Goal: Task Accomplishment & Management: Manage account settings

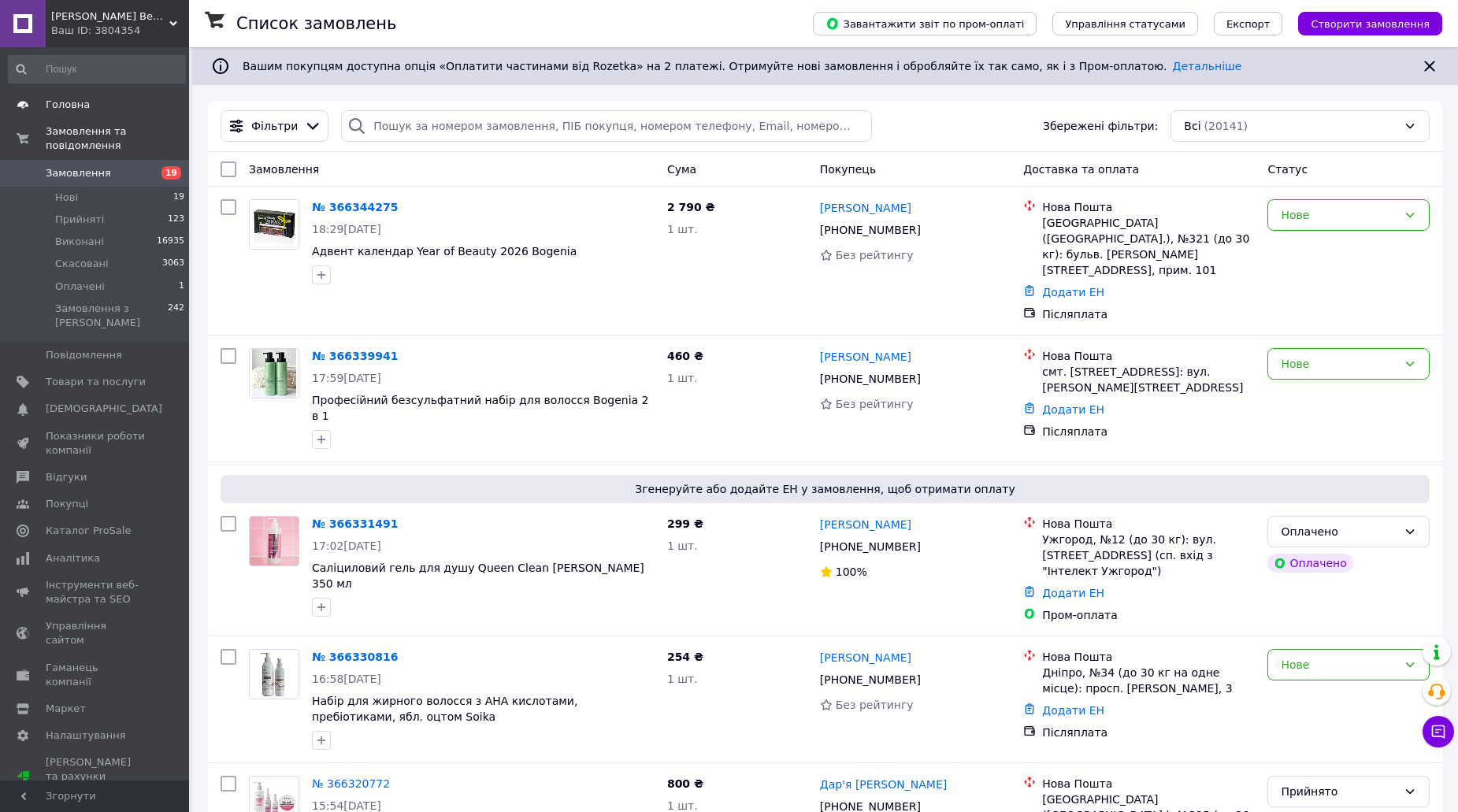
click at [115, 103] on span "Головна" at bounding box center [95, 105] width 100 height 14
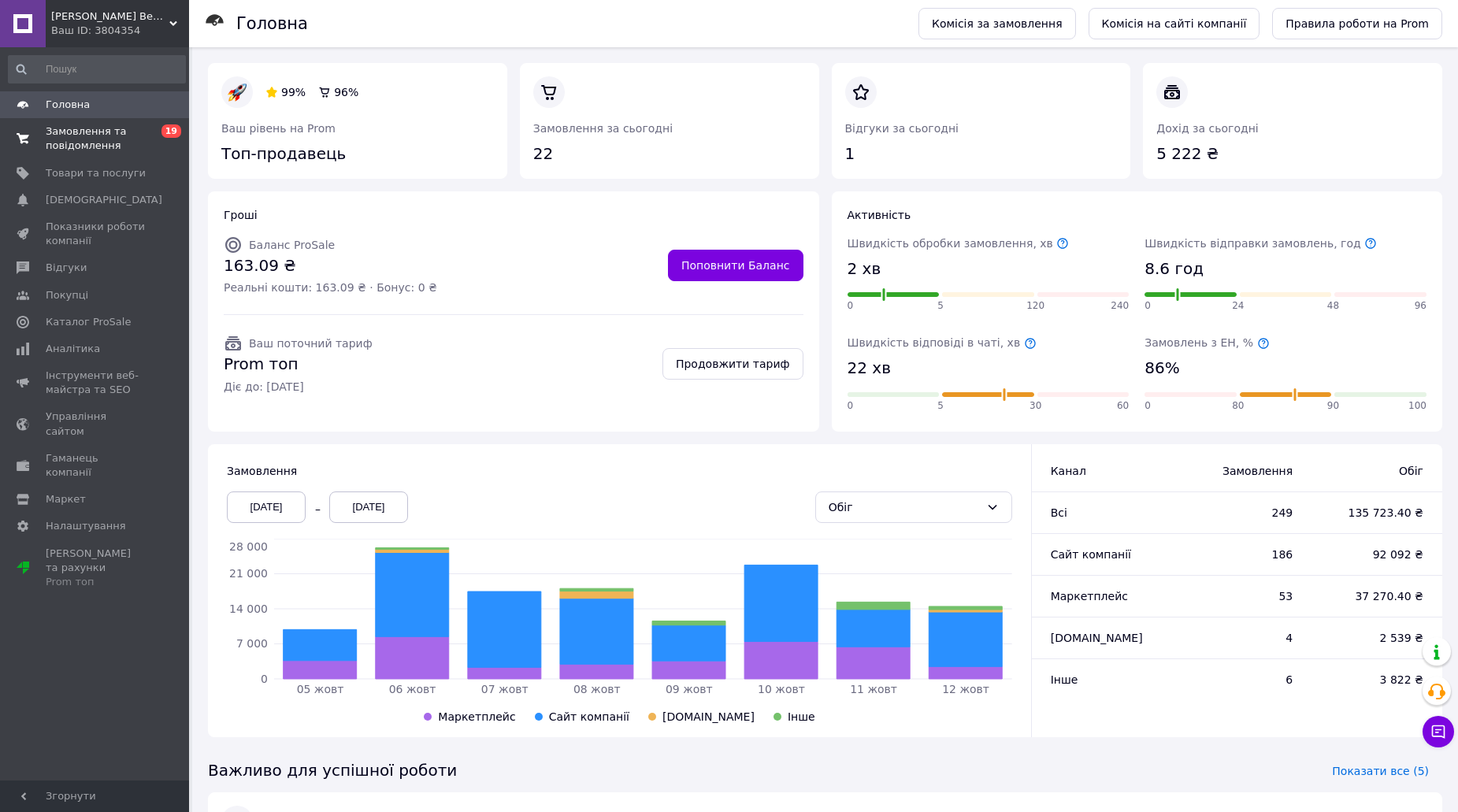
click at [106, 146] on span "Замовлення та повідомлення" at bounding box center [95, 139] width 100 height 29
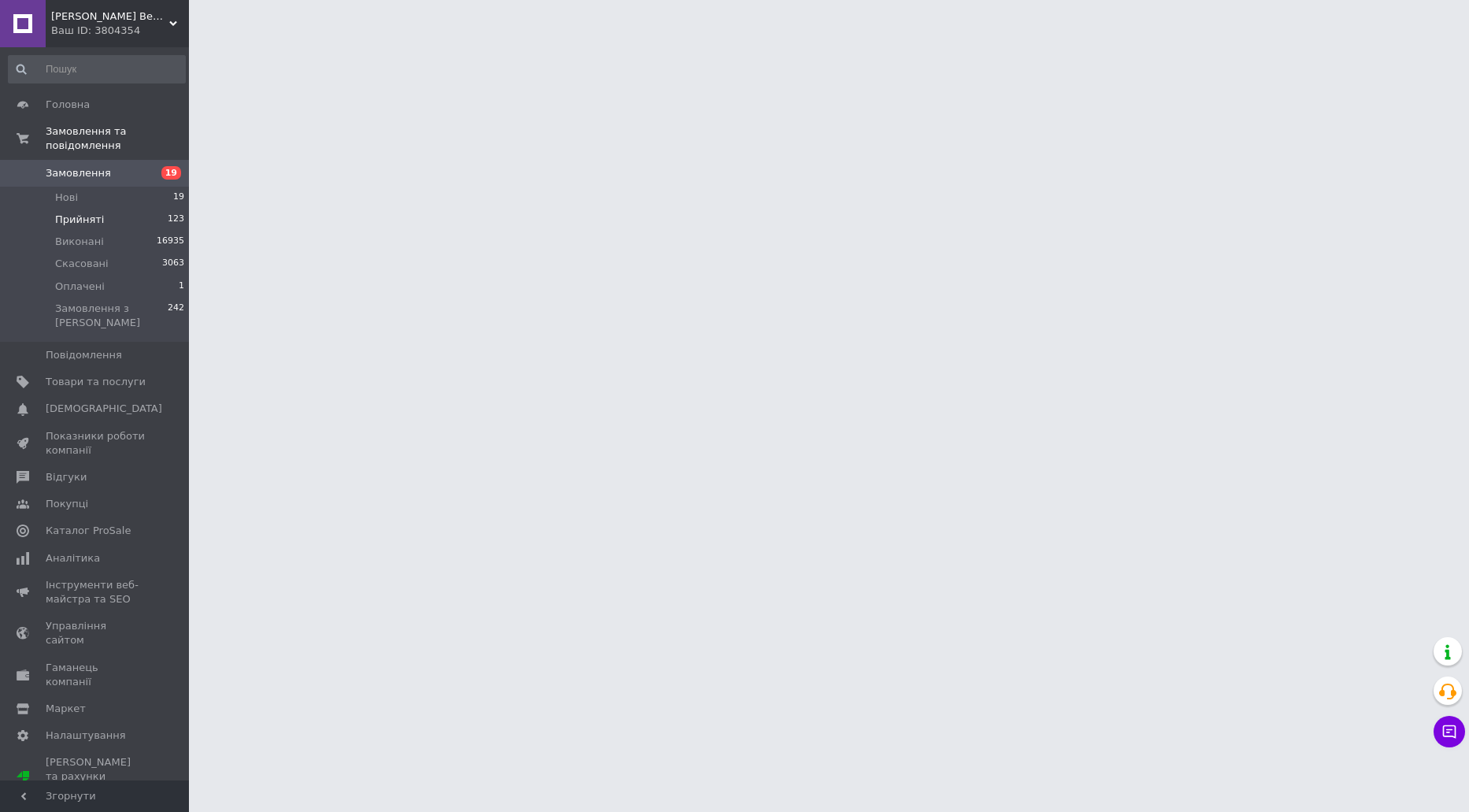
click at [104, 209] on li "Прийняті 123" at bounding box center [97, 220] width 194 height 22
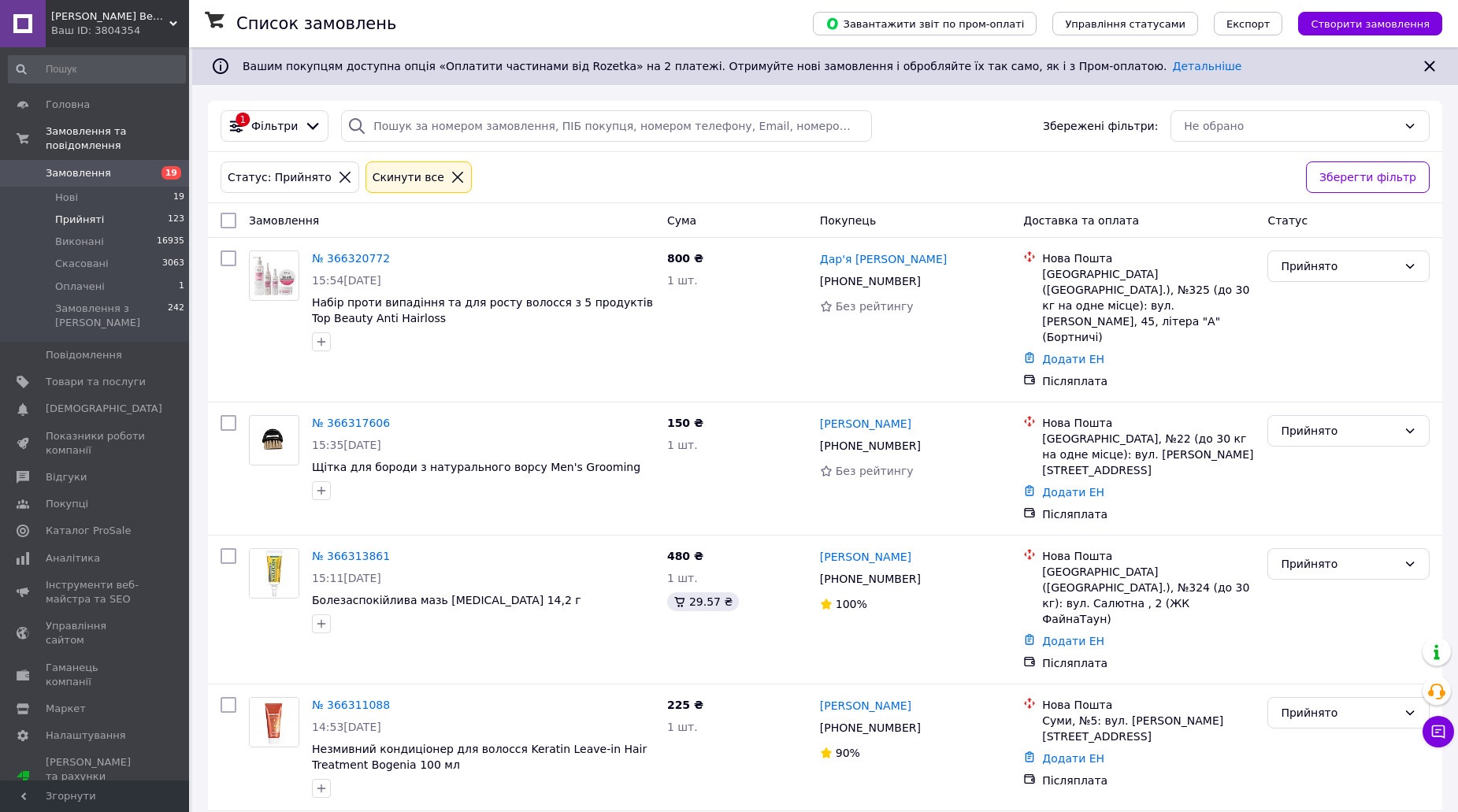
scroll to position [2200, 0]
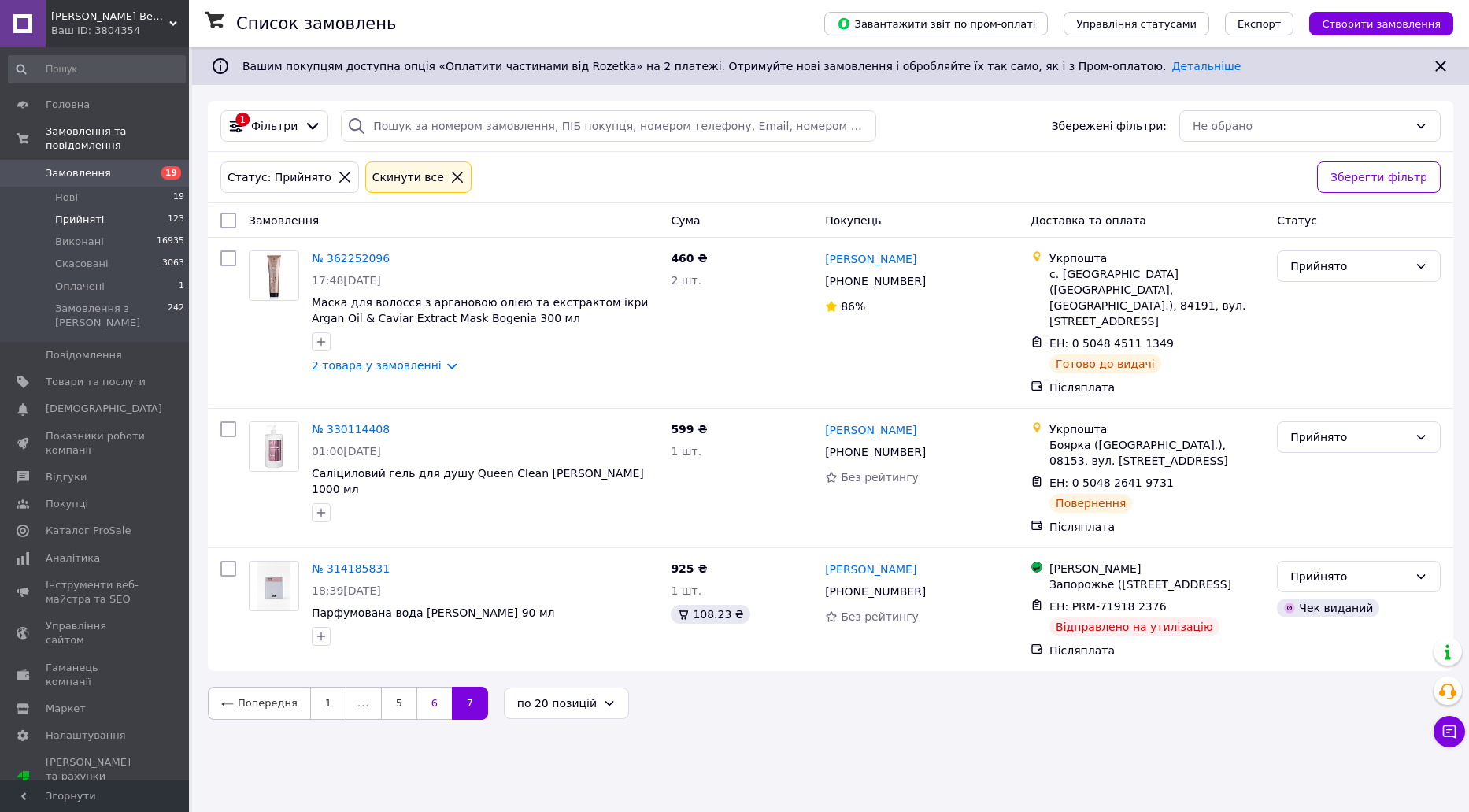
click at [430, 712] on link "6" at bounding box center [433, 703] width 35 height 33
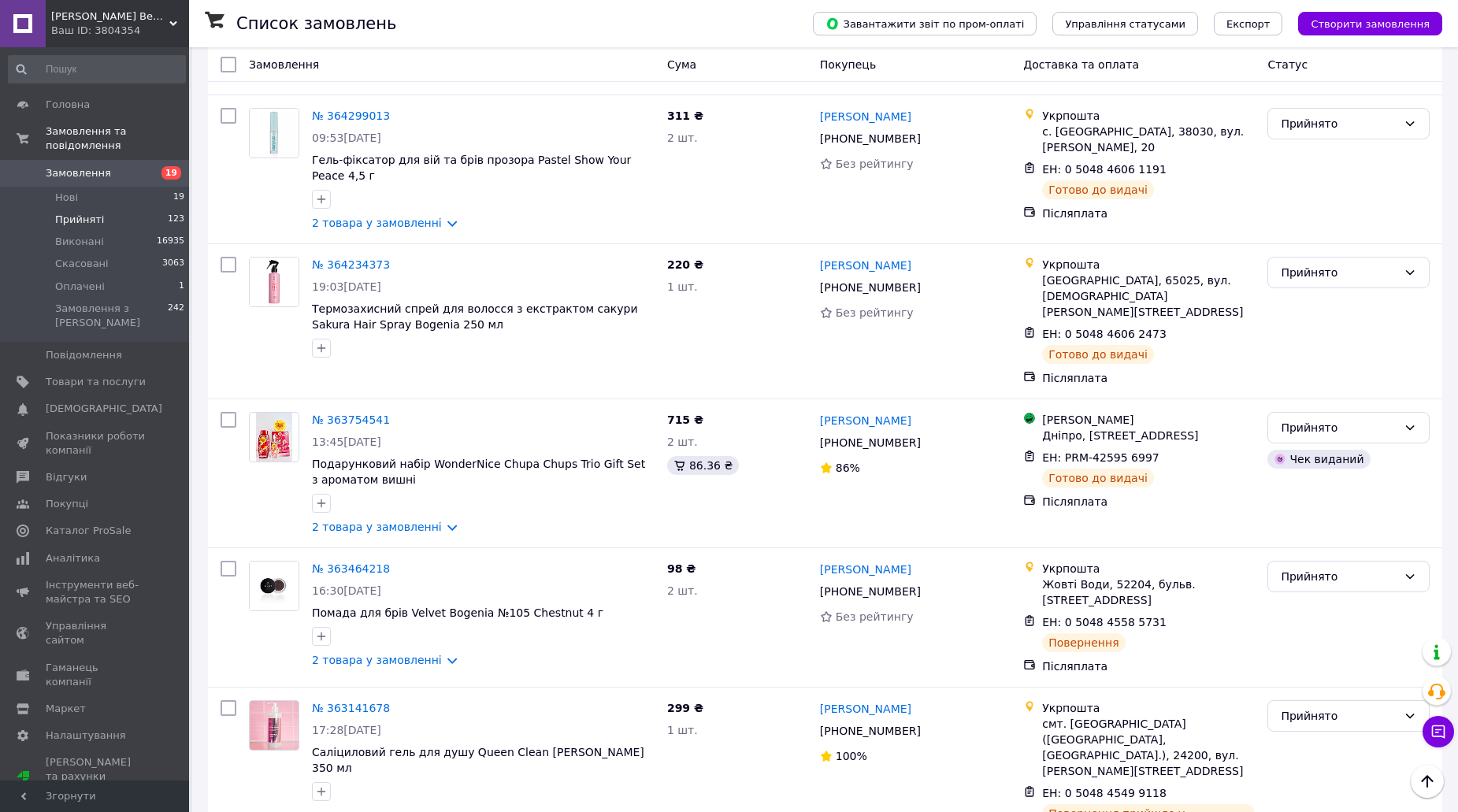
scroll to position [2324, 0]
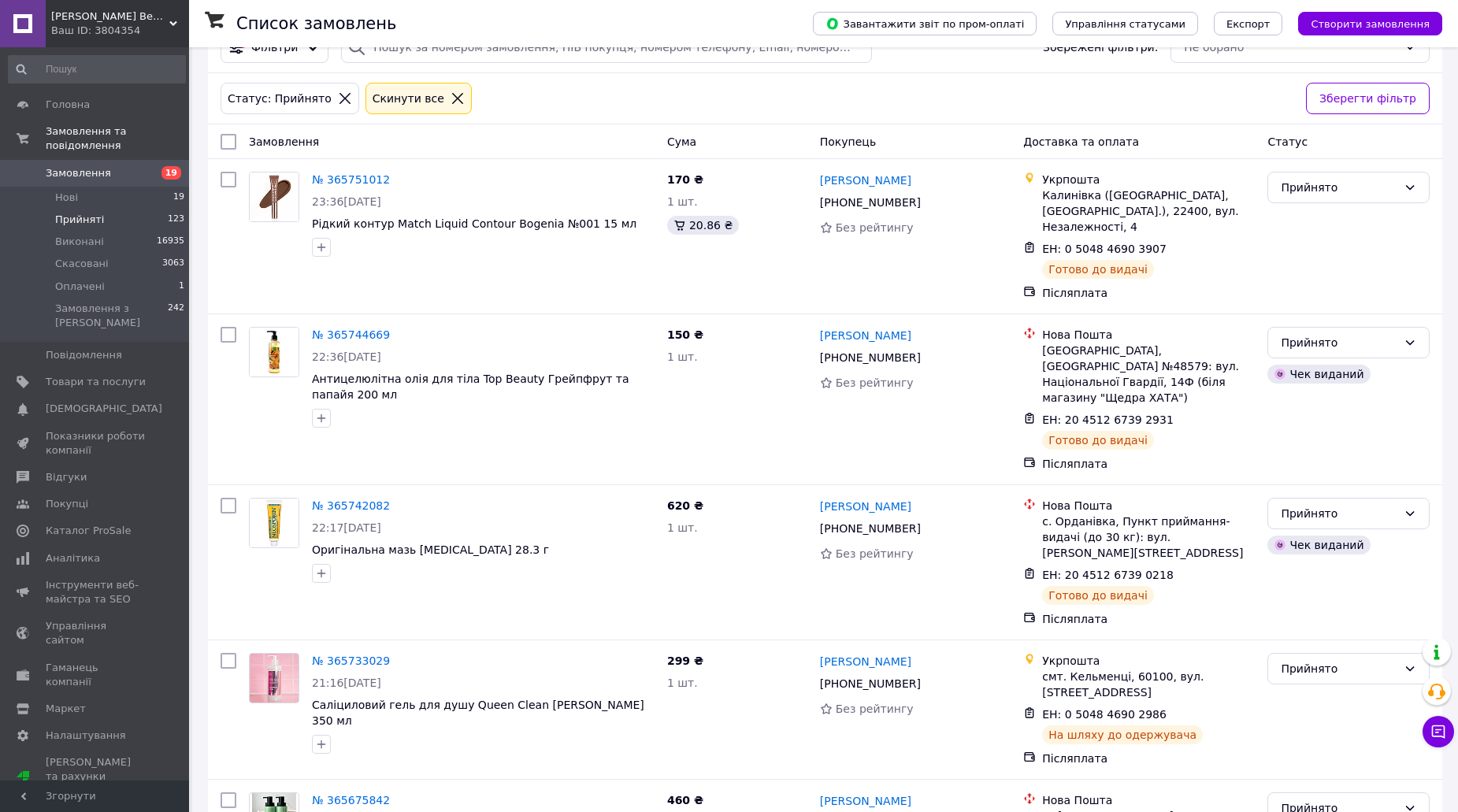
scroll to position [2218, 0]
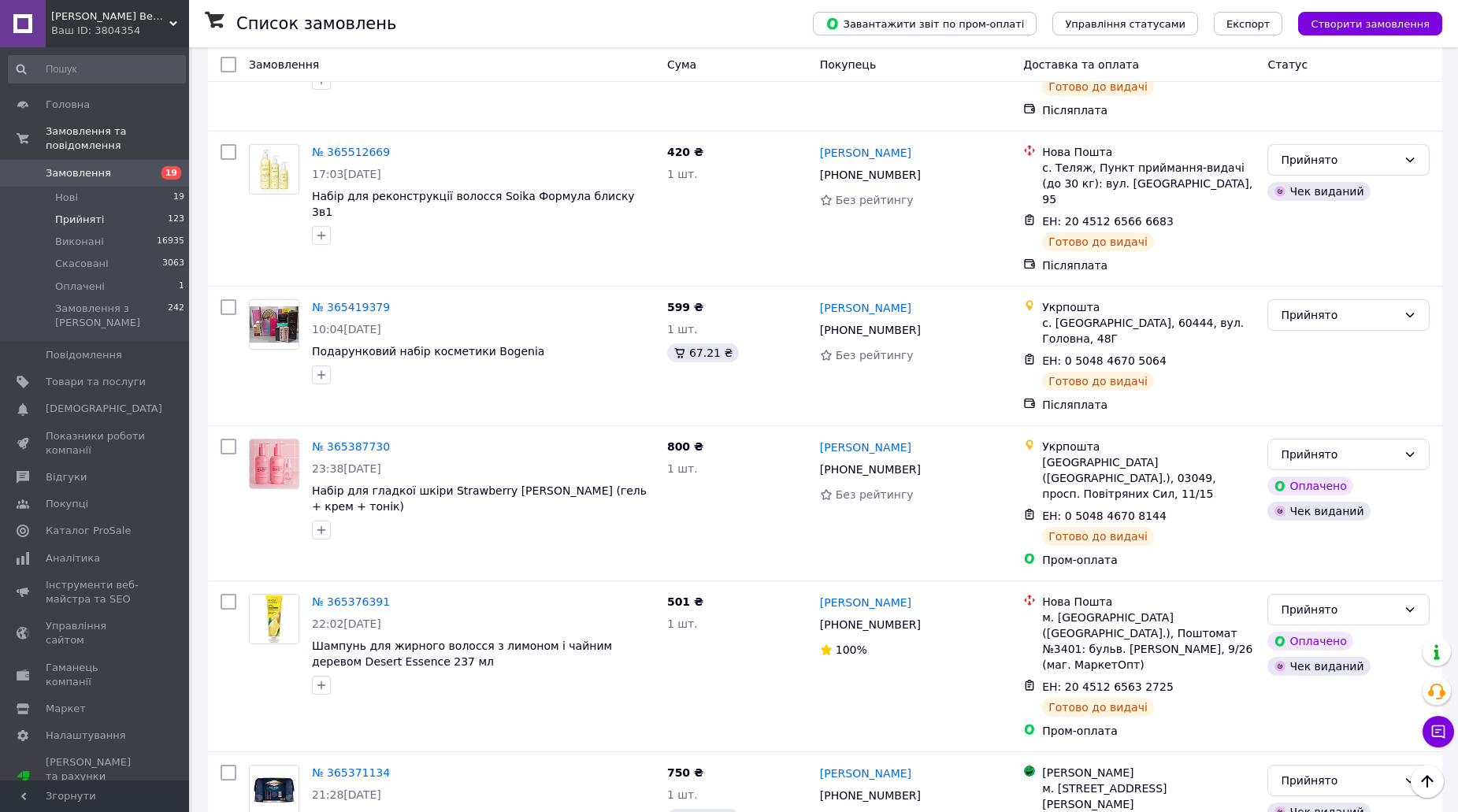
drag, startPoint x: 1343, startPoint y: 627, endPoint x: 1331, endPoint y: 647, distance: 23.3
click at [1319, 661] on li "Виконано" at bounding box center [1348, 671] width 161 height 29
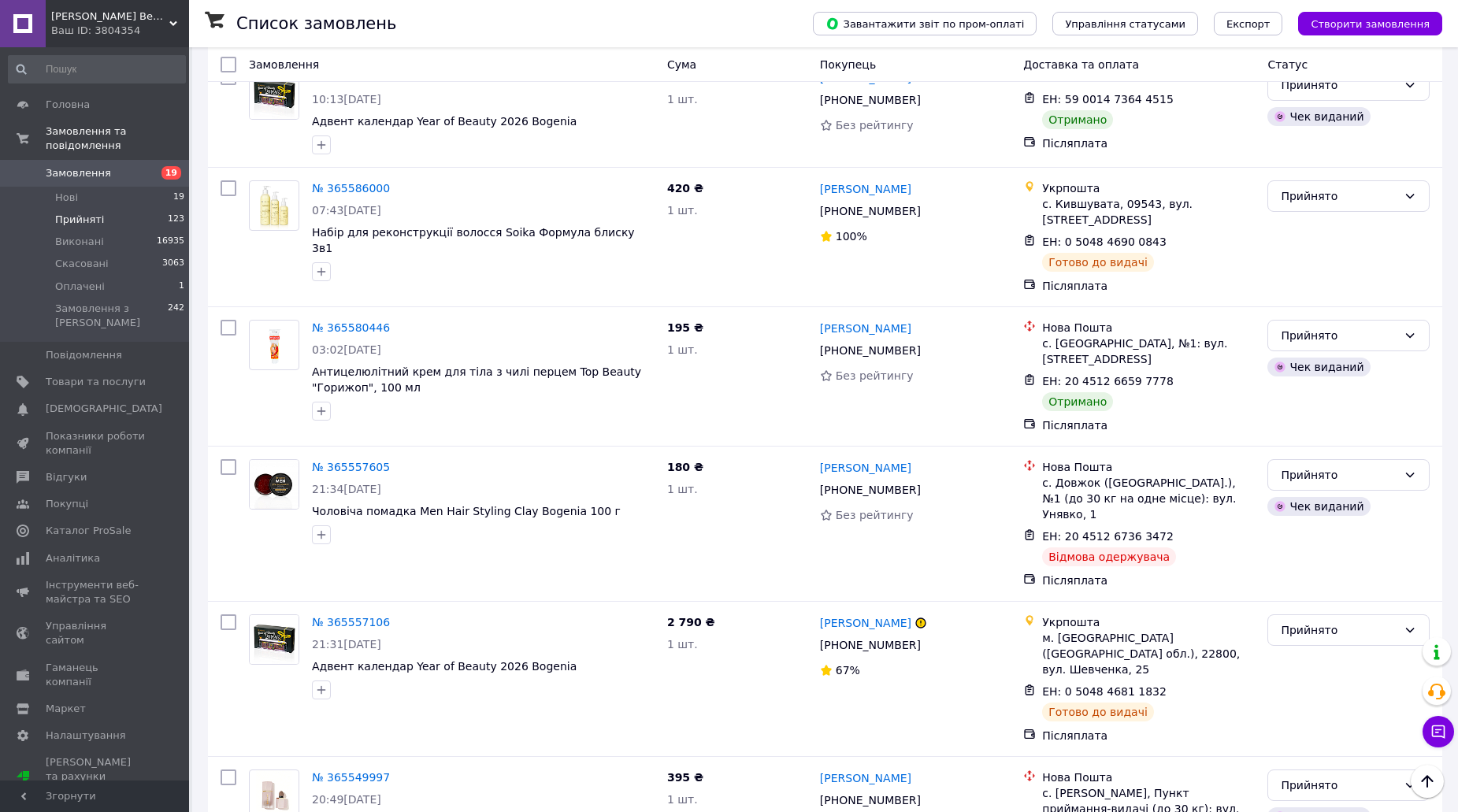
scroll to position [958, 0]
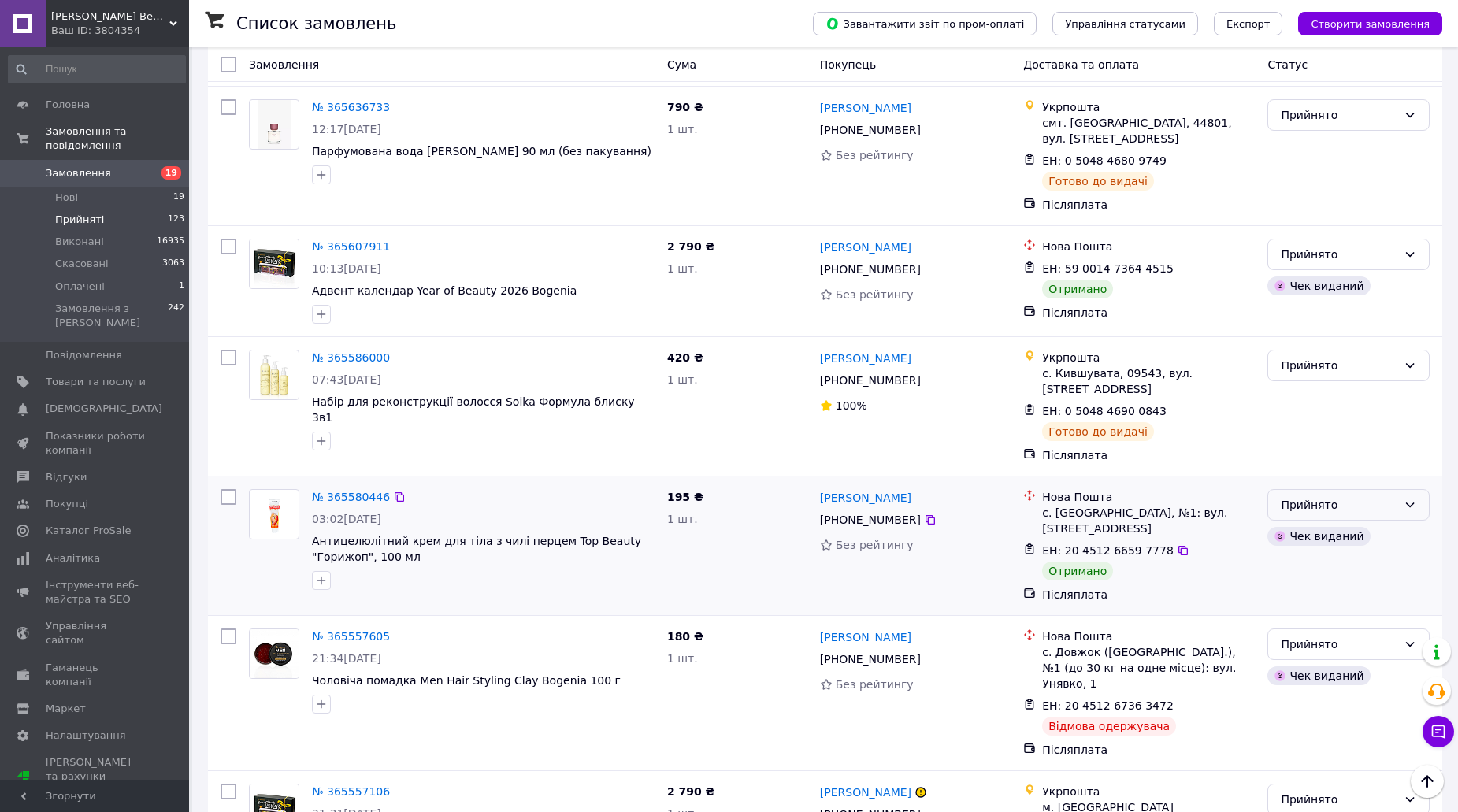
click at [1380, 496] on div "Прийнято" at bounding box center [1339, 504] width 117 height 17
click at [1340, 406] on li "Виконано" at bounding box center [1348, 414] width 161 height 29
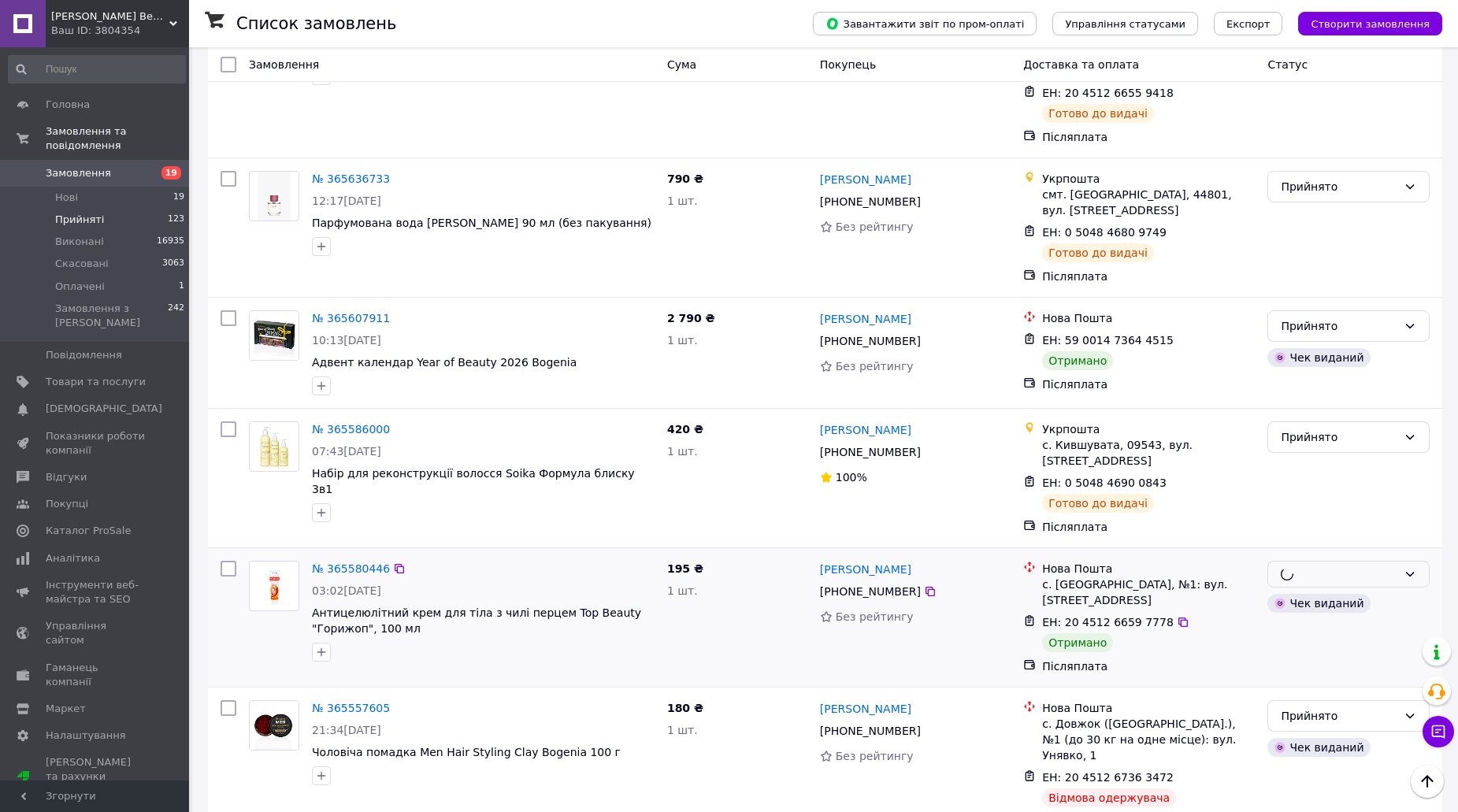
scroll to position [722, 0]
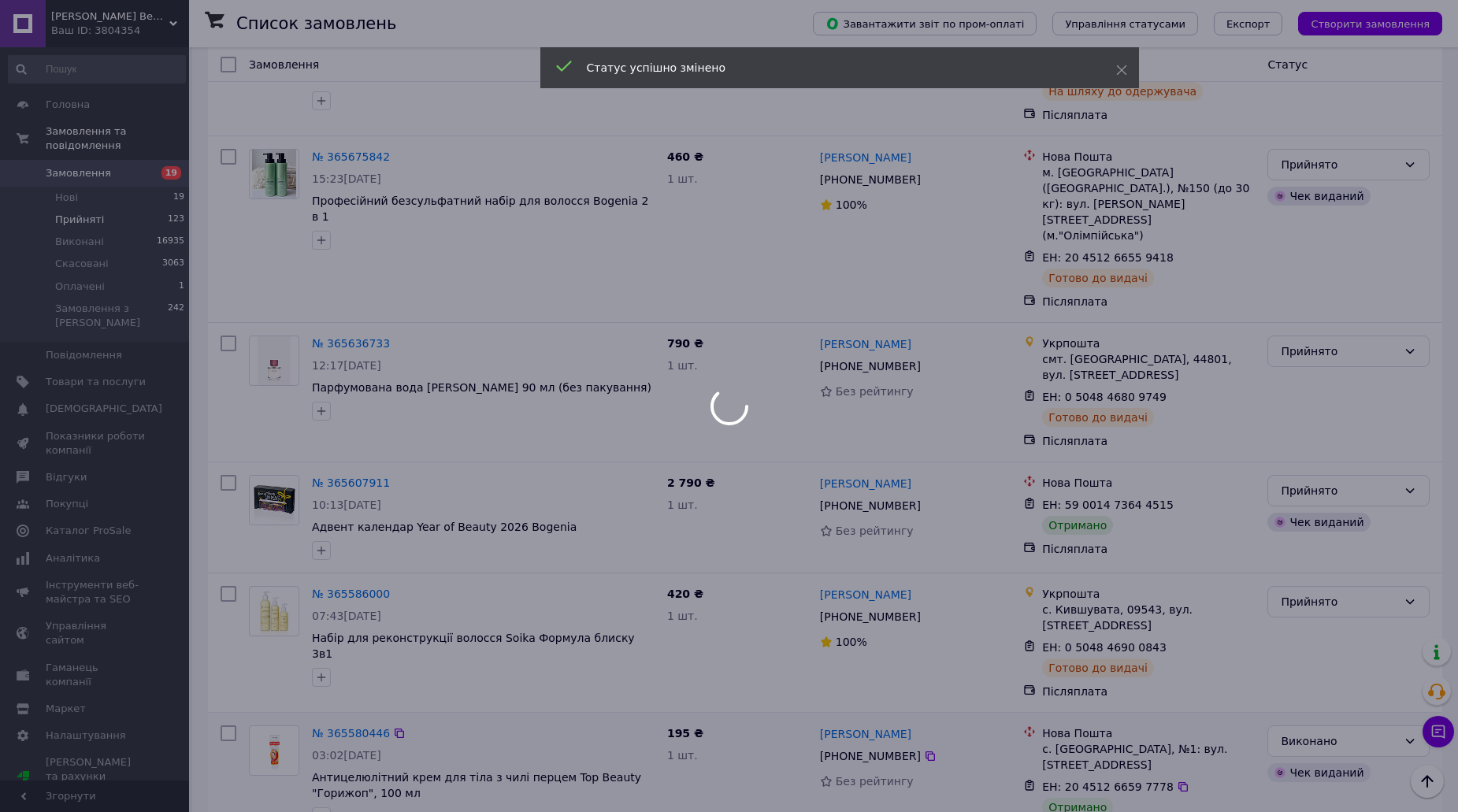
click at [1340, 385] on div at bounding box center [729, 406] width 1458 height 812
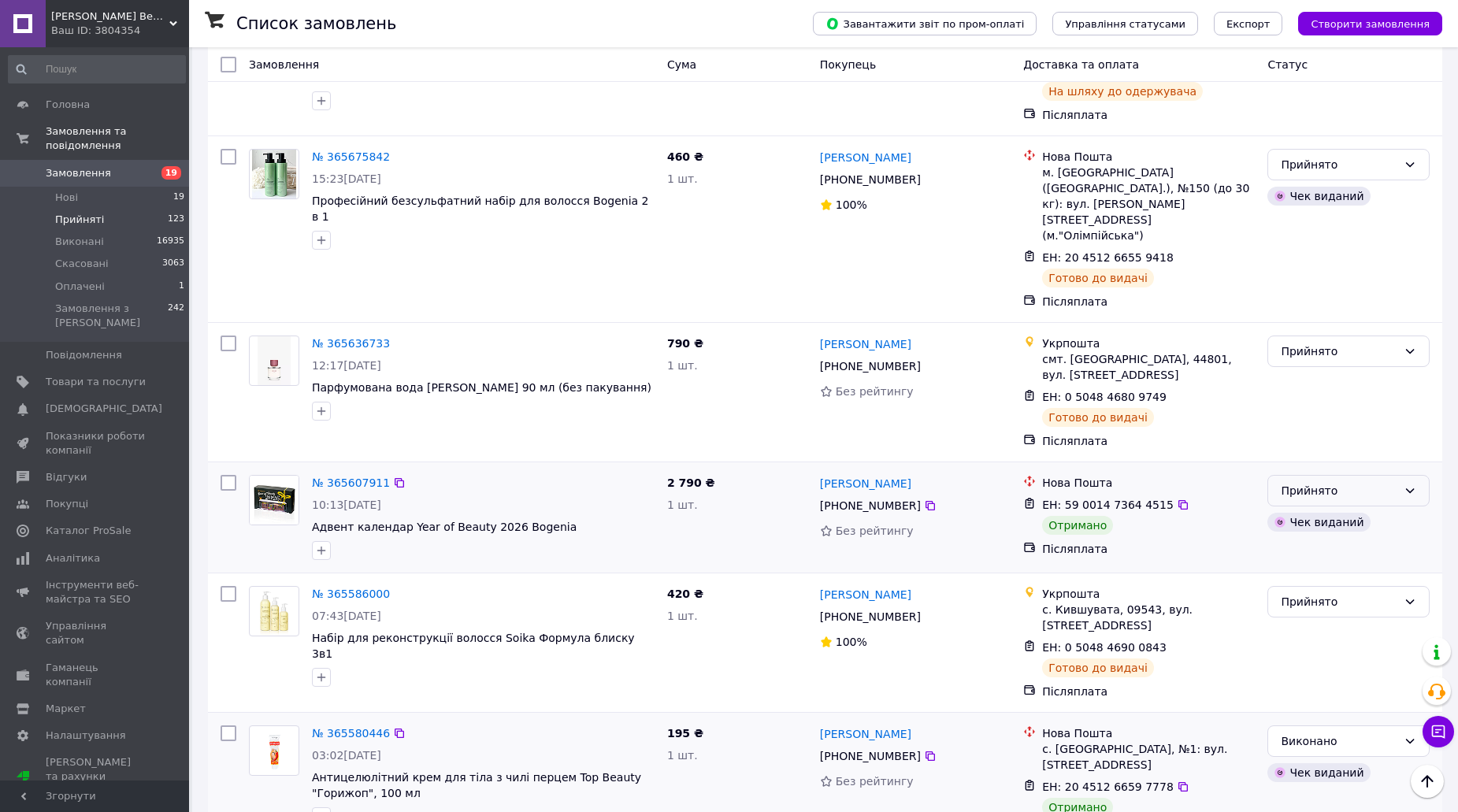
click at [1321, 475] on div "Прийнято" at bounding box center [1348, 490] width 162 height 31
click at [1304, 412] on li "Виконано" at bounding box center [1348, 415] width 161 height 29
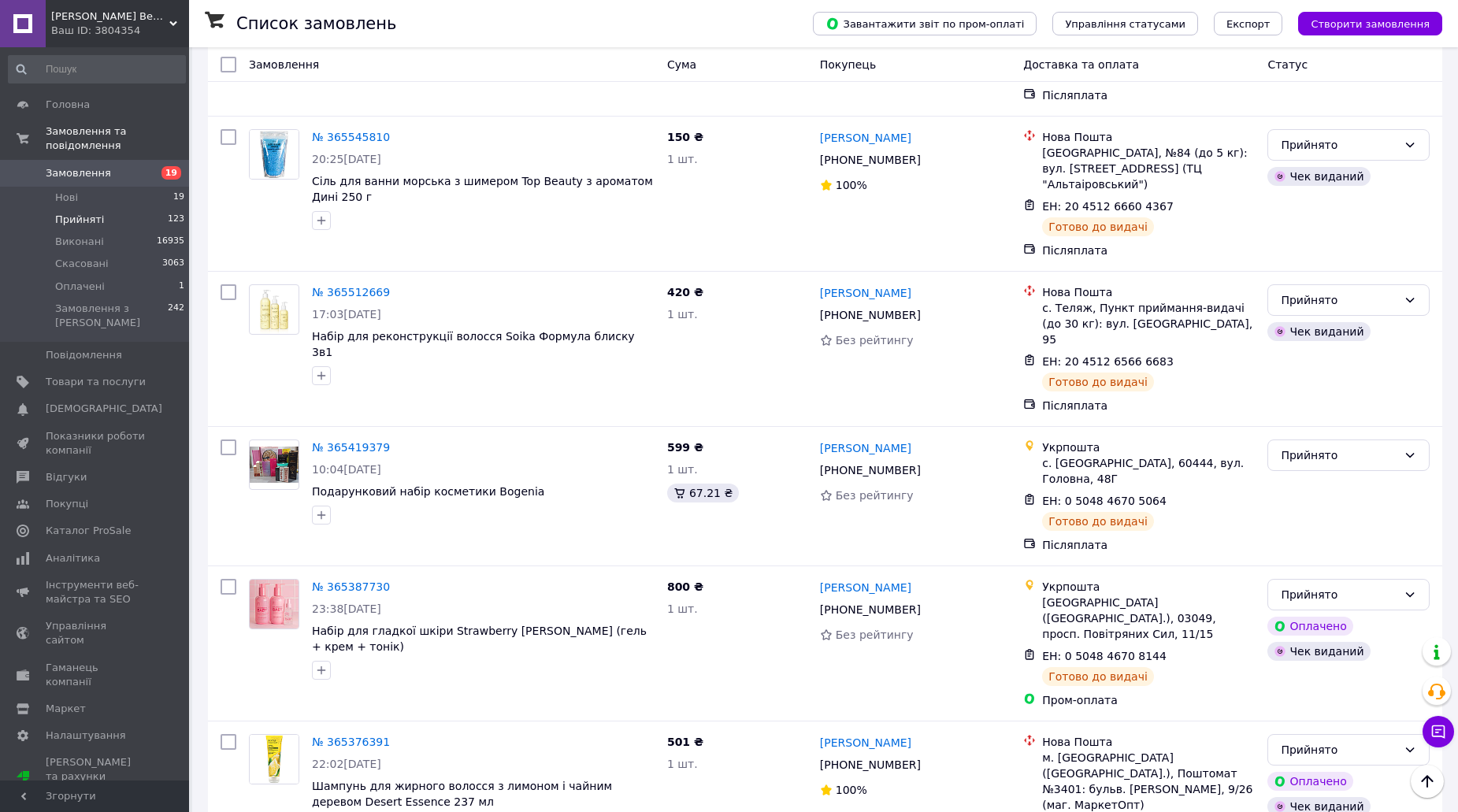
scroll to position [2218, 0]
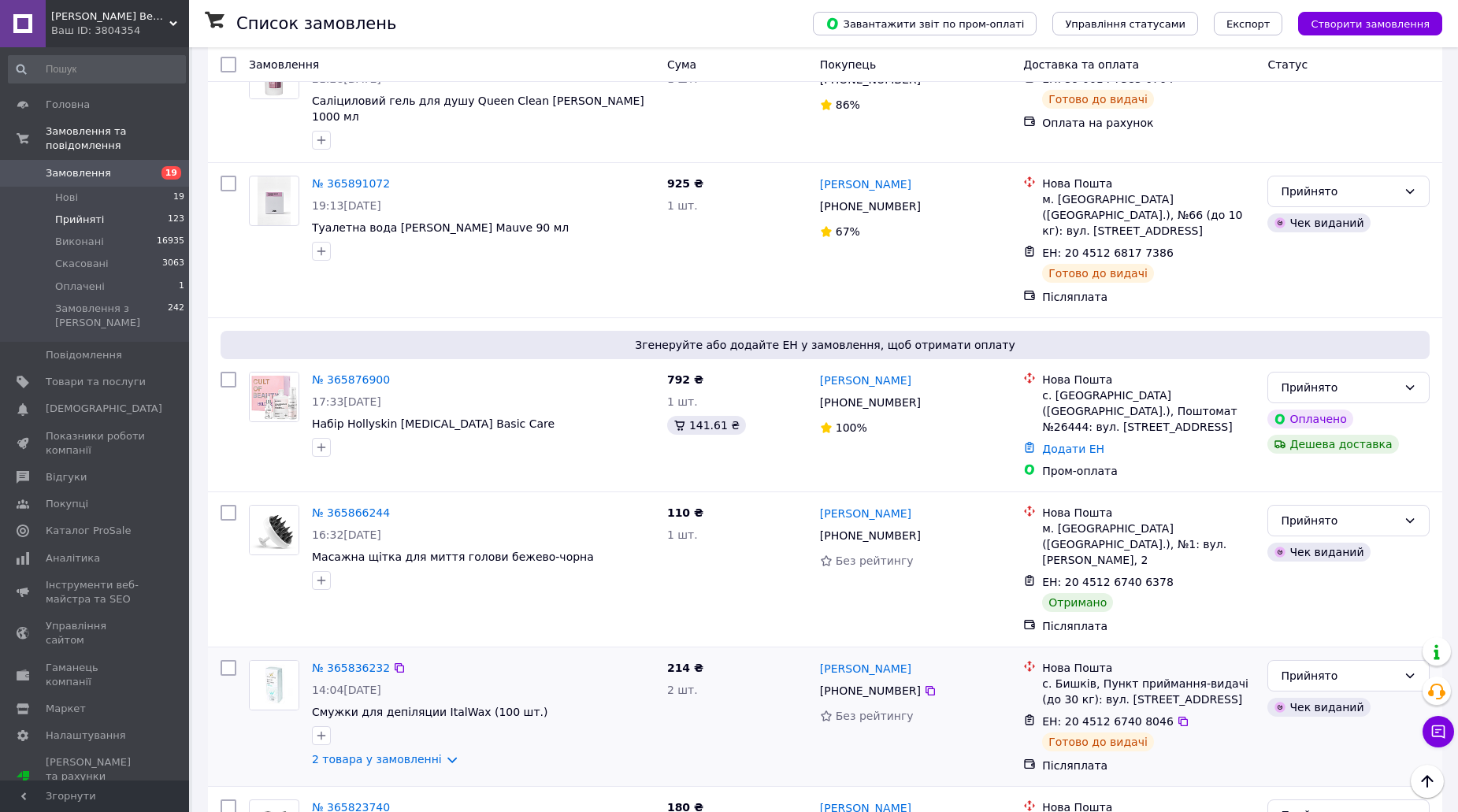
scroll to position [1916, 0]
click at [1353, 512] on div "Прийнято" at bounding box center [1339, 520] width 117 height 17
click at [1334, 337] on li "Виконано" at bounding box center [1348, 352] width 161 height 29
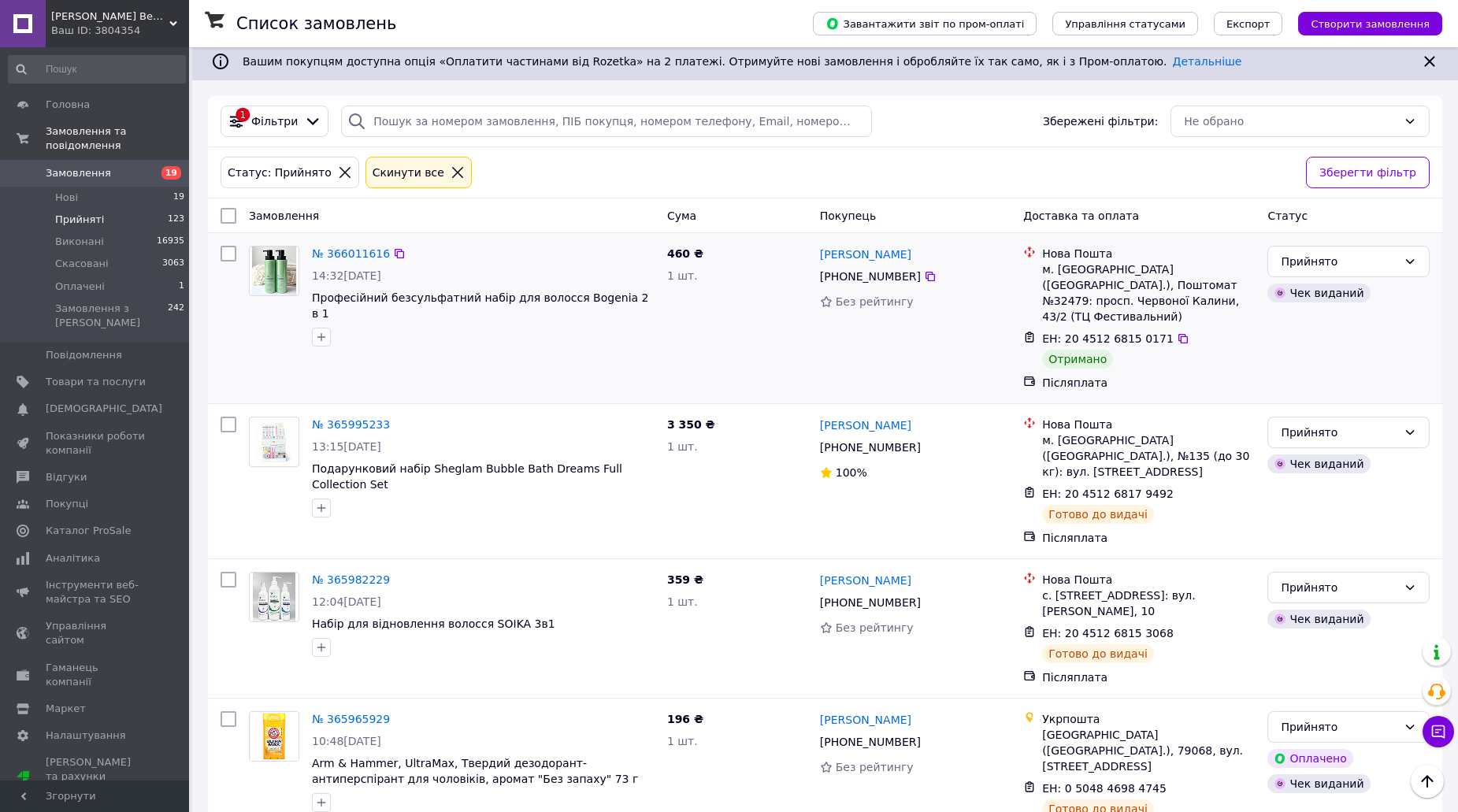
scroll to position [0, 0]
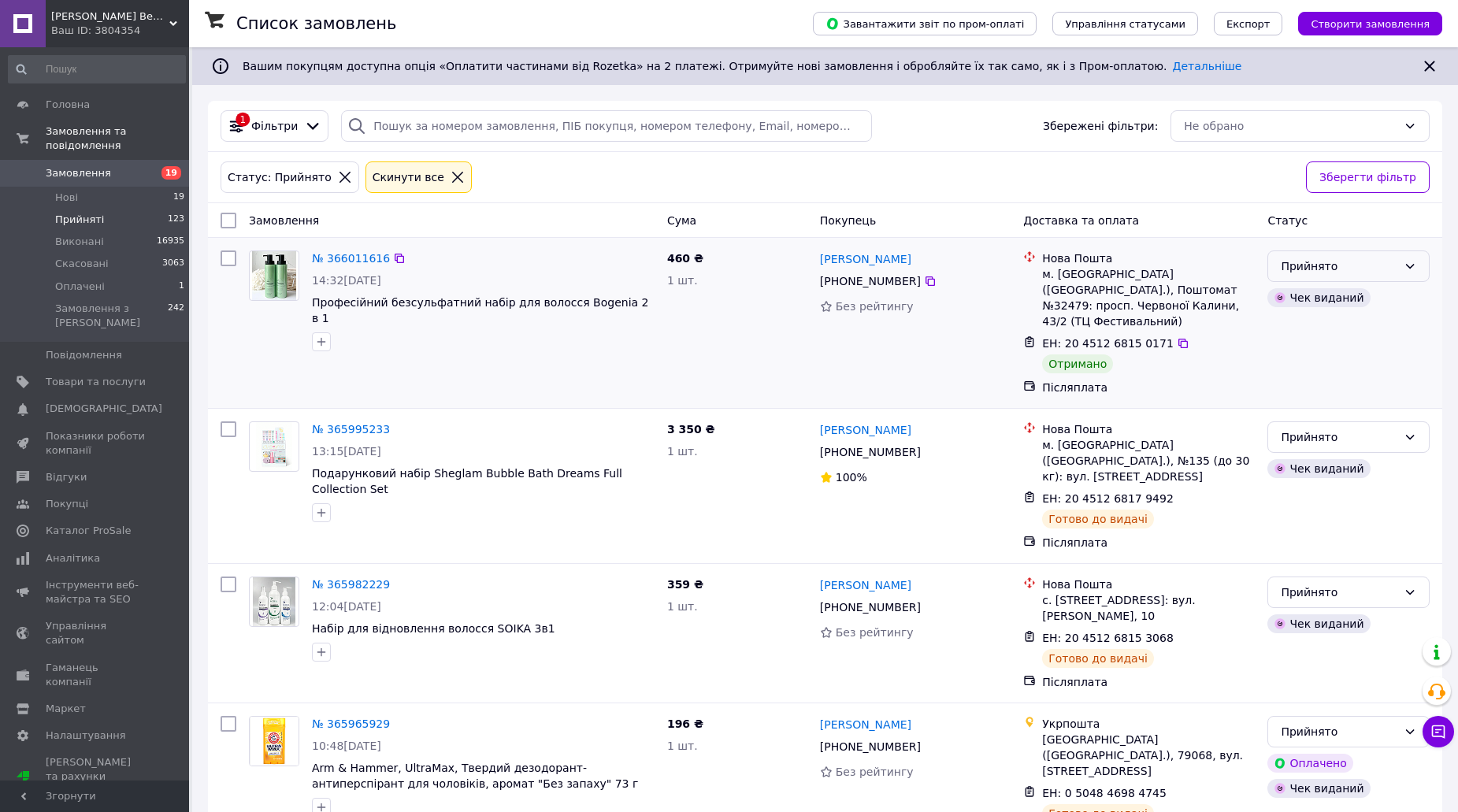
click at [1339, 258] on div "Прийнято" at bounding box center [1339, 266] width 117 height 17
click at [1333, 296] on li "Виконано" at bounding box center [1348, 301] width 161 height 29
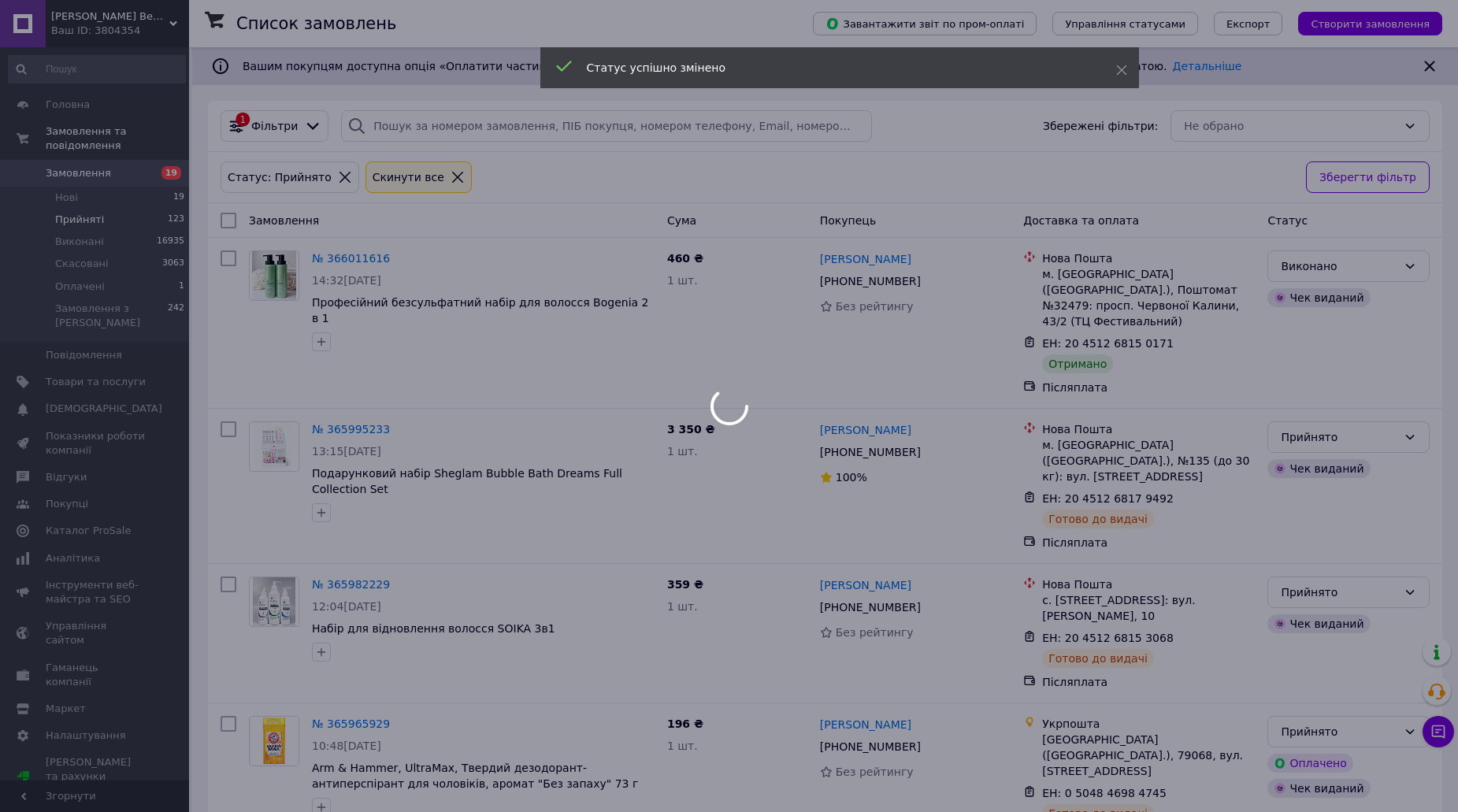
scroll to position [2309, 0]
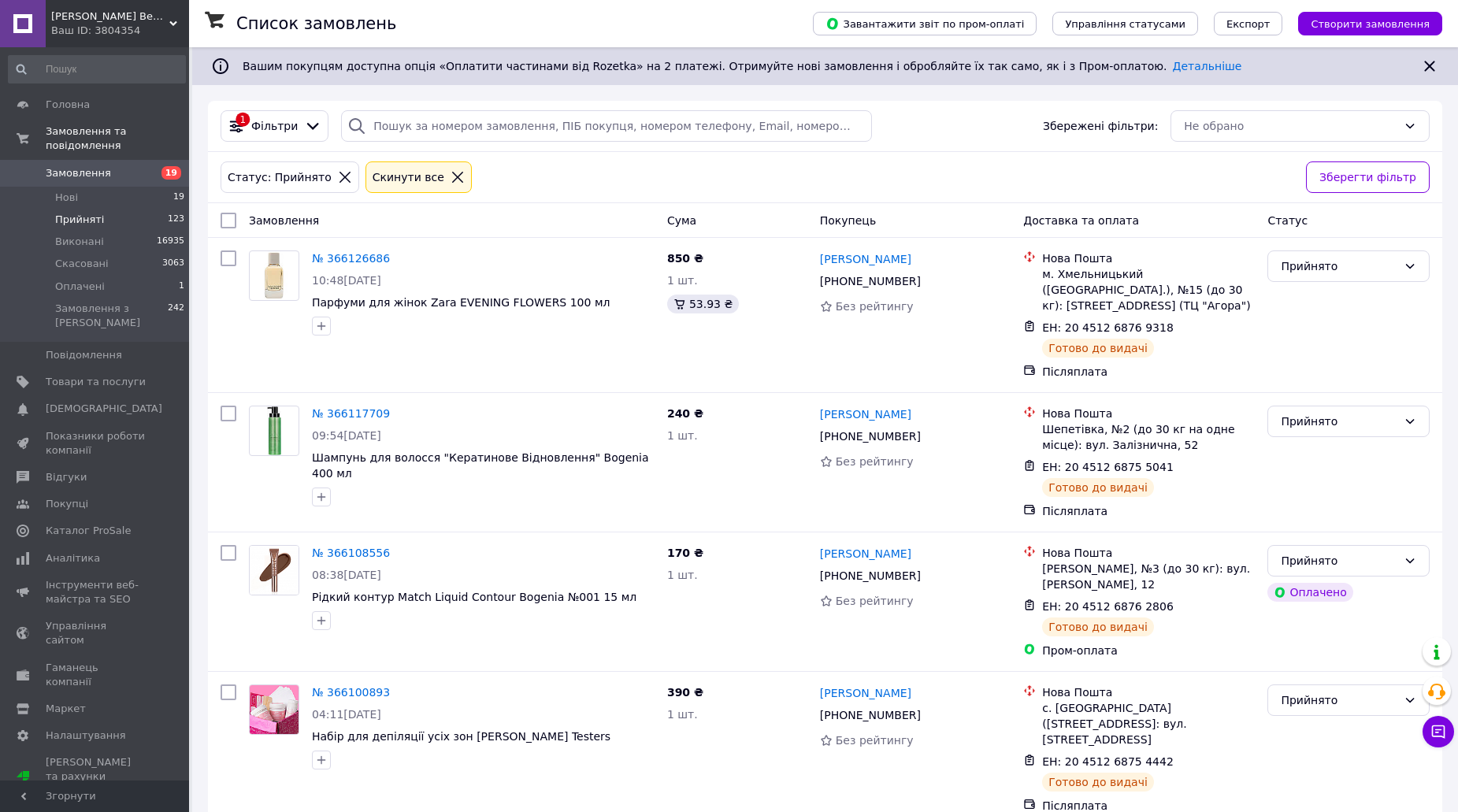
scroll to position [2367, 0]
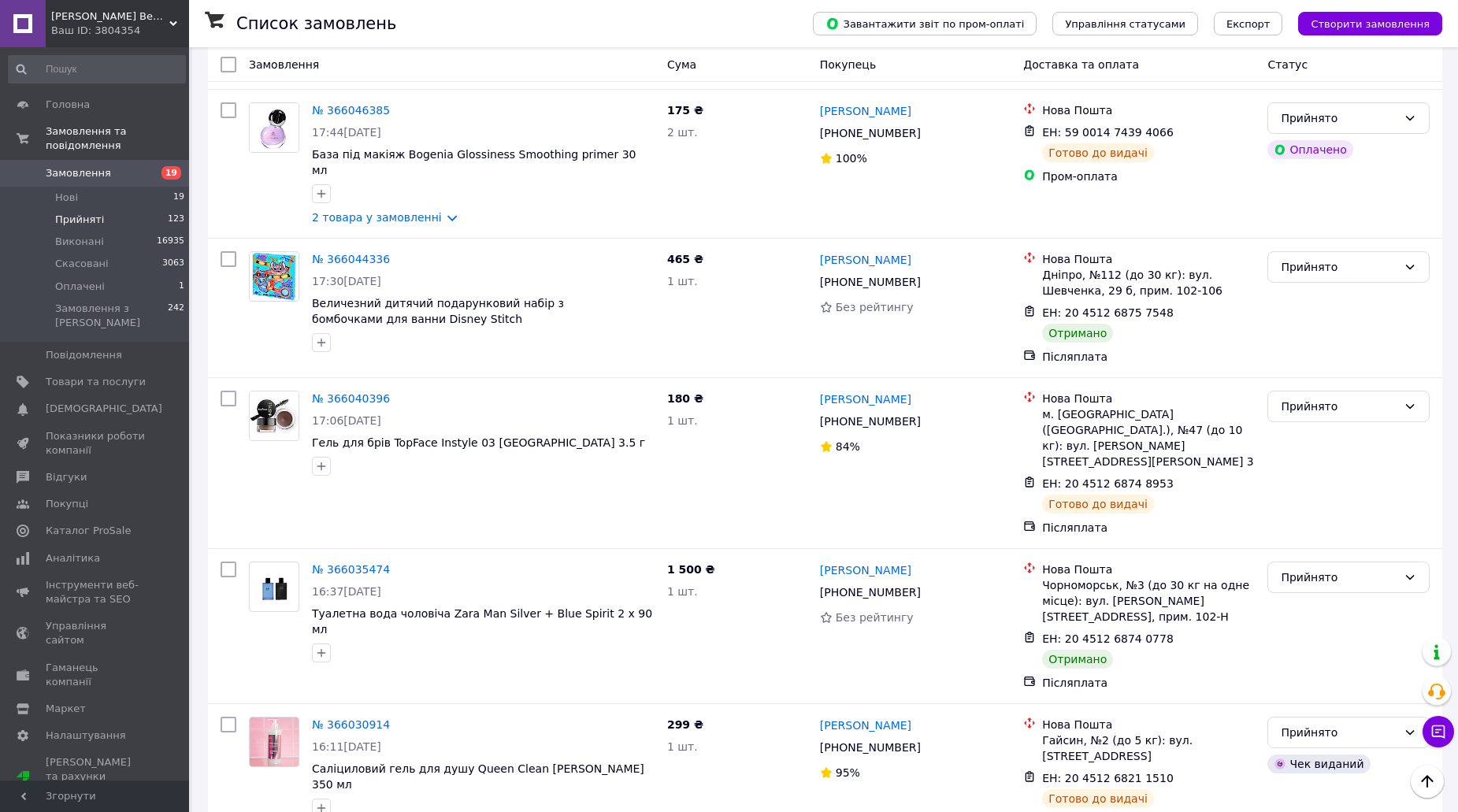
click at [109, 160] on link "Замовлення 19" at bounding box center [97, 173] width 194 height 27
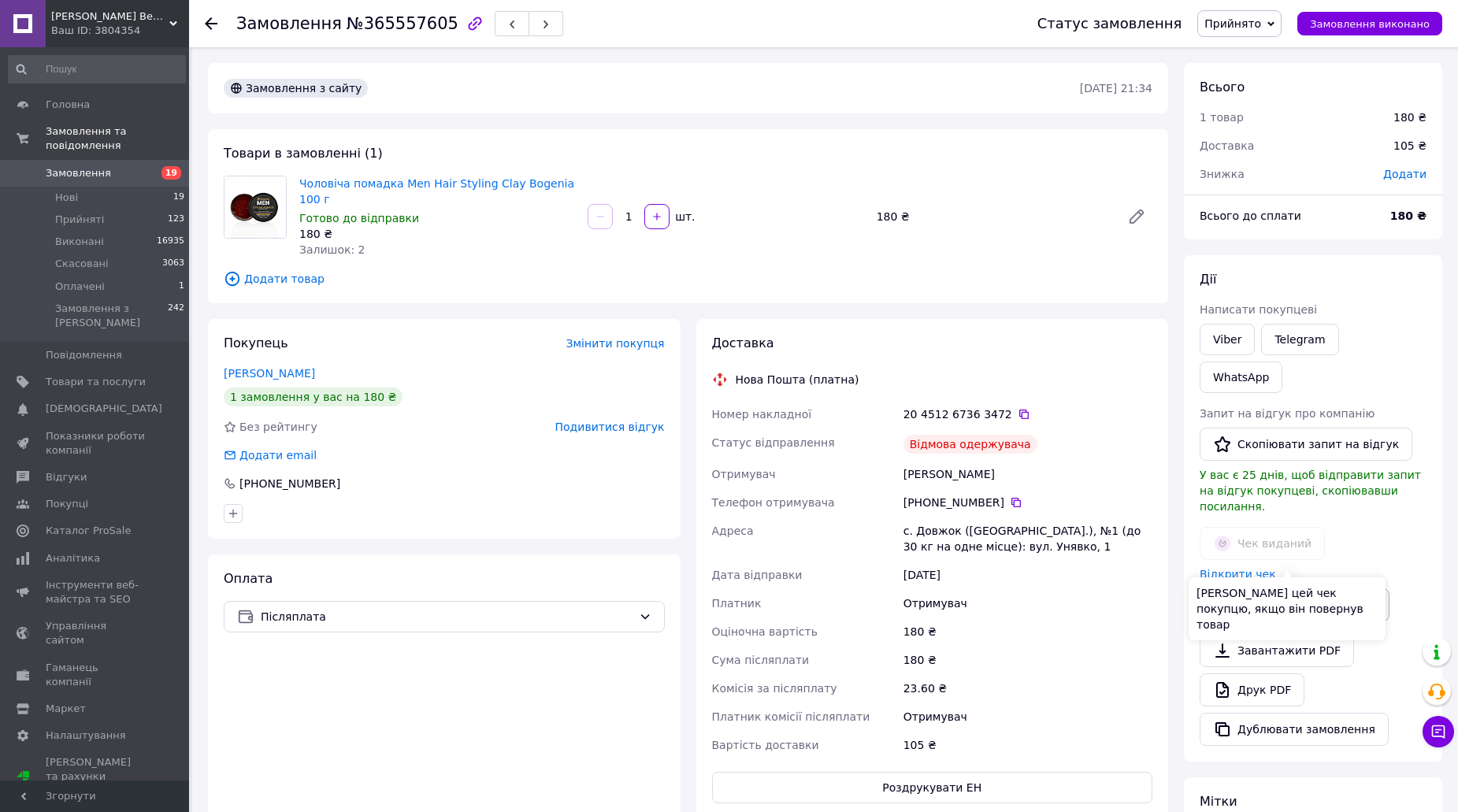
click at [1308, 588] on button "Видати чек повернення" at bounding box center [1294, 604] width 189 height 33
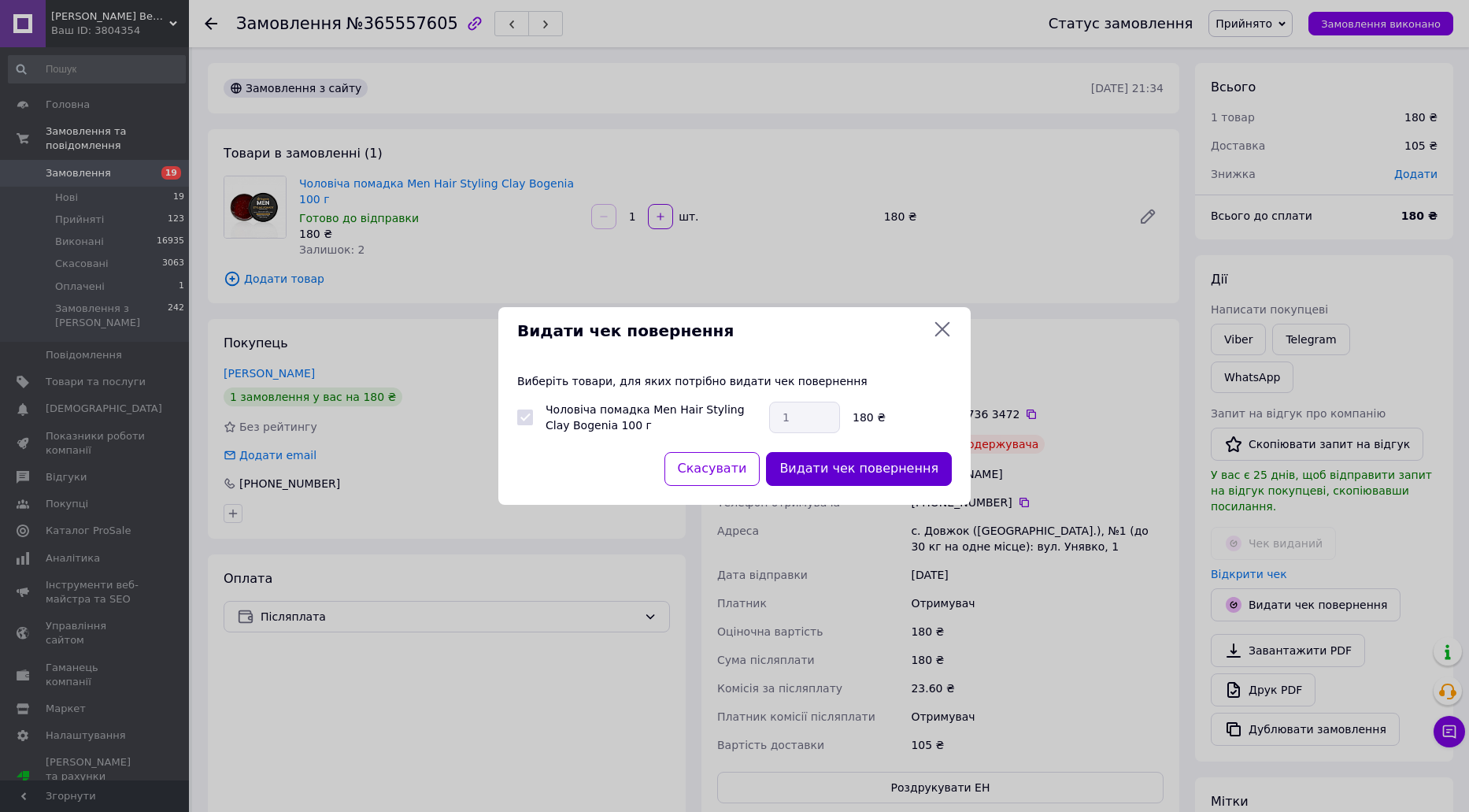
click at [913, 479] on button "Видати чек повернення" at bounding box center [859, 469] width 186 height 34
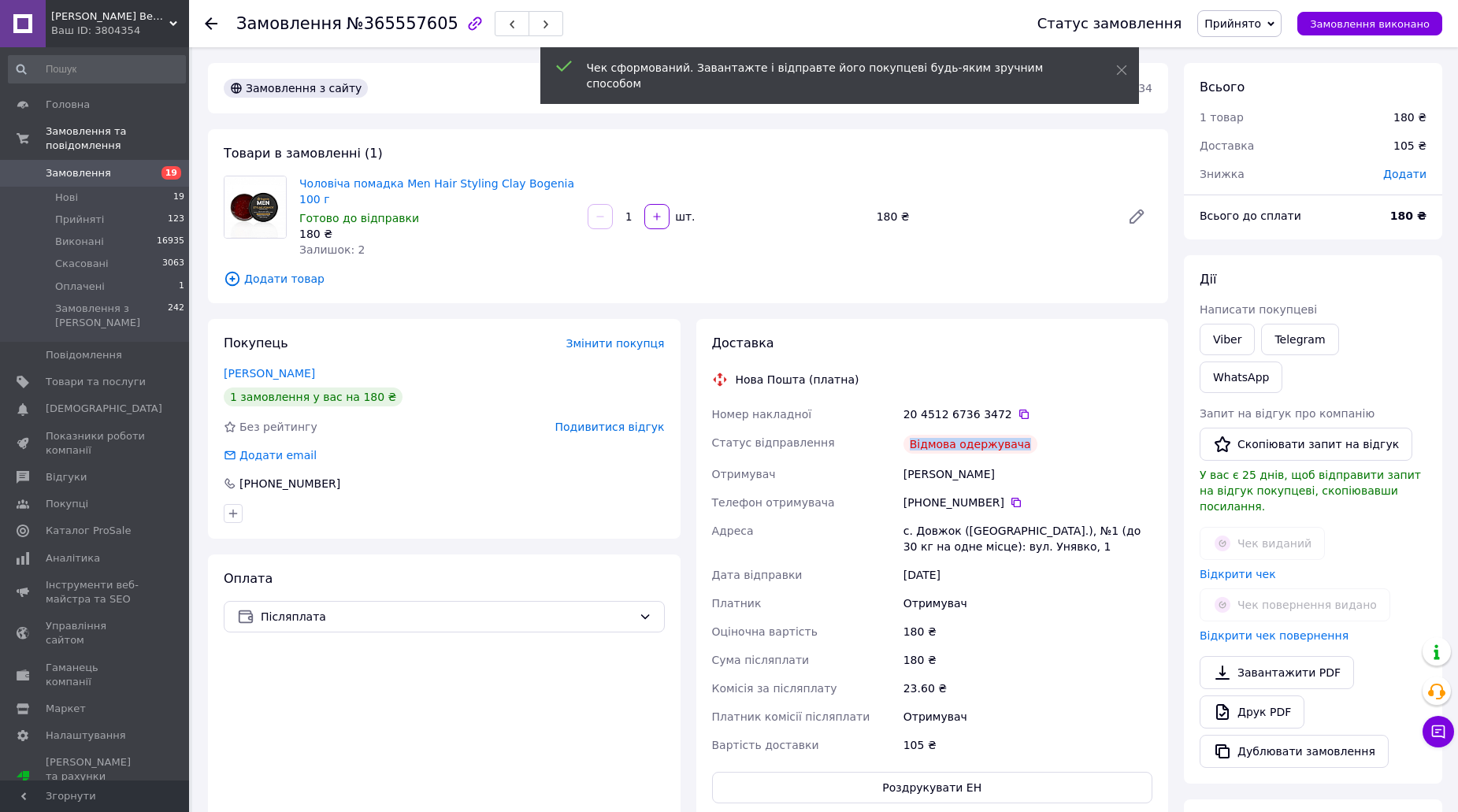
drag, startPoint x: 947, startPoint y: 423, endPoint x: 1051, endPoint y: 434, distance: 104.6
click at [1051, 434] on div "Номер накладної 20 4512 6736 3472   Статус відправлення Відмова одержувача Отри…" at bounding box center [933, 580] width 447 height 359
click at [1252, 24] on span "Прийнято" at bounding box center [1233, 23] width 57 height 13
click at [1251, 74] on li "Скасовано" at bounding box center [1240, 79] width 83 height 23
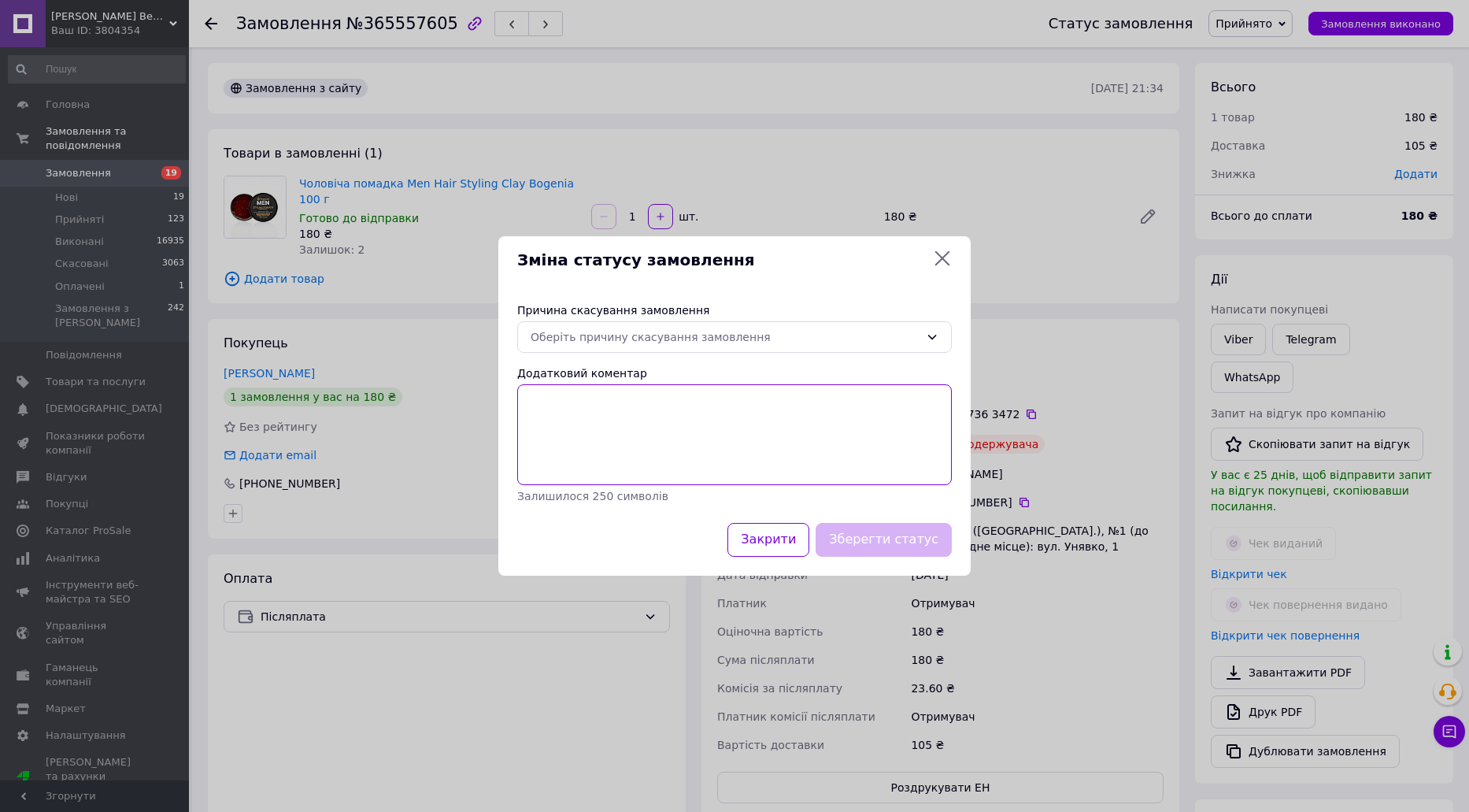
click at [583, 406] on textarea "Додатковий коментар" at bounding box center [734, 434] width 434 height 100
paste textarea "Відмова одержувача"
click at [565, 337] on div "Оберіть причину скасування замовлення" at bounding box center [724, 336] width 389 height 17
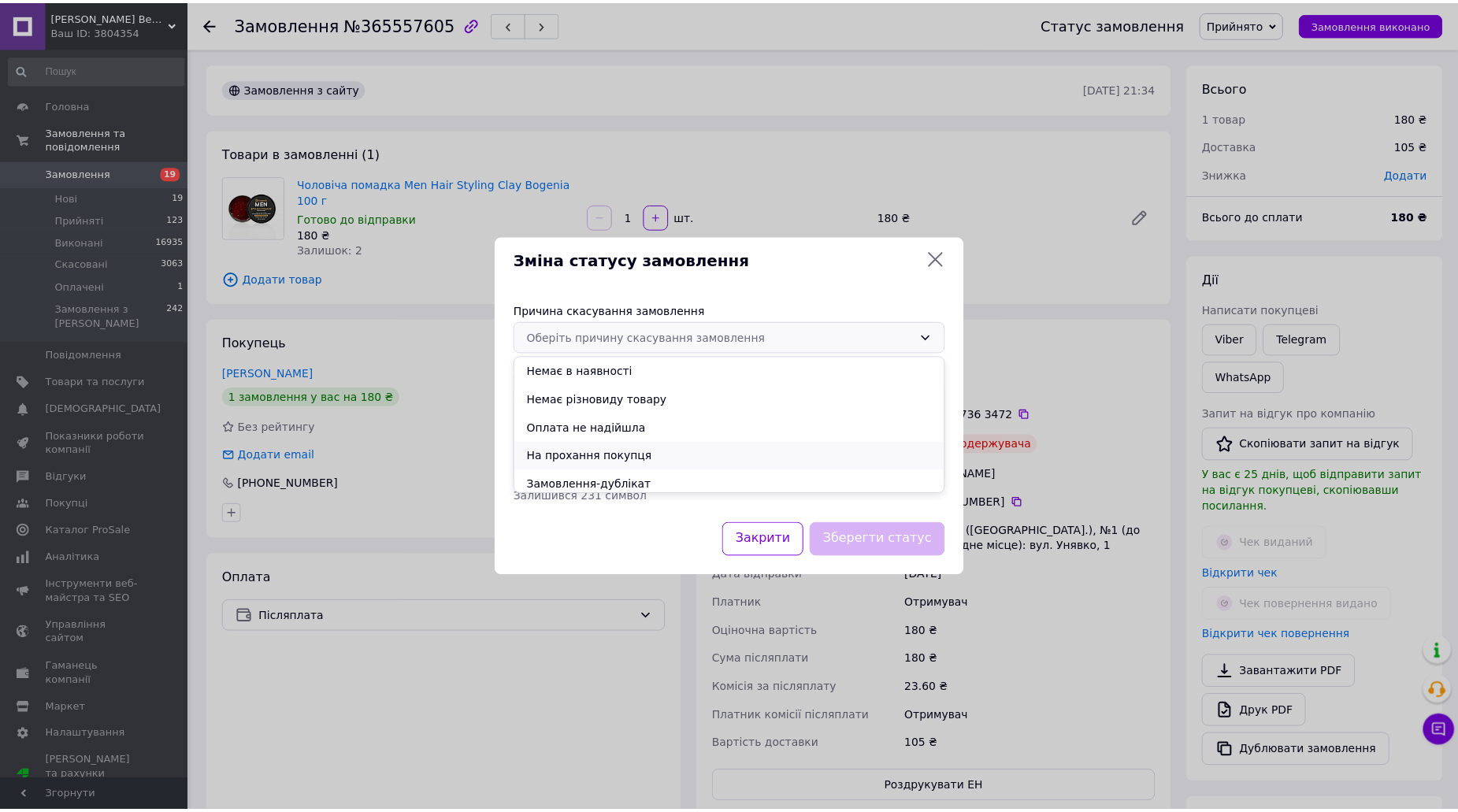
scroll to position [62, 0]
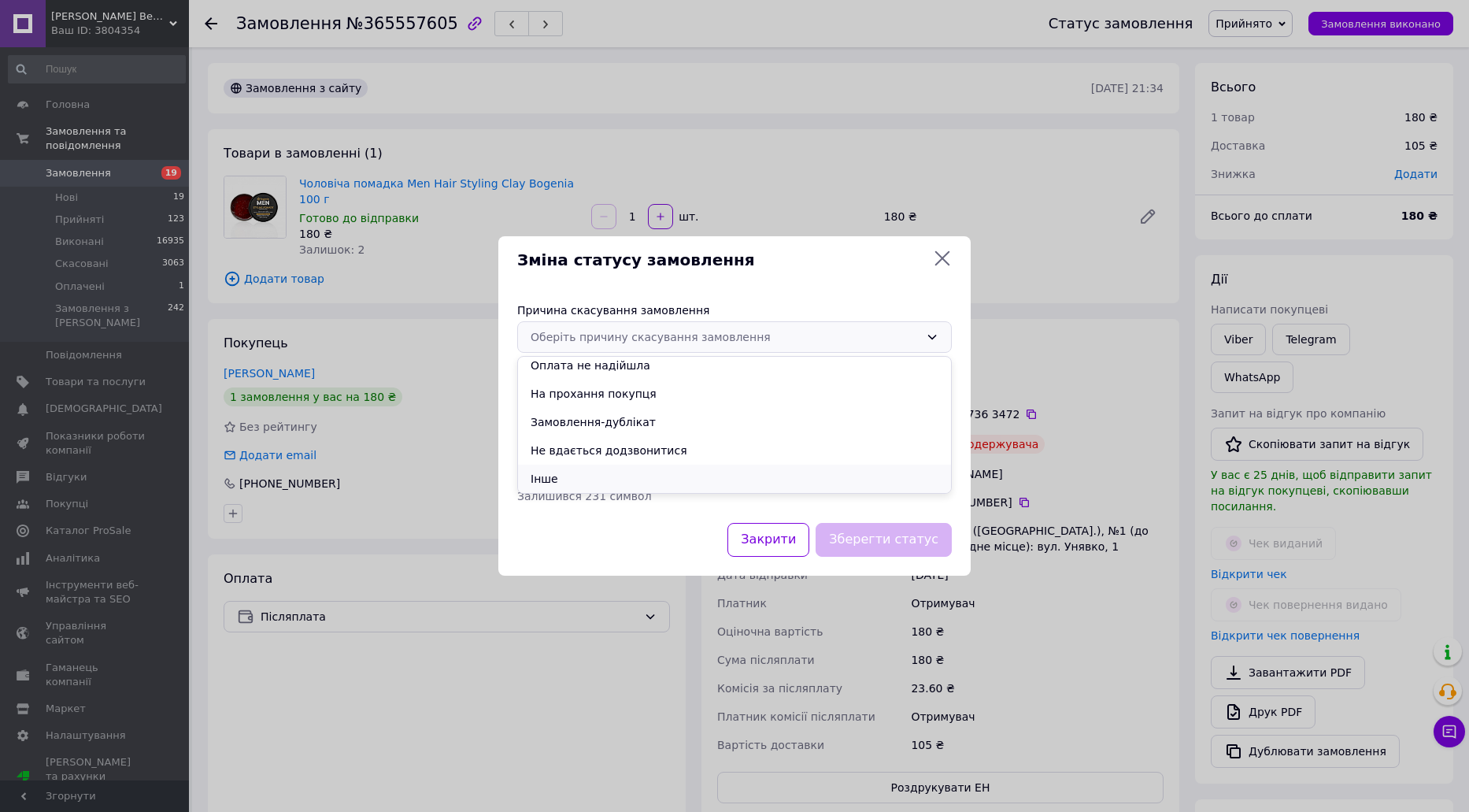
click at [551, 471] on li "Інше" at bounding box center [734, 479] width 433 height 29
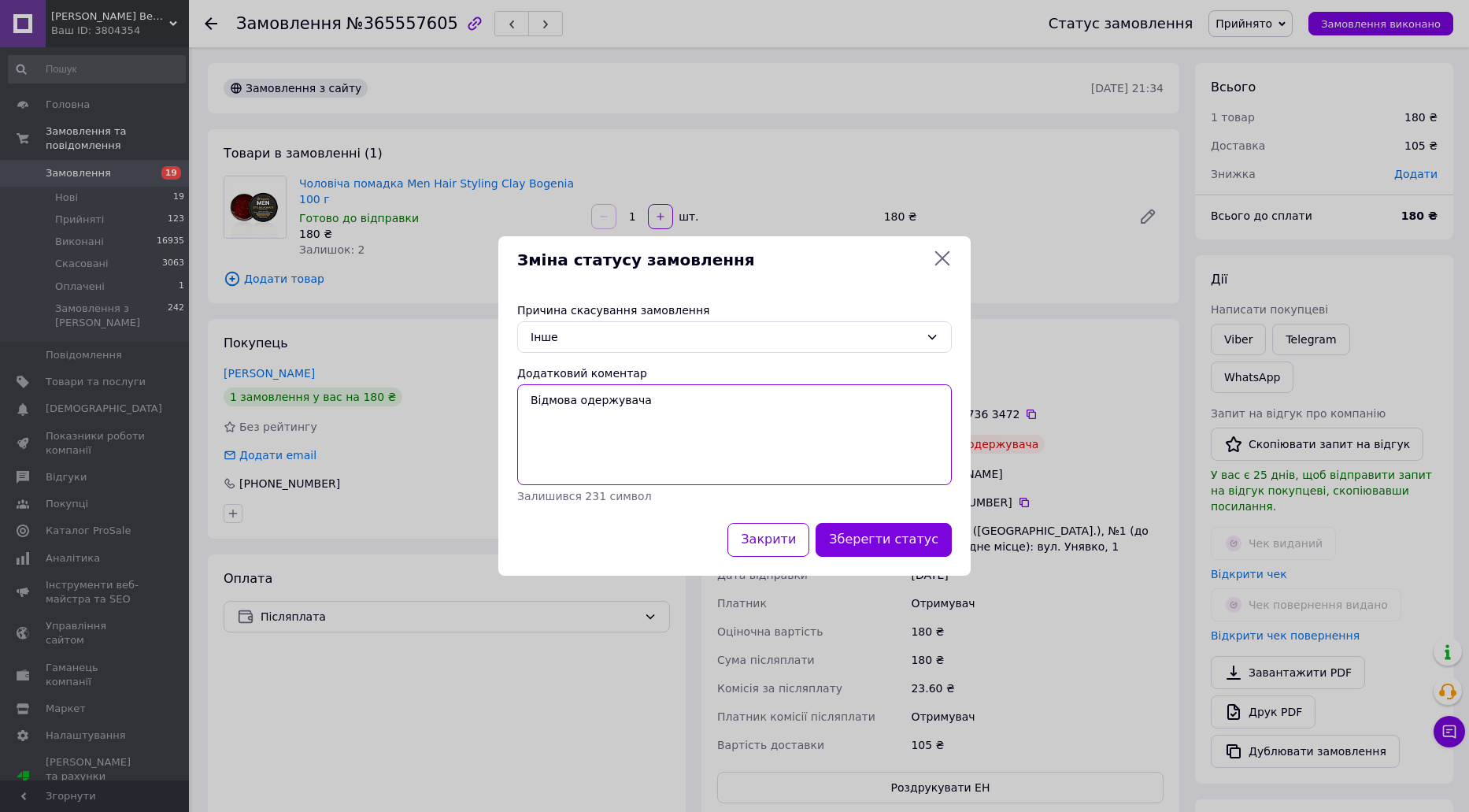
click at [535, 441] on textarea "Відмова одержувача" at bounding box center [734, 434] width 434 height 100
type textarea "Відмова одержувача"
click at [863, 531] on button "Зберегти статус" at bounding box center [884, 540] width 136 height 34
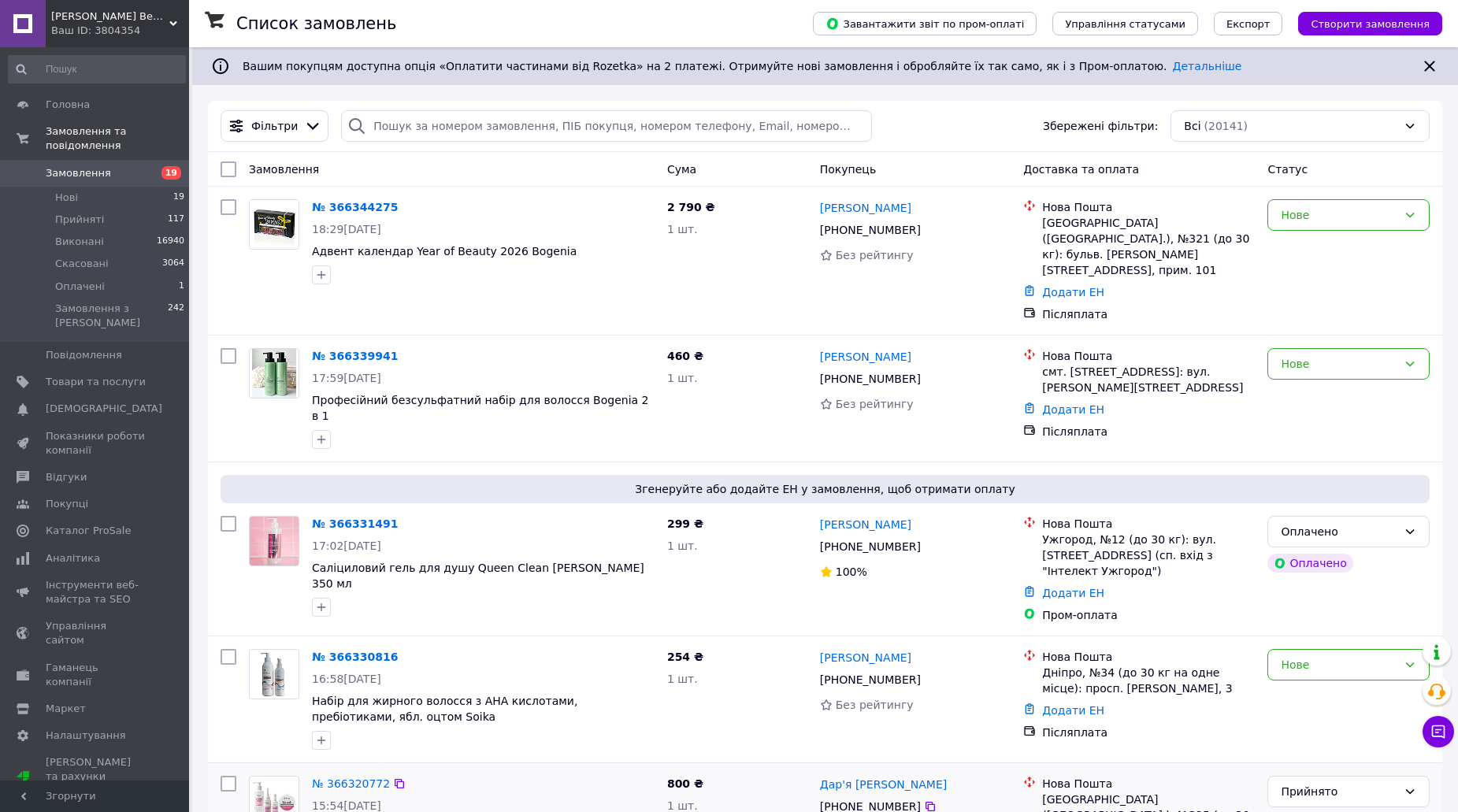
click at [110, 551] on span "Аналітика" at bounding box center [95, 558] width 100 height 14
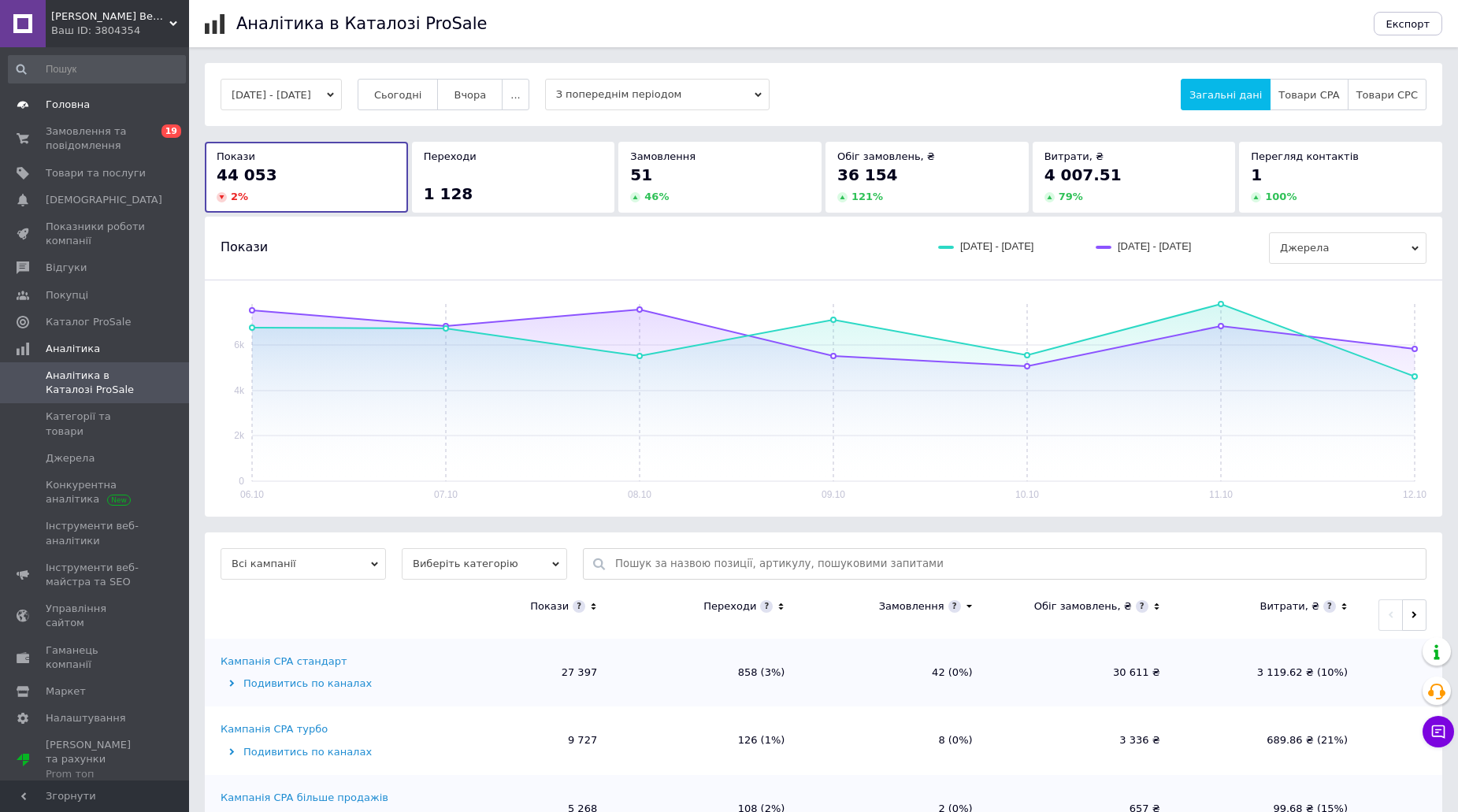
click at [90, 112] on link "Головна" at bounding box center [97, 105] width 194 height 27
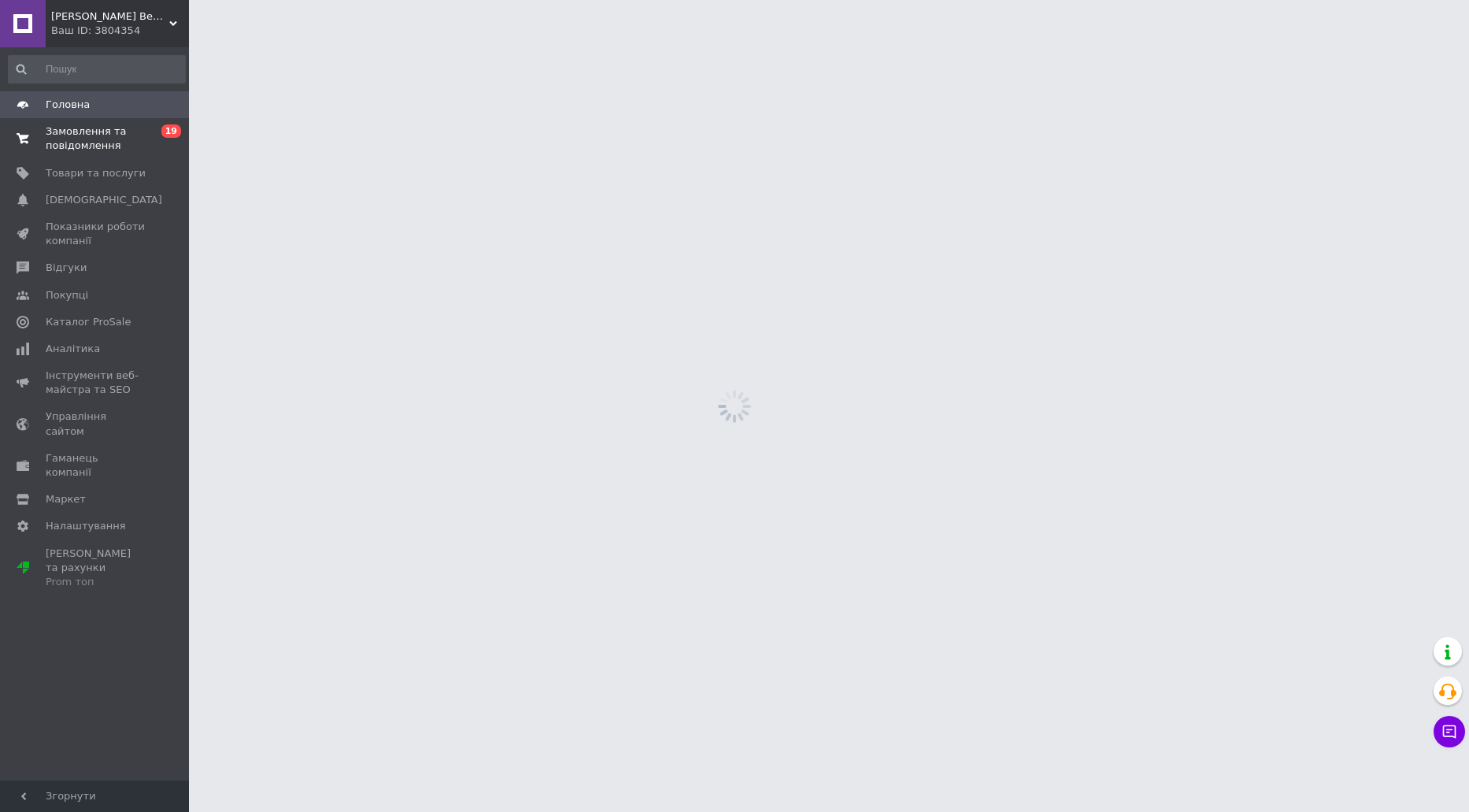
click at [99, 133] on span "Замовлення та повідомлення" at bounding box center [95, 139] width 100 height 29
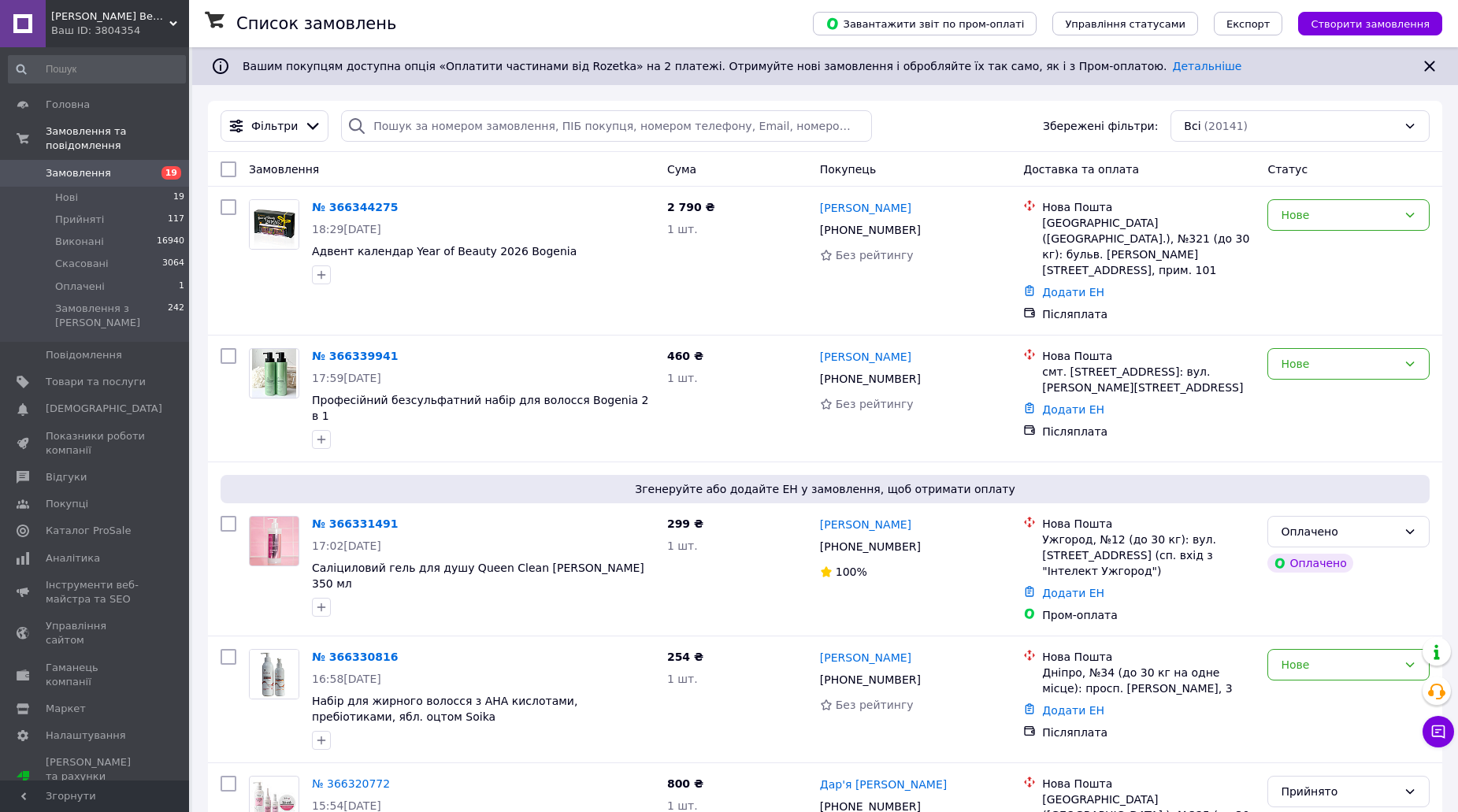
scroll to position [710, 0]
click at [25, 25] on link at bounding box center [22, 23] width 46 height 48
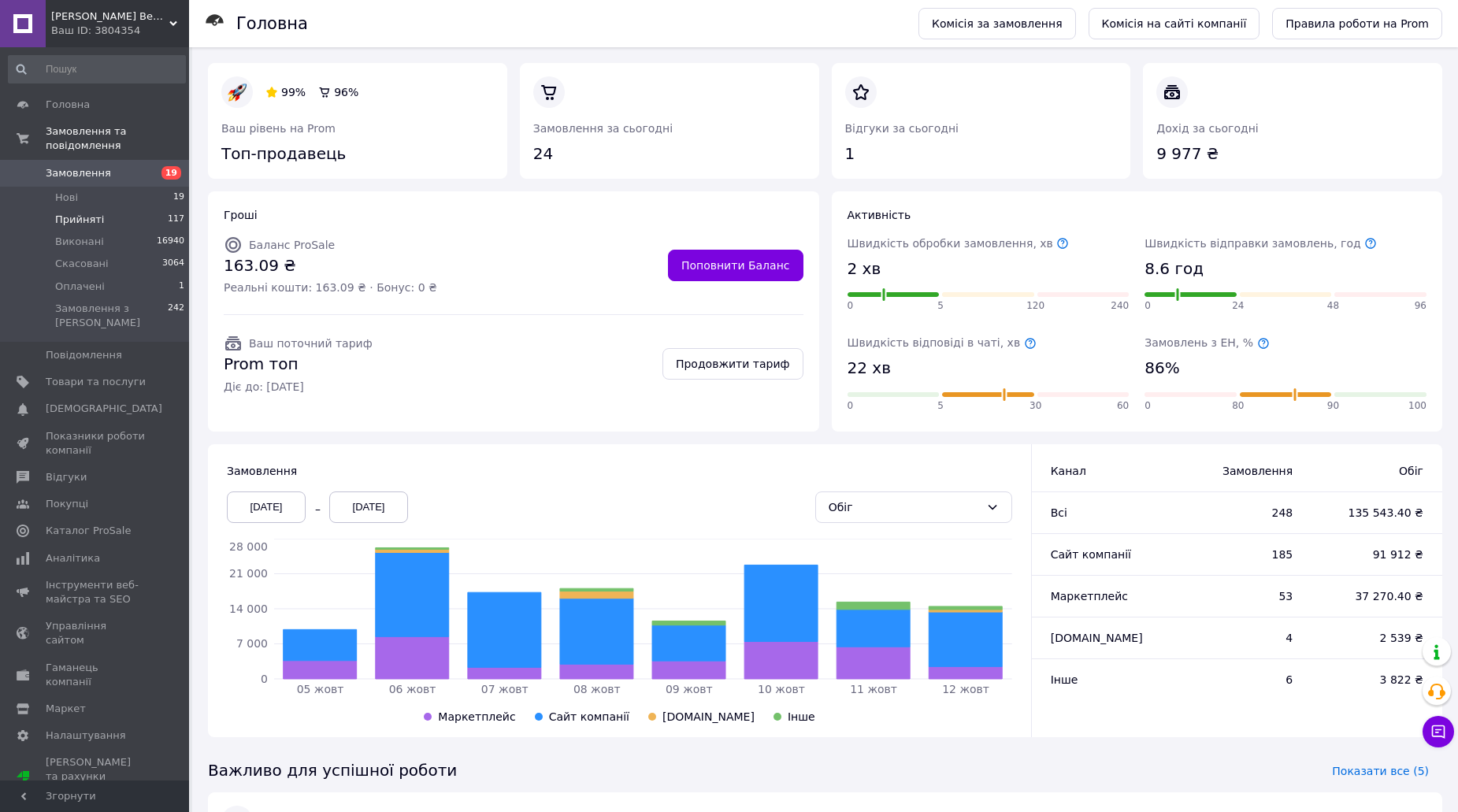
click at [115, 209] on li "Прийняті 117" at bounding box center [97, 220] width 194 height 22
click at [110, 209] on li "Прийняті 117" at bounding box center [97, 220] width 194 height 22
click at [96, 213] on span "Прийняті" at bounding box center [79, 220] width 48 height 14
click at [79, 213] on span "Прийняті" at bounding box center [79, 220] width 48 height 14
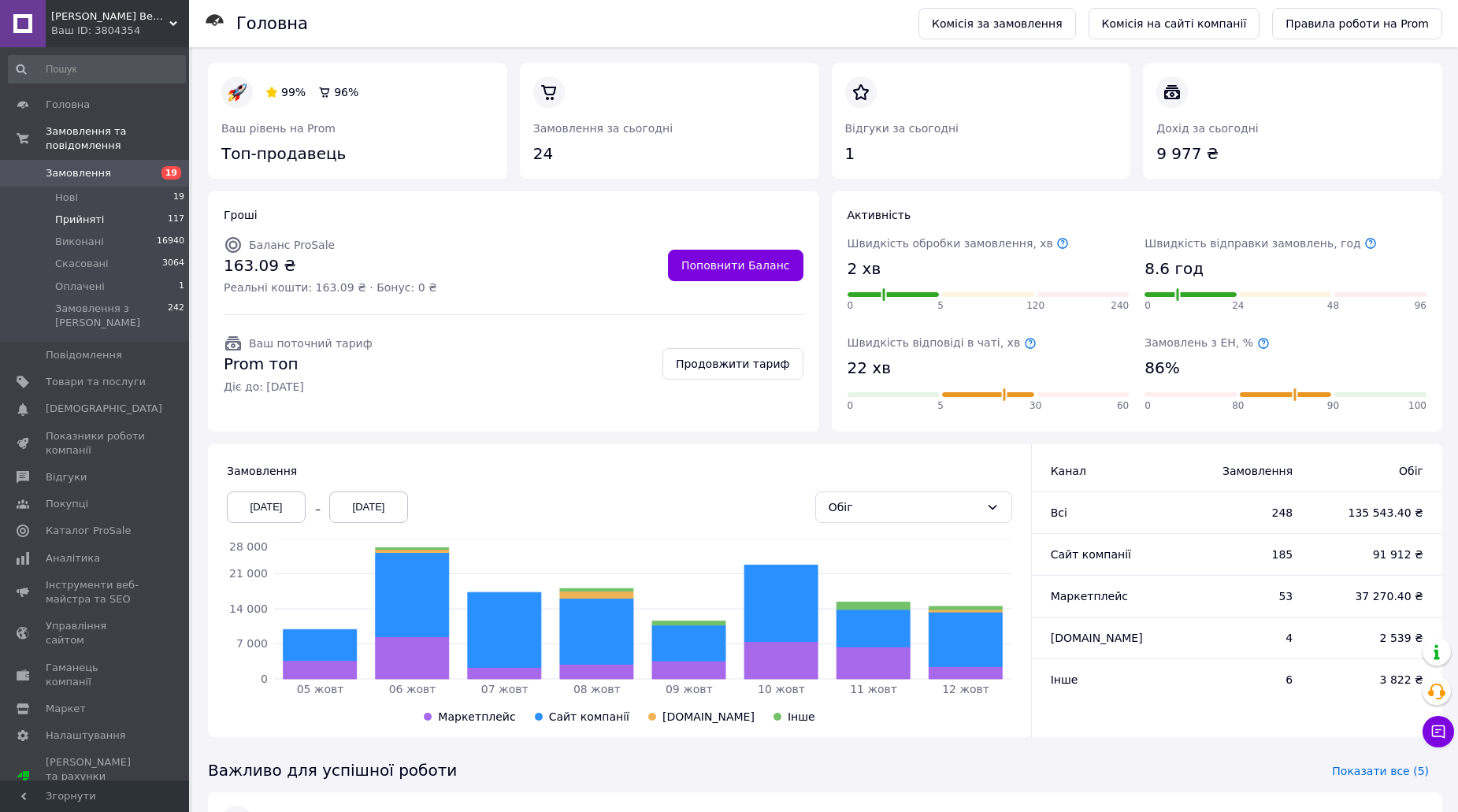
click at [89, 213] on span "Прийняті" at bounding box center [79, 220] width 48 height 14
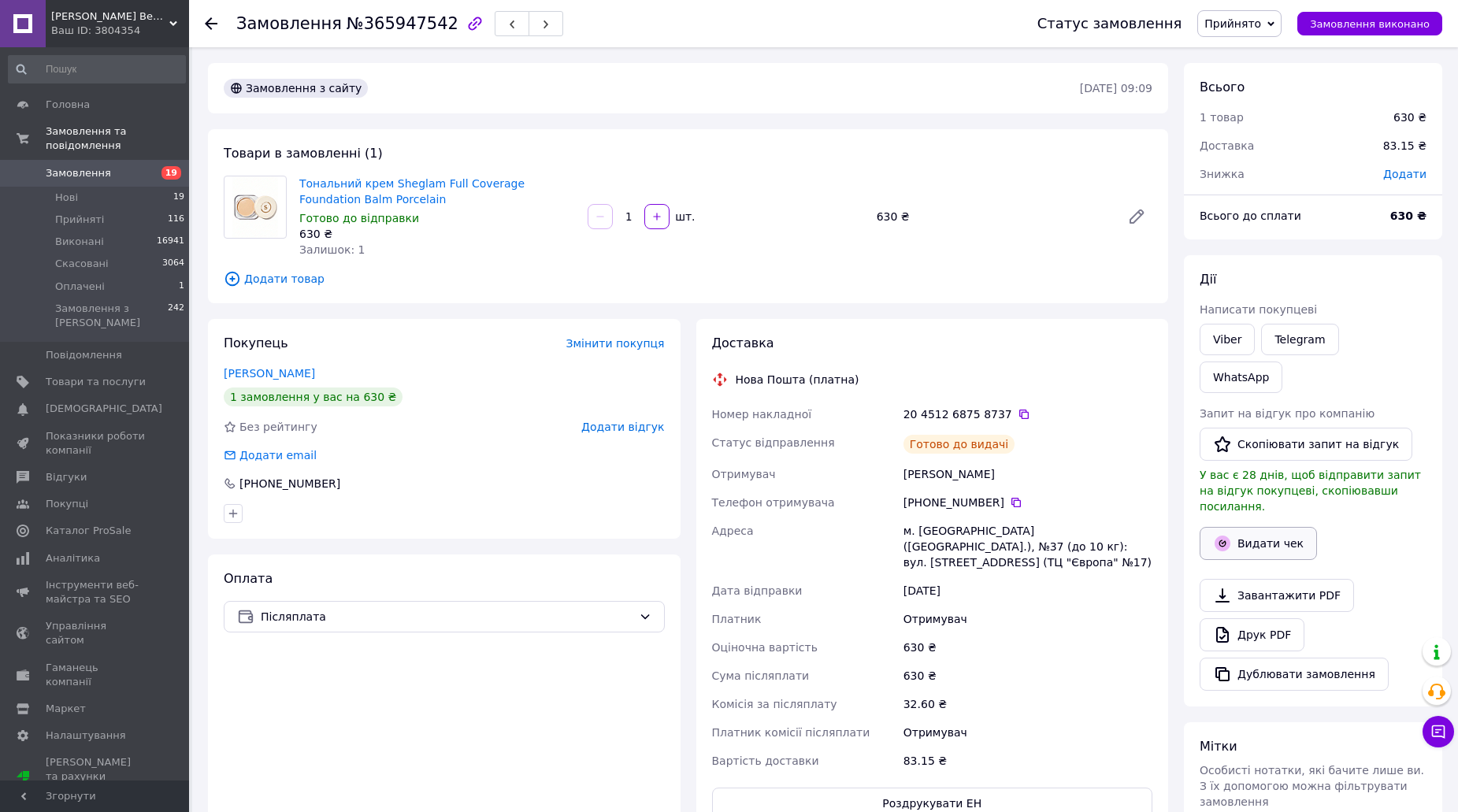
click at [1282, 527] on button "Видати чек" at bounding box center [1258, 543] width 118 height 33
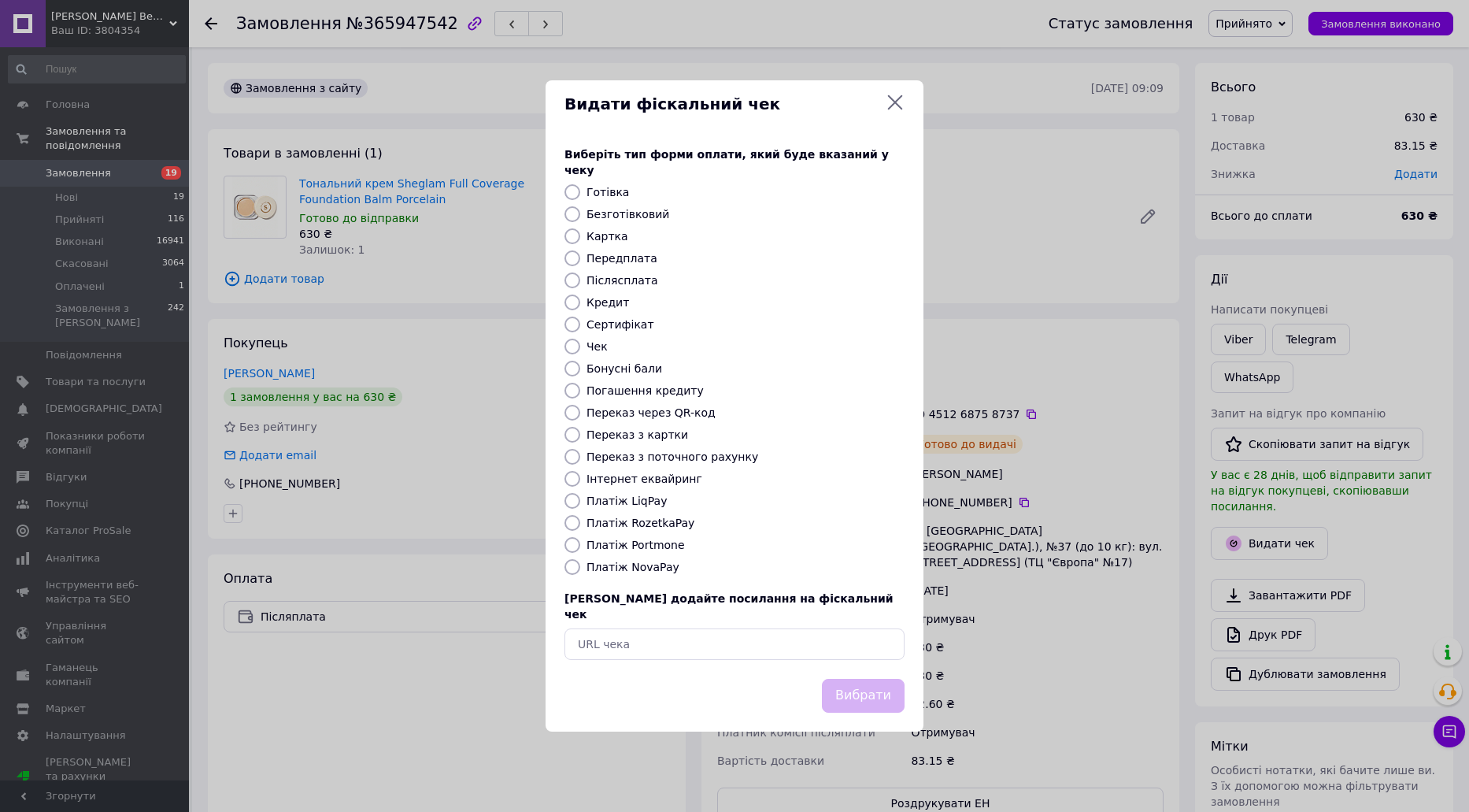
click at [646, 573] on label "Платіж NovaPay" at bounding box center [634, 567] width 93 height 13
click at [581, 573] on input "Платіж NovaPay" at bounding box center [573, 567] width 16 height 16
radio input "true"
click at [870, 678] on button "Вибрати" at bounding box center [863, 695] width 83 height 34
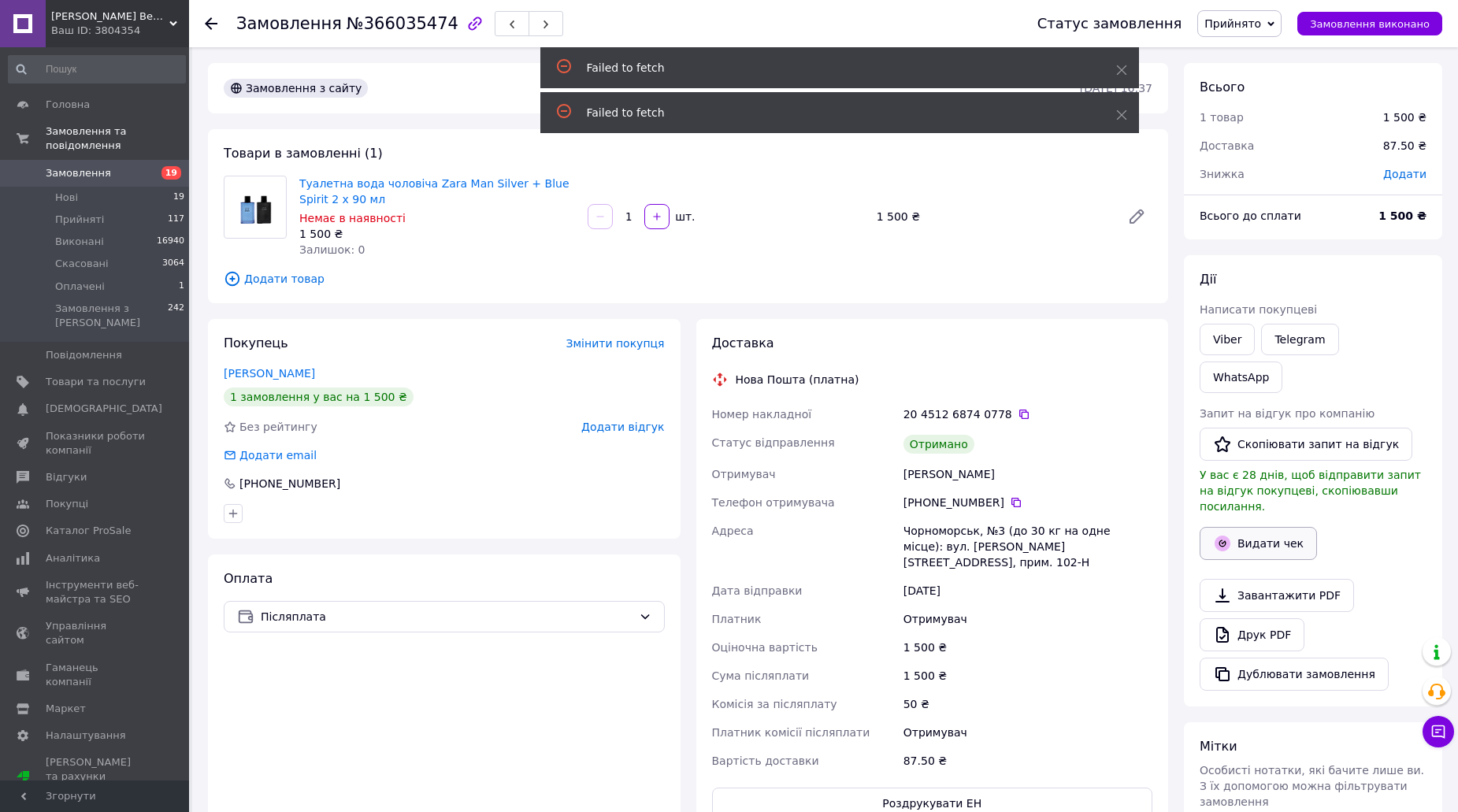
click at [1264, 527] on button "Видати чек" at bounding box center [1258, 543] width 118 height 33
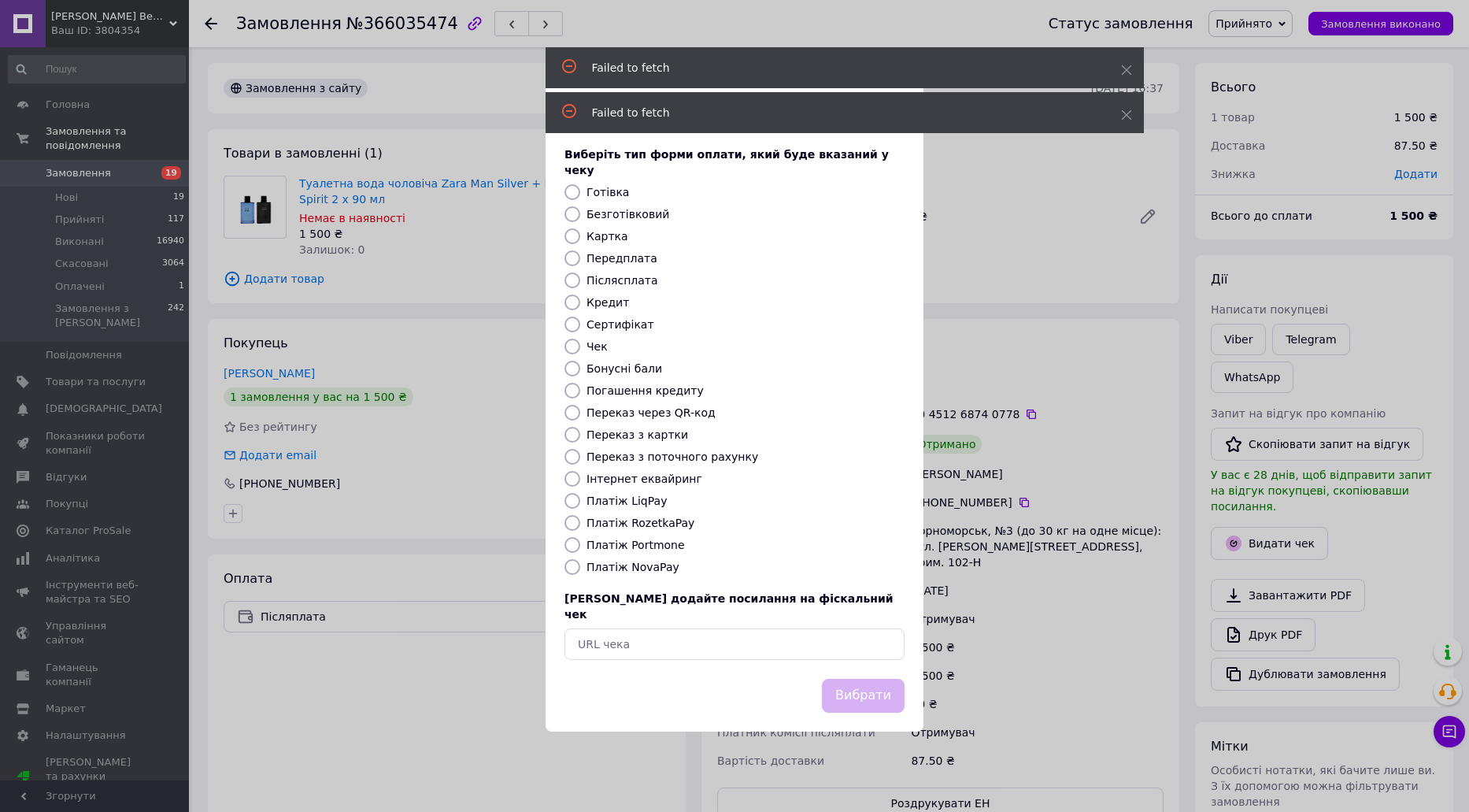
click at [610, 561] on label "Платіж NovaPay" at bounding box center [634, 567] width 93 height 13
click at [581, 559] on input "Платіж NovaPay" at bounding box center [573, 567] width 16 height 16
radio input "true"
click at [892, 699] on div "Вибрати" at bounding box center [863, 695] width 89 height 40
click at [885, 691] on button "Вибрати" at bounding box center [863, 695] width 83 height 34
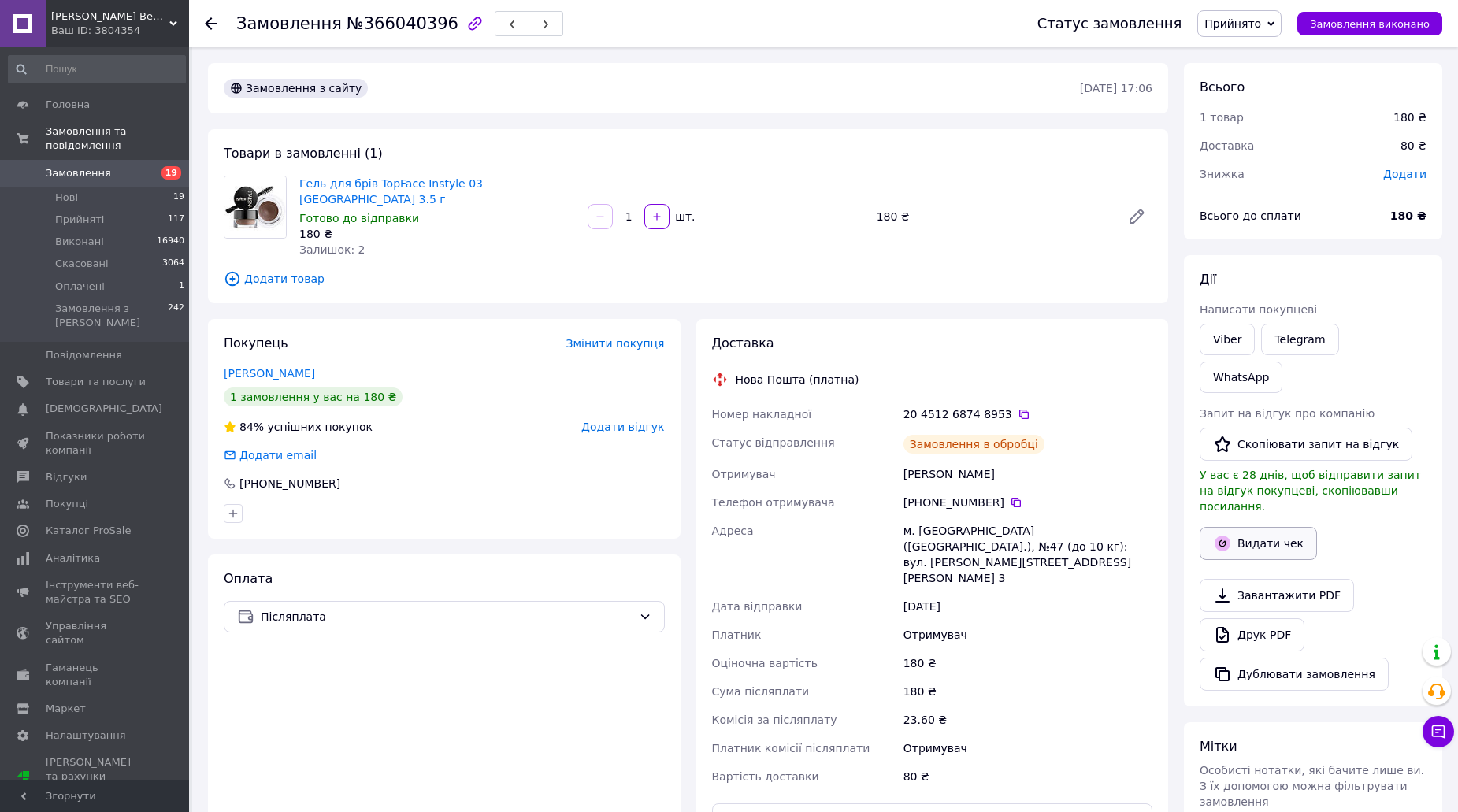
click at [1232, 527] on button "Видати чек" at bounding box center [1258, 543] width 118 height 33
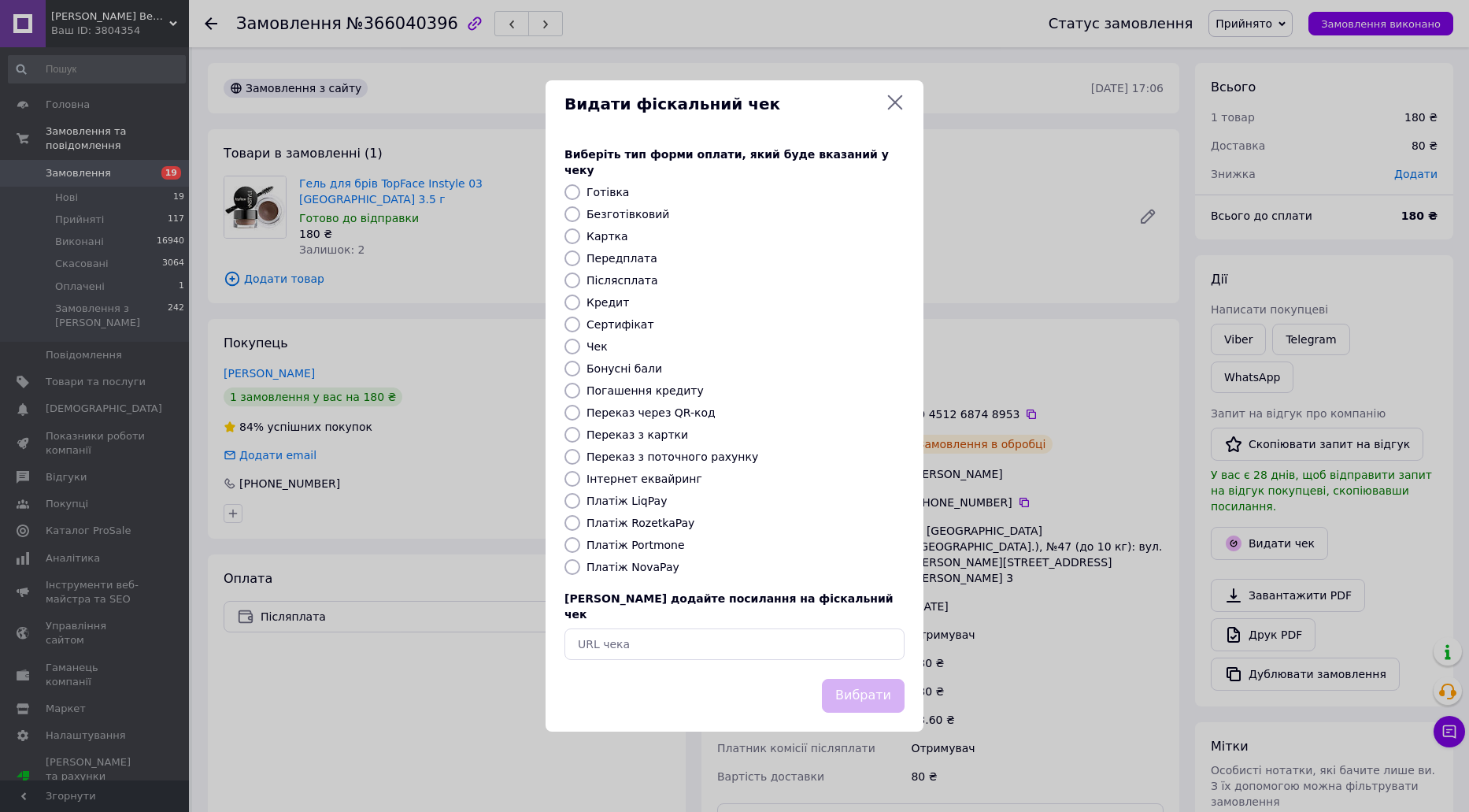
click at [638, 568] on label "Платіж NovaPay" at bounding box center [634, 567] width 93 height 13
click at [581, 568] on input "Платіж NovaPay" at bounding box center [573, 567] width 16 height 16
radio input "true"
click at [824, 656] on div "Виберіть тип форми оплати, який буде вказаний у чеку Готівка Безготівковий Карт…" at bounding box center [734, 403] width 378 height 551
click at [850, 678] on button "Вибрати" at bounding box center [863, 695] width 83 height 34
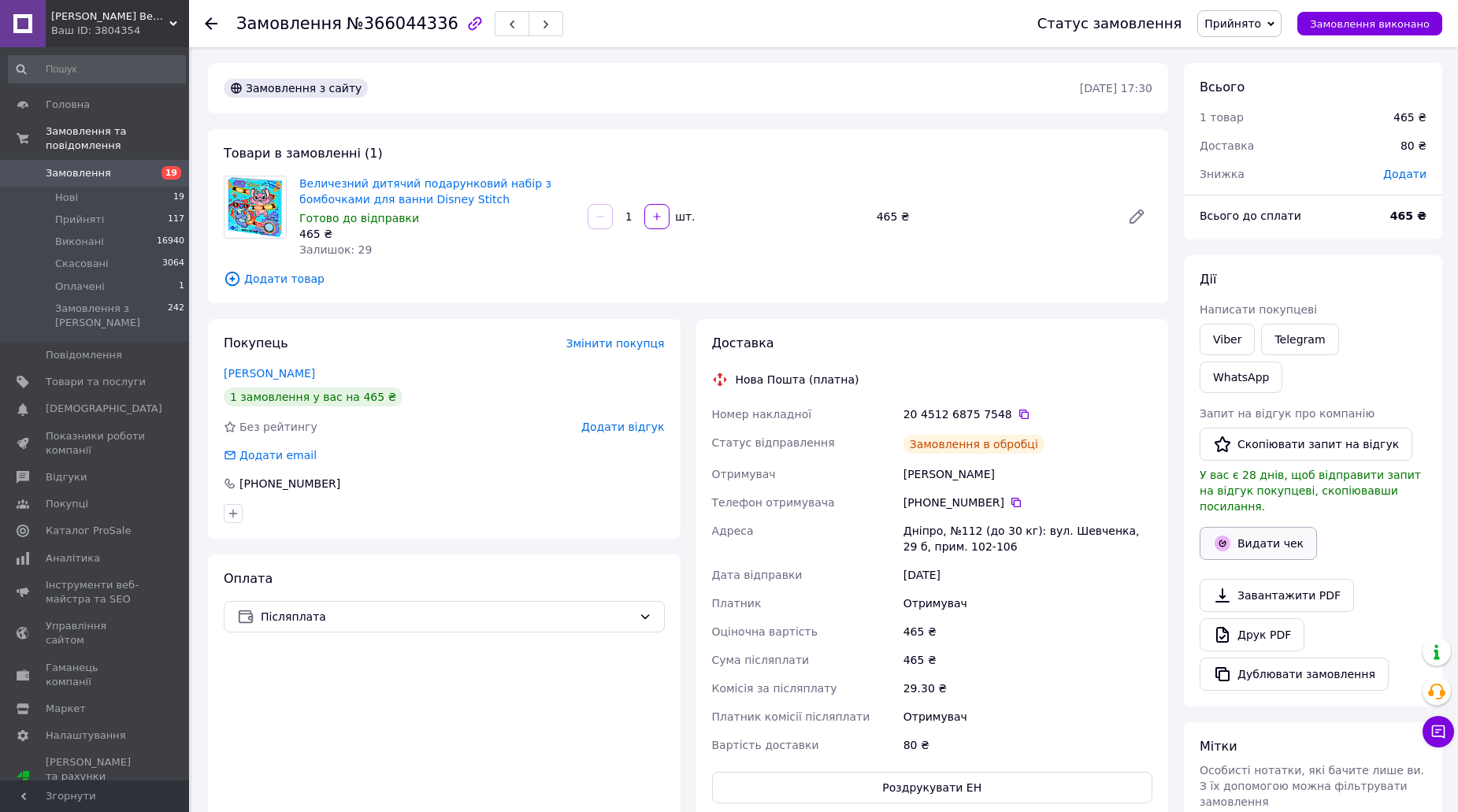
click at [1290, 527] on button "Видати чек" at bounding box center [1258, 543] width 118 height 33
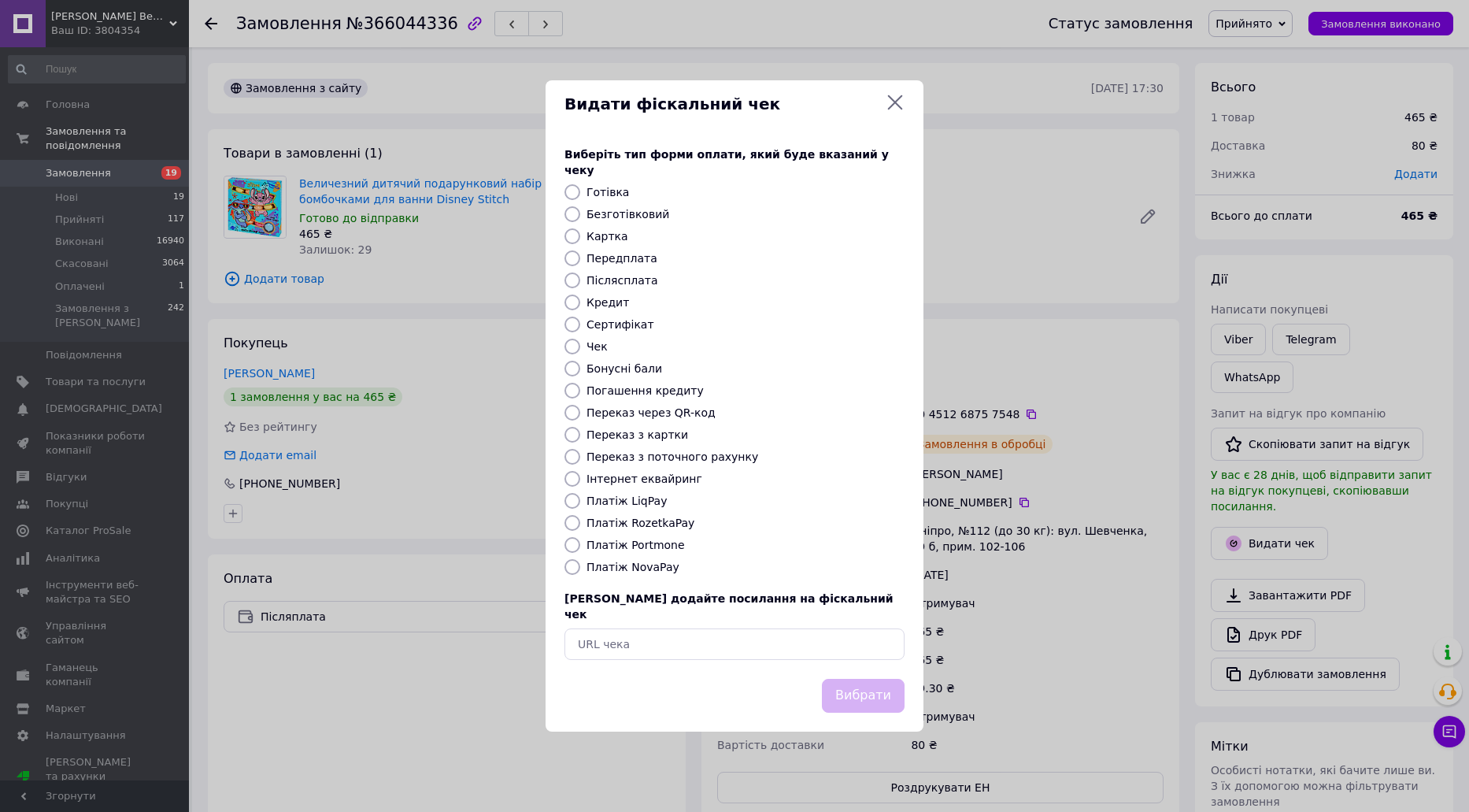
click at [650, 564] on label "Платіж NovaPay" at bounding box center [634, 567] width 93 height 13
click at [581, 564] on input "Платіж NovaPay" at bounding box center [573, 567] width 16 height 16
radio input "true"
click at [861, 678] on button "Вибрати" at bounding box center [863, 695] width 83 height 34
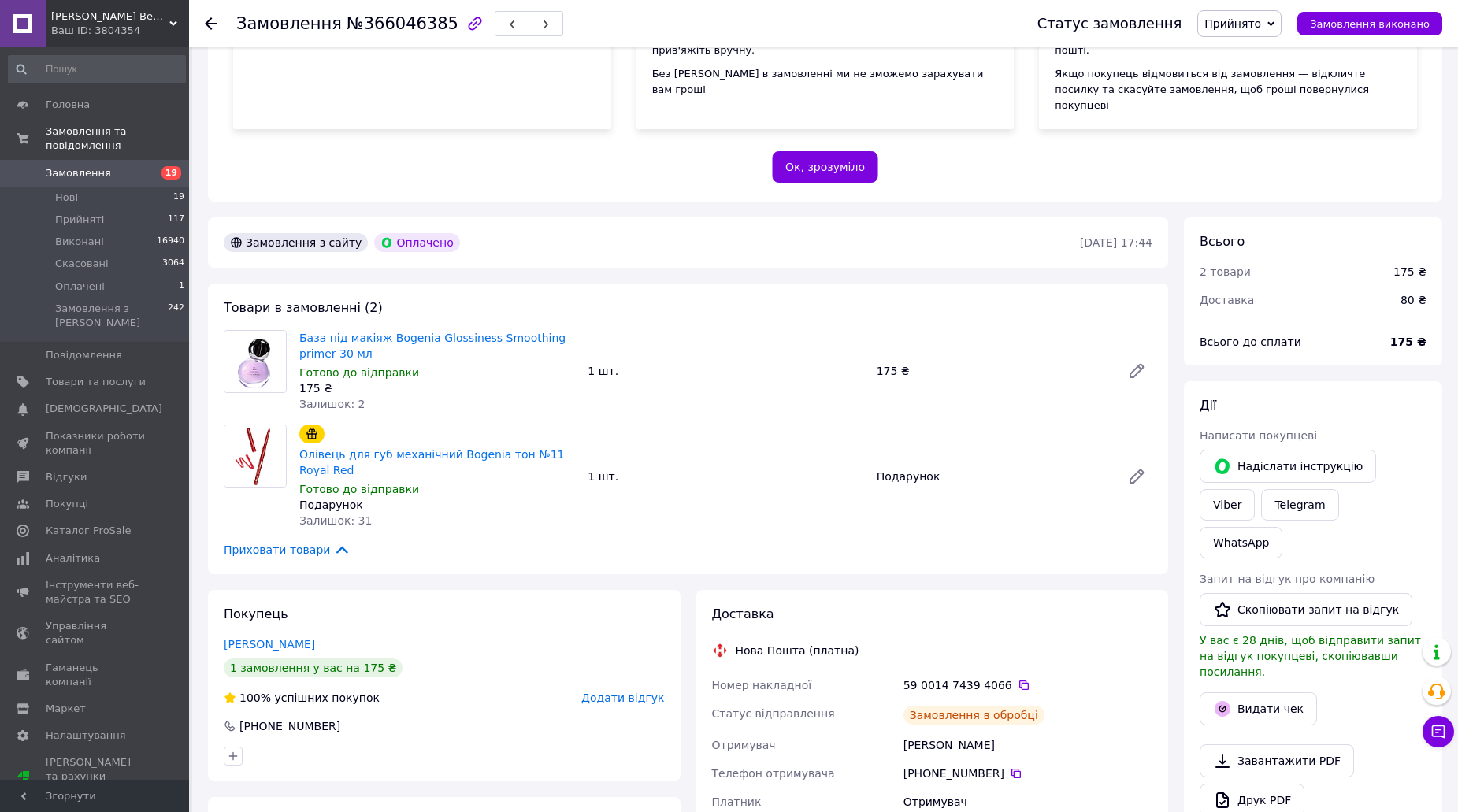
scroll to position [472, 0]
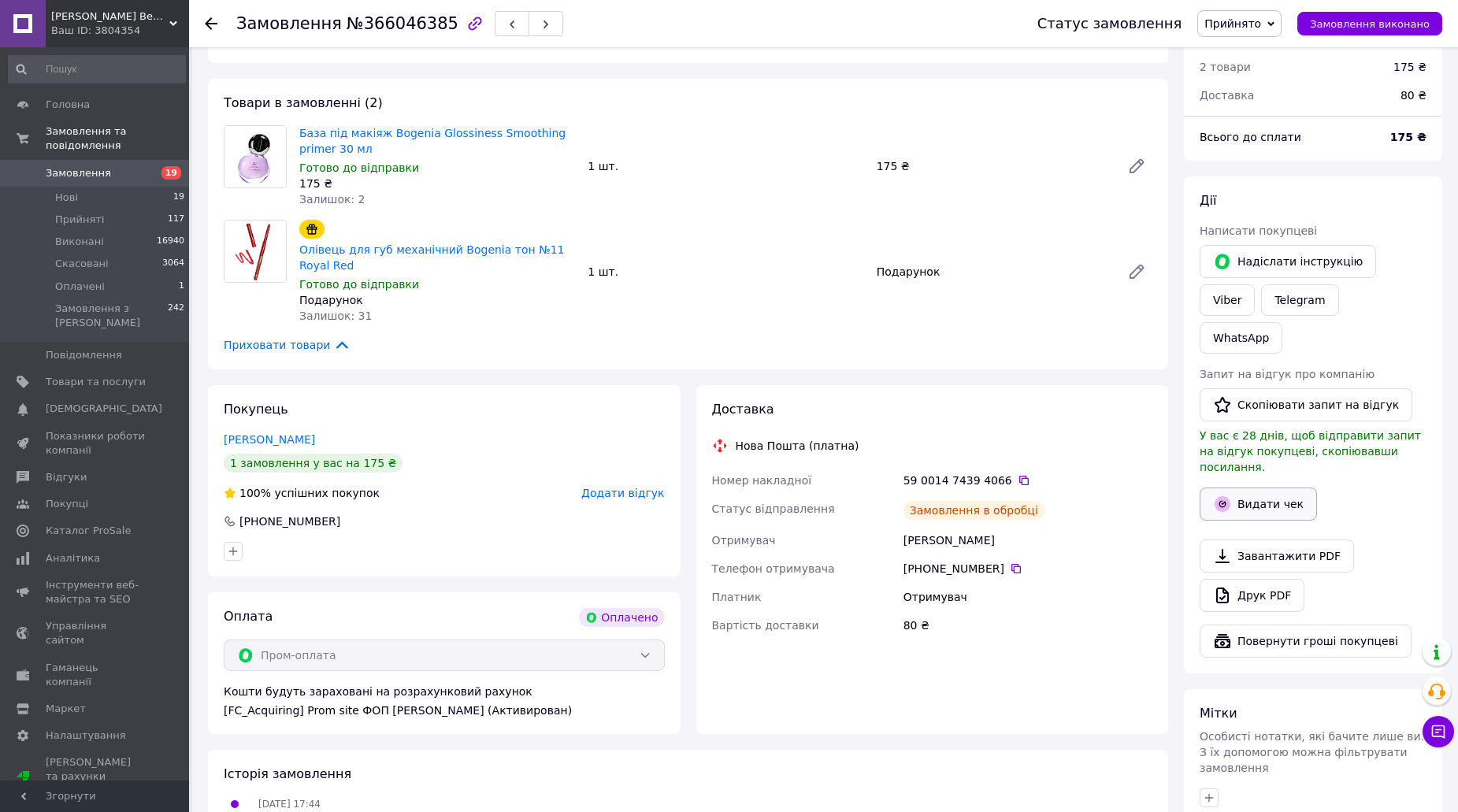
click at [1270, 487] on button "Видати чек" at bounding box center [1258, 503] width 118 height 33
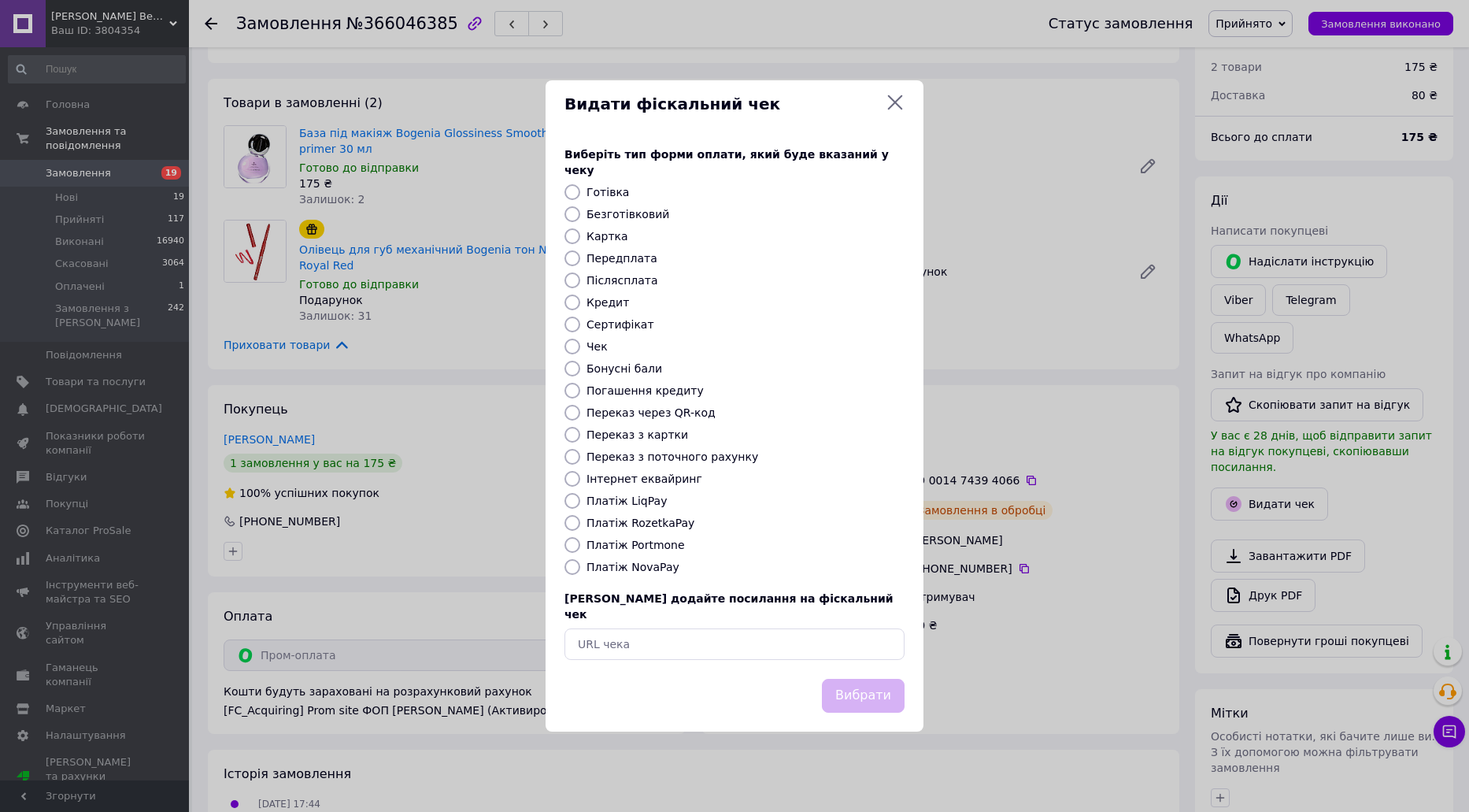
click at [665, 524] on label "Платіж RozetkaPay" at bounding box center [641, 523] width 108 height 13
click at [581, 524] on input "Платіж RozetkaPay" at bounding box center [573, 523] width 16 height 16
radio input "true"
click at [831, 653] on div "Виберіть тип форми оплати, який буде вказаний у чеку Готівка Безготівковий Карт…" at bounding box center [734, 403] width 378 height 551
click at [870, 685] on button "Вибрати" at bounding box center [863, 695] width 83 height 34
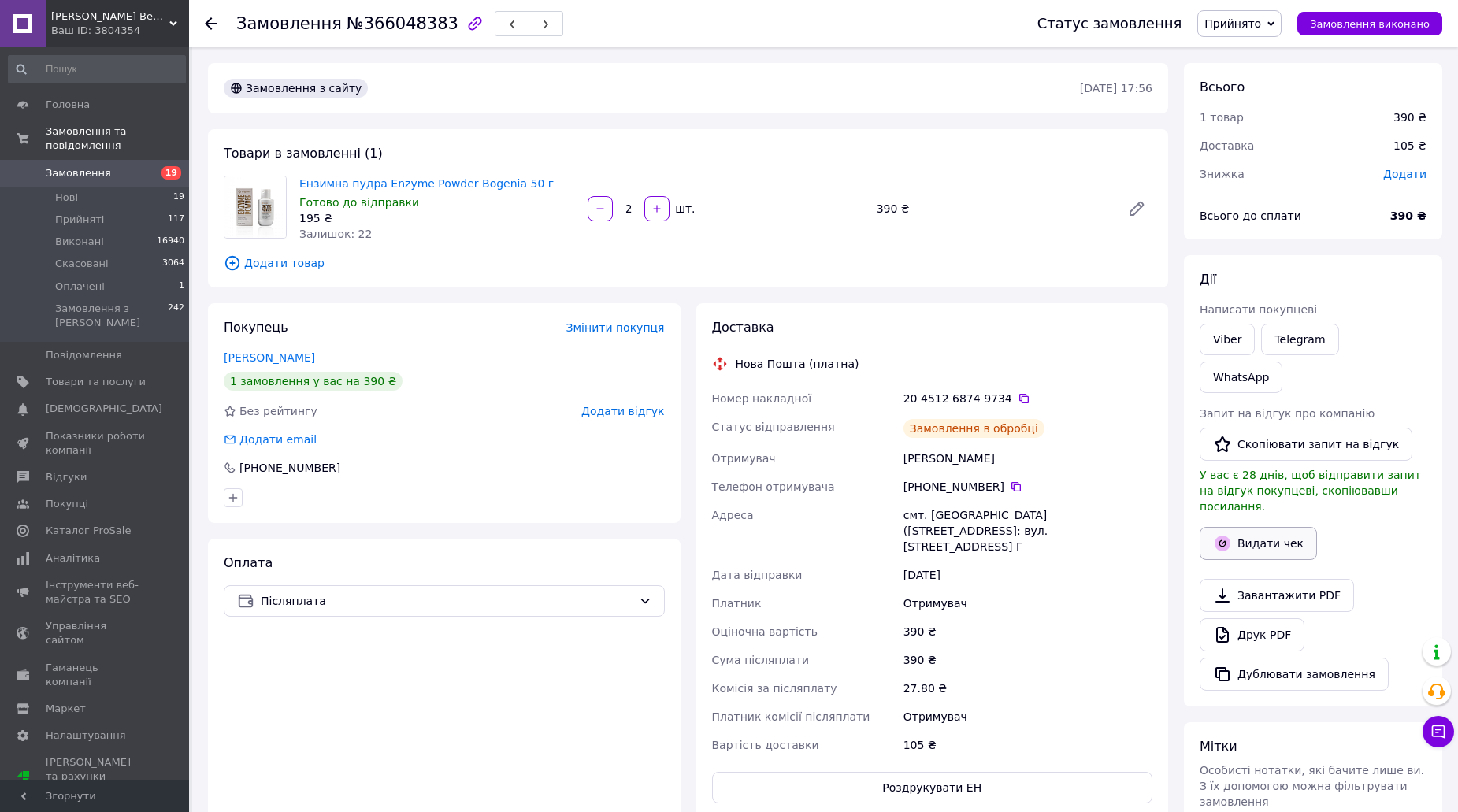
click at [1257, 527] on button "Видати чек" at bounding box center [1258, 543] width 118 height 33
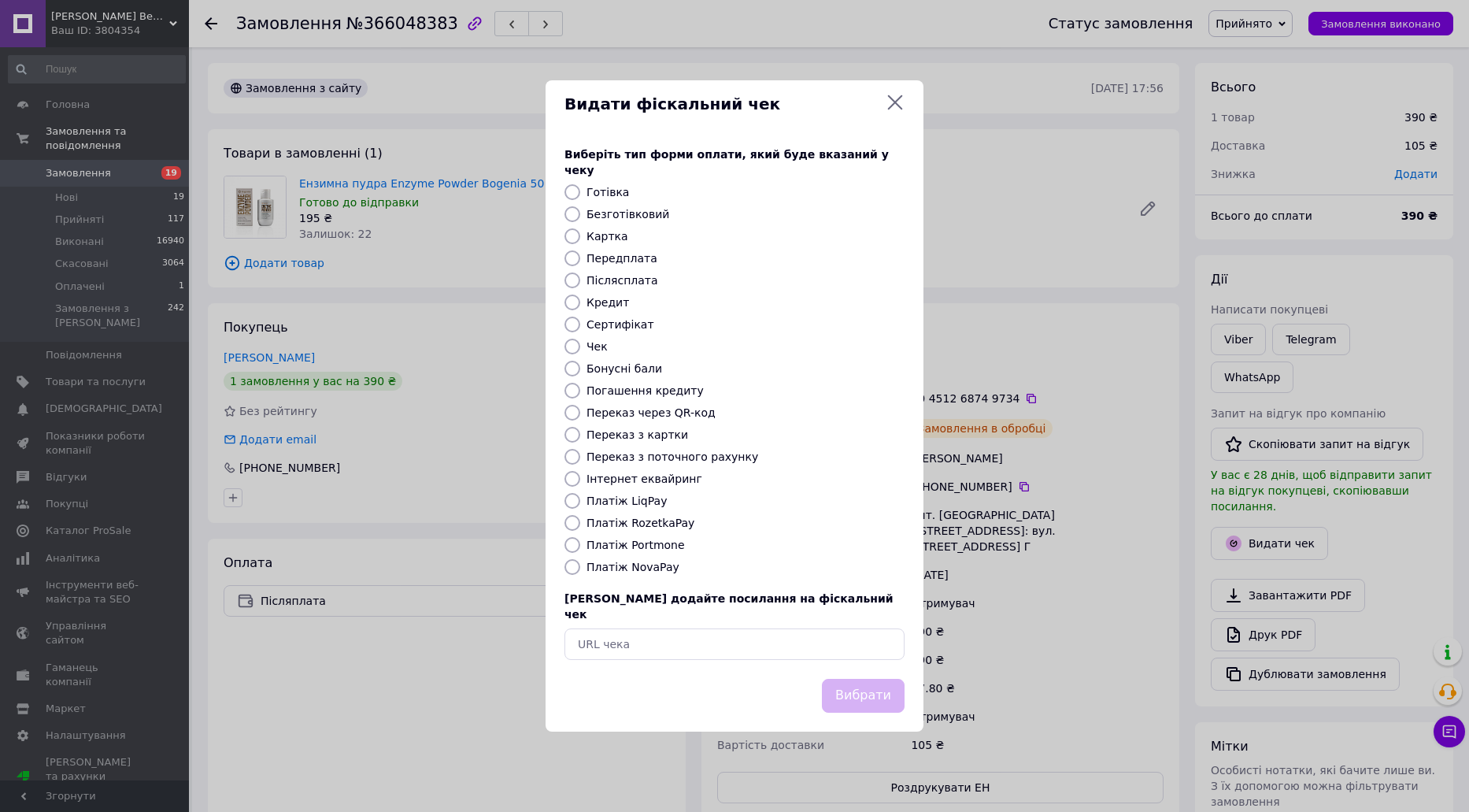
click at [640, 577] on div "Виберіть тип форми оплати, який буде вказаний у чеку Готівка Безготівковий Карт…" at bounding box center [734, 403] width 378 height 551
click at [605, 563] on label "Платіж NovaPay" at bounding box center [634, 567] width 93 height 13
click at [581, 563] on input "Платіж NovaPay" at bounding box center [573, 567] width 16 height 16
radio input "true"
click at [854, 678] on button "Вибрати" at bounding box center [863, 695] width 83 height 34
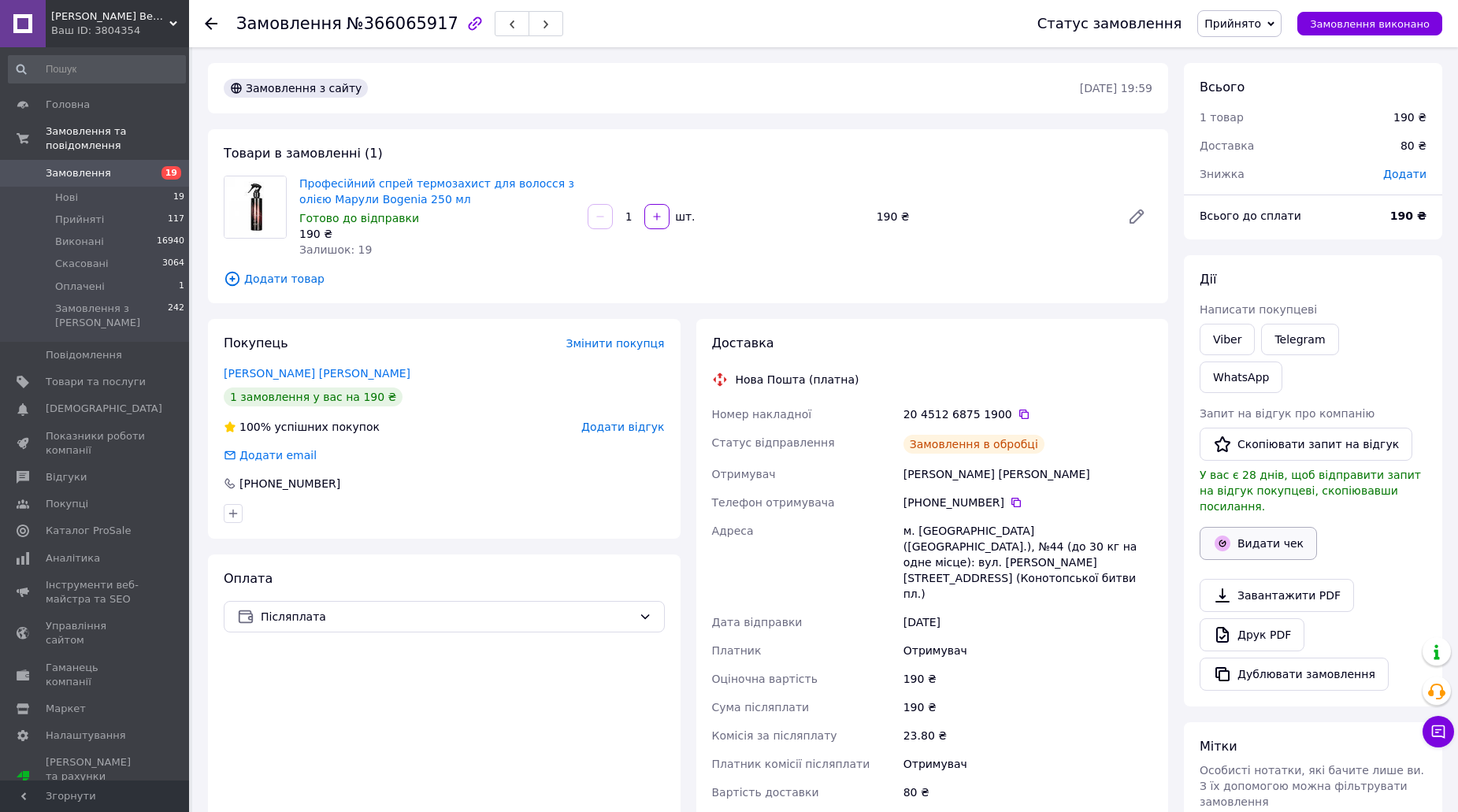
click at [1294, 527] on button "Видати чек" at bounding box center [1258, 543] width 118 height 33
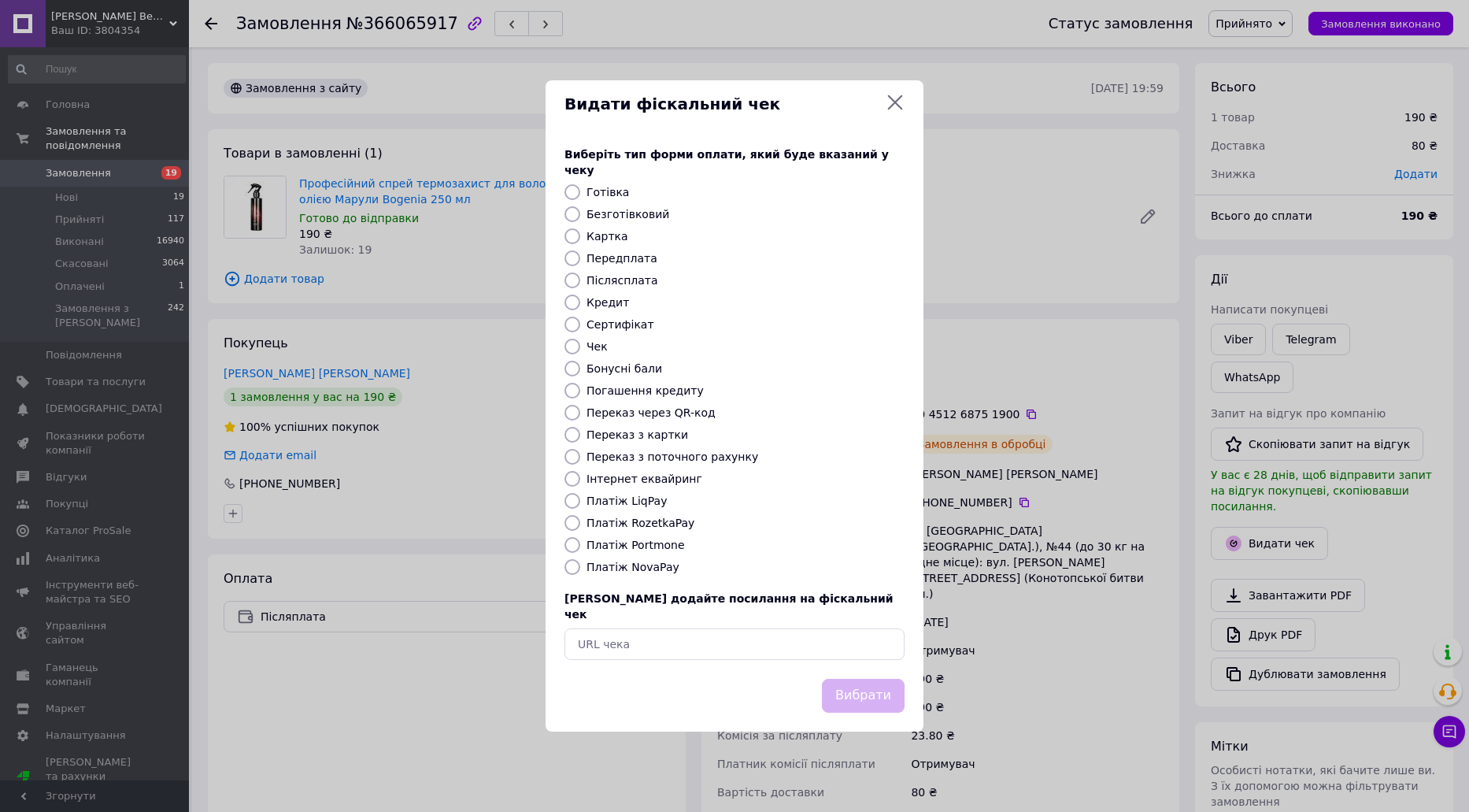
click at [630, 564] on label "Платіж NovaPay" at bounding box center [634, 567] width 93 height 13
click at [581, 564] on input "Платіж NovaPay" at bounding box center [573, 567] width 16 height 16
radio input "true"
click at [883, 685] on button "Вибрати" at bounding box center [863, 695] width 83 height 34
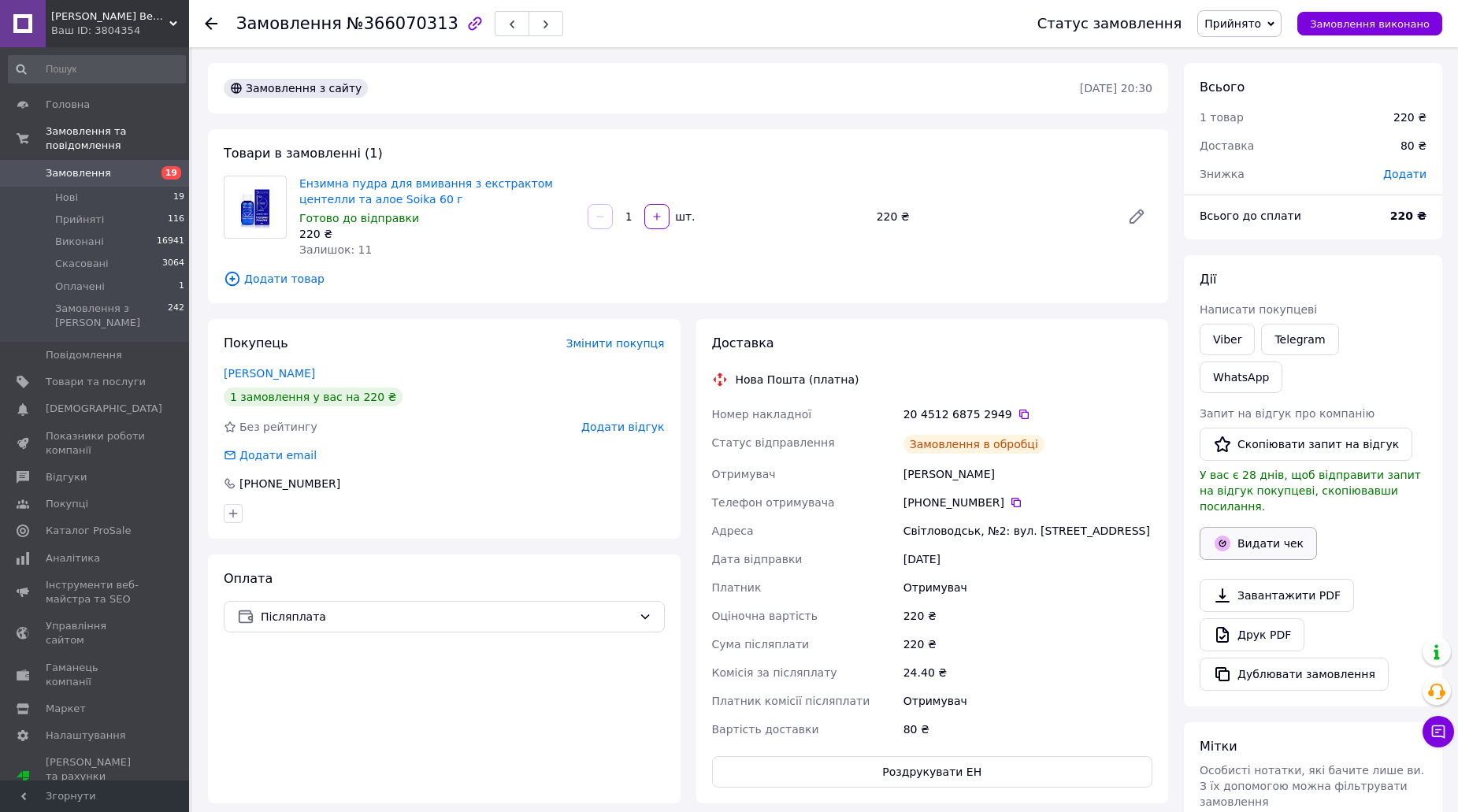
click at [1239, 527] on button "Видати чек" at bounding box center [1258, 543] width 118 height 33
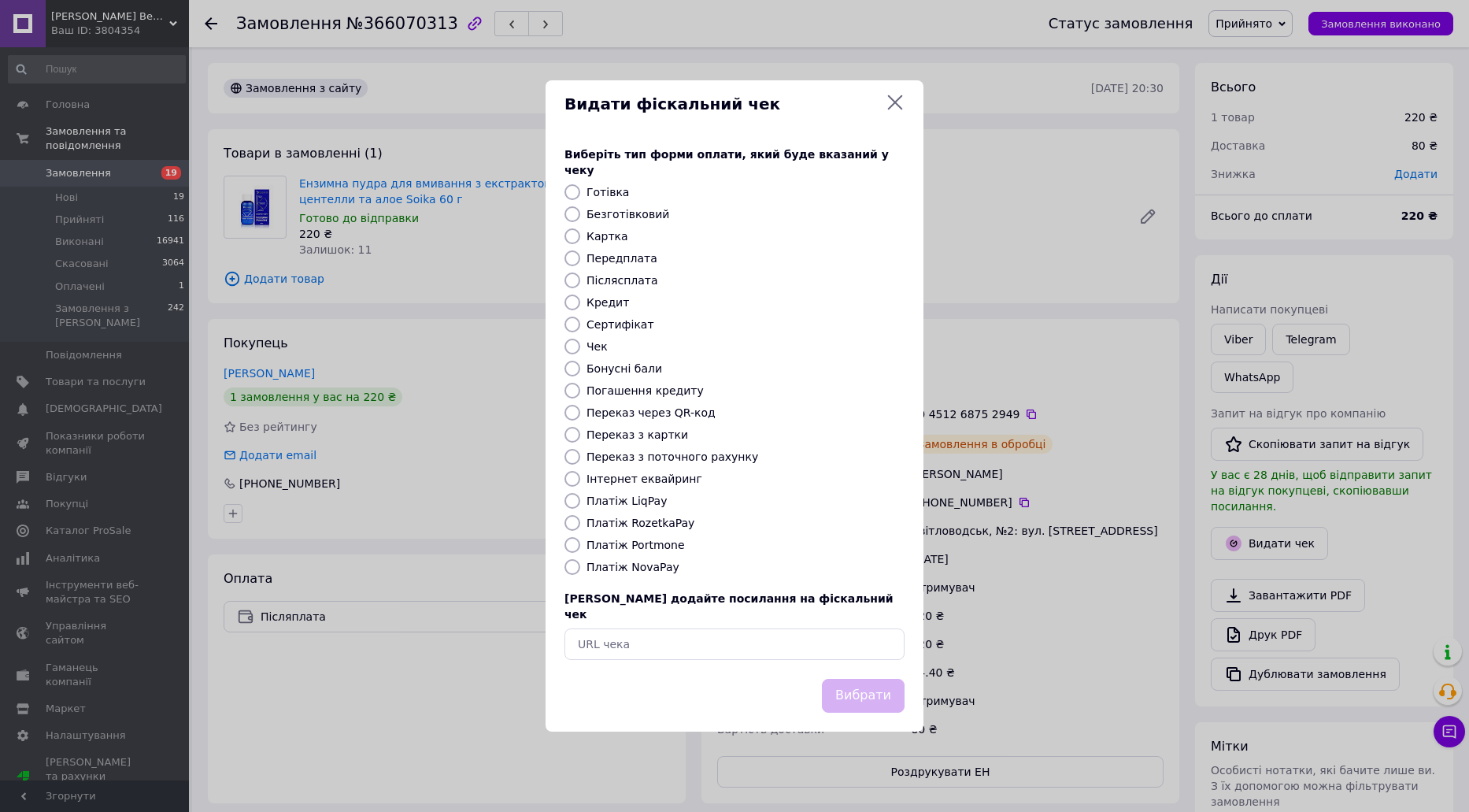
click at [633, 566] on label "Платіж NovaPay" at bounding box center [634, 567] width 93 height 13
click at [581, 566] on input "Платіж NovaPay" at bounding box center [573, 567] width 16 height 16
radio input "true"
click at [823, 677] on div "Вибрати" at bounding box center [735, 695] width 346 height 40
click at [868, 680] on button "Вибрати" at bounding box center [863, 695] width 83 height 34
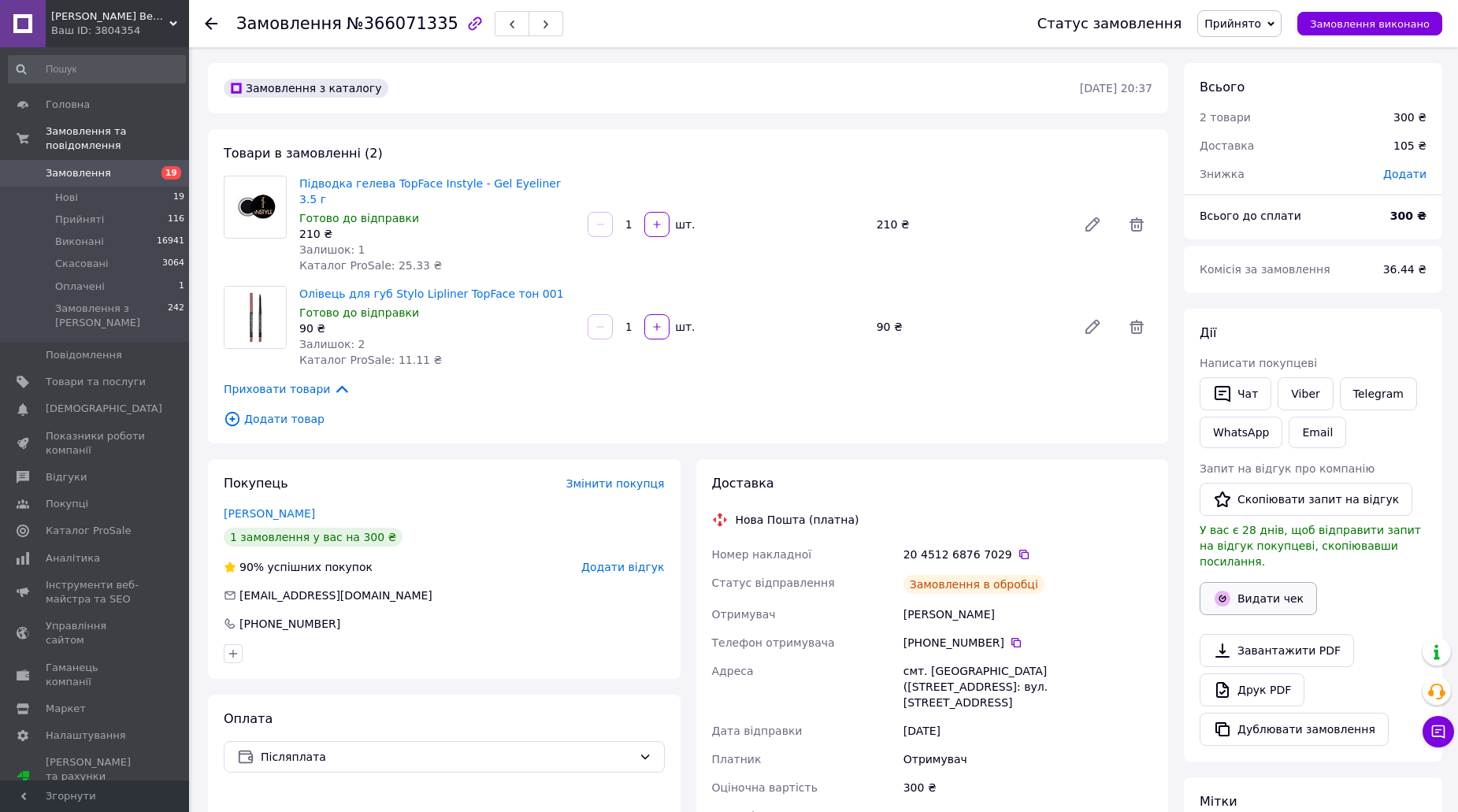
click at [1232, 581] on button "Видати чек" at bounding box center [1258, 598] width 118 height 33
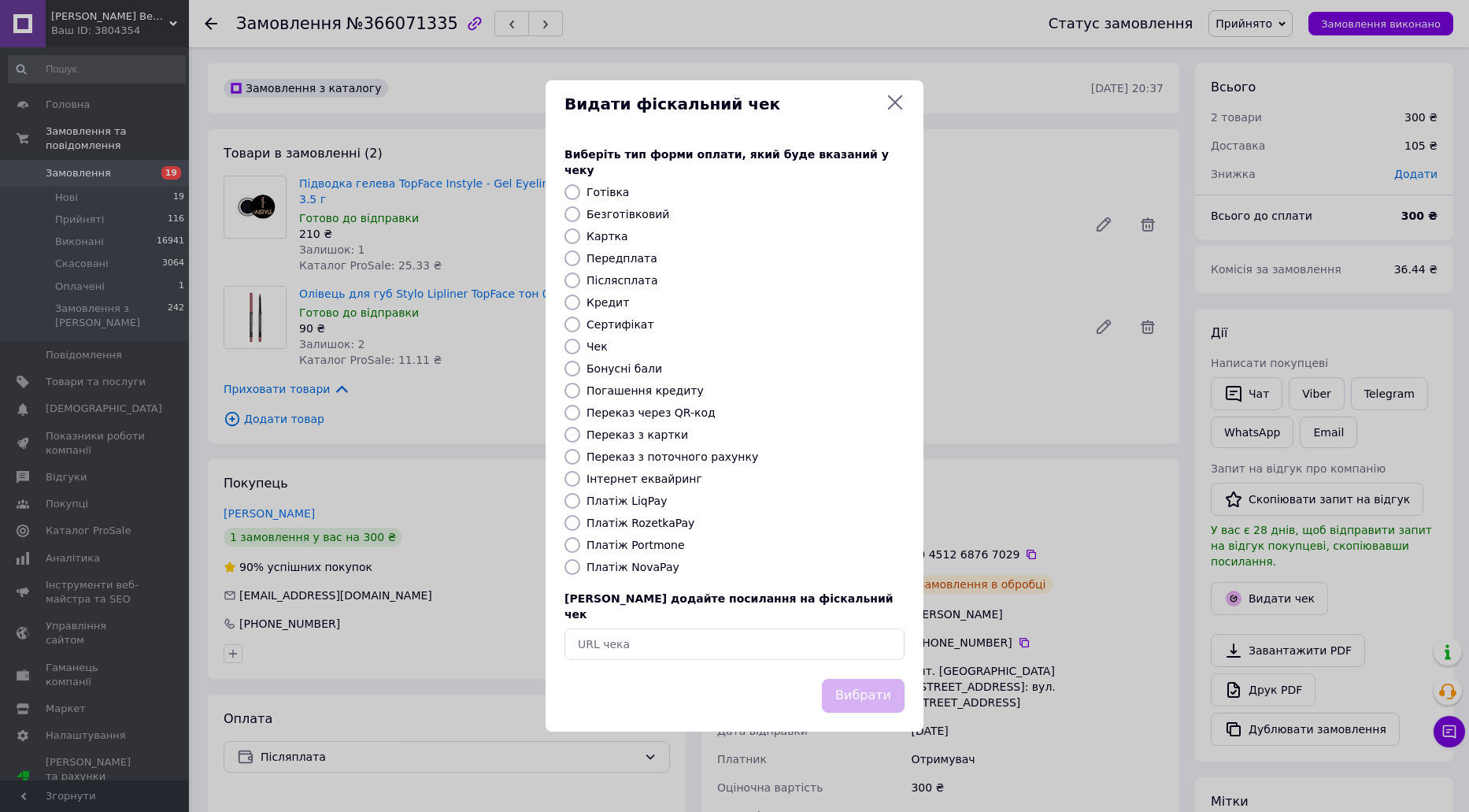
click at [620, 570] on label "Платіж NovaPay" at bounding box center [634, 567] width 93 height 13
click at [581, 570] on input "Платіж NovaPay" at bounding box center [573, 567] width 16 height 16
radio input "true"
click at [839, 678] on button "Вибрати" at bounding box center [863, 695] width 83 height 34
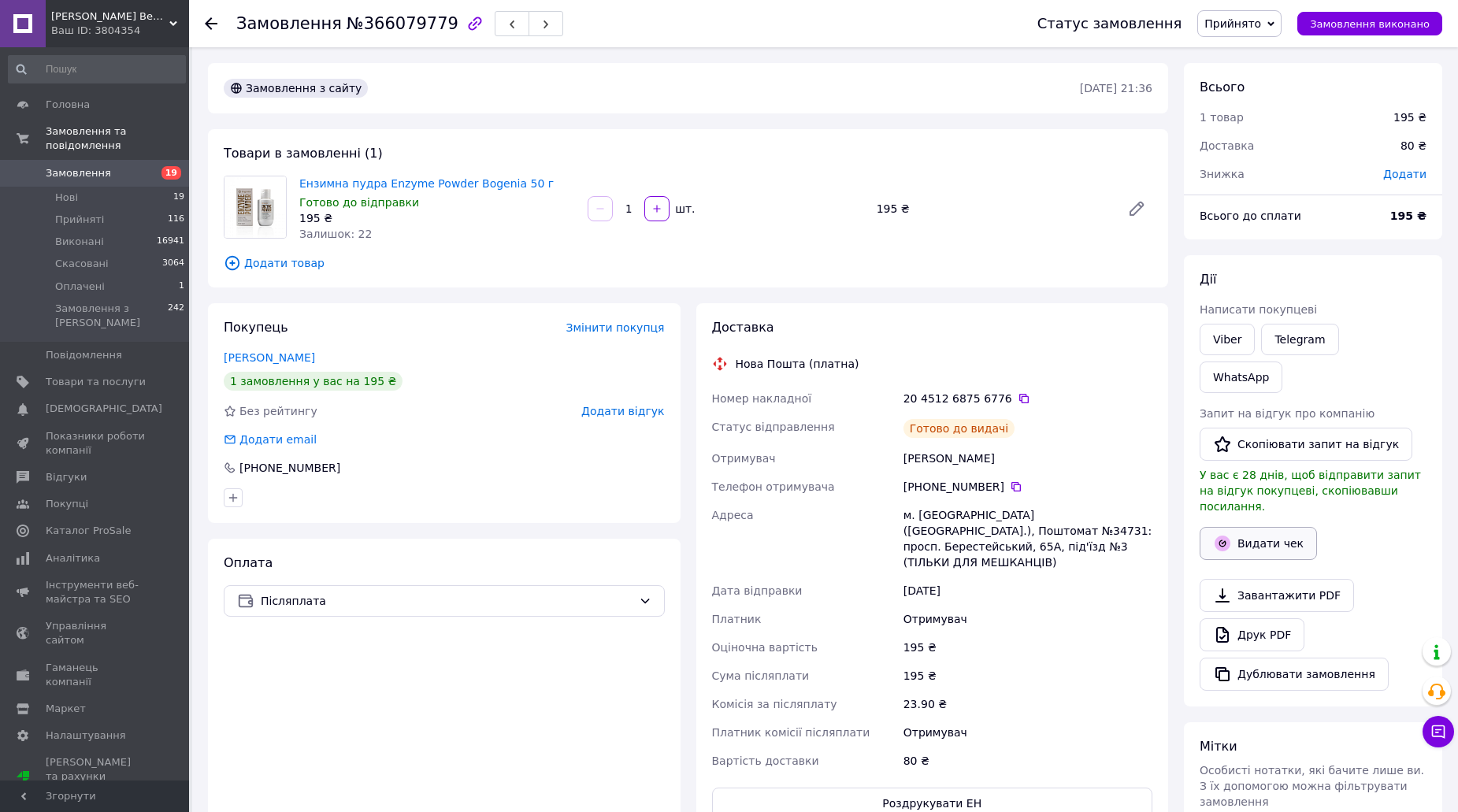
click at [1255, 527] on button "Видати чек" at bounding box center [1258, 543] width 118 height 33
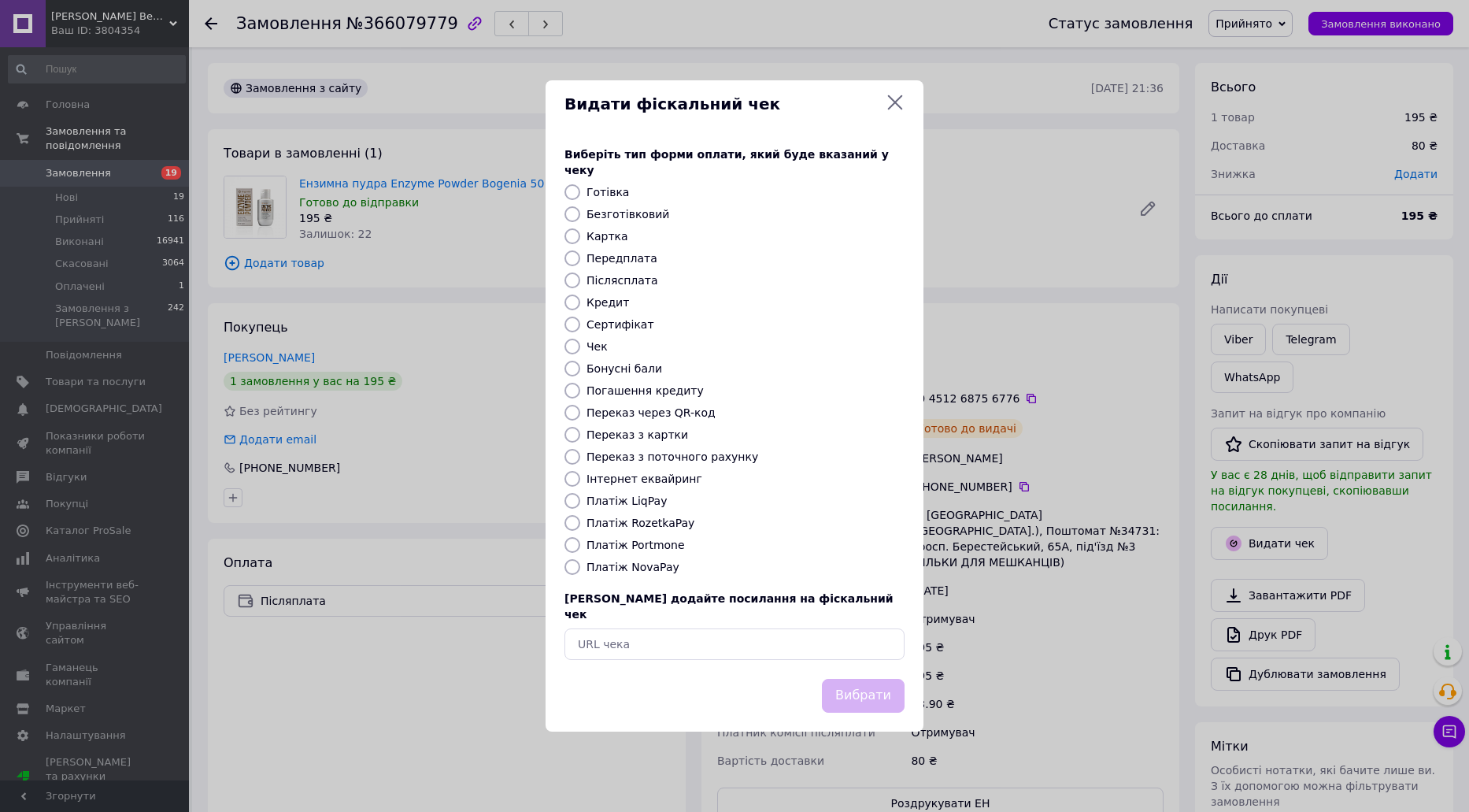
click at [616, 565] on label "Платіж NovaPay" at bounding box center [634, 567] width 93 height 13
click at [581, 565] on input "Платіж NovaPay" at bounding box center [573, 567] width 16 height 16
radio input "true"
click at [876, 685] on button "Вибрати" at bounding box center [863, 695] width 83 height 34
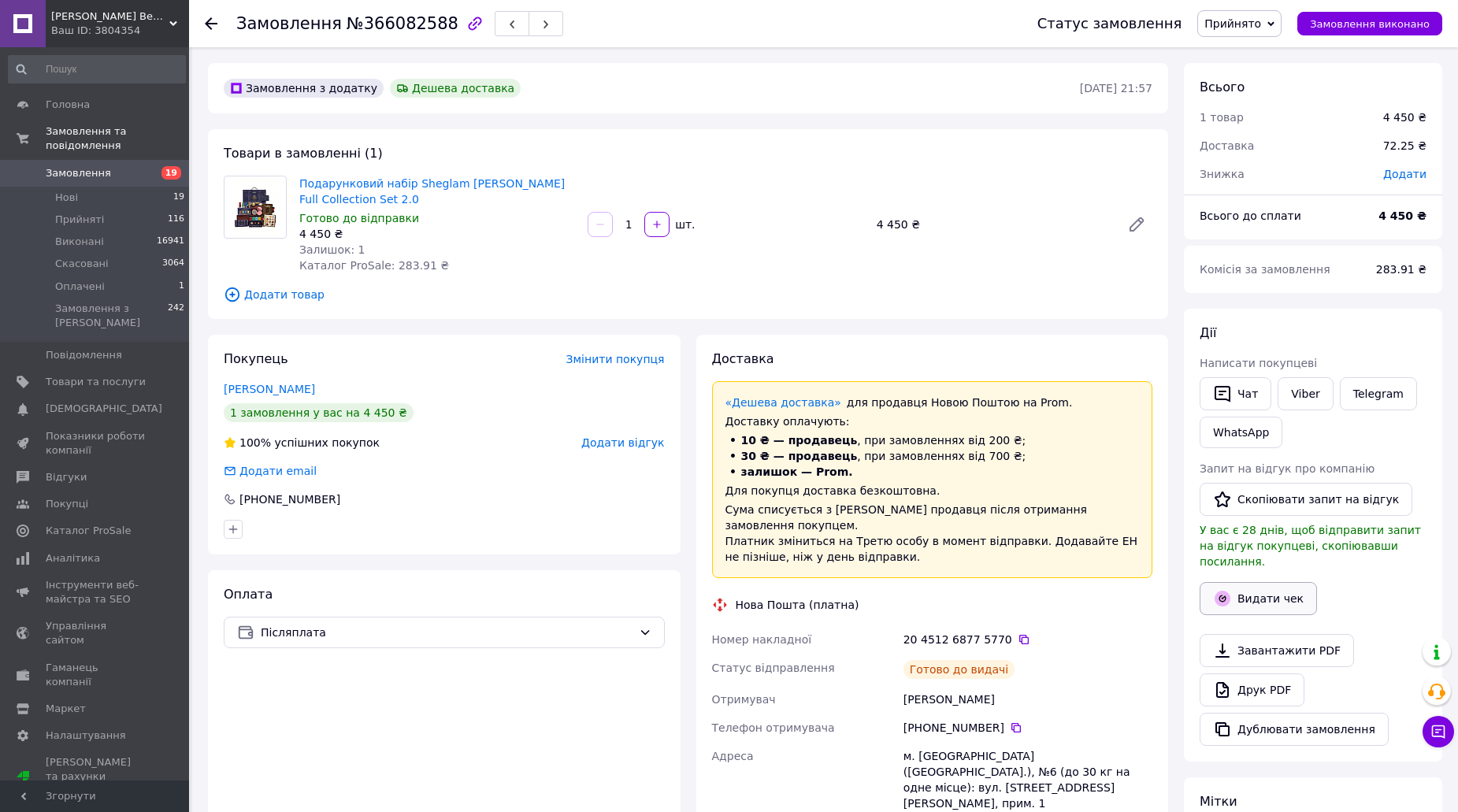
click at [1244, 581] on button "Видати чек" at bounding box center [1258, 598] width 118 height 33
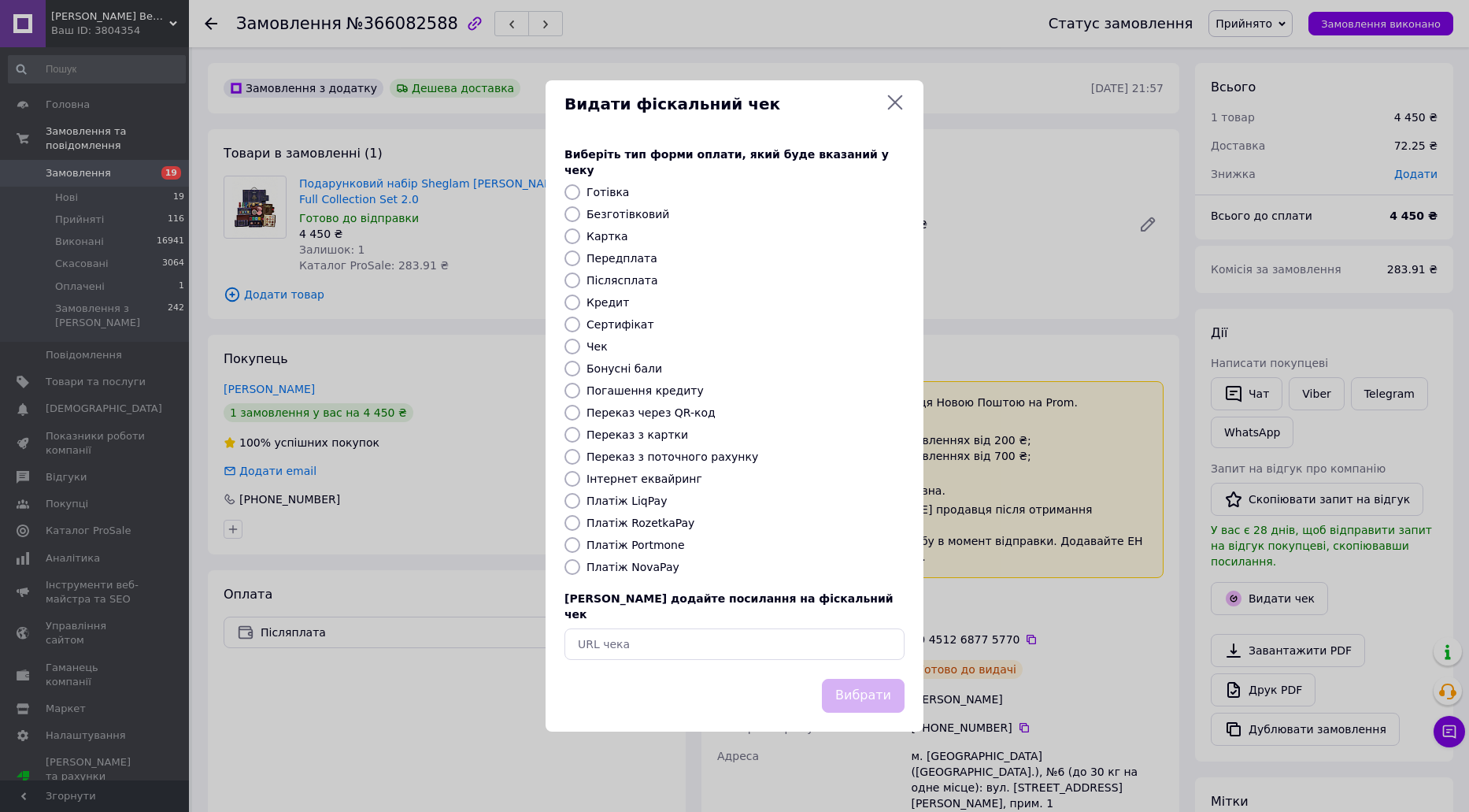
click at [658, 570] on label "Платіж NovaPay" at bounding box center [634, 567] width 93 height 13
click at [581, 570] on input "Платіж NovaPay" at bounding box center [573, 567] width 16 height 16
radio input "true"
click at [652, 566] on label "Платіж NovaPay" at bounding box center [634, 567] width 93 height 13
click at [581, 566] on input "Платіж NovaPay" at bounding box center [573, 567] width 16 height 16
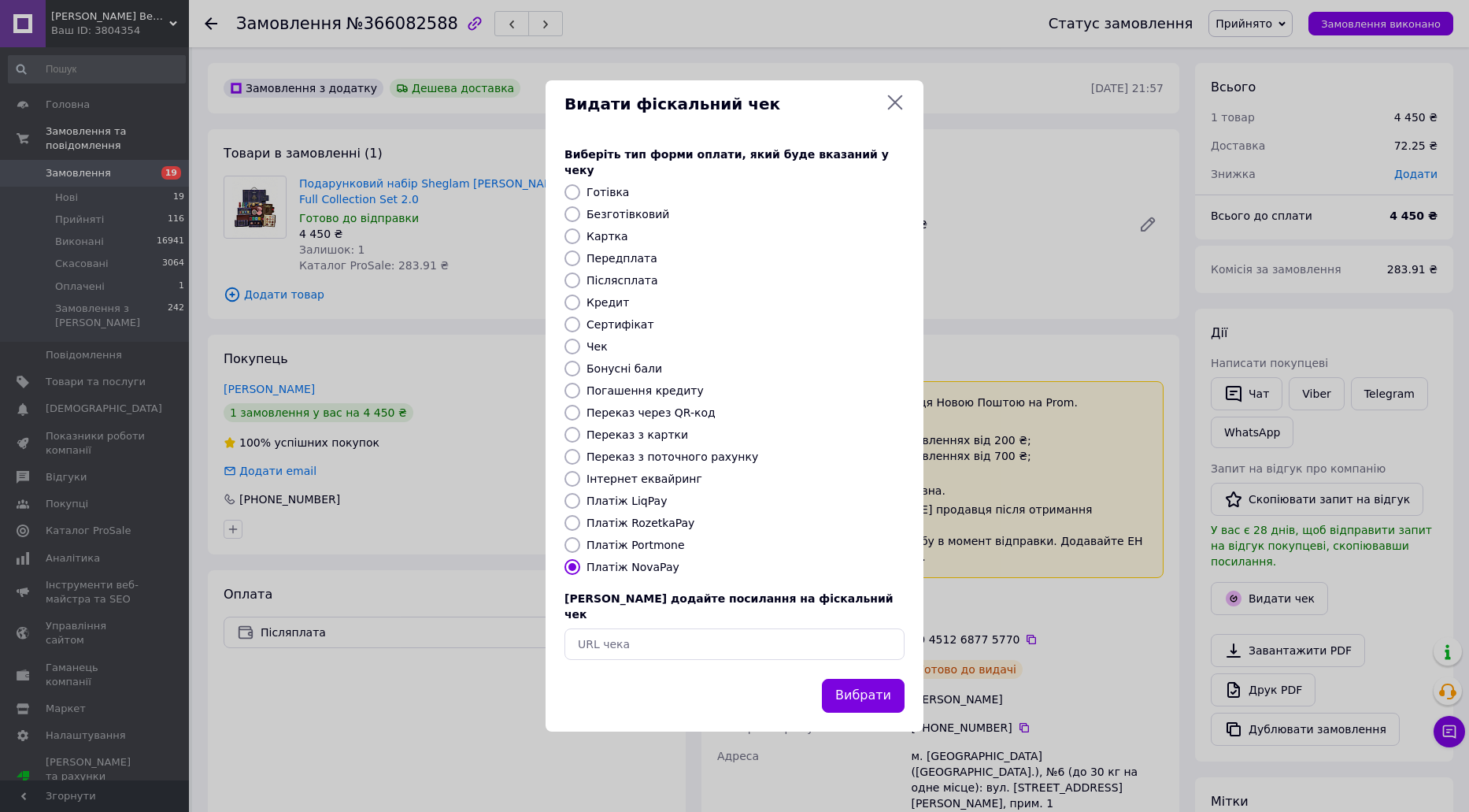
click at [854, 676] on div "Вибрати" at bounding box center [863, 695] width 89 height 40
click at [864, 678] on button "Вибрати" at bounding box center [863, 695] width 83 height 34
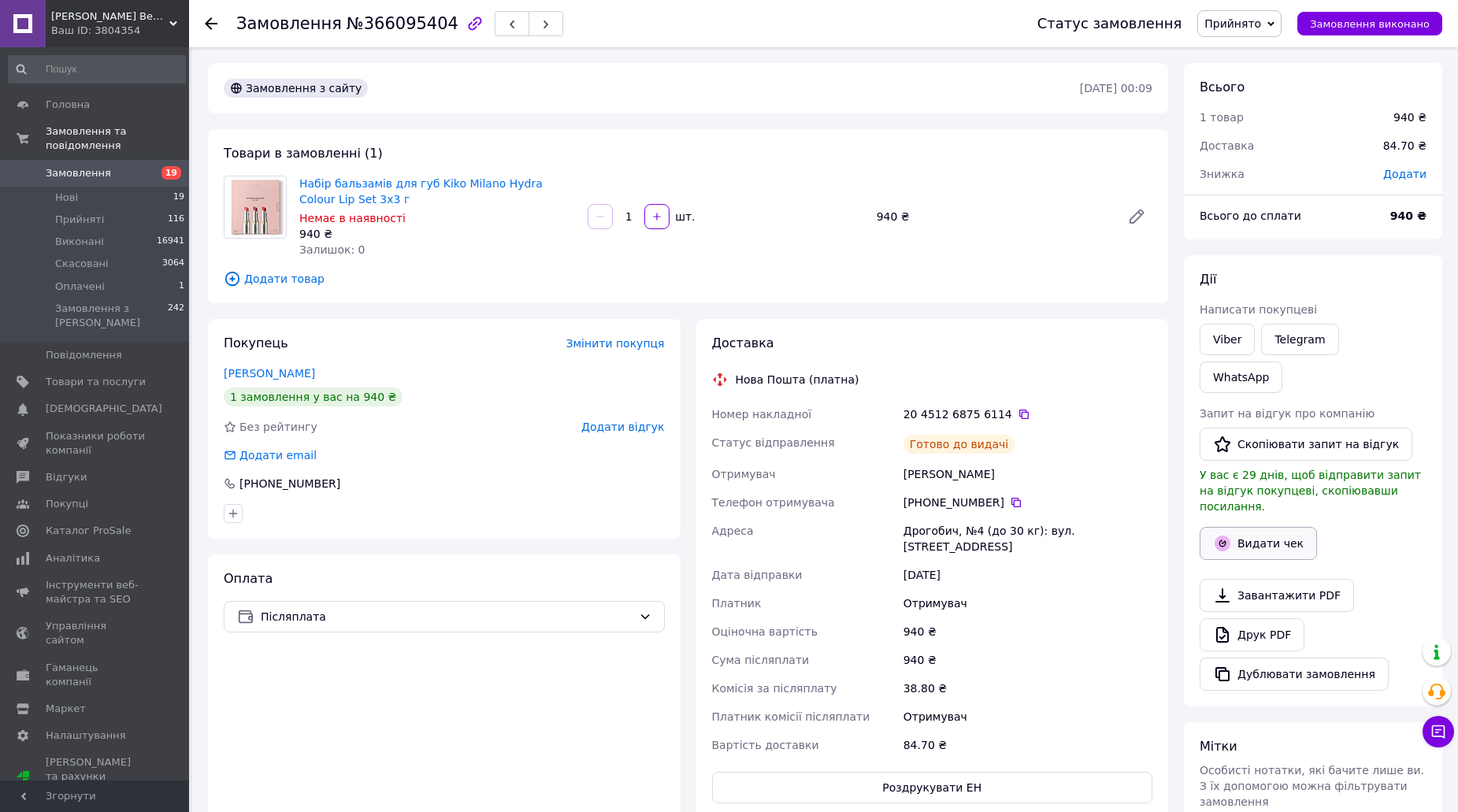
click at [1256, 527] on button "Видати чек" at bounding box center [1258, 543] width 118 height 33
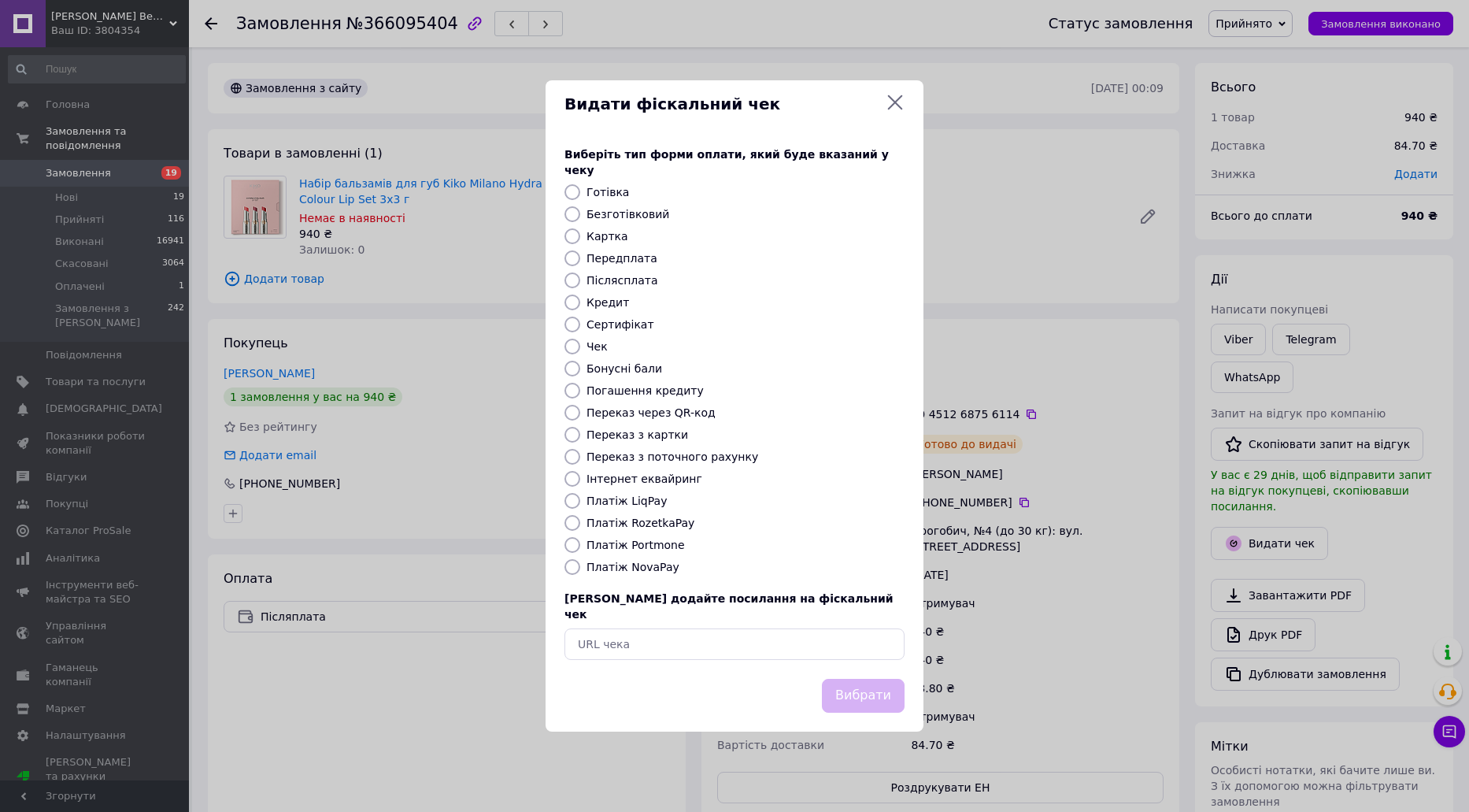
click at [634, 566] on label "Платіж NovaPay" at bounding box center [634, 567] width 93 height 13
click at [581, 566] on input "Платіж NovaPay" at bounding box center [573, 567] width 16 height 16
radio input "true"
click at [922, 697] on div "Вибрати" at bounding box center [734, 704] width 378 height 53
click at [866, 684] on button "Вибрати" at bounding box center [863, 695] width 83 height 34
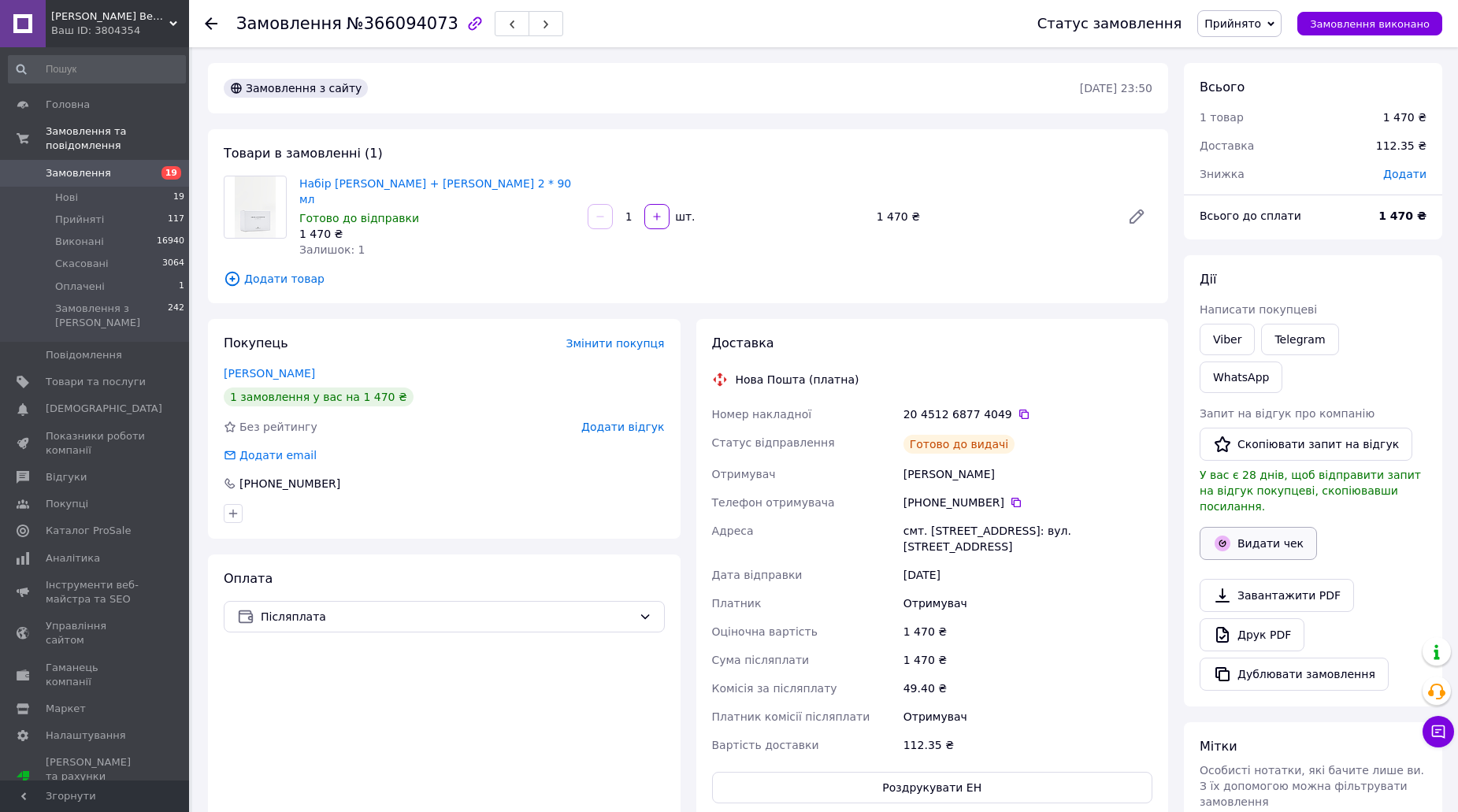
click at [1245, 527] on button "Видати чек" at bounding box center [1258, 543] width 118 height 33
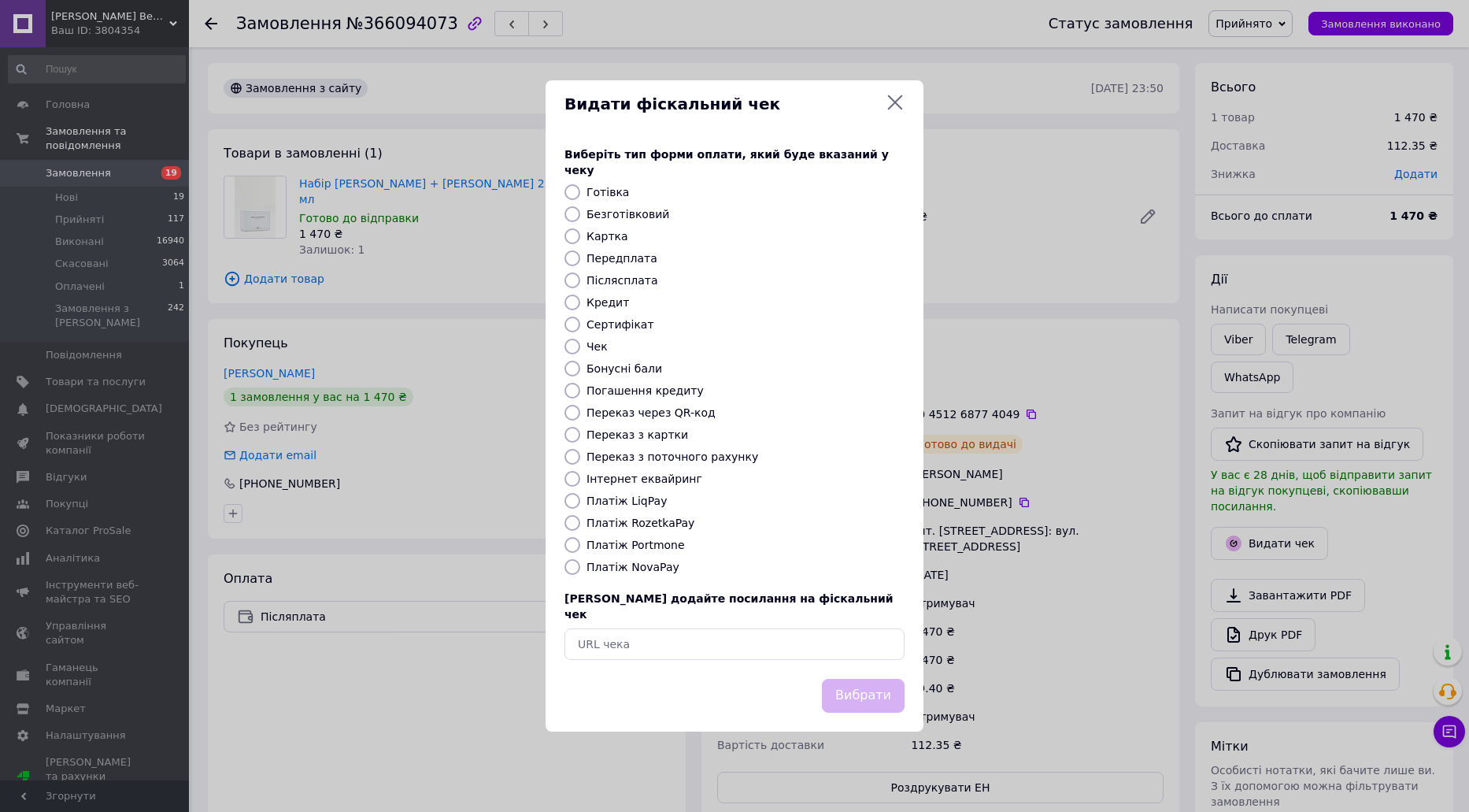
click at [632, 564] on label "Платіж NovaPay" at bounding box center [634, 567] width 93 height 13
click at [581, 564] on input "Платіж NovaPay" at bounding box center [573, 567] width 16 height 16
radio input "true"
drag, startPoint x: 869, startPoint y: 661, endPoint x: 870, endPoint y: 670, distance: 9.1
click at [870, 676] on div "Вибрати" at bounding box center [863, 695] width 89 height 40
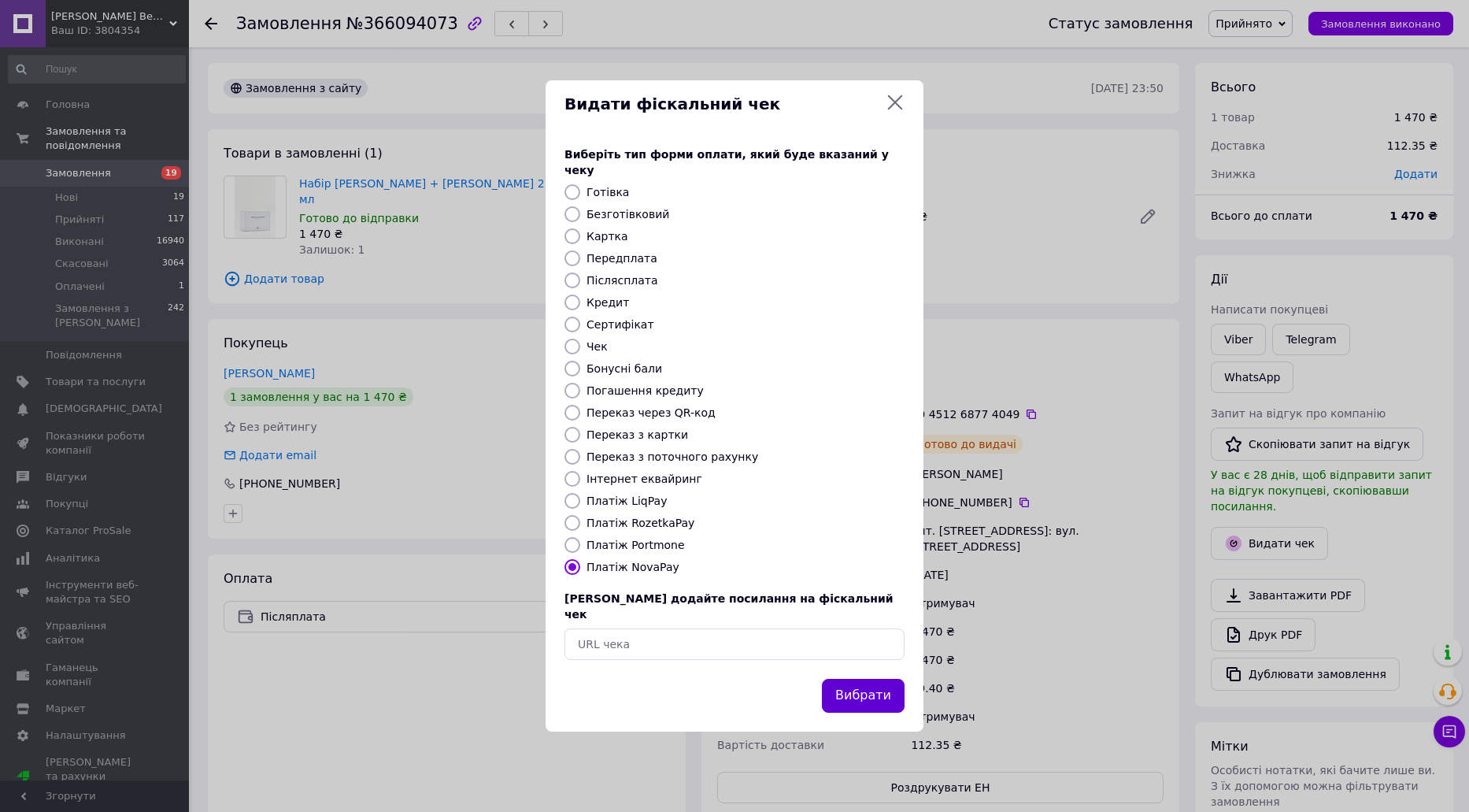
click at [870, 678] on button "Вибрати" at bounding box center [863, 695] width 83 height 34
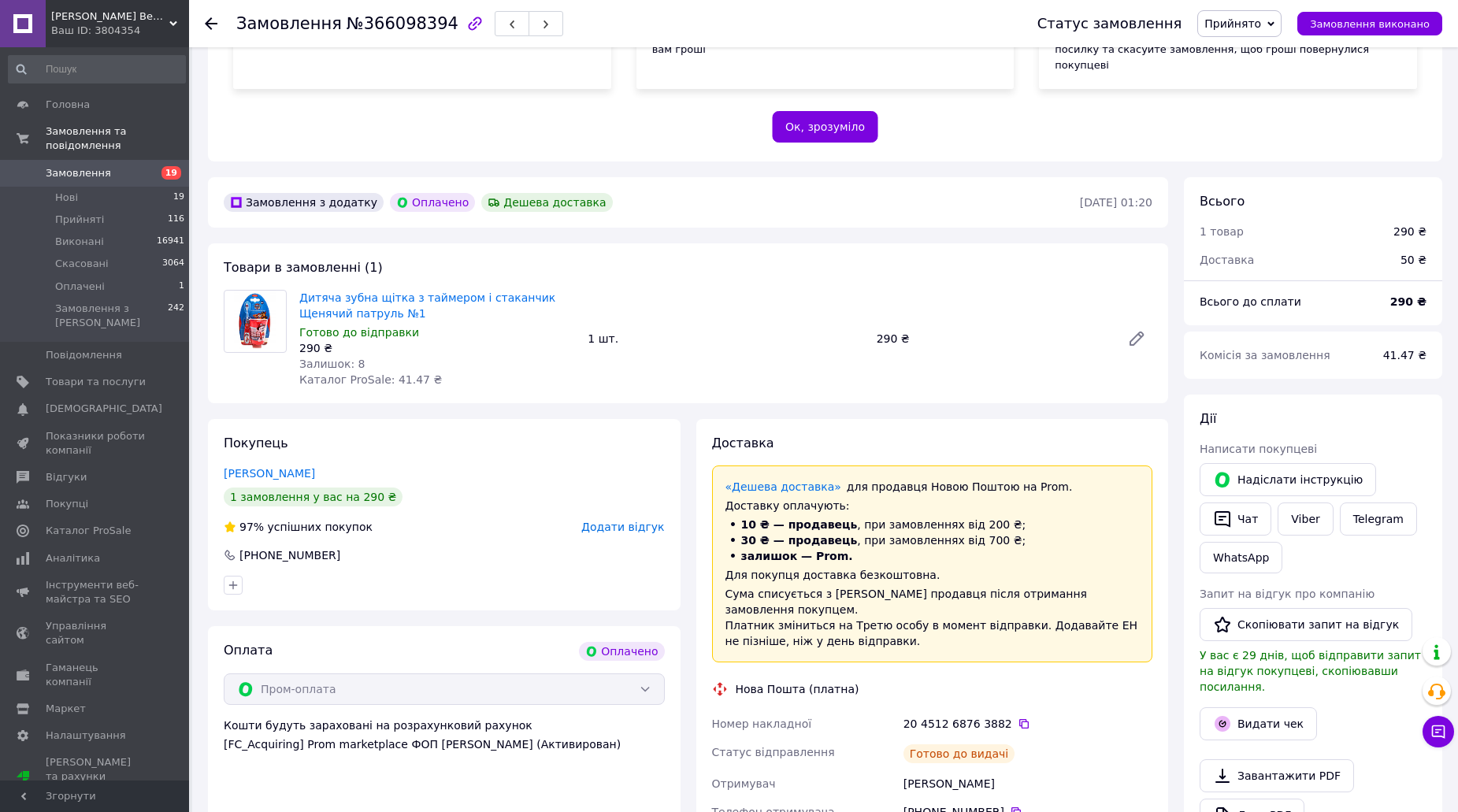
scroll to position [315, 0]
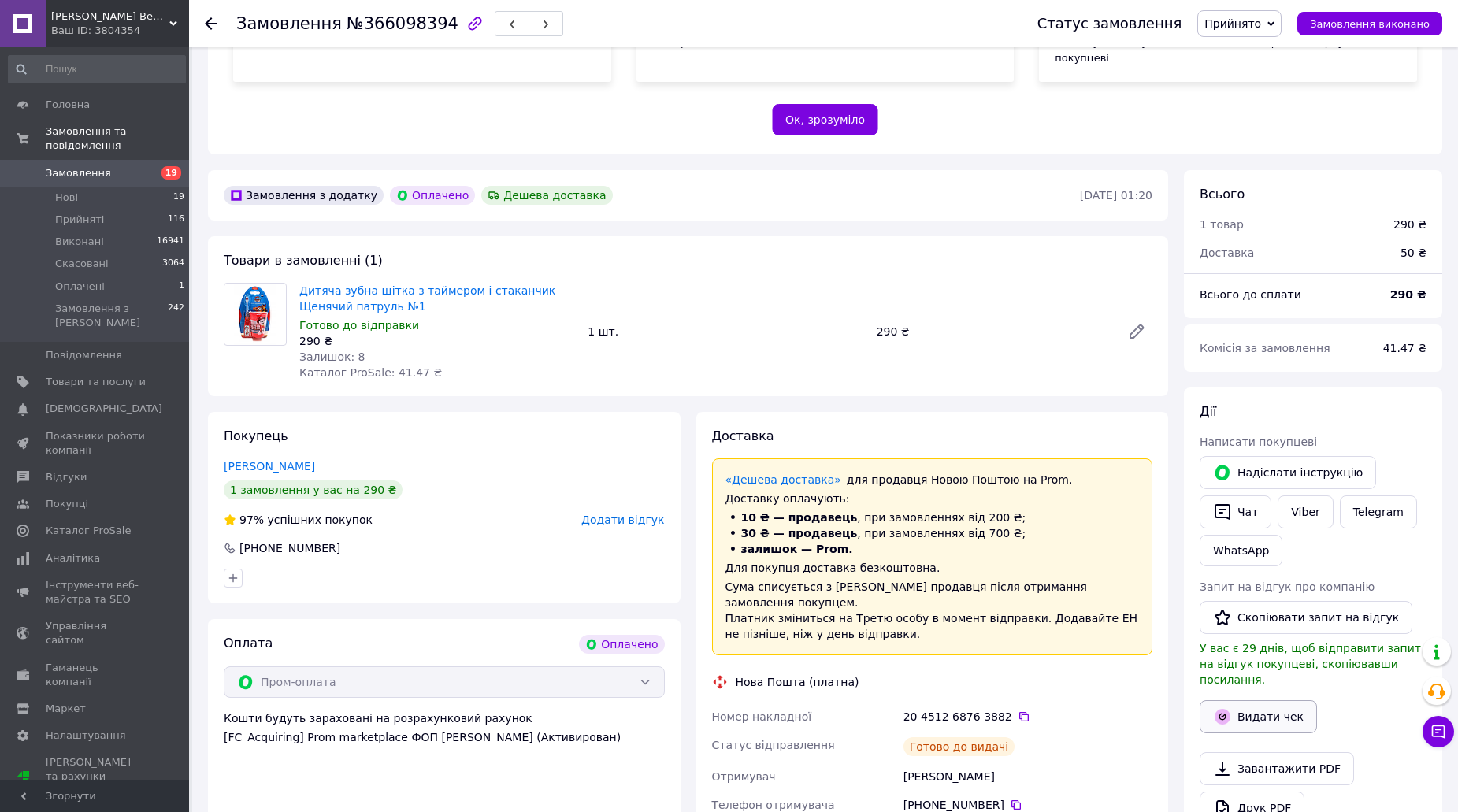
click at [1271, 700] on button "Видати чек" at bounding box center [1258, 716] width 118 height 33
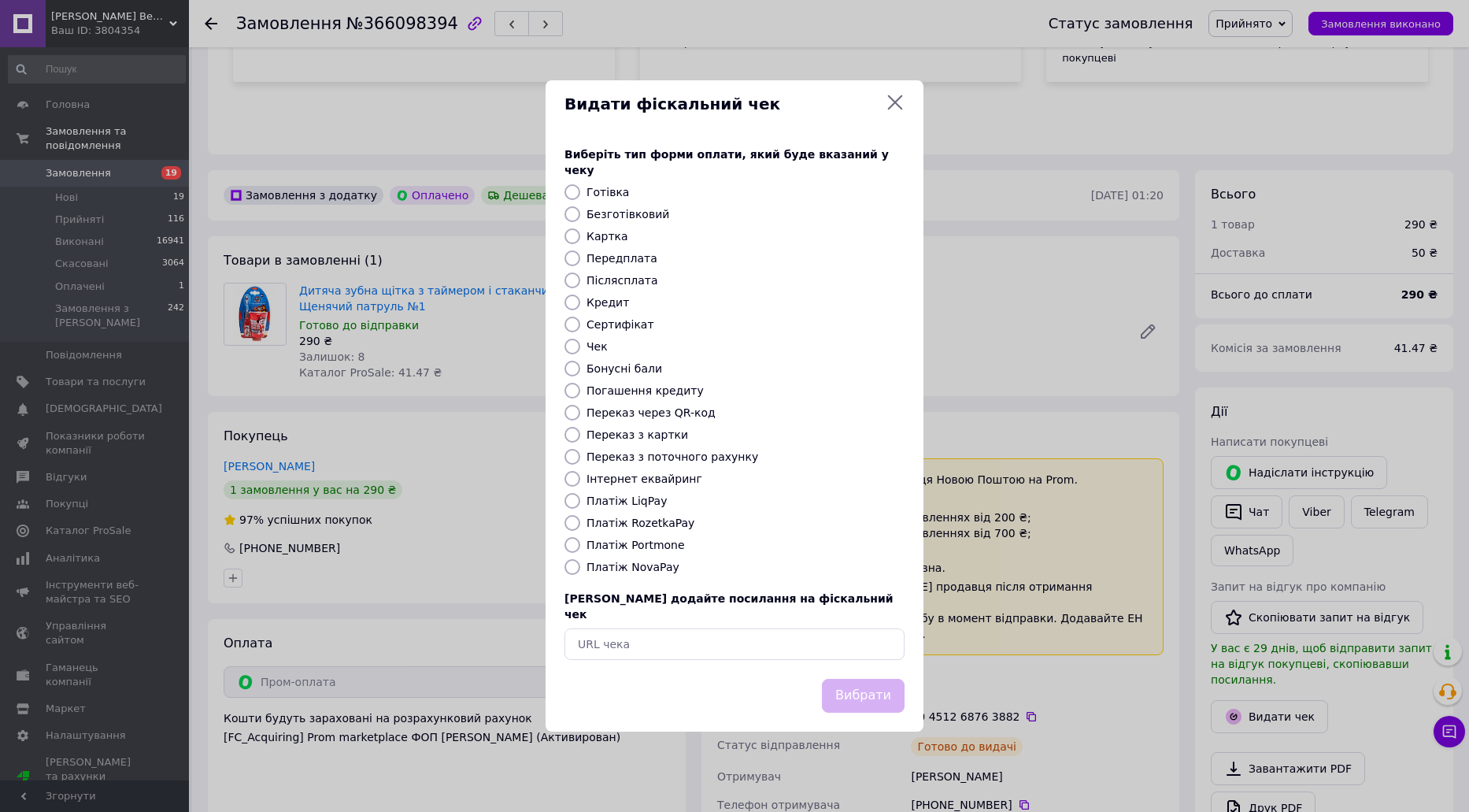
click at [649, 537] on div "Виберіть тип форми оплати, який буде вказаний у чеку Готівка Безготівковий Карт…" at bounding box center [734, 403] width 378 height 551
click at [646, 529] on label "Платіж RozetkaPay" at bounding box center [641, 523] width 108 height 13
click at [581, 529] on input "Платіж RozetkaPay" at bounding box center [573, 523] width 16 height 16
radio input "true"
click at [853, 678] on button "Вибрати" at bounding box center [863, 695] width 83 height 34
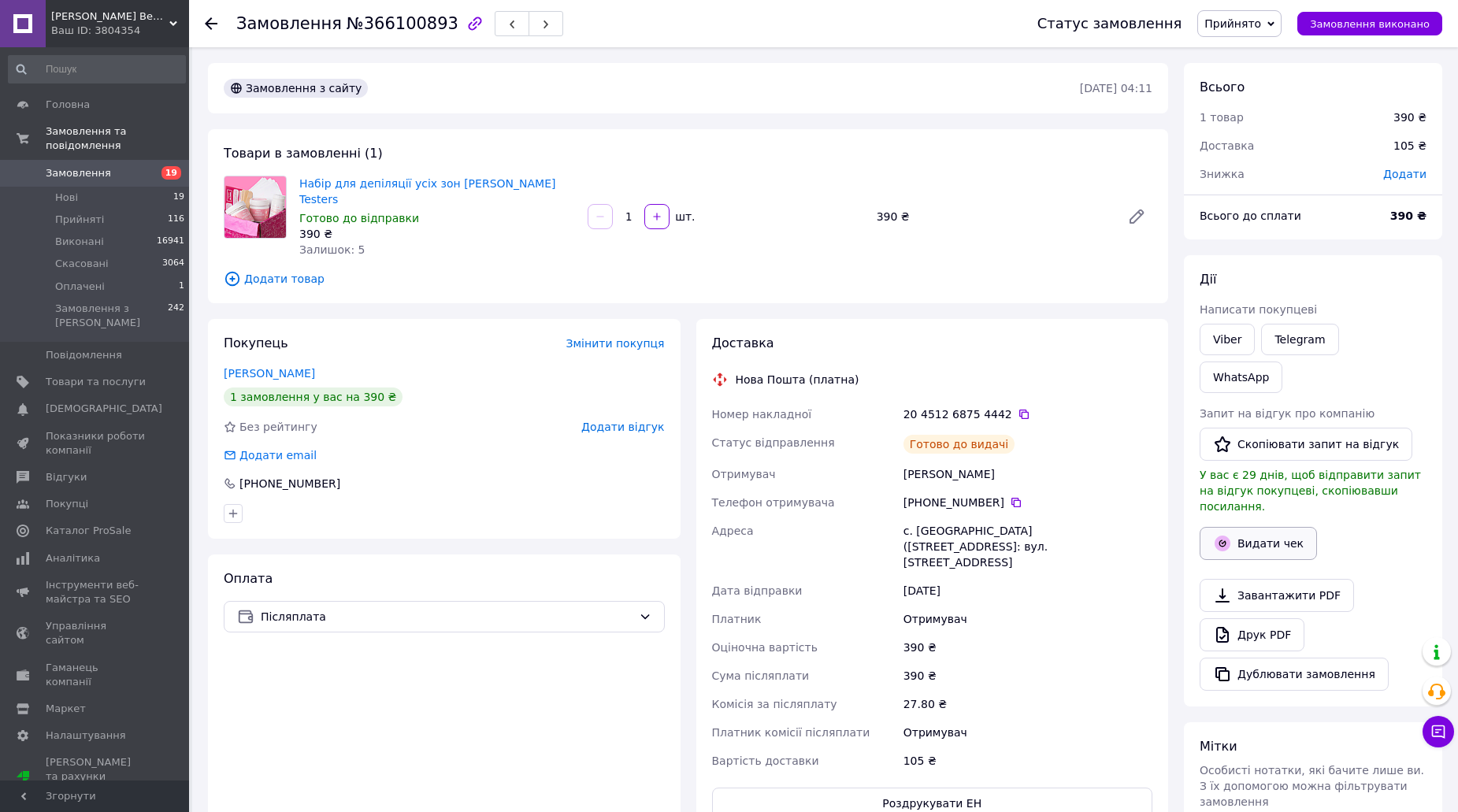
click at [1265, 527] on button "Видати чек" at bounding box center [1258, 543] width 118 height 33
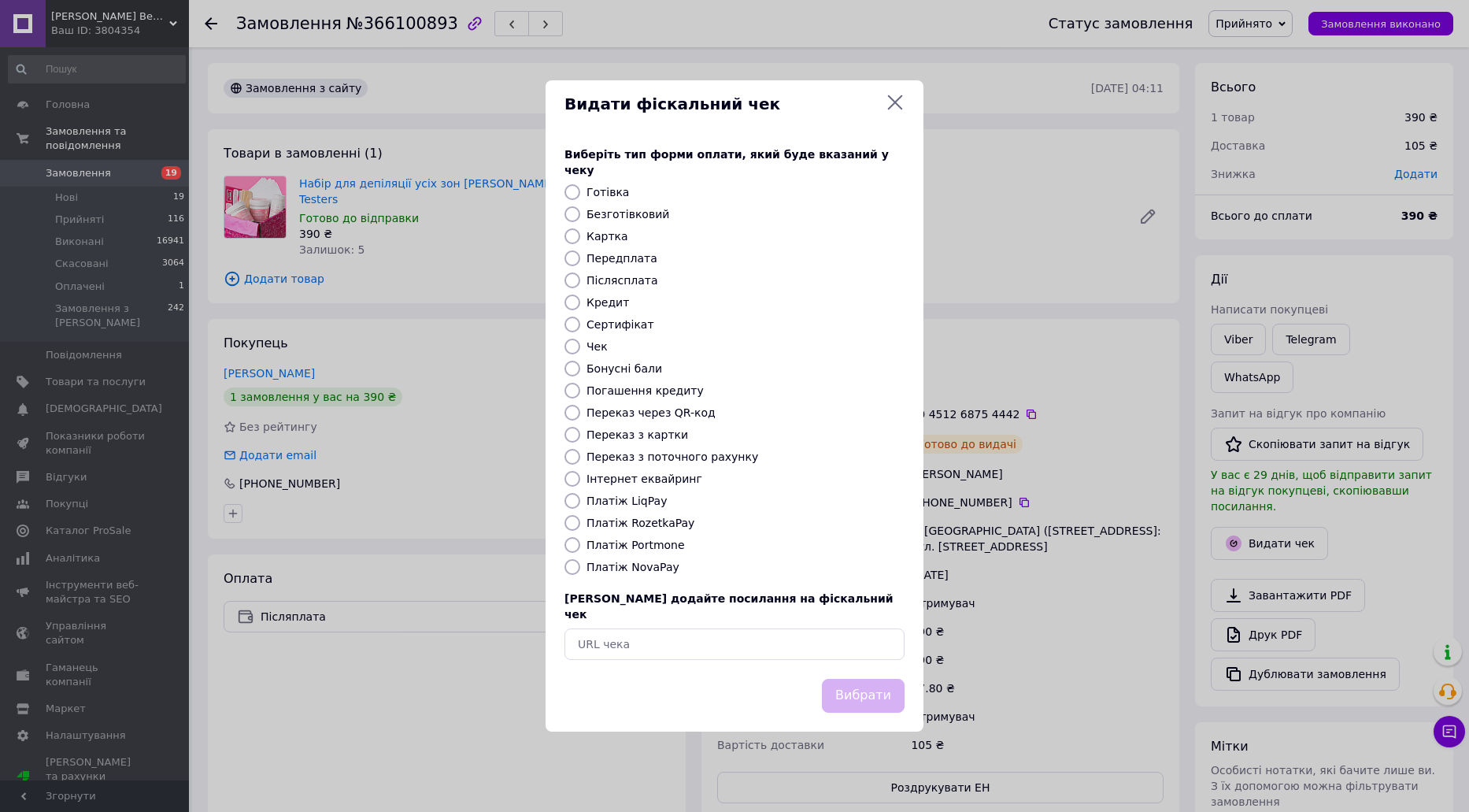
click at [643, 569] on label "Платіж NovaPay" at bounding box center [634, 567] width 93 height 13
click at [581, 569] on input "Платіж NovaPay" at bounding box center [573, 567] width 16 height 16
radio input "true"
click at [915, 684] on div "Вибрати" at bounding box center [734, 704] width 378 height 53
click at [867, 694] on button "Вибрати" at bounding box center [863, 695] width 83 height 34
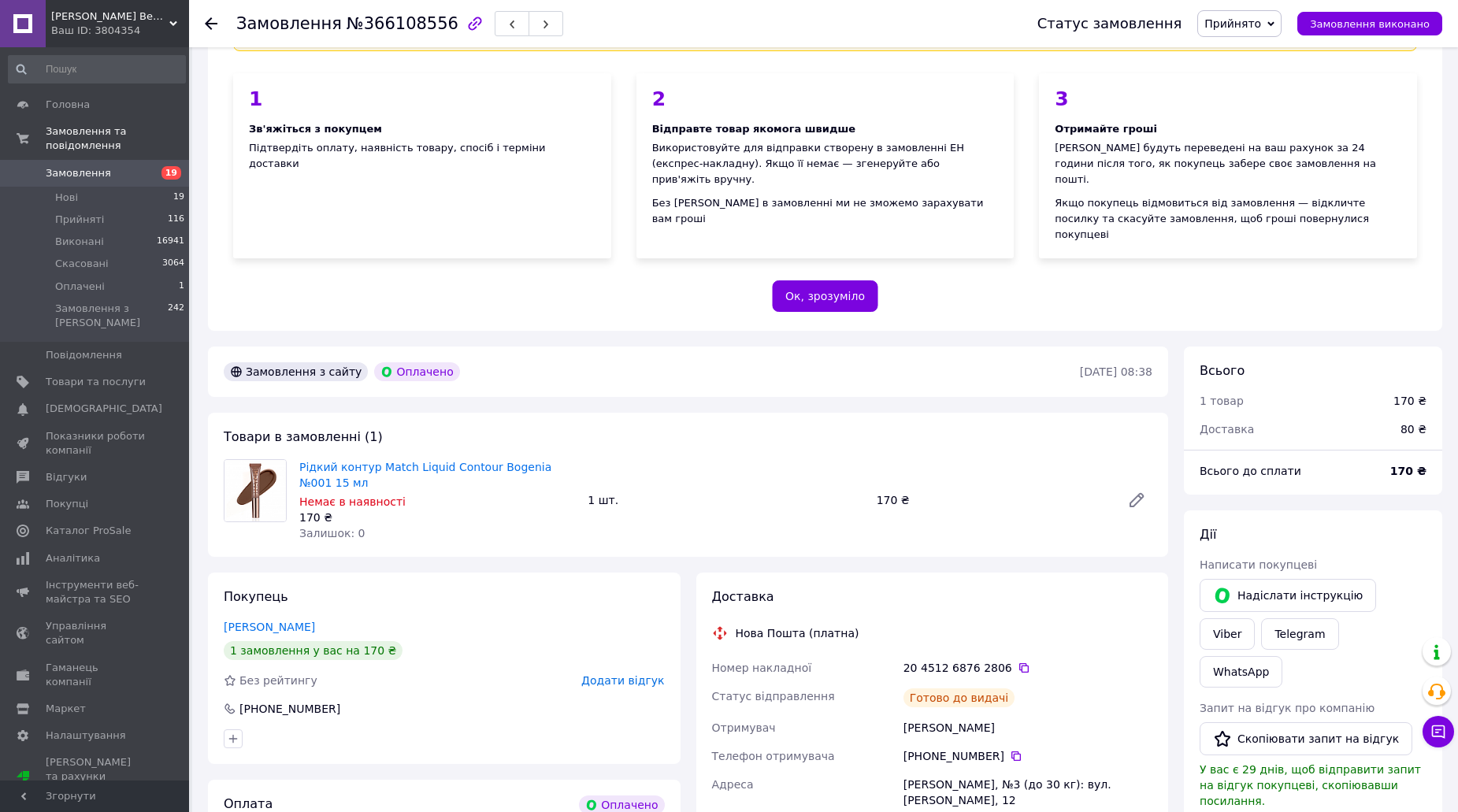
scroll to position [394, 0]
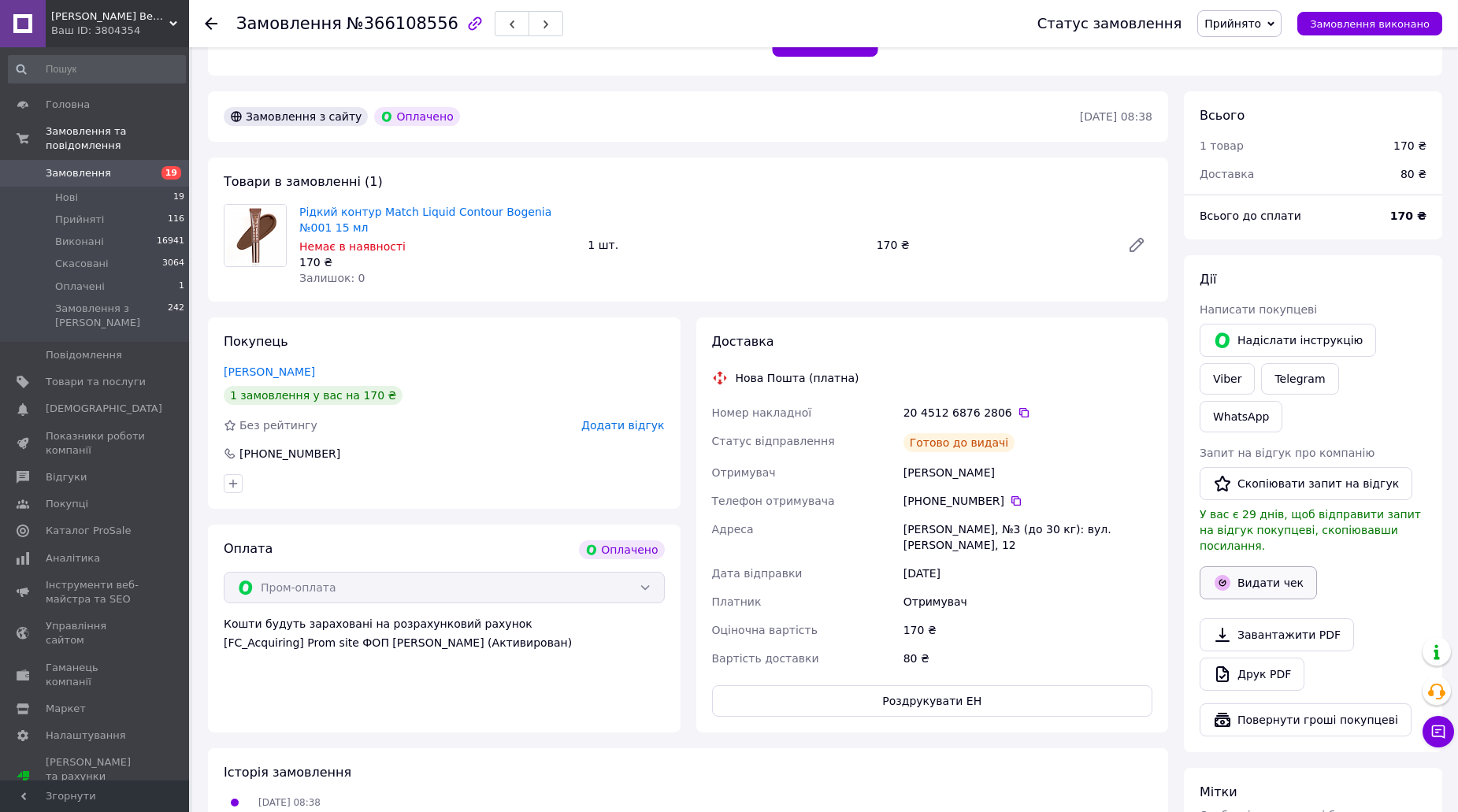
click at [1270, 566] on button "Видати чек" at bounding box center [1258, 582] width 118 height 33
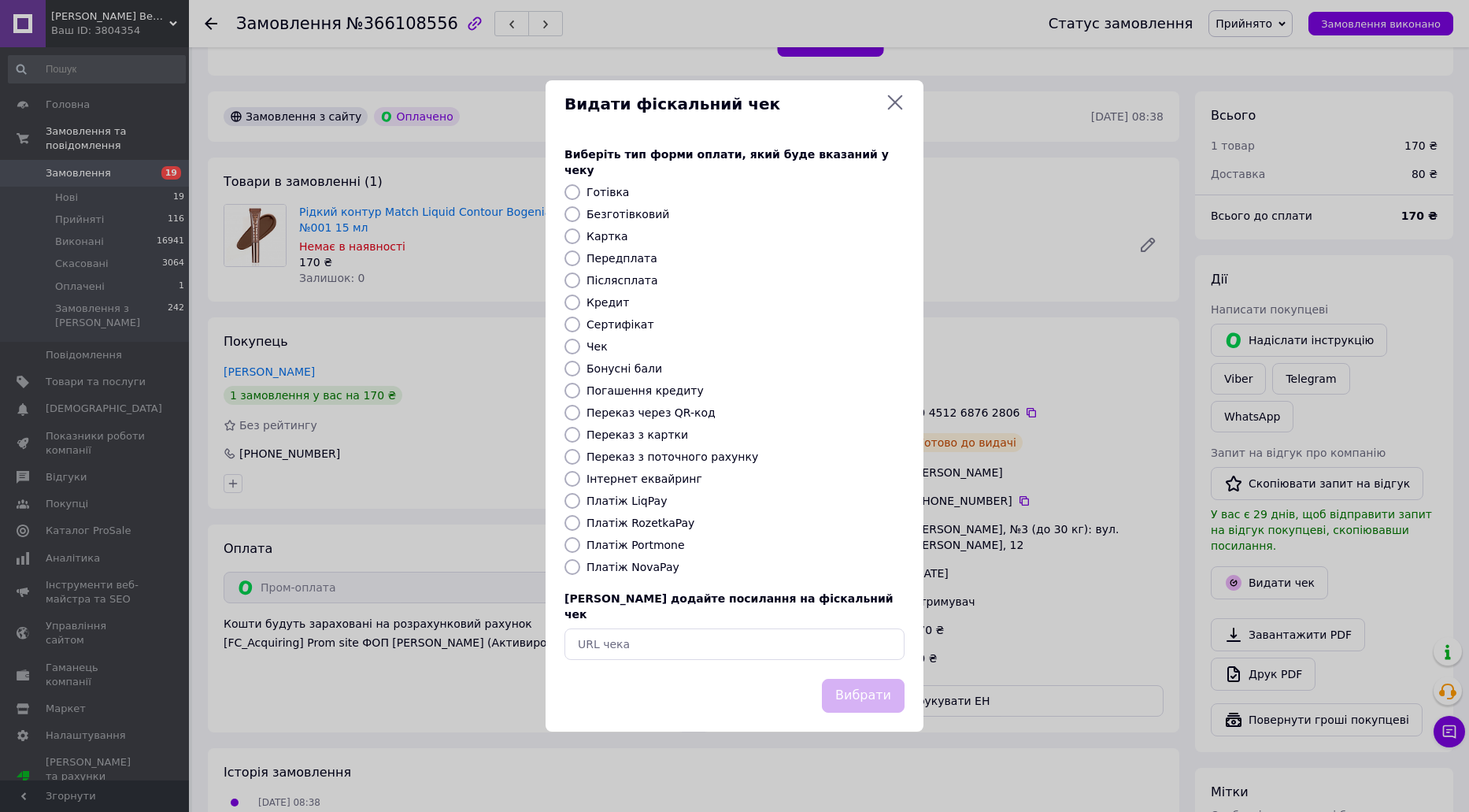
click at [647, 528] on label "Платіж RozetkaPay" at bounding box center [641, 523] width 108 height 13
click at [581, 528] on input "Платіж RozetkaPay" at bounding box center [573, 523] width 16 height 16
radio input "true"
click at [878, 691] on button "Вибрати" at bounding box center [863, 695] width 83 height 34
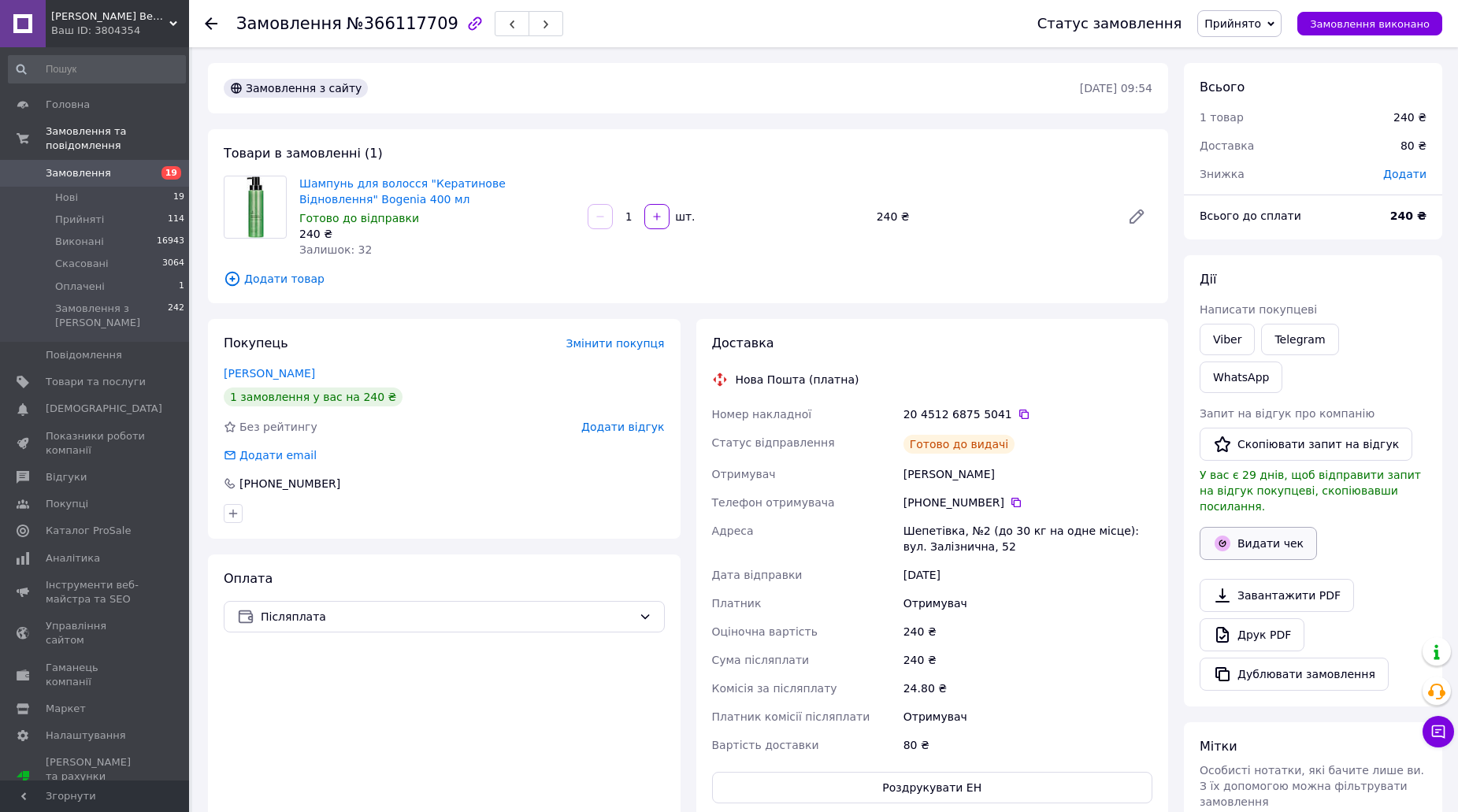
click at [1288, 527] on button "Видати чек" at bounding box center [1258, 543] width 118 height 33
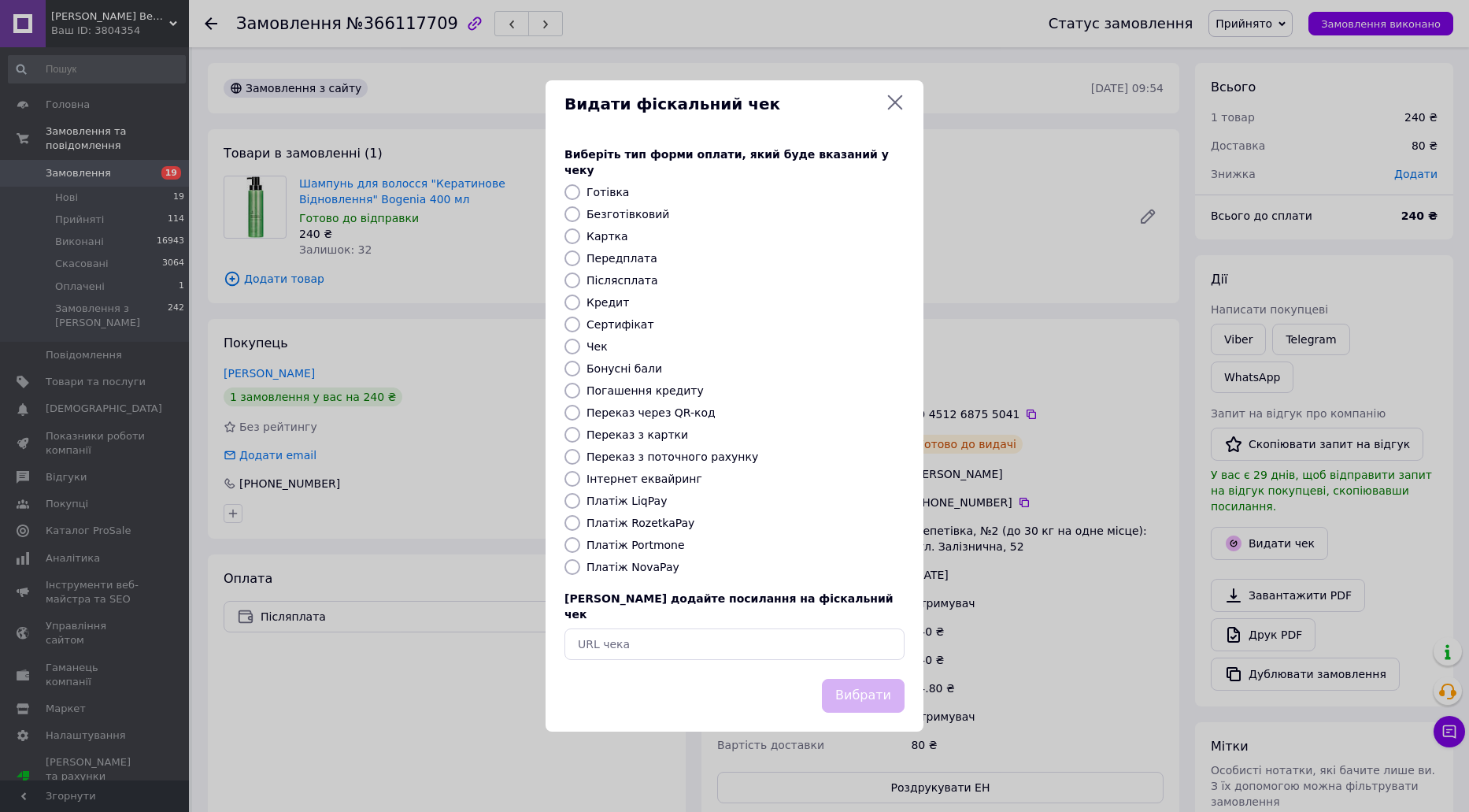
drag, startPoint x: 652, startPoint y: 551, endPoint x: 655, endPoint y: 570, distance: 19.2
click at [652, 553] on div "Платіж Portmone" at bounding box center [746, 545] width 325 height 16
click at [655, 570] on label "Платіж NovaPay" at bounding box center [634, 567] width 93 height 13
click at [581, 570] on input "Платіж NovaPay" at bounding box center [573, 567] width 16 height 16
radio input "true"
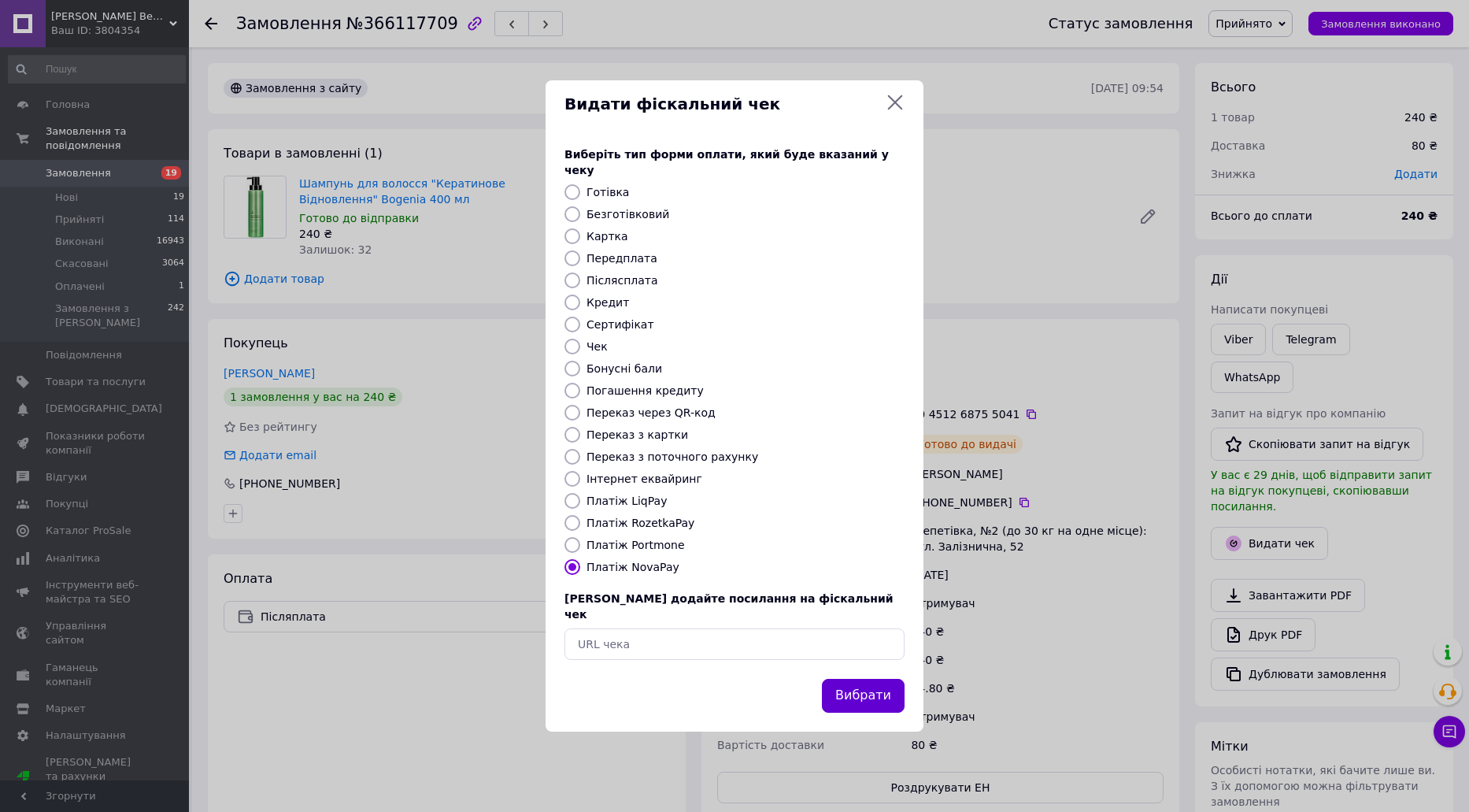
click at [865, 678] on button "Вибрати" at bounding box center [863, 695] width 83 height 34
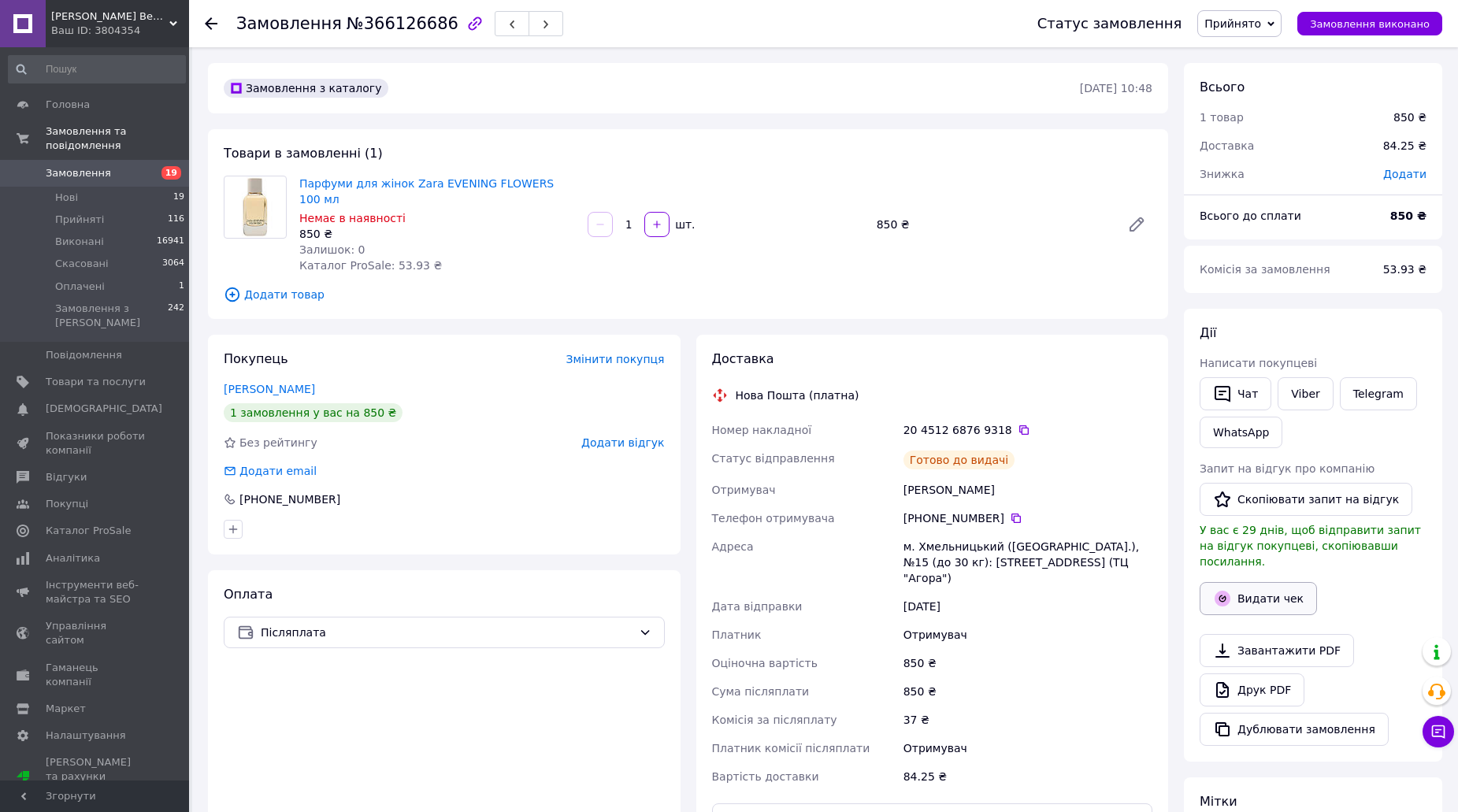
click at [1266, 581] on button "Видати чек" at bounding box center [1258, 598] width 118 height 33
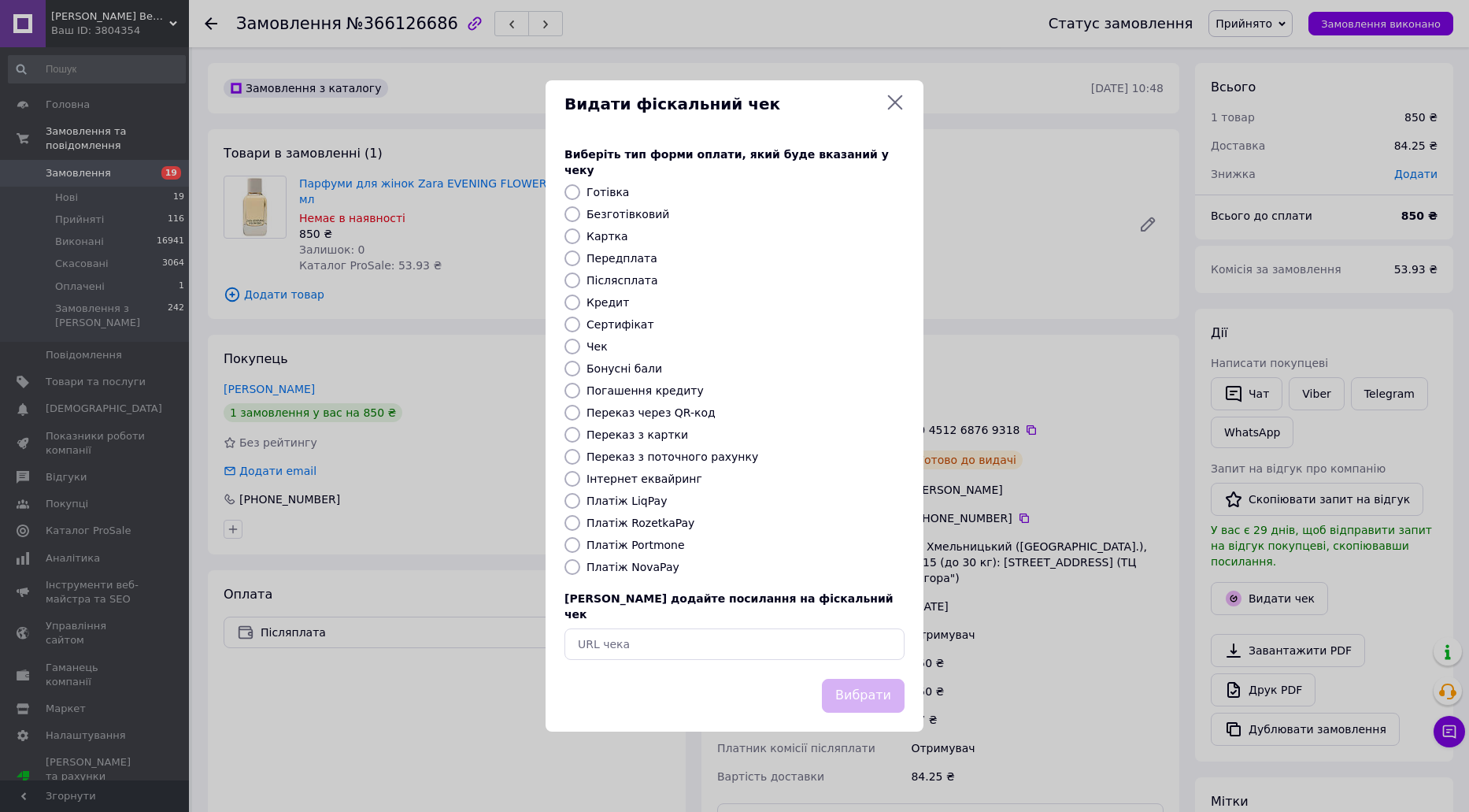
click at [635, 563] on label "Платіж NovaPay" at bounding box center [634, 567] width 93 height 13
click at [581, 563] on input "Платіж NovaPay" at bounding box center [573, 567] width 16 height 16
radio input "true"
click at [879, 678] on button "Вибрати" at bounding box center [863, 695] width 83 height 34
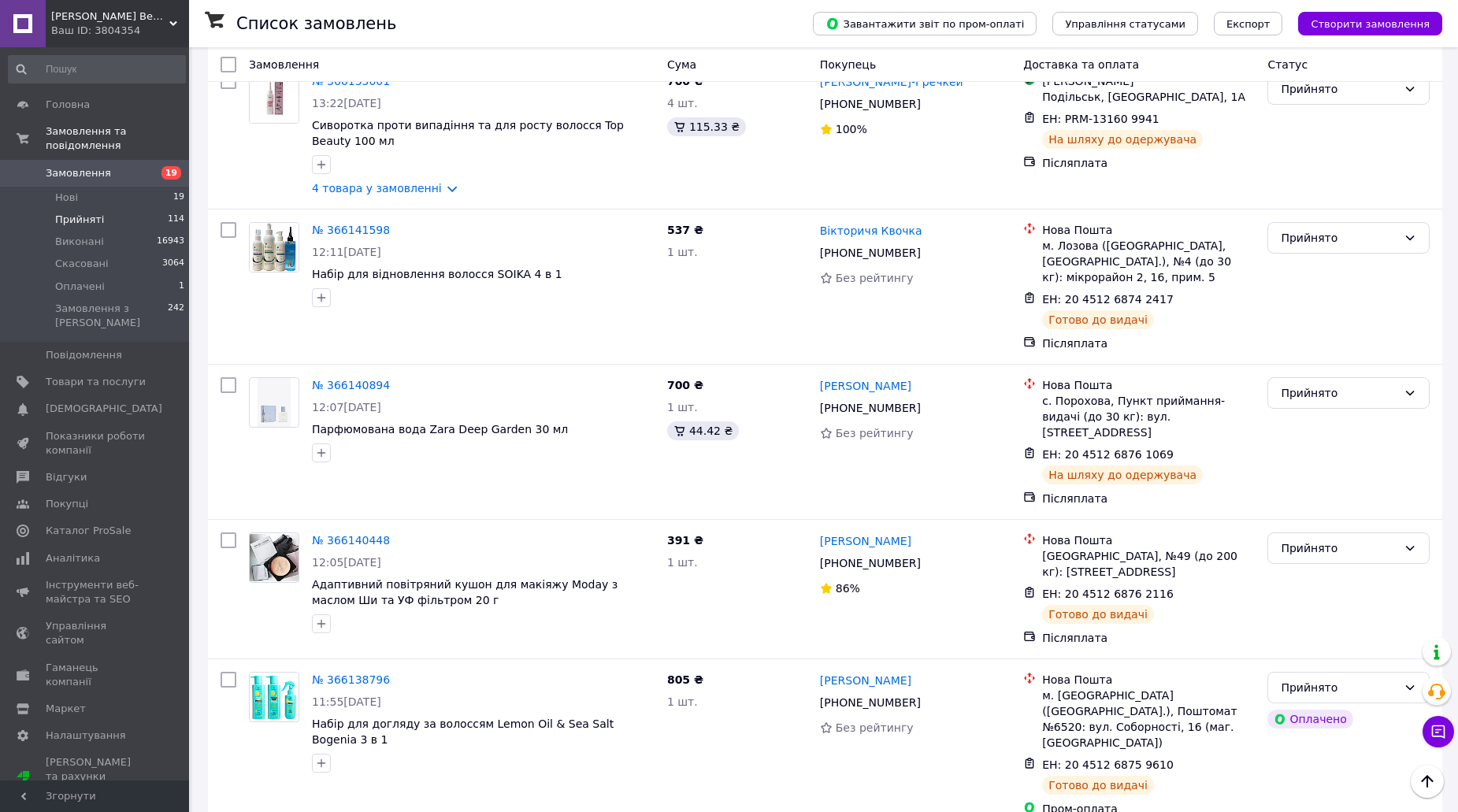
scroll to position [2389, 0]
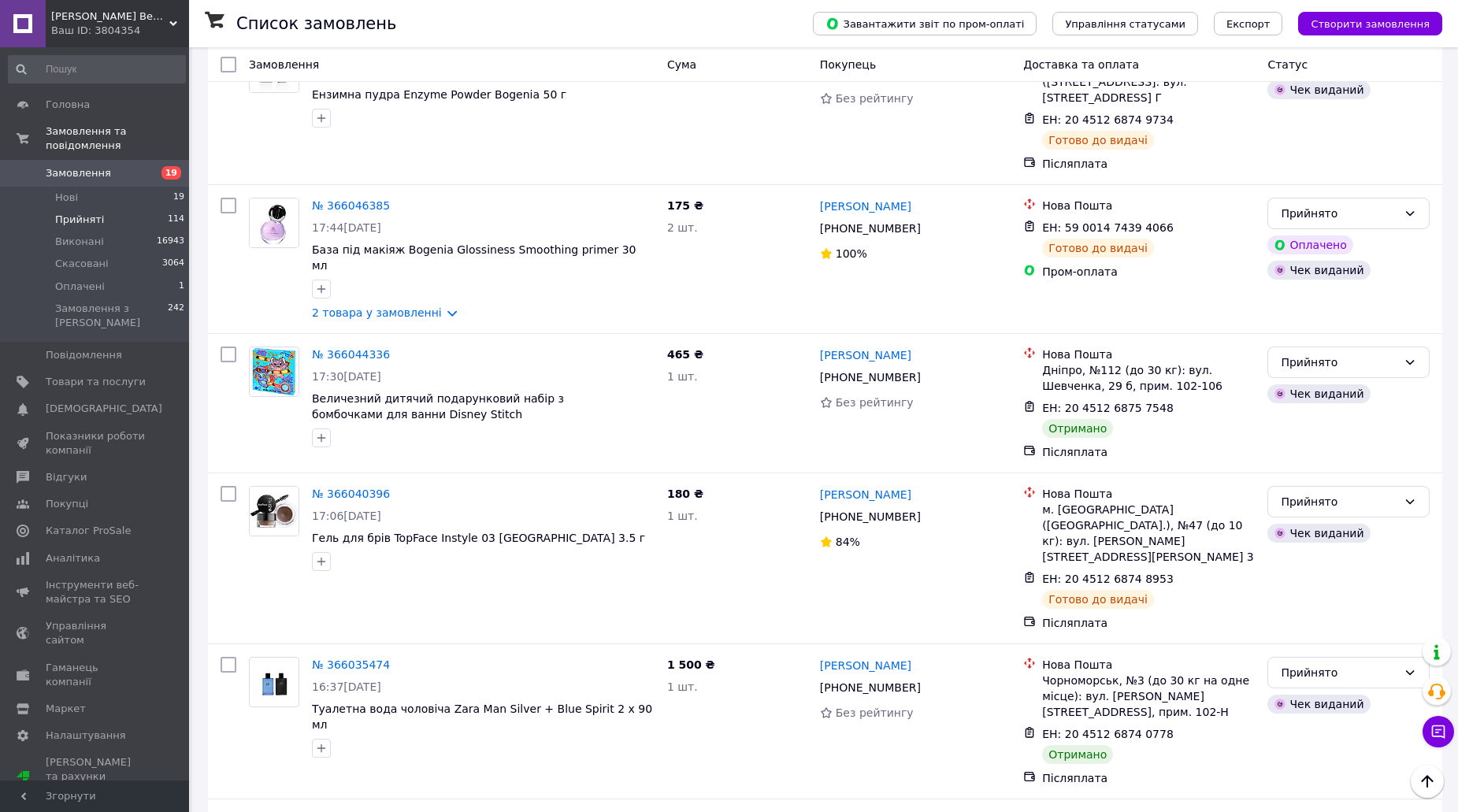
scroll to position [2367, 0]
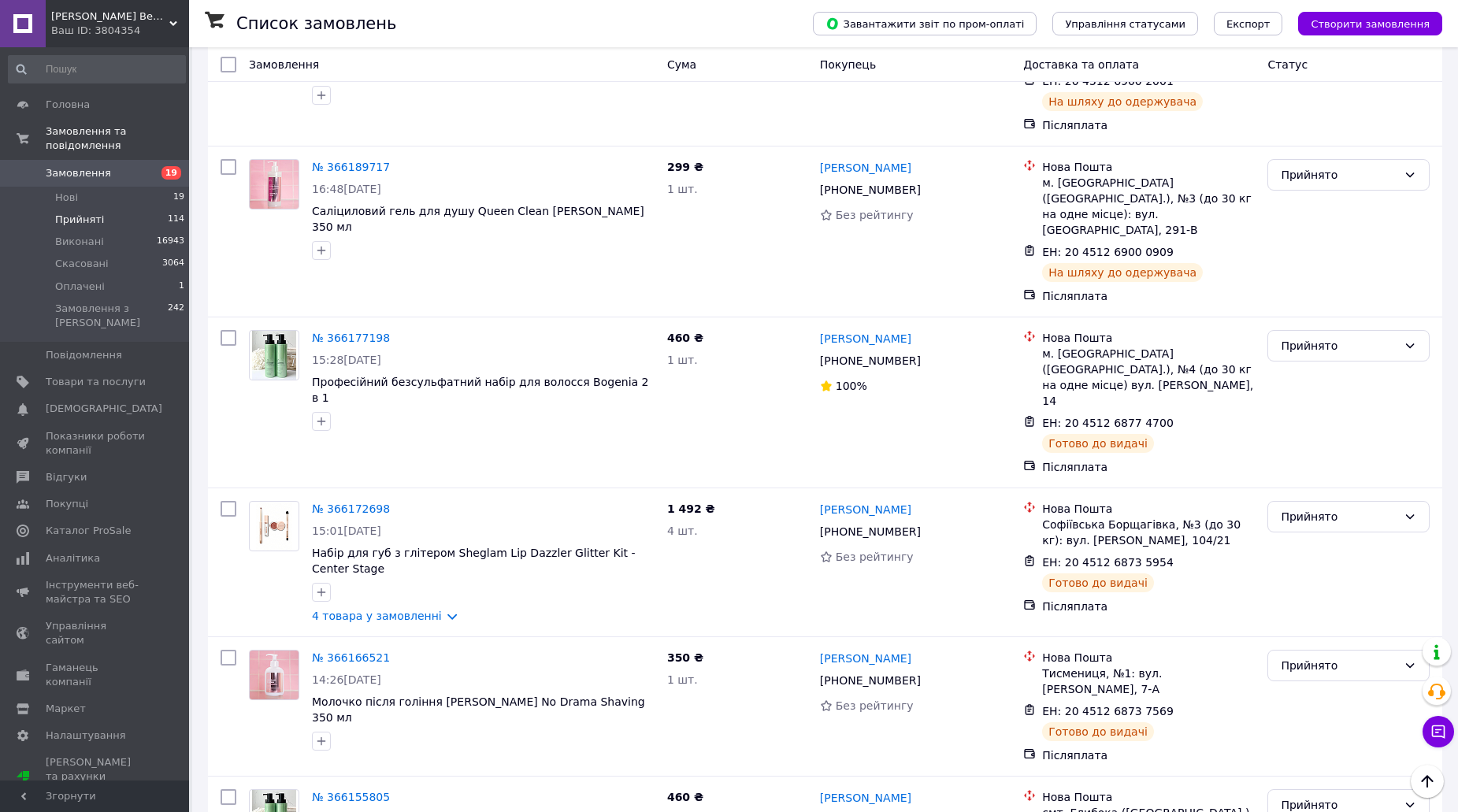
scroll to position [2389, 0]
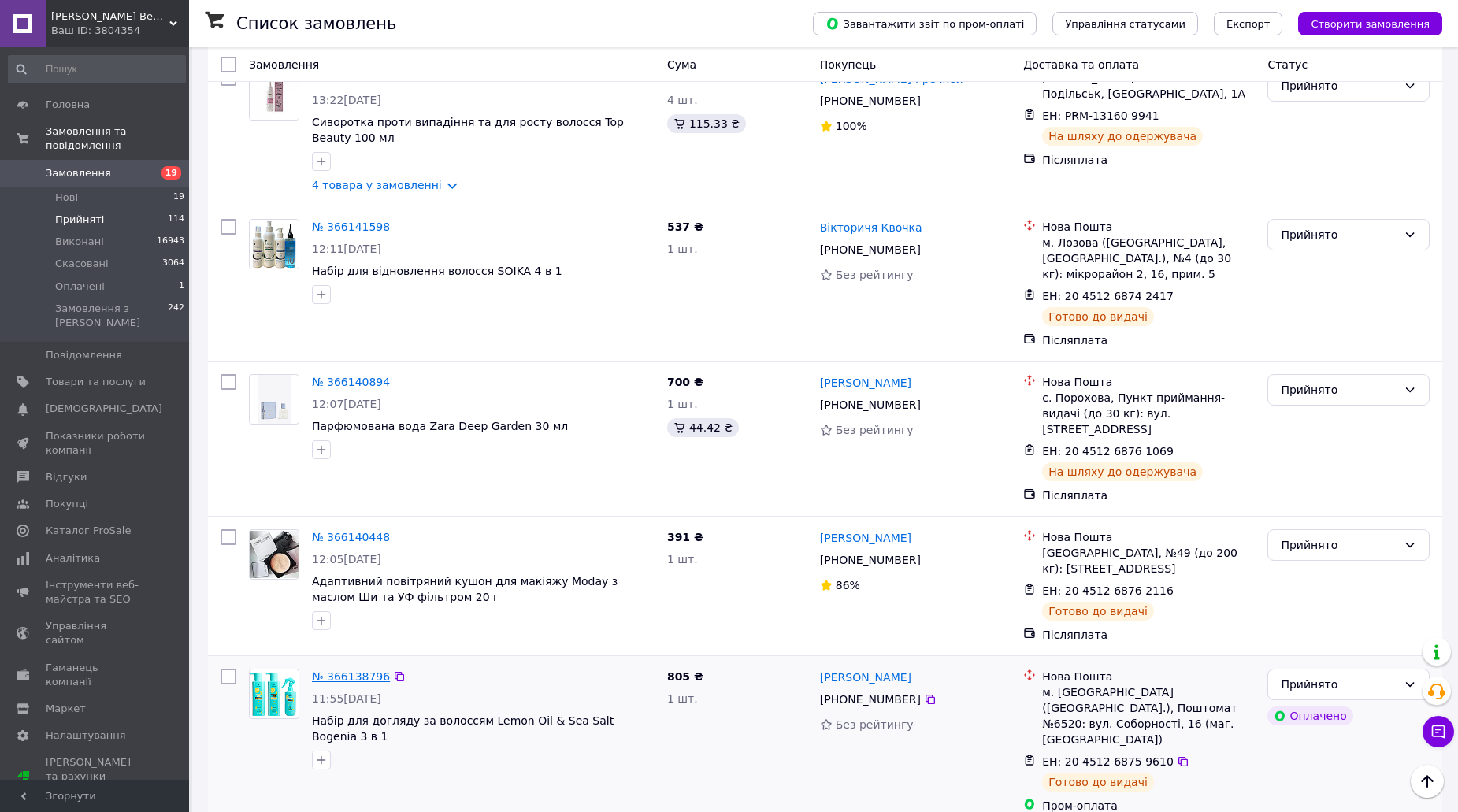
drag, startPoint x: 350, startPoint y: 500, endPoint x: 337, endPoint y: 488, distance: 17.7
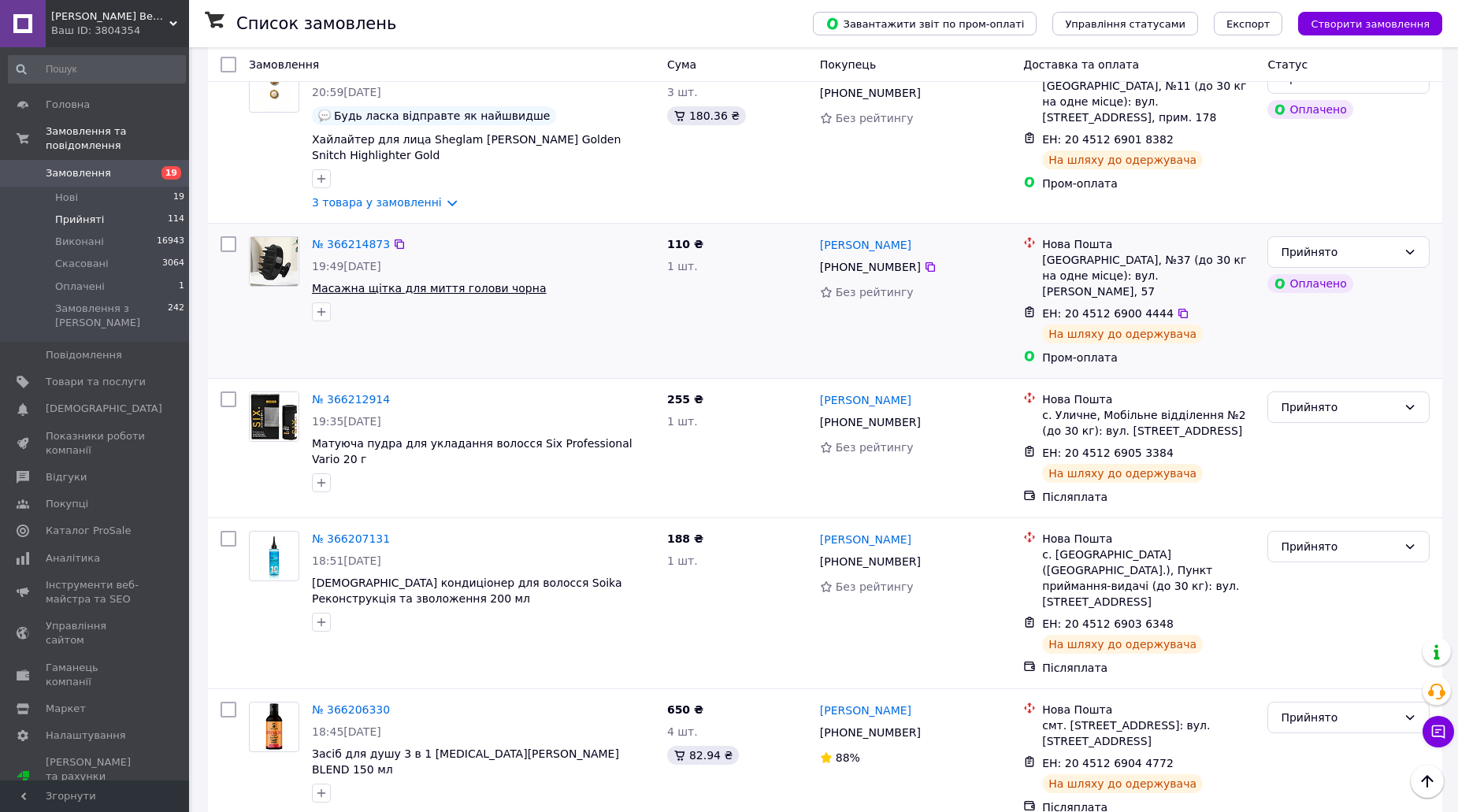
scroll to position [500, 0]
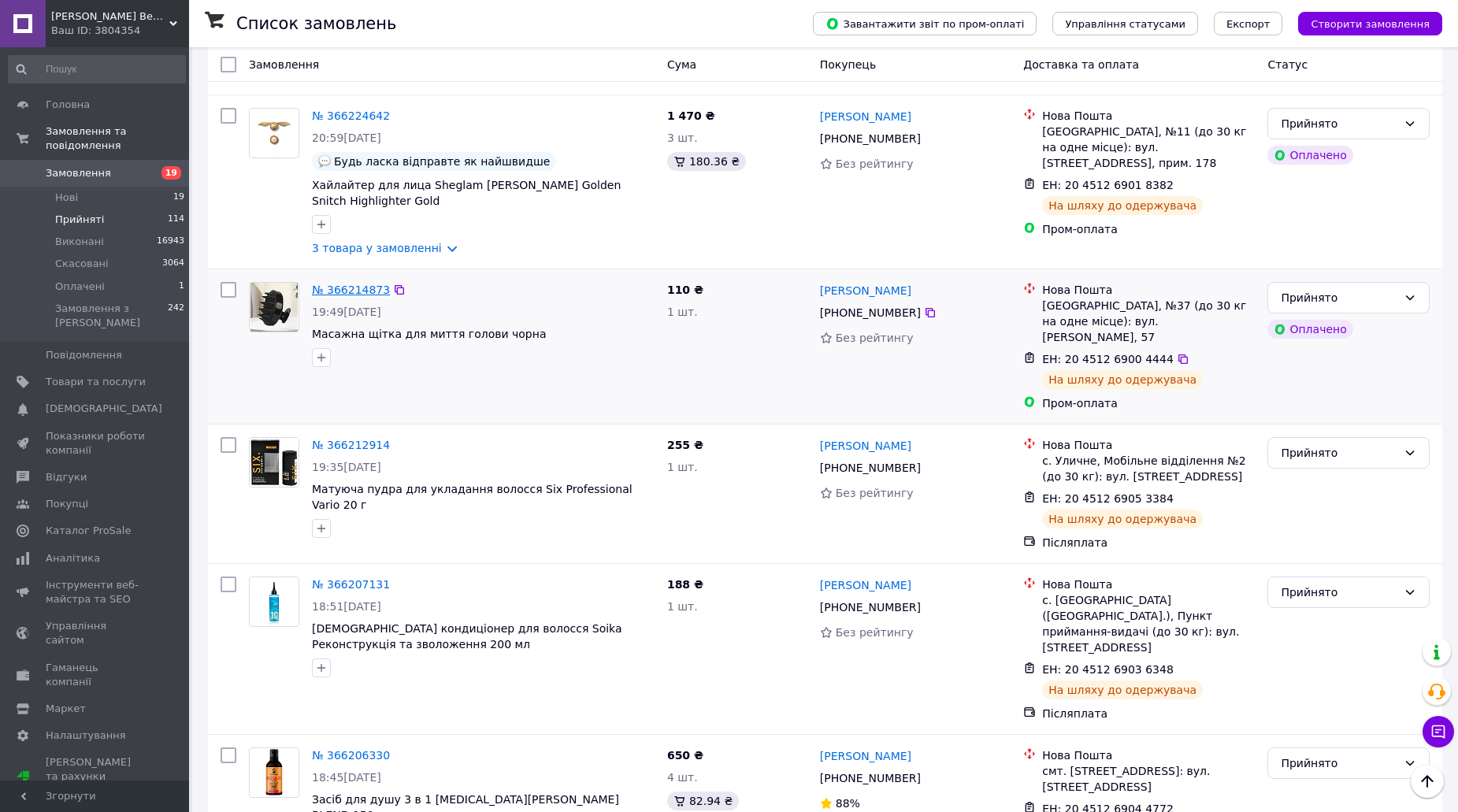
drag, startPoint x: 356, startPoint y: 228, endPoint x: 327, endPoint y: 231, distance: 29.2
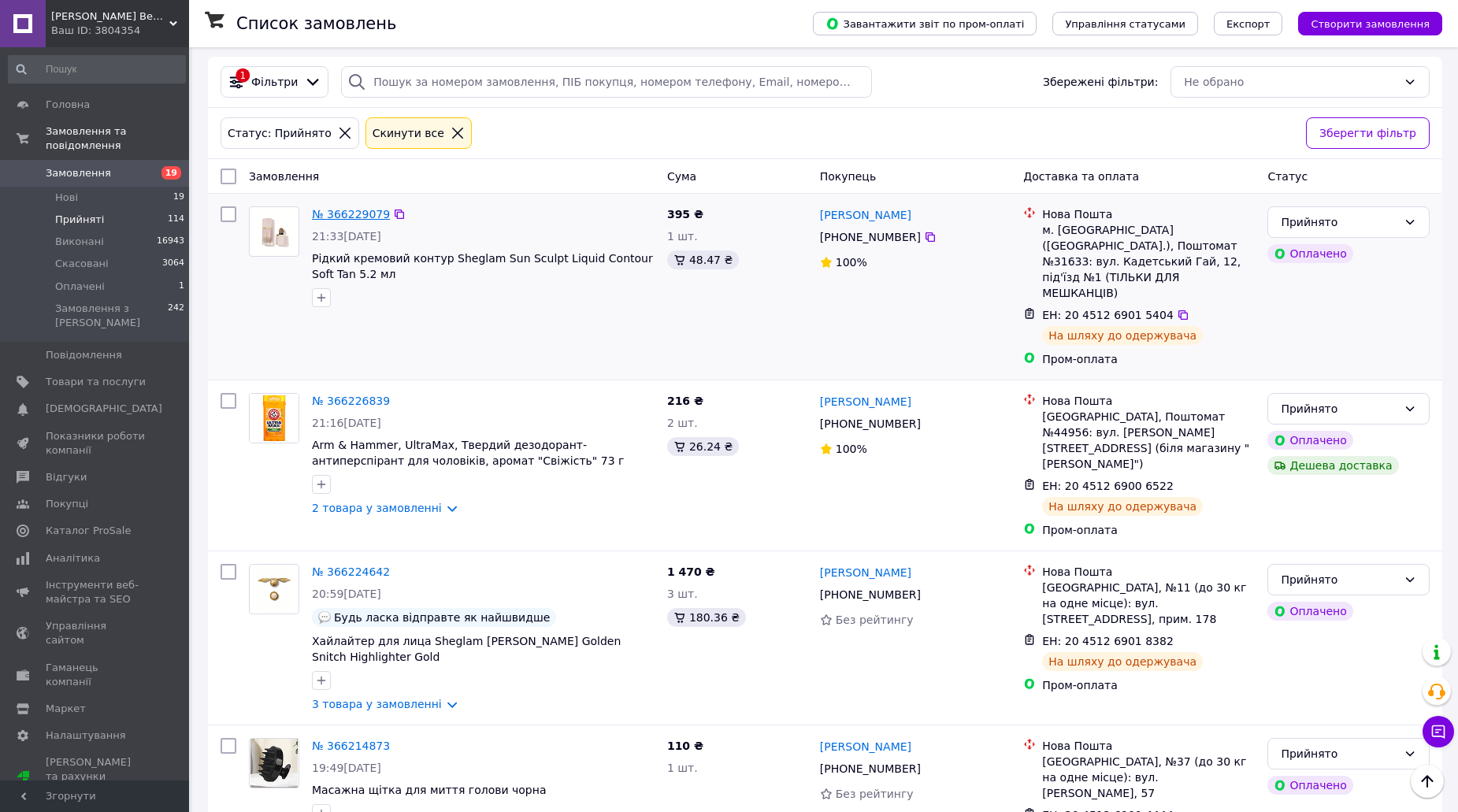
scroll to position [28, 0]
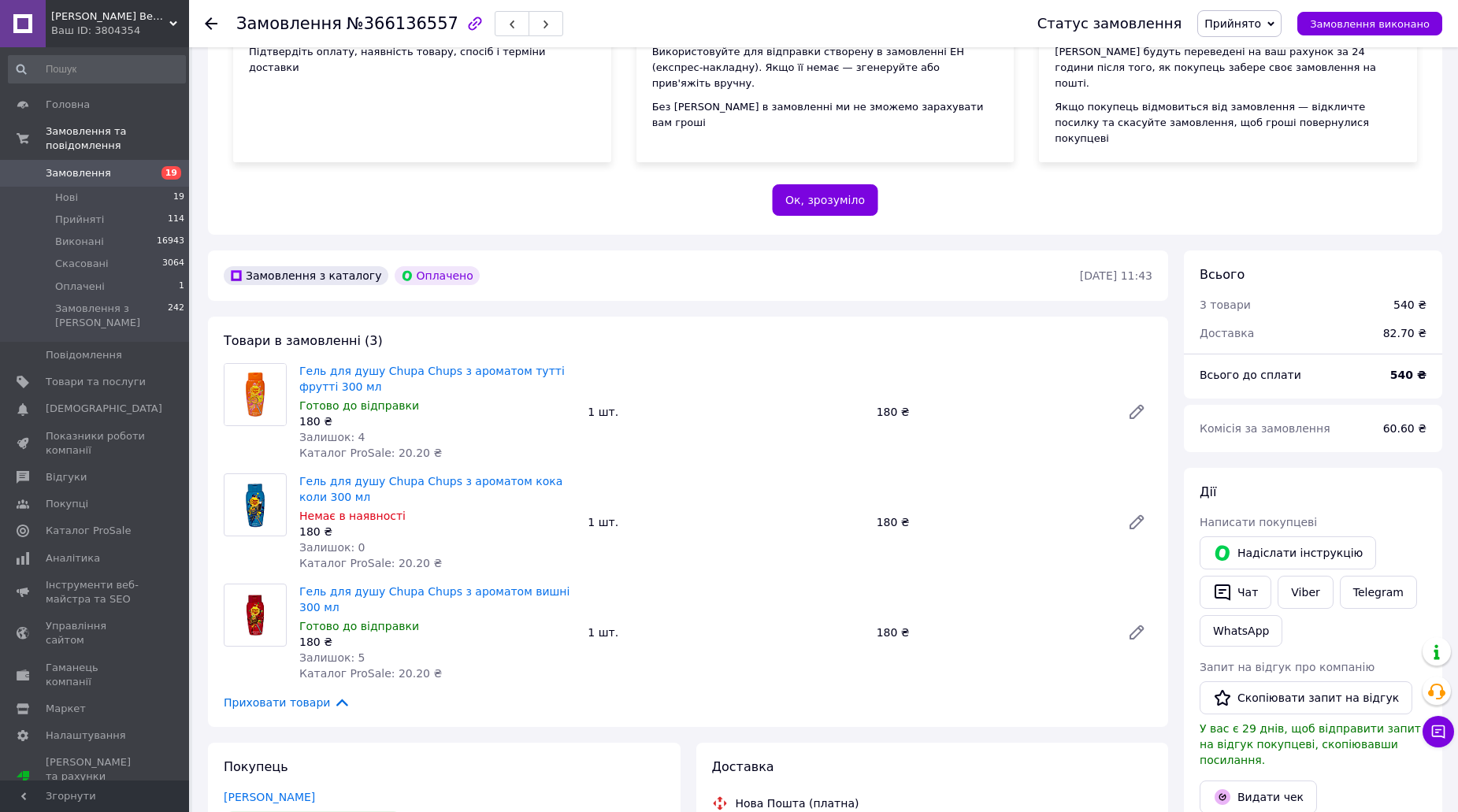
scroll to position [472, 0]
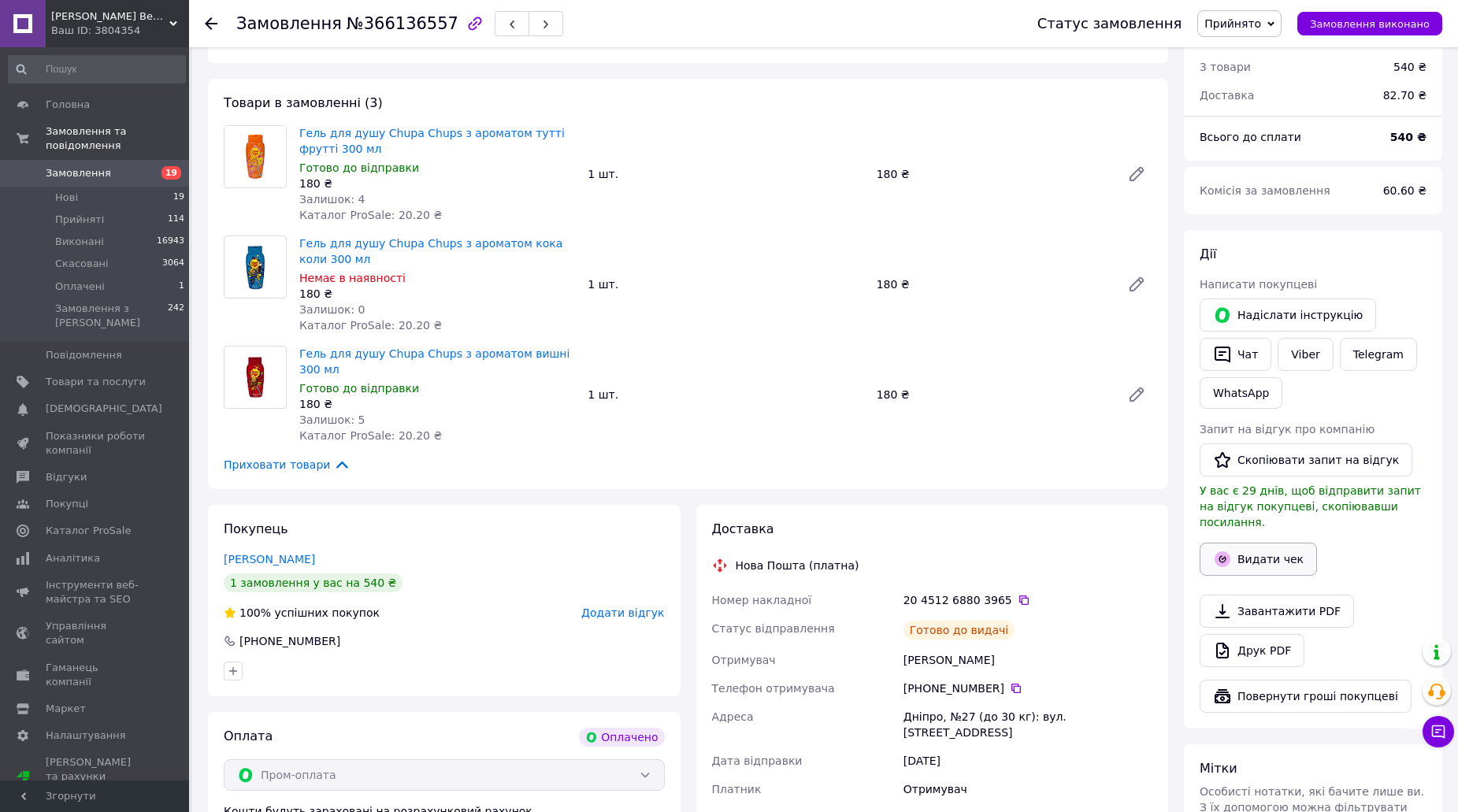
click at [1273, 543] on button "Видати чек" at bounding box center [1258, 559] width 118 height 33
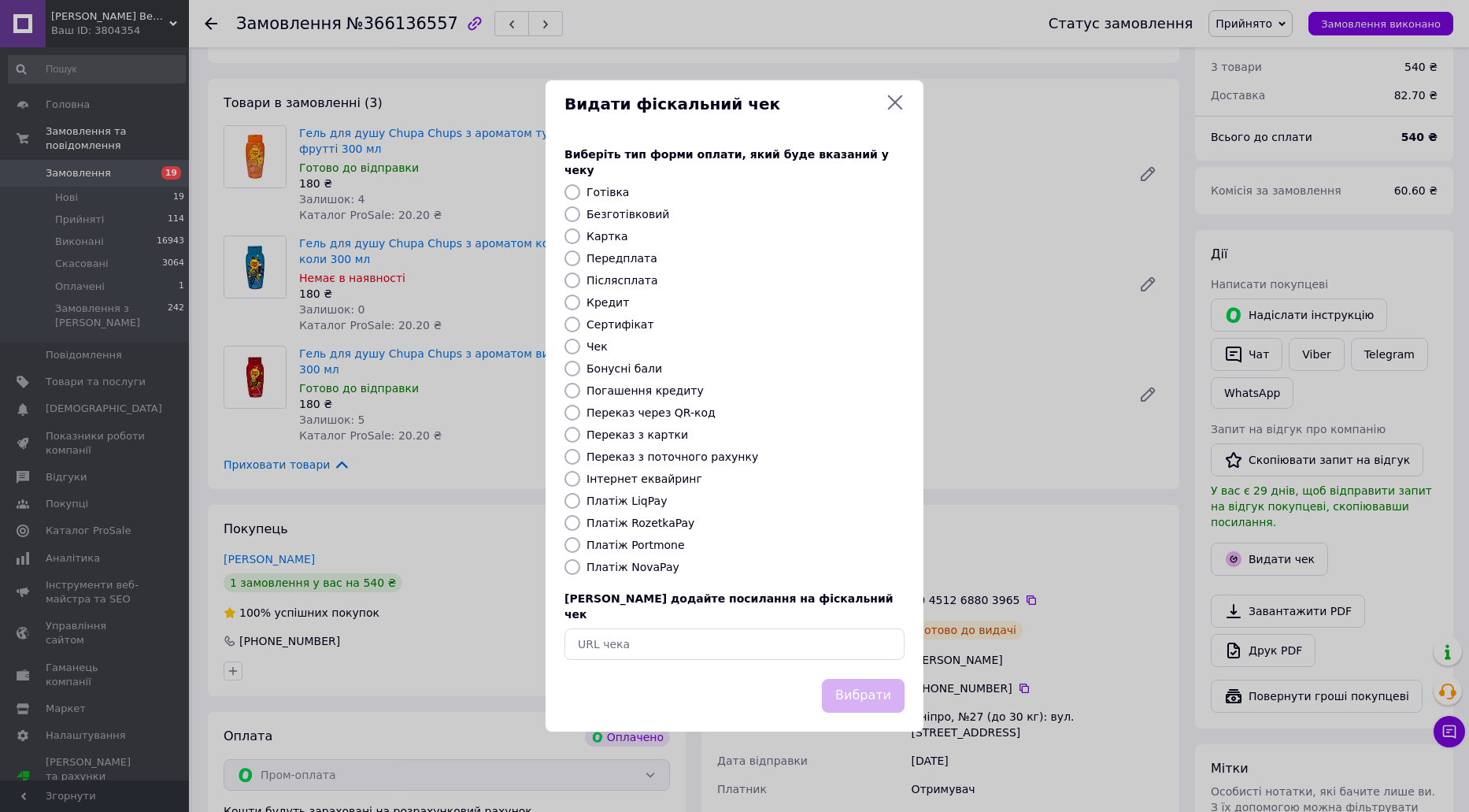
click at [652, 523] on label "Платіж RozetkaPay" at bounding box center [641, 523] width 108 height 13
click at [581, 523] on input "Платіж RozetkaPay" at bounding box center [573, 523] width 16 height 16
radio input "true"
click at [877, 678] on button "Вибрати" at bounding box center [863, 695] width 83 height 34
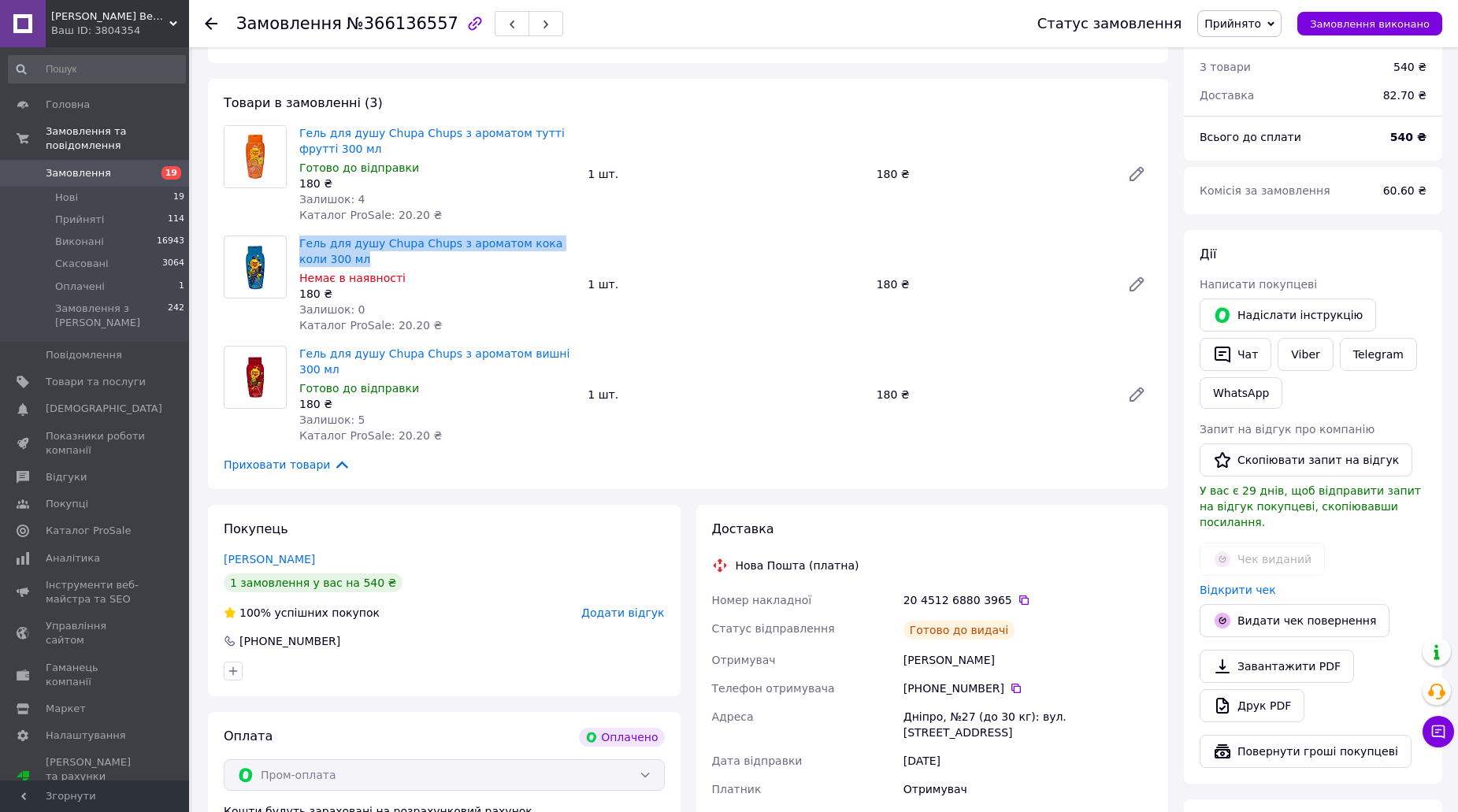
drag, startPoint x: 350, startPoint y: 227, endPoint x: 283, endPoint y: 218, distance: 67.6
click at [283, 235] on div "Гель для душу Chupa Chups з ароматом кока коли 300 мл Немає в наявності 180 ₴ З…" at bounding box center [688, 284] width 942 height 98
copy div "Гель для душу Chupa Chups з ароматом кока коли 300 мл"
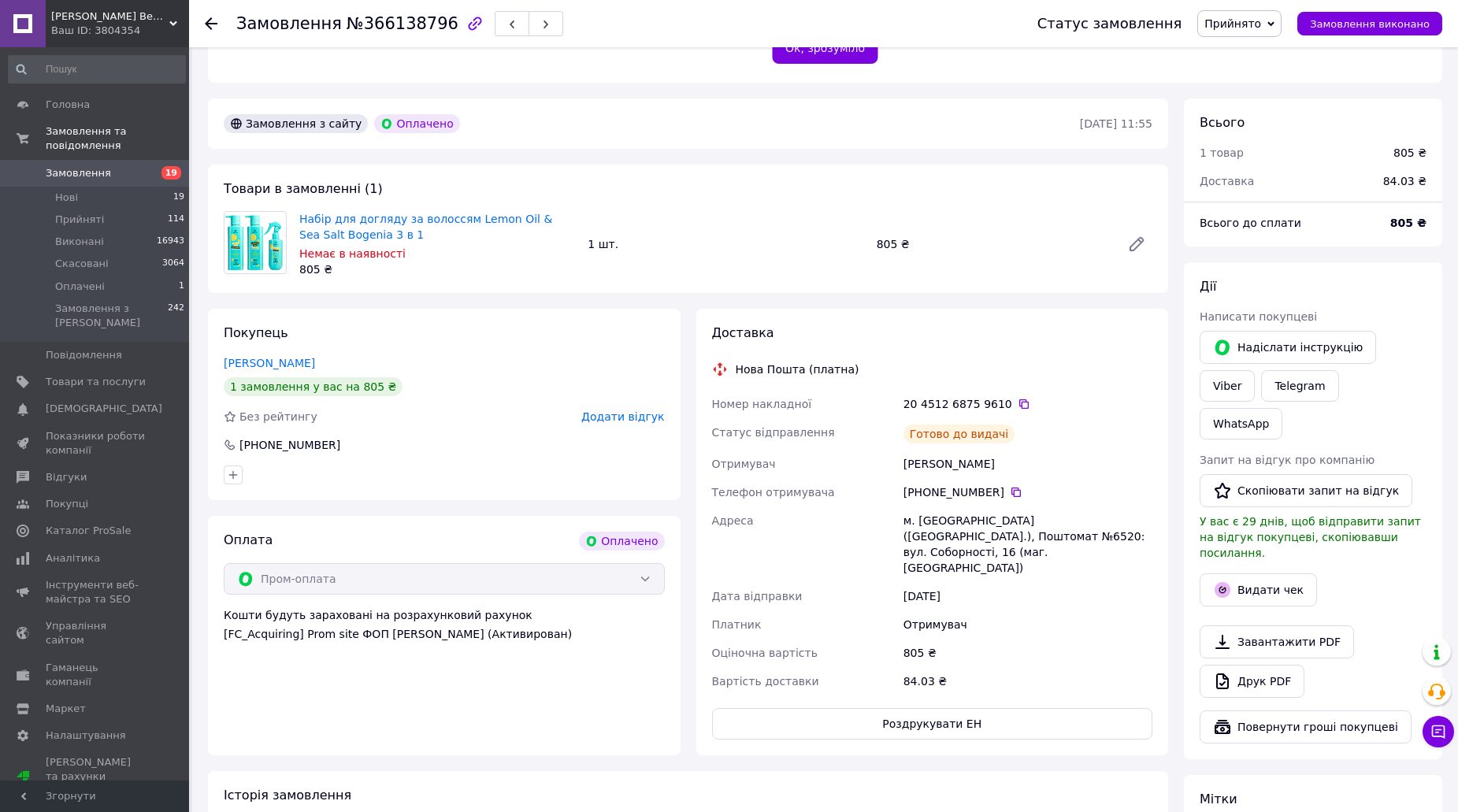
scroll to position [394, 0]
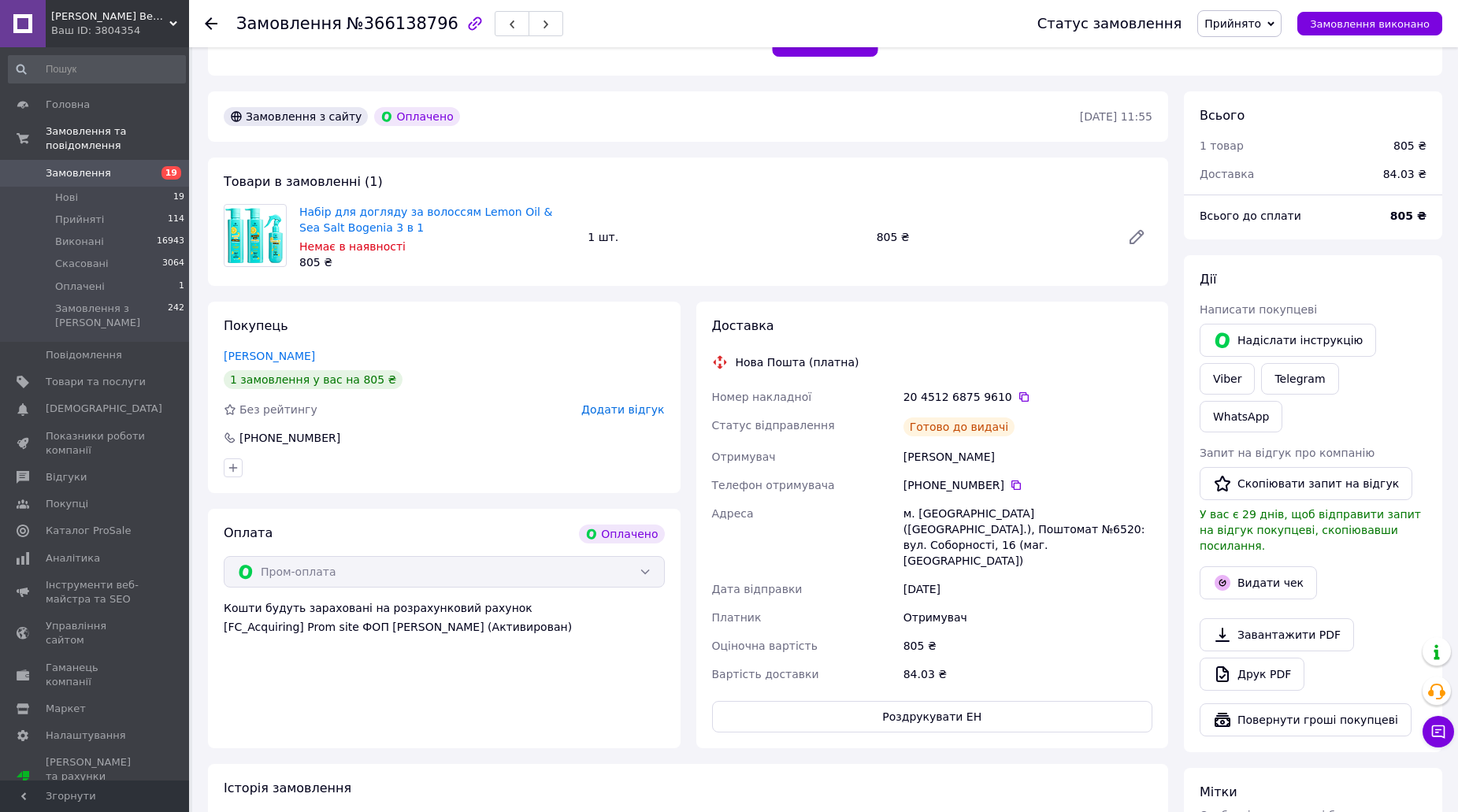
click at [1308, 563] on div "Видати чек" at bounding box center [1313, 582] width 233 height 39
click at [1265, 566] on button "Видати чек" at bounding box center [1258, 582] width 118 height 33
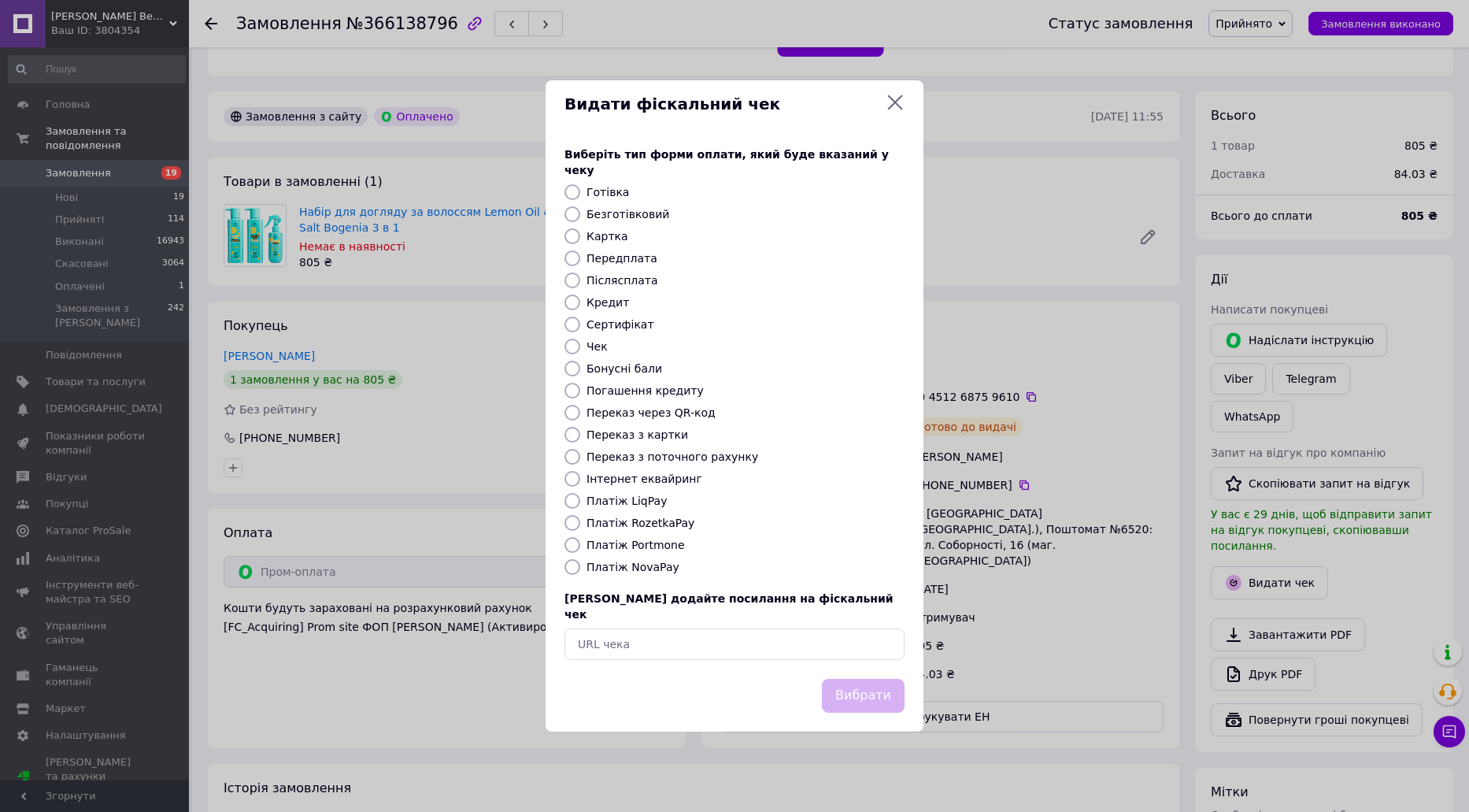
click at [671, 518] on label "Платіж RozetkaPay" at bounding box center [641, 523] width 108 height 13
click at [581, 518] on input "Платіж RozetkaPay" at bounding box center [573, 523] width 16 height 16
radio input "true"
click at [880, 709] on div "Вибрати" at bounding box center [734, 704] width 378 height 53
click at [878, 690] on button "Вибрати" at bounding box center [863, 695] width 83 height 34
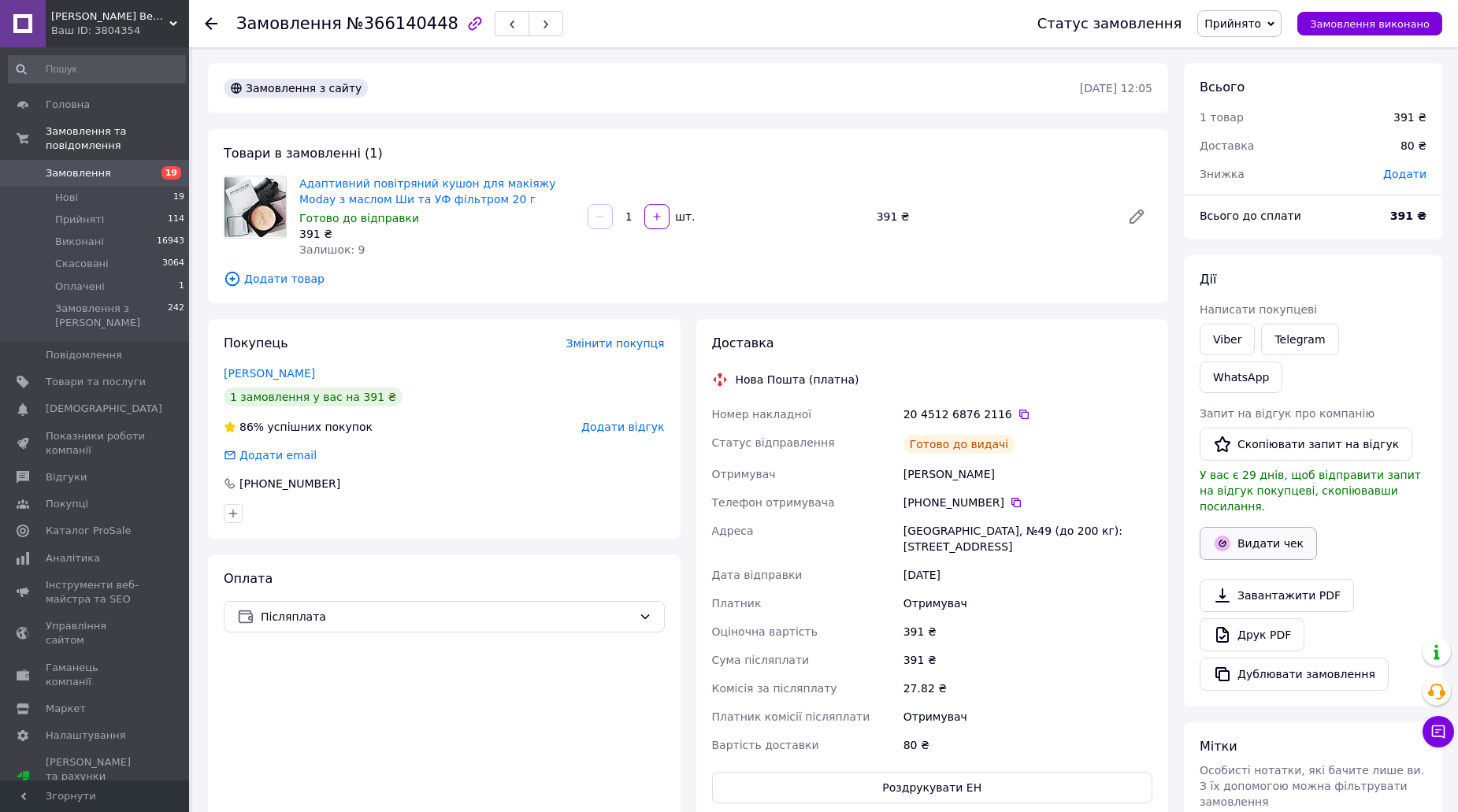
click at [1225, 536] on icon "button" at bounding box center [1223, 544] width 16 height 16
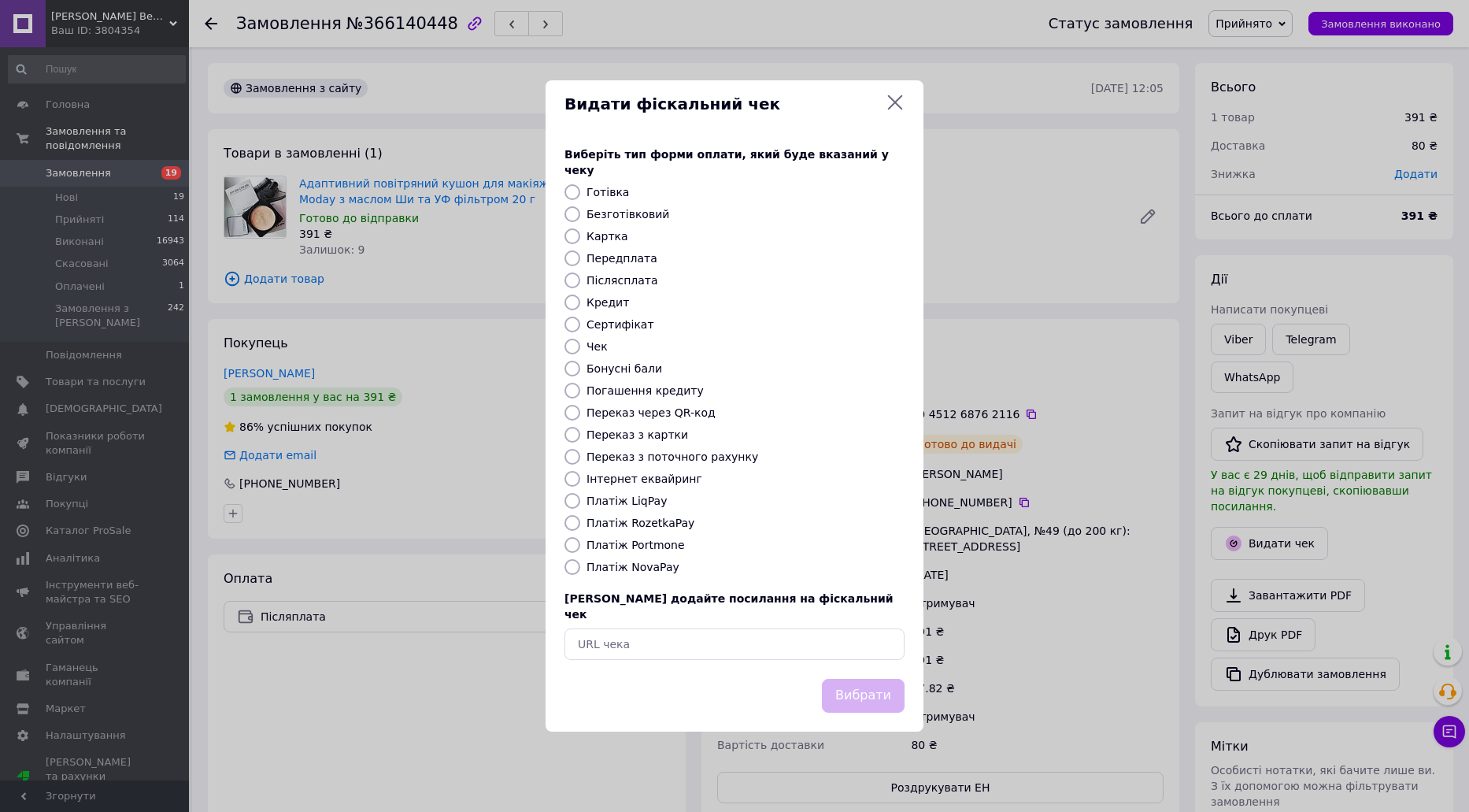
click at [646, 575] on div "Виберіть тип форми оплати, який буде вказаний у чеку Готівка Безготівковий Карт…" at bounding box center [734, 403] width 378 height 551
drag, startPoint x: 909, startPoint y: 699, endPoint x: 838, endPoint y: 685, distance: 72.4
click at [909, 700] on div "Вибрати" at bounding box center [734, 704] width 378 height 53
click at [657, 569] on label "Платіж NovaPay" at bounding box center [634, 567] width 93 height 13
click at [581, 569] on input "Платіж NovaPay" at bounding box center [573, 567] width 16 height 16
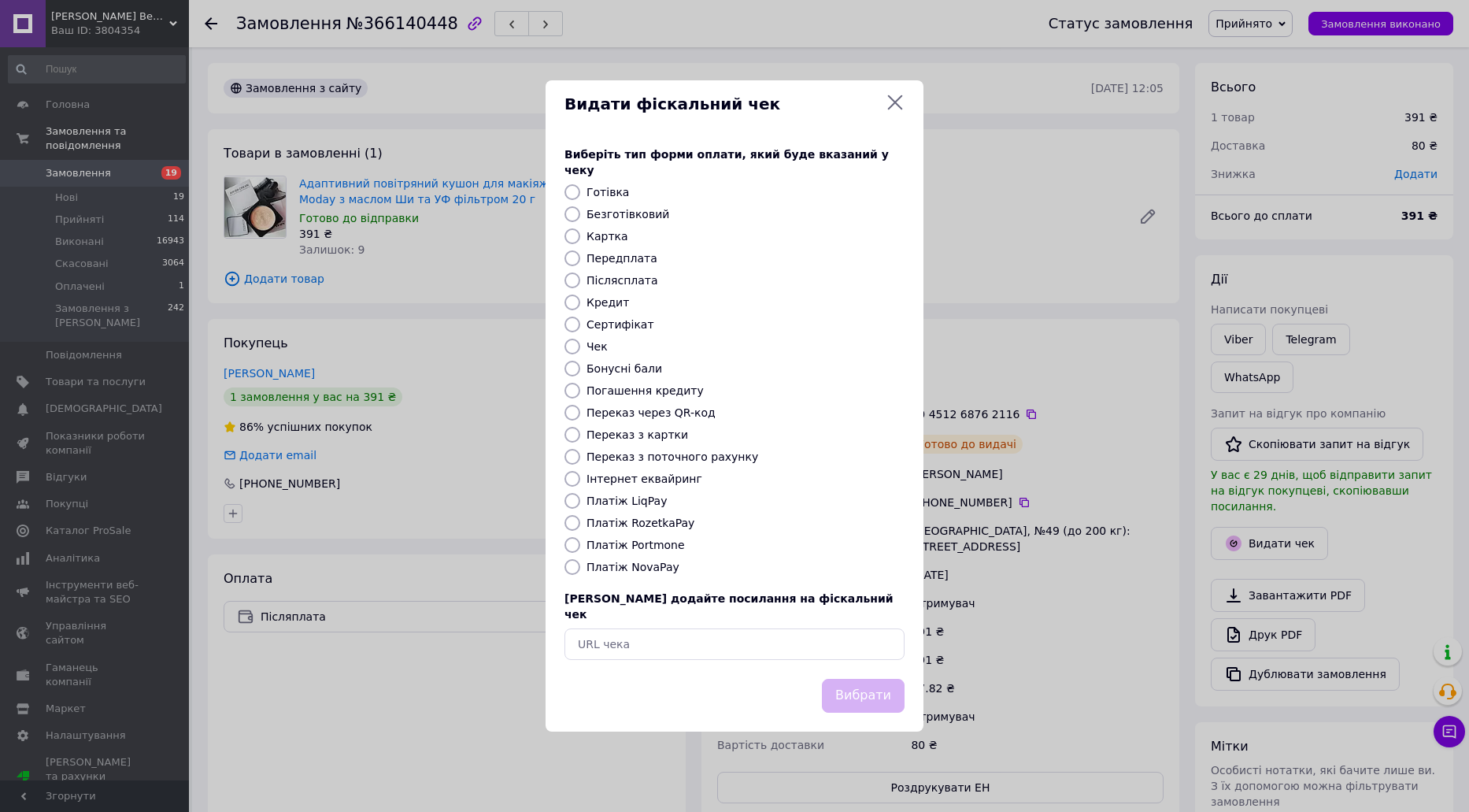
radio input "true"
click at [820, 684] on div "Вибрати" at bounding box center [735, 695] width 346 height 40
click at [839, 685] on button "Вибрати" at bounding box center [863, 695] width 83 height 34
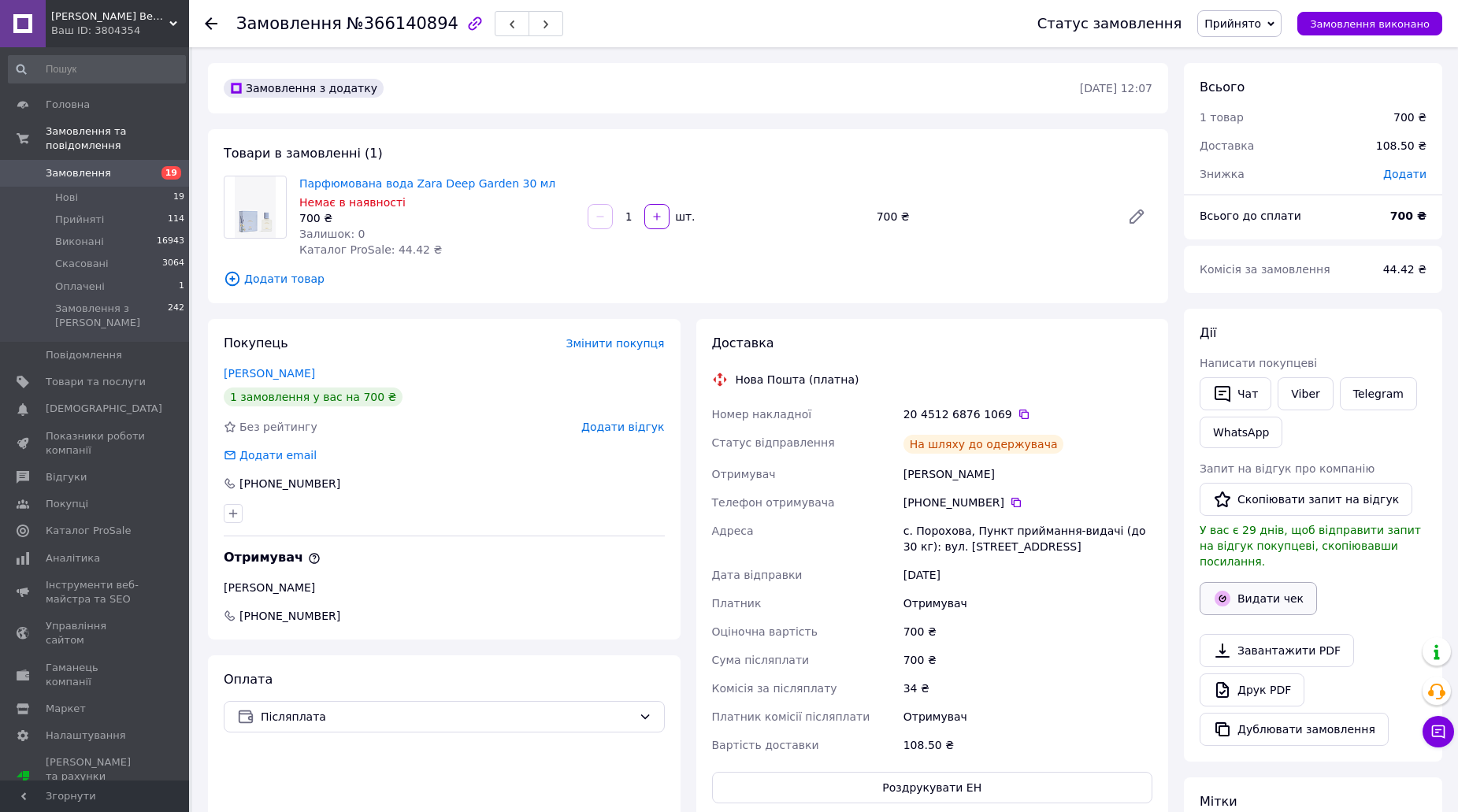
click at [1237, 583] on button "Видати чек" at bounding box center [1258, 598] width 118 height 33
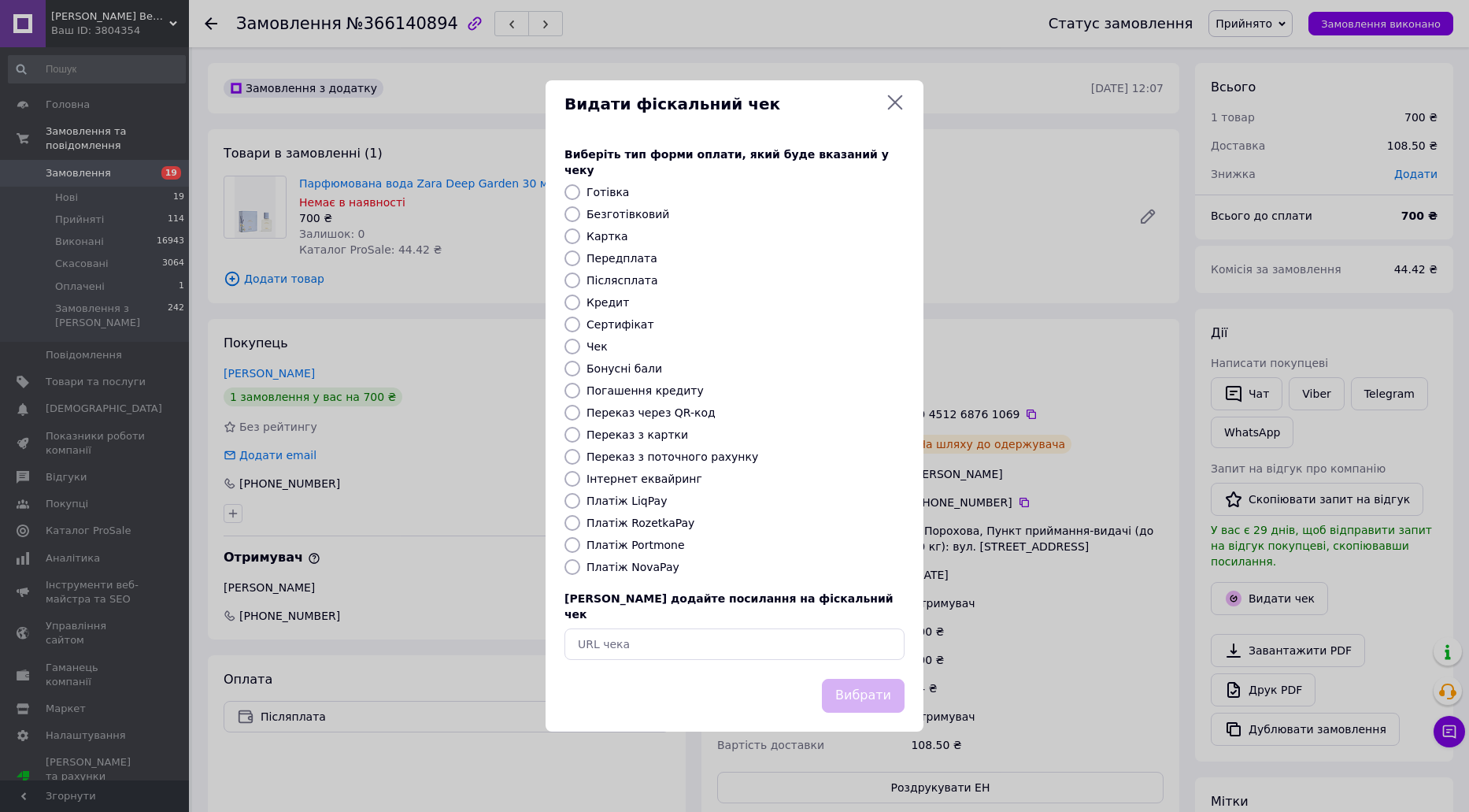
click at [624, 567] on label "Платіж NovaPay" at bounding box center [634, 567] width 93 height 13
click at [581, 567] on input "Платіж NovaPay" at bounding box center [573, 567] width 16 height 16
radio input "true"
click at [877, 678] on button "Вибрати" at bounding box center [863, 695] width 83 height 34
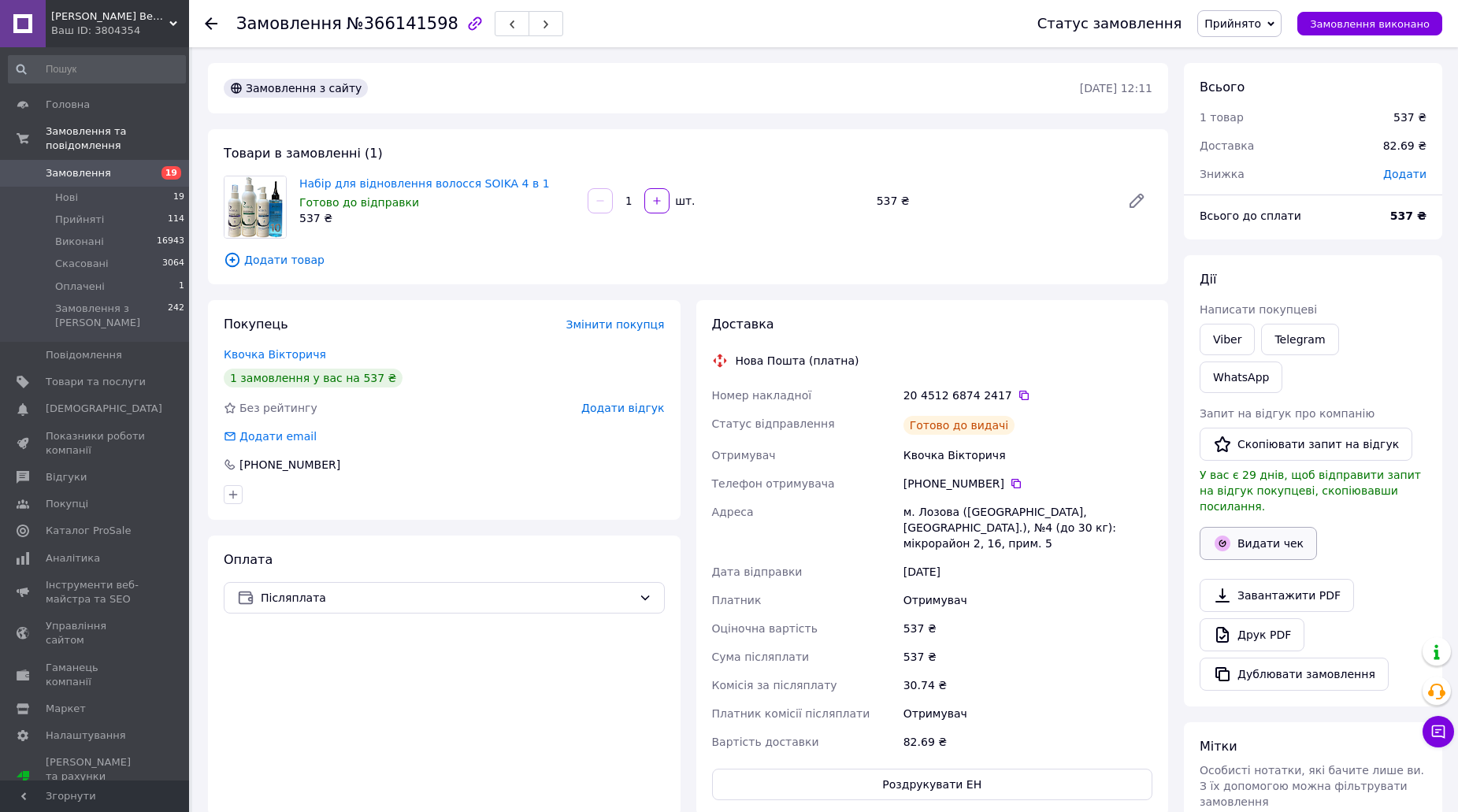
click at [1273, 527] on button "Видати чек" at bounding box center [1258, 543] width 118 height 33
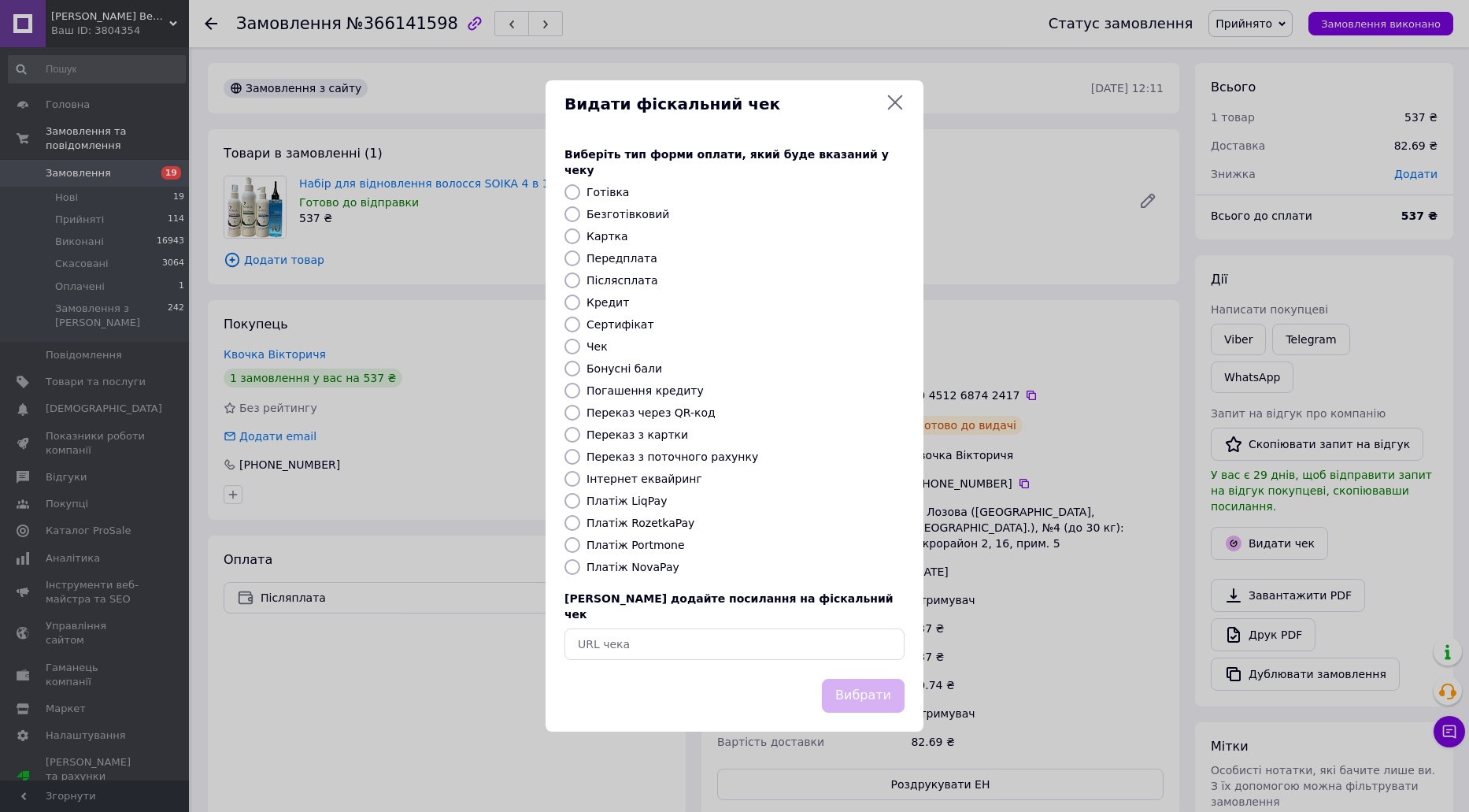
click at [643, 575] on div "Платіж NovaPay" at bounding box center [746, 567] width 325 height 16
click at [654, 568] on label "Платіж NovaPay" at bounding box center [634, 567] width 93 height 13
click at [581, 568] on input "Платіж NovaPay" at bounding box center [573, 567] width 16 height 16
radio input "true"
click at [870, 682] on button "Вибрати" at bounding box center [863, 695] width 83 height 34
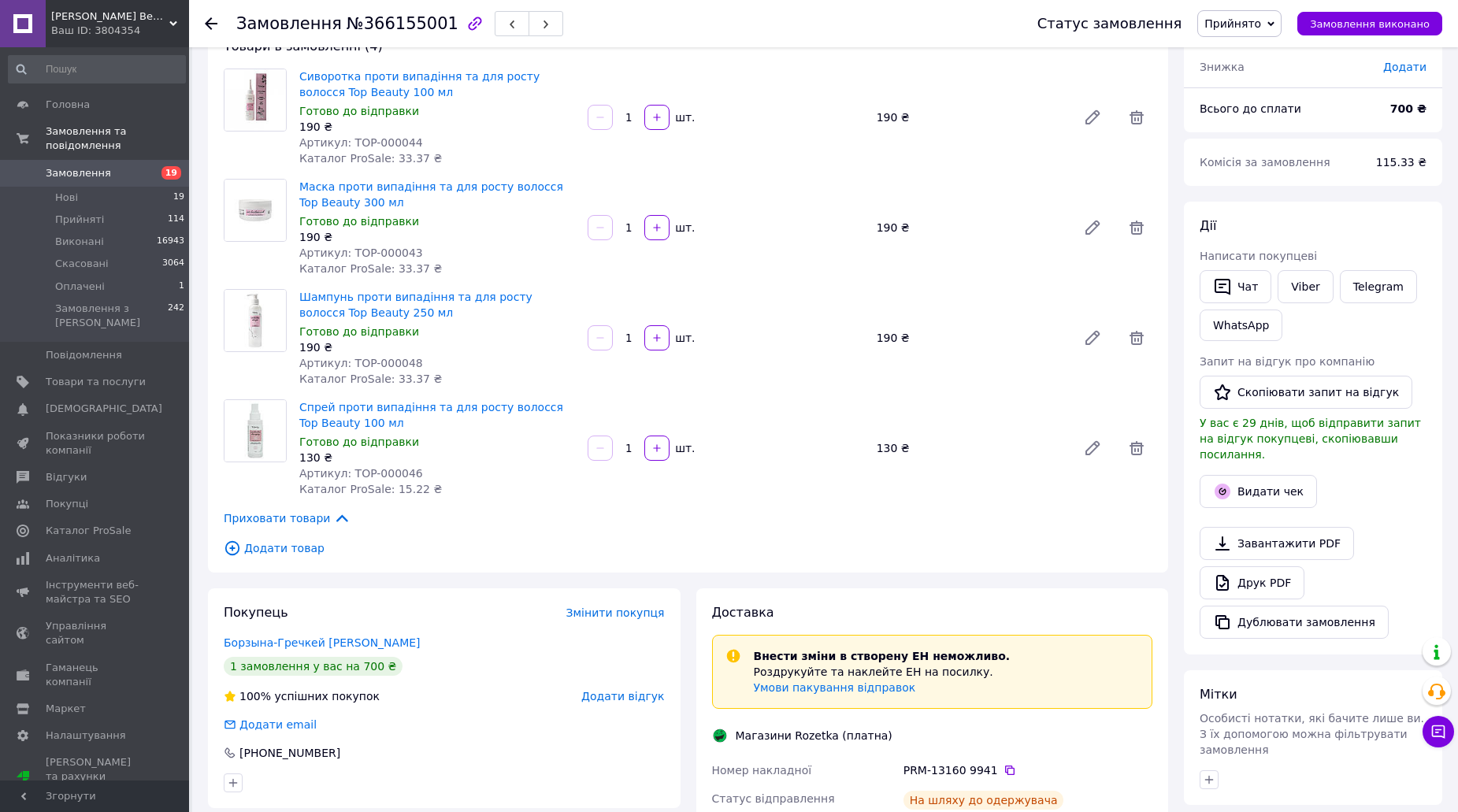
scroll to position [315, 0]
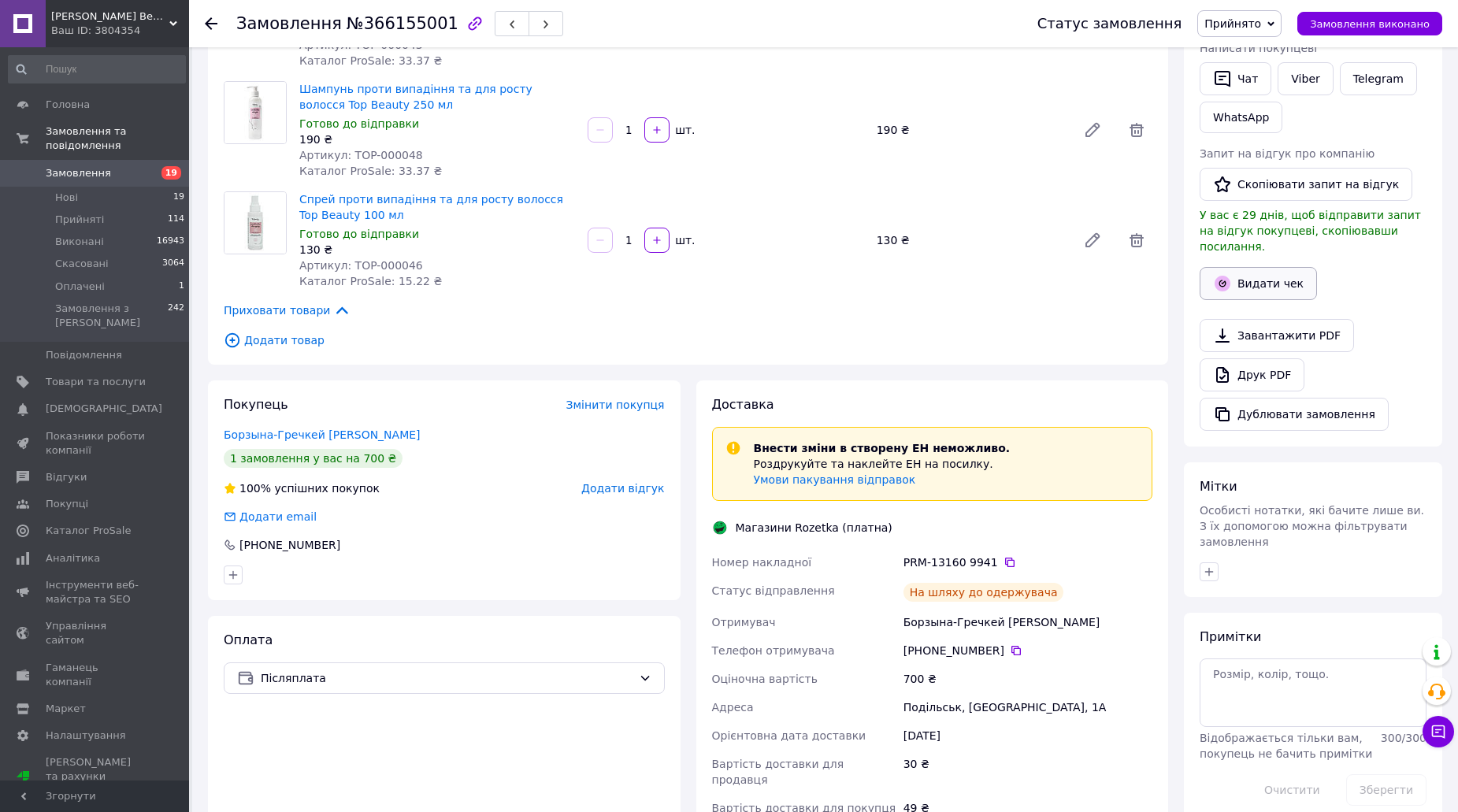
click at [1269, 270] on button "Видати чек" at bounding box center [1258, 283] width 118 height 33
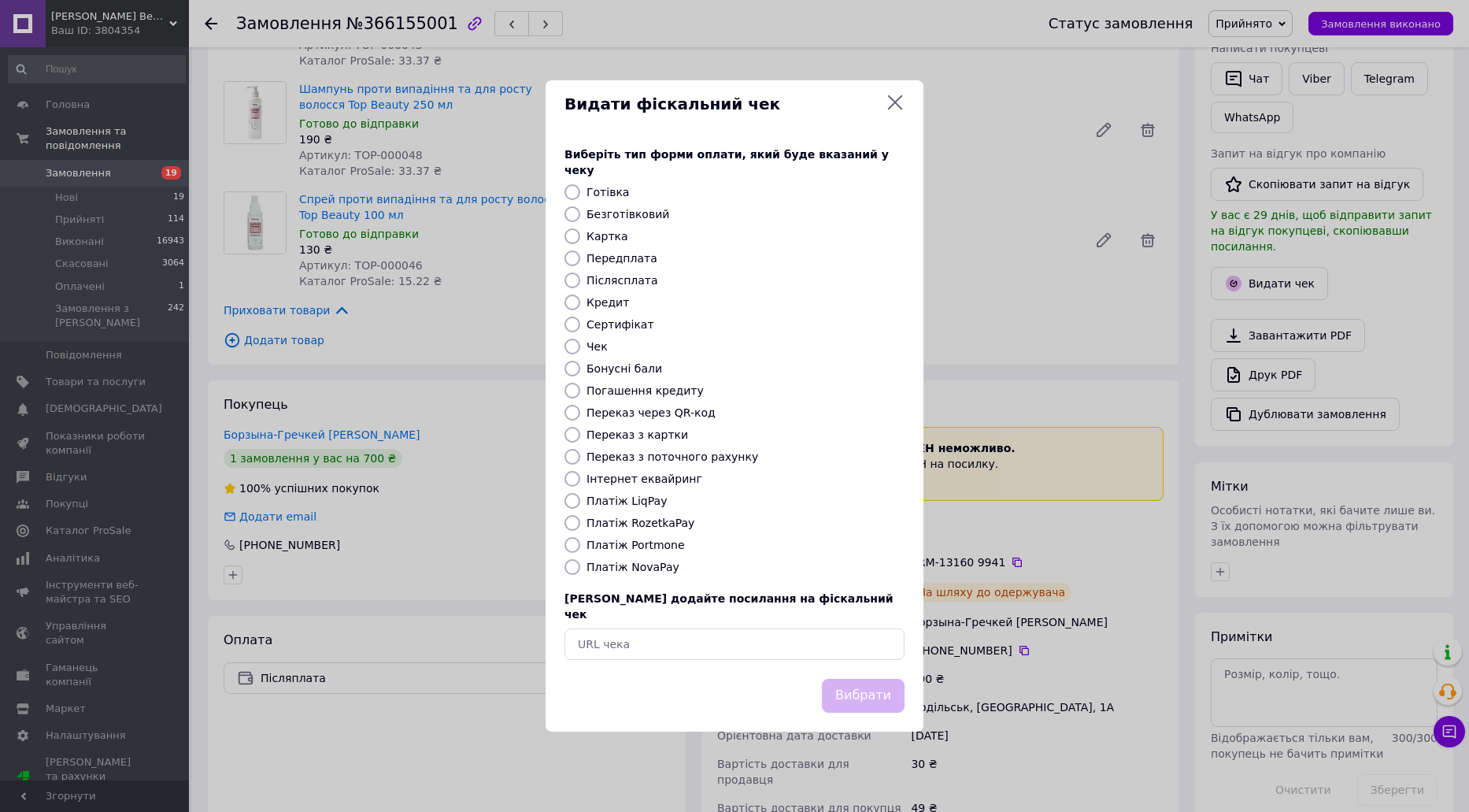
click at [656, 523] on label "Платіж RozetkaPay" at bounding box center [641, 523] width 108 height 13
click at [581, 523] on input "Платіж RozetkaPay" at bounding box center [573, 523] width 16 height 16
radio input "true"
click at [884, 679] on button "Вибрати" at bounding box center [863, 695] width 83 height 34
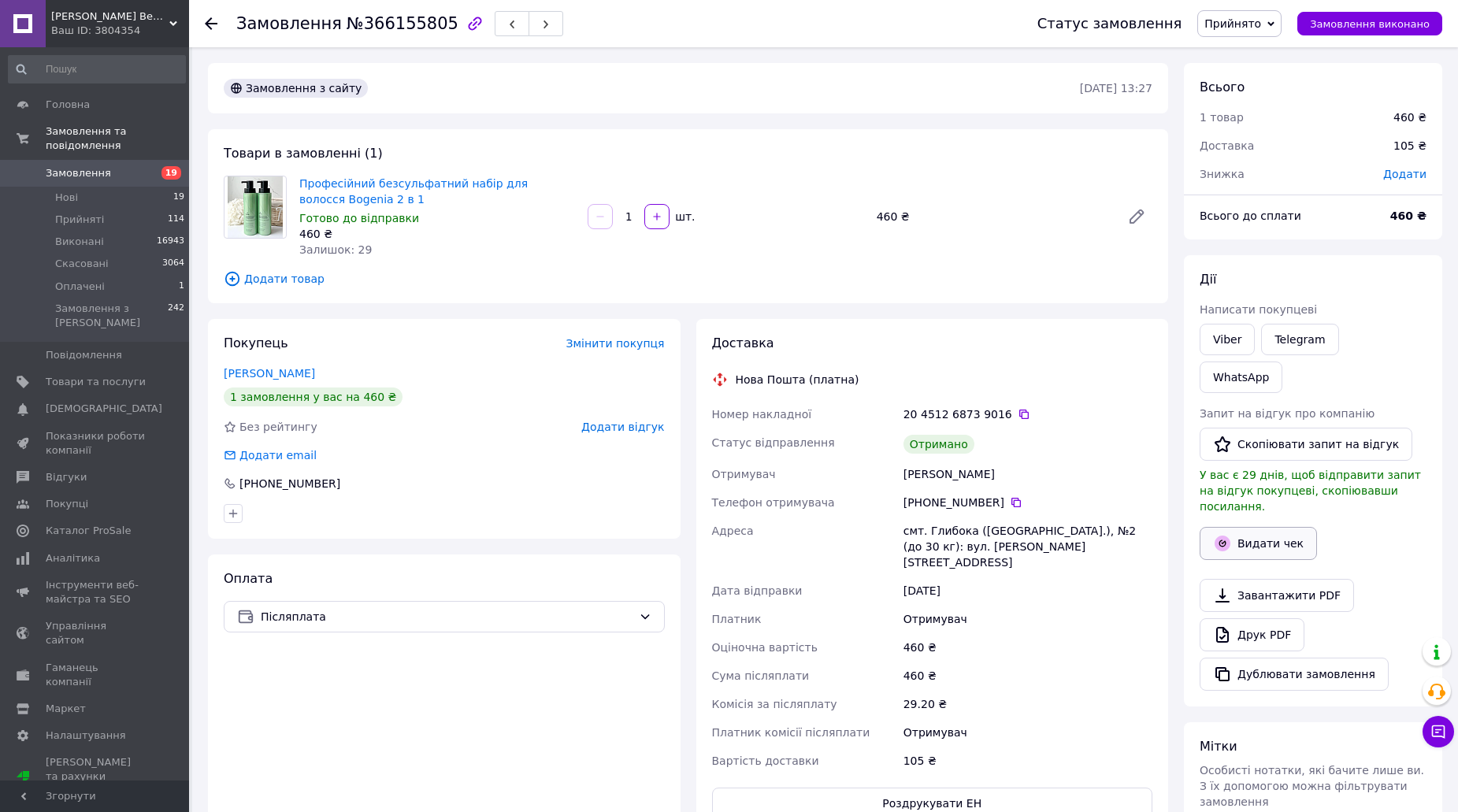
click at [1248, 527] on button "Видати чек" at bounding box center [1258, 543] width 118 height 33
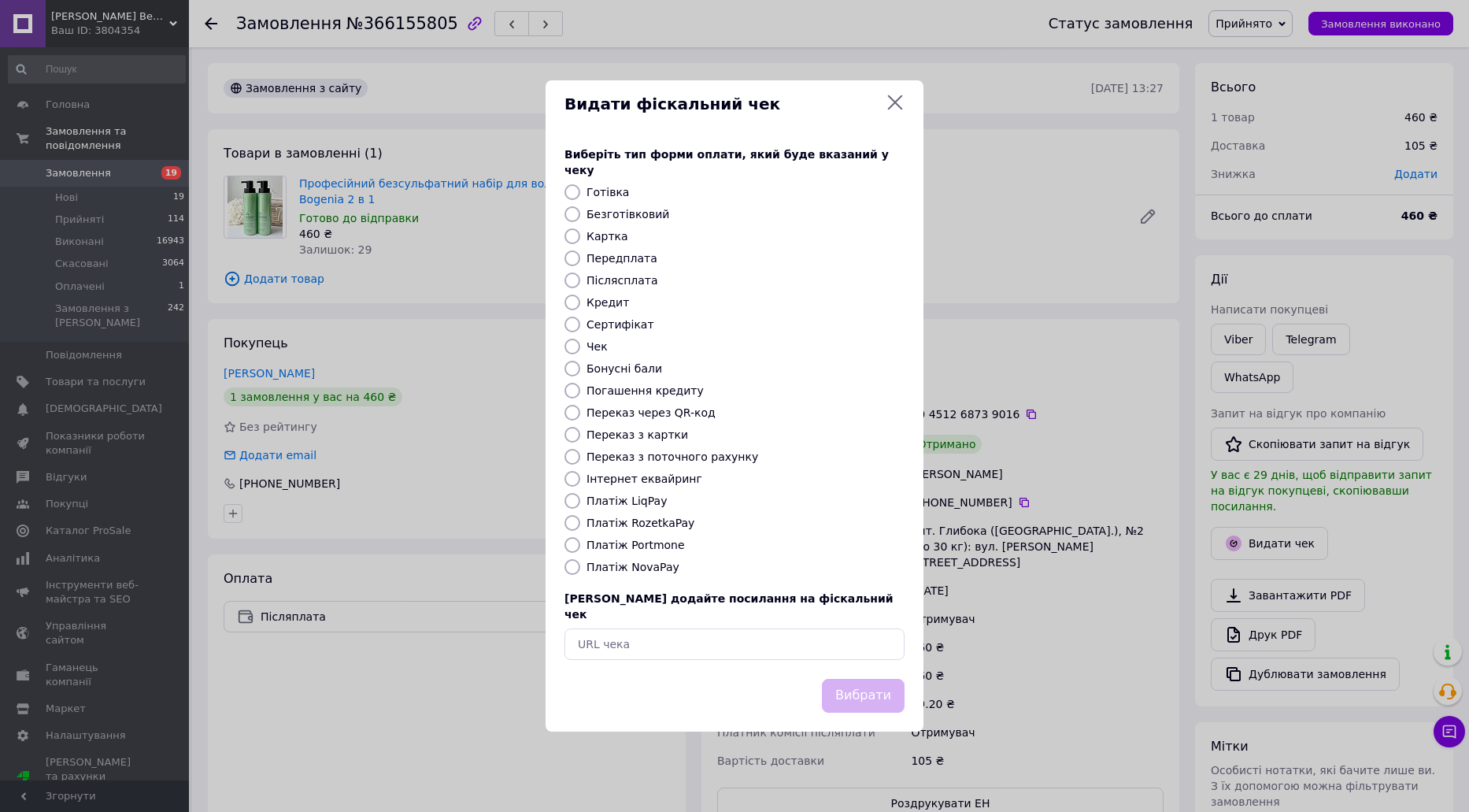
click at [615, 564] on label "Платіж NovaPay" at bounding box center [634, 567] width 93 height 13
click at [581, 564] on input "Платіж NovaPay" at bounding box center [573, 567] width 16 height 16
radio input "true"
click at [830, 684] on button "Вибрати" at bounding box center [863, 695] width 83 height 34
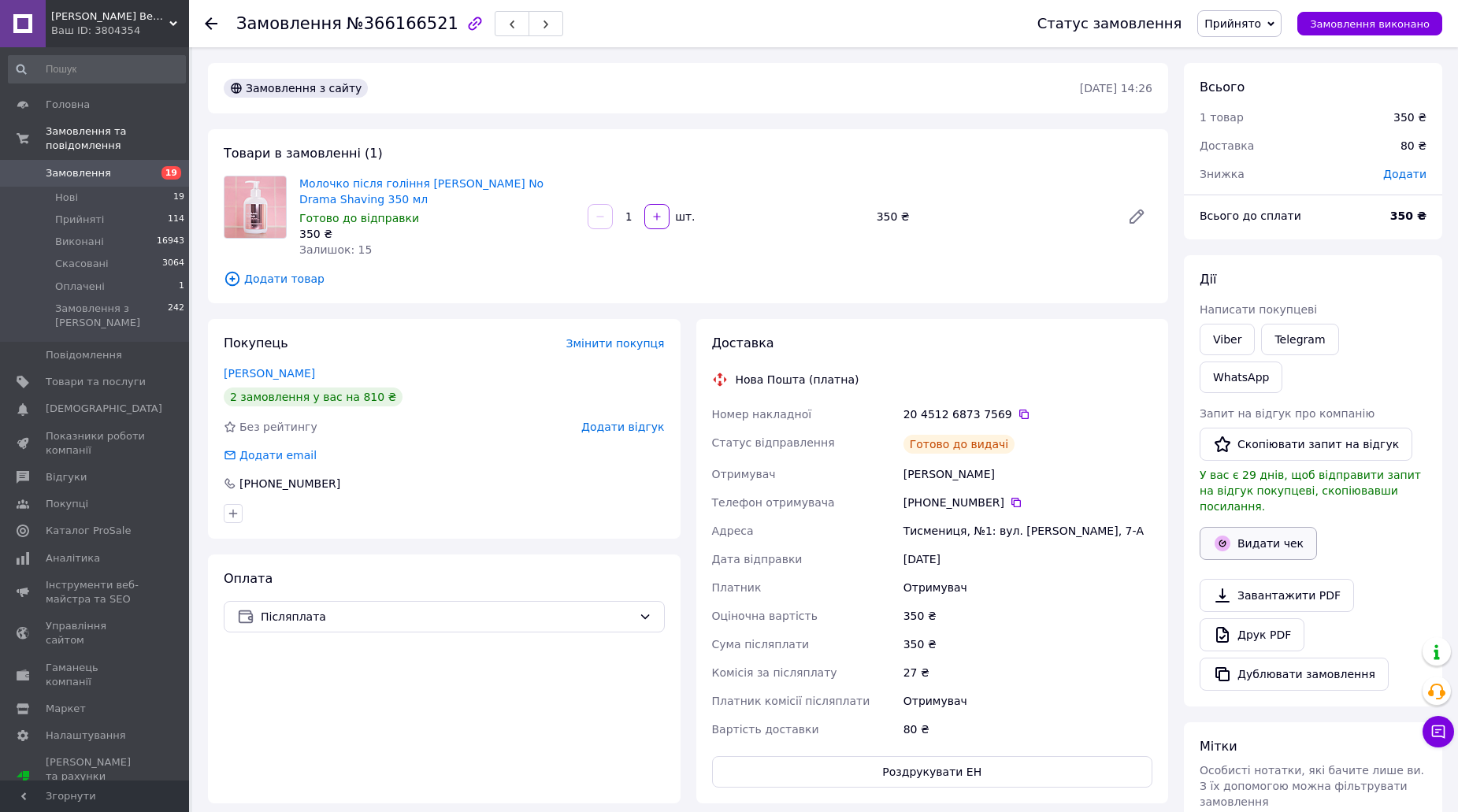
click at [1244, 527] on button "Видати чек" at bounding box center [1258, 543] width 118 height 33
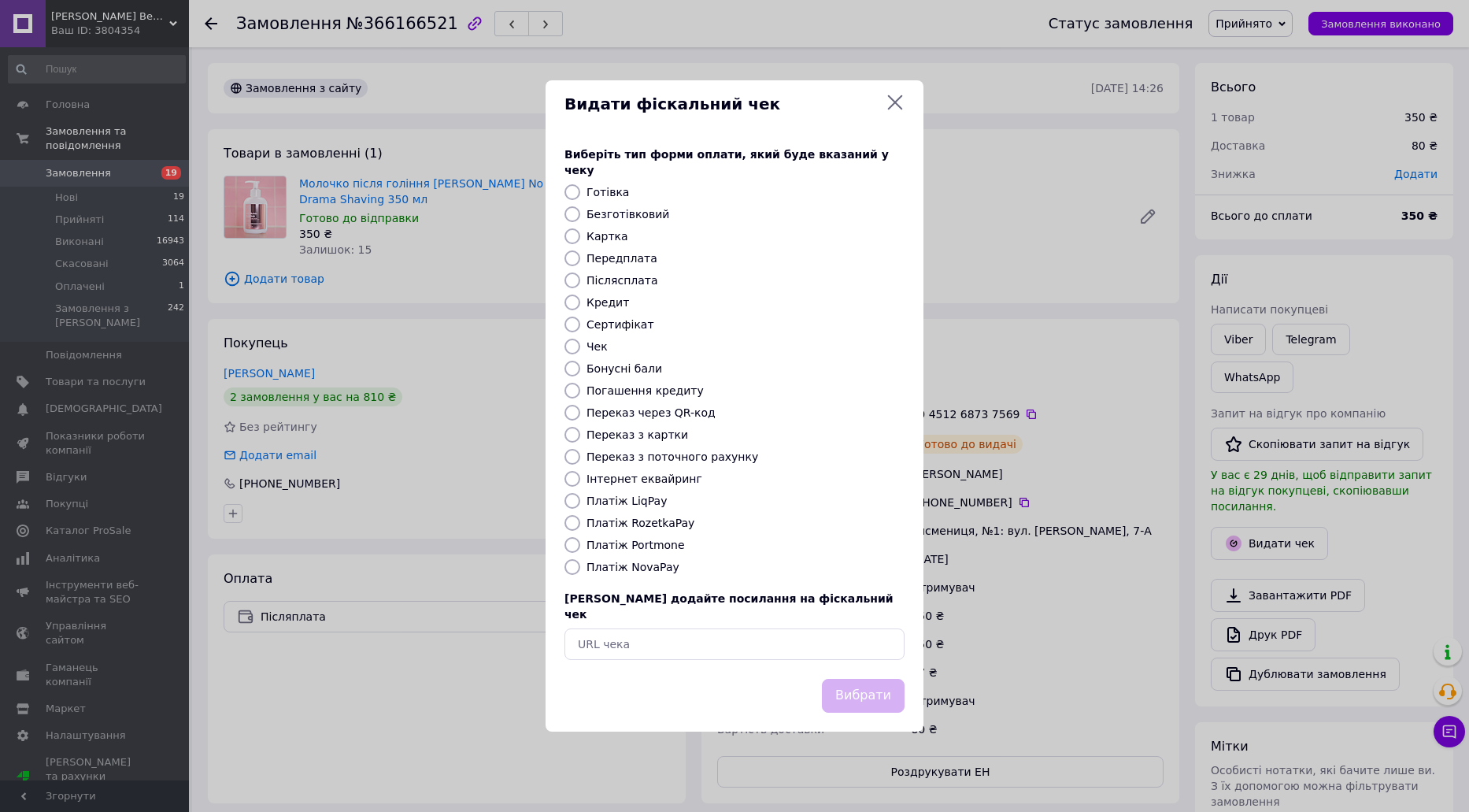
click at [641, 555] on div "Виберіть тип форми оплати, який буде вказаний у чеку Готівка Безготівковий Карт…" at bounding box center [734, 403] width 378 height 551
click at [643, 567] on label "Платіж NovaPay" at bounding box center [634, 567] width 93 height 13
click at [581, 567] on input "Платіж NovaPay" at bounding box center [573, 567] width 16 height 16
radio input "true"
click at [877, 678] on button "Вибрати" at bounding box center [863, 695] width 83 height 34
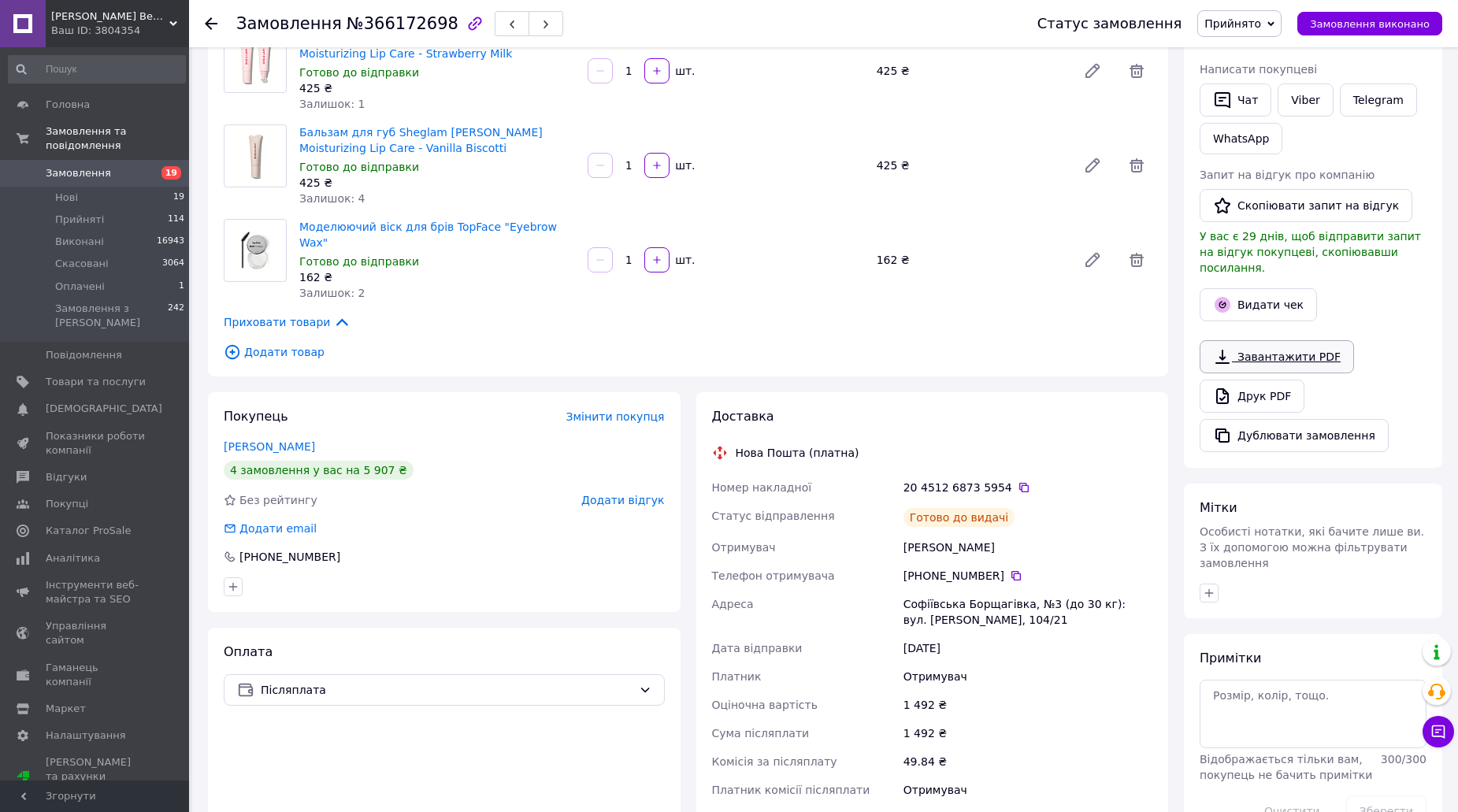
scroll to position [315, 0]
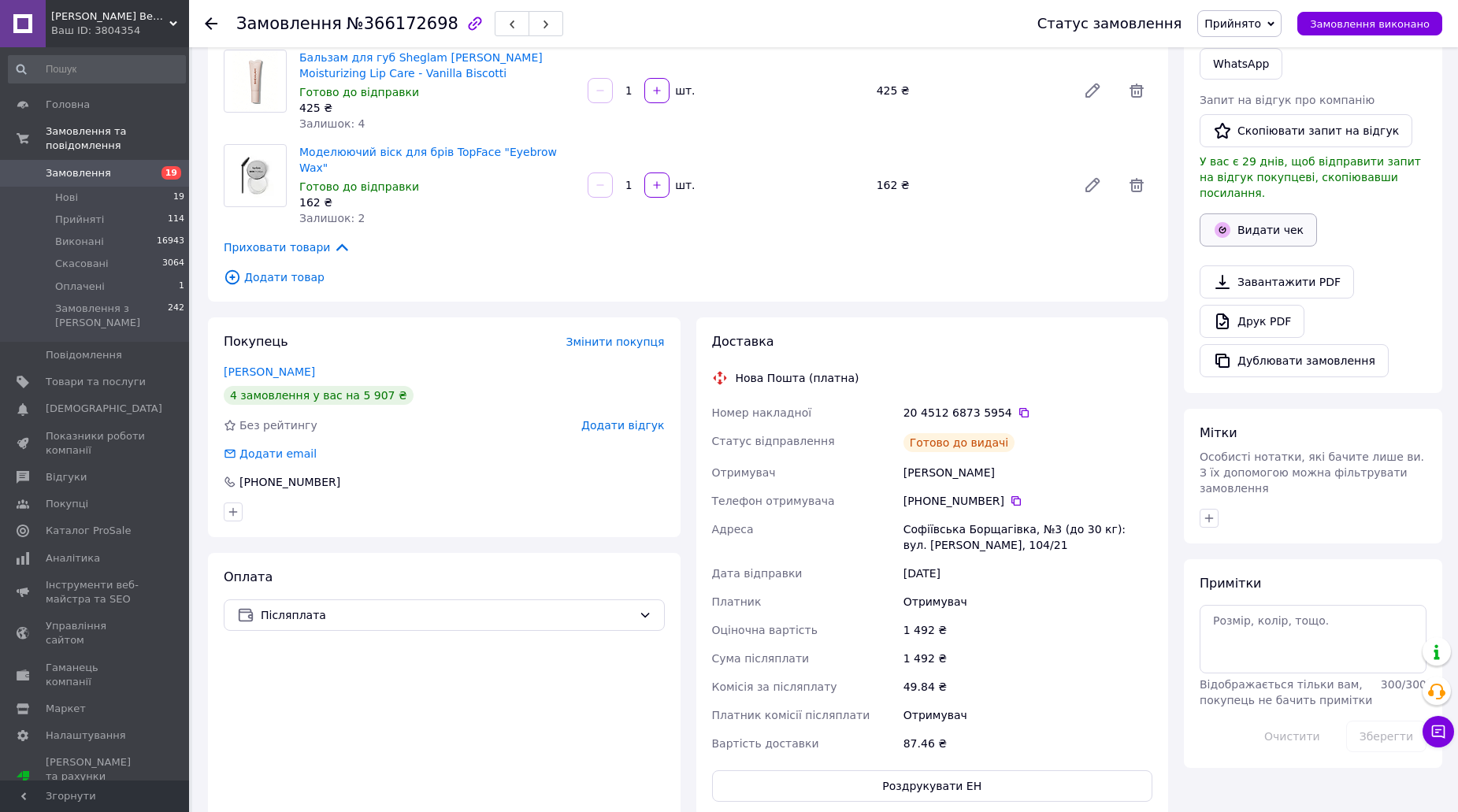
click at [1269, 214] on button "Видати чек" at bounding box center [1258, 230] width 118 height 33
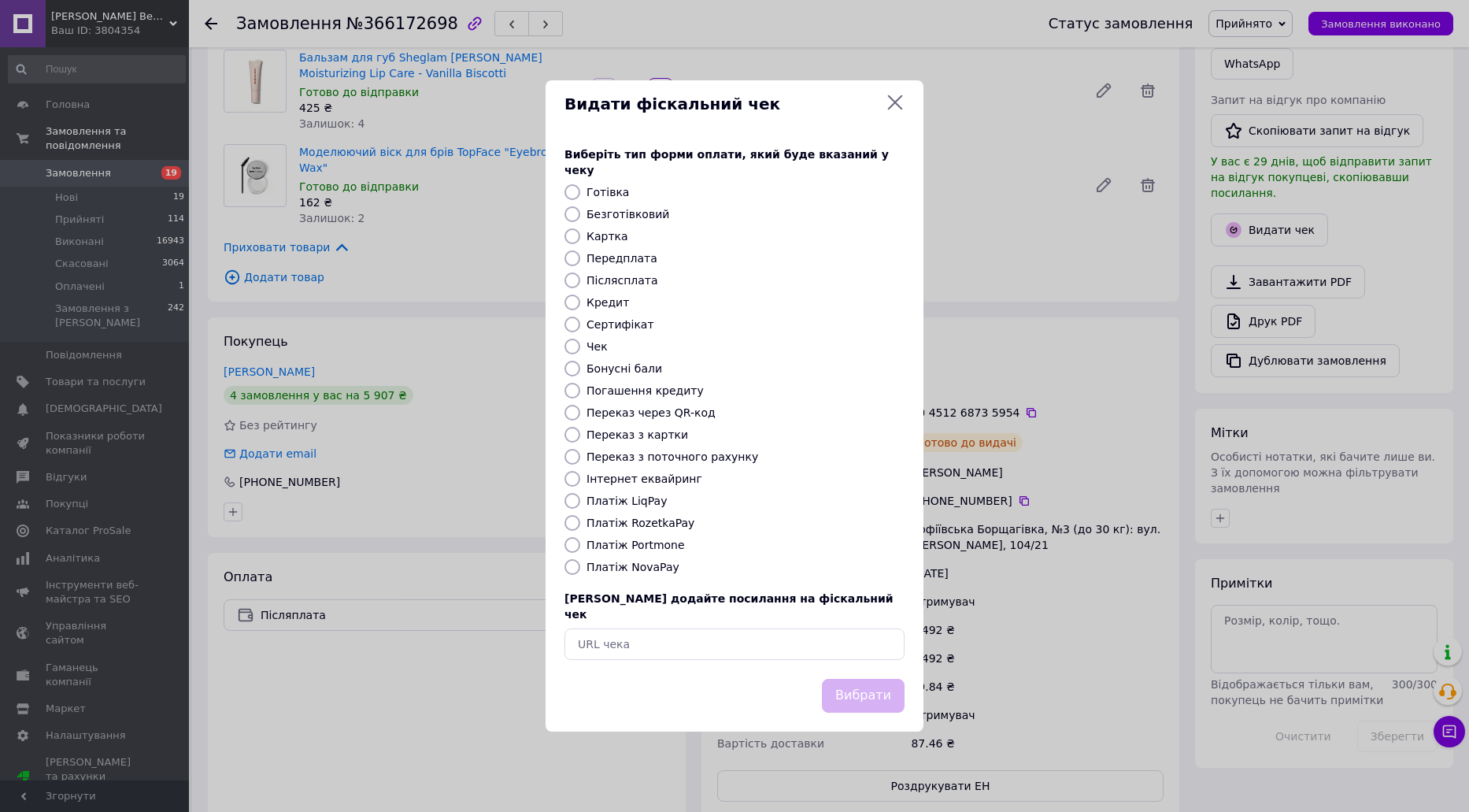
click at [647, 567] on label "Платіж NovaPay" at bounding box center [634, 567] width 93 height 13
click at [581, 567] on input "Платіж NovaPay" at bounding box center [573, 567] width 16 height 16
radio input "true"
click at [870, 678] on button "Вибрати" at bounding box center [863, 695] width 83 height 34
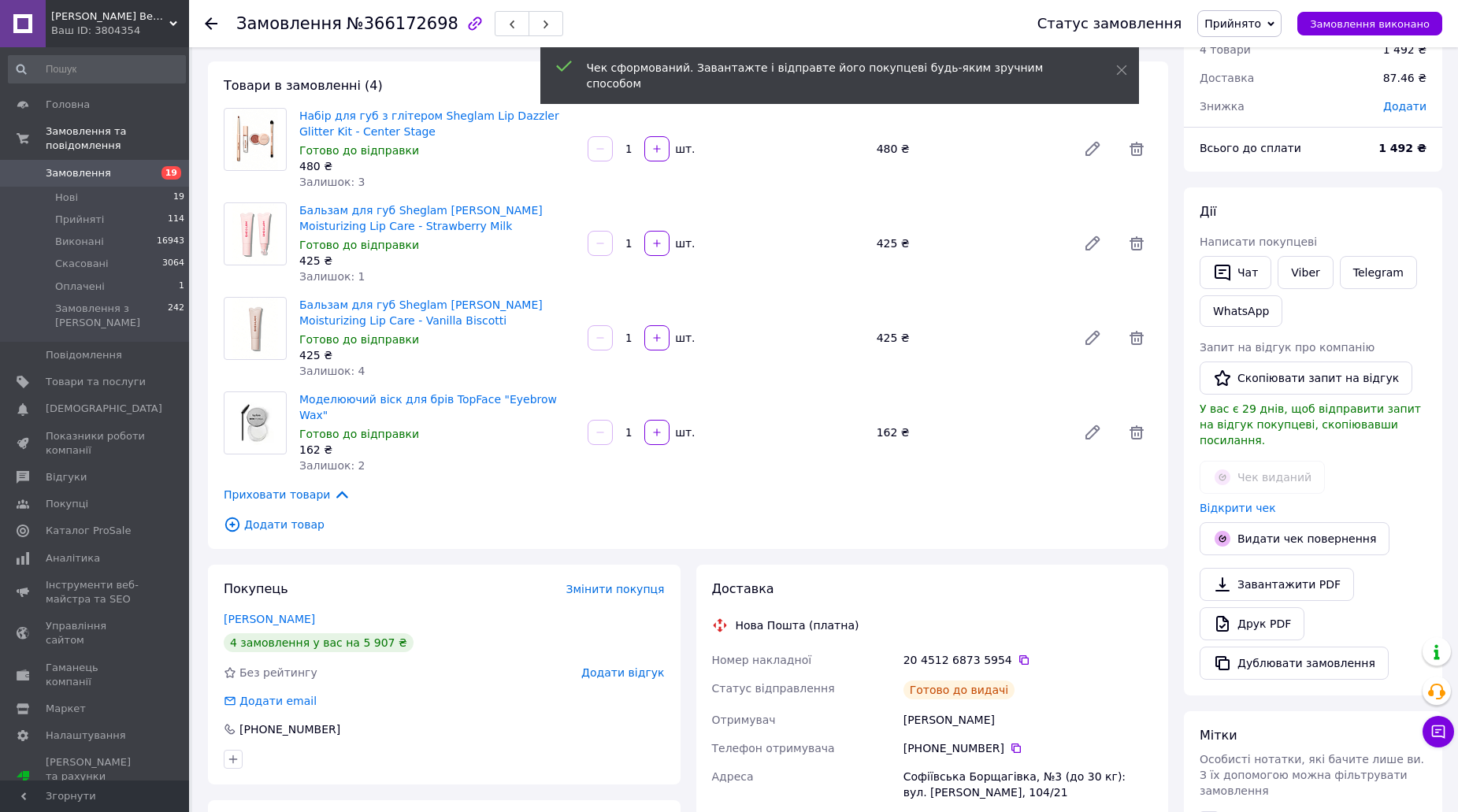
scroll to position [157, 0]
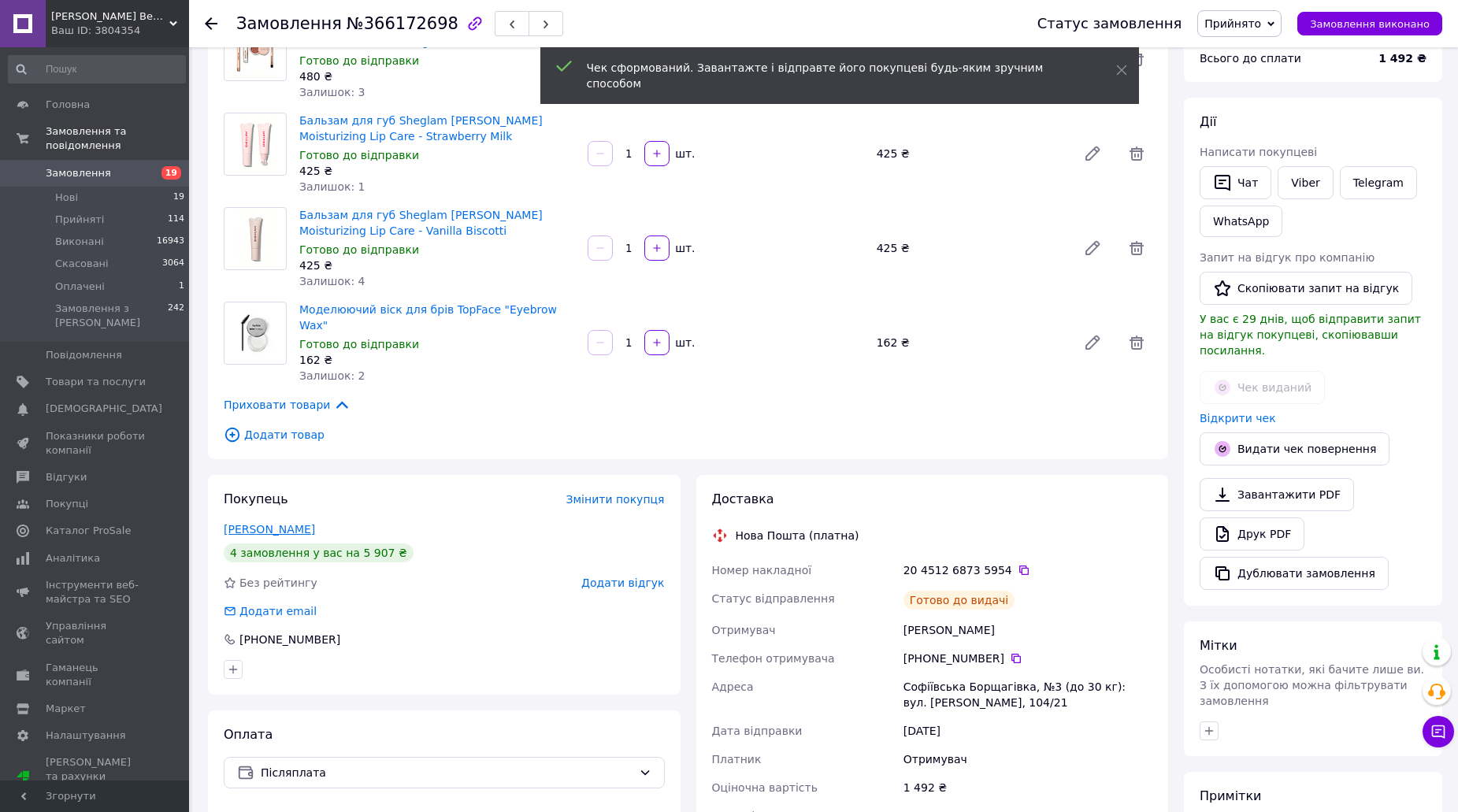
click at [268, 523] on link "Зейналова Айша" at bounding box center [269, 529] width 92 height 13
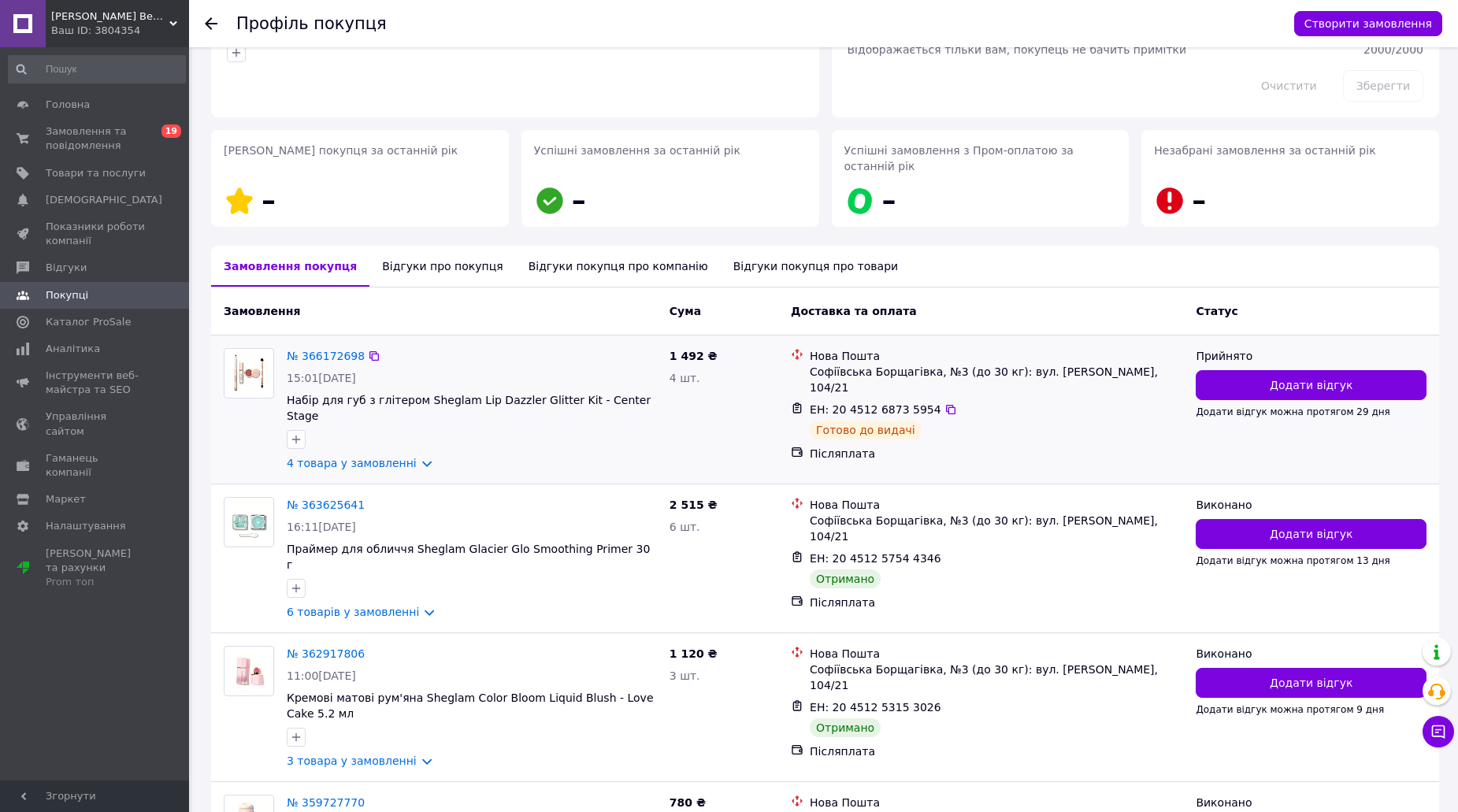
scroll to position [284, 0]
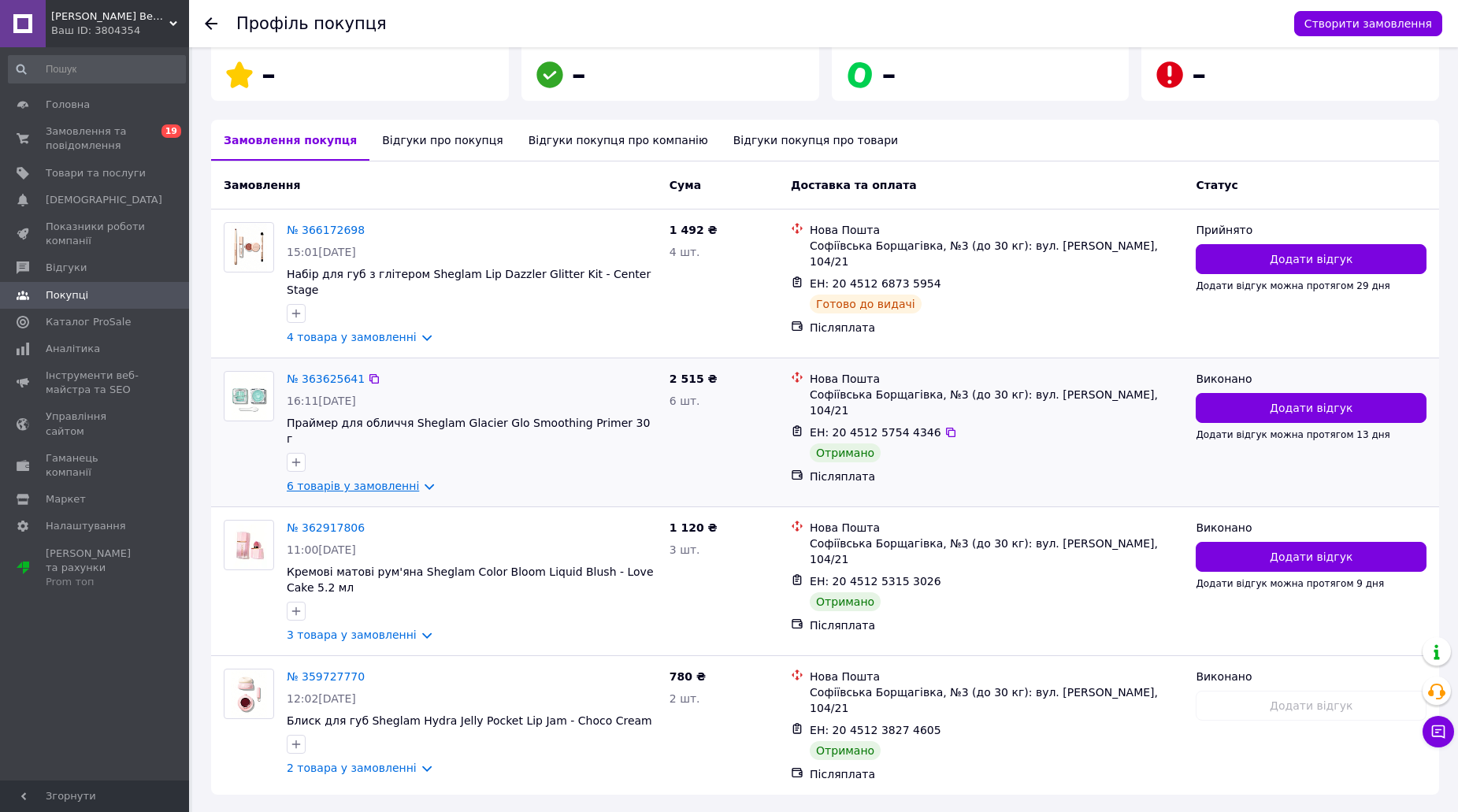
click at [353, 479] on link "6 товарів у замовленні" at bounding box center [352, 485] width 132 height 13
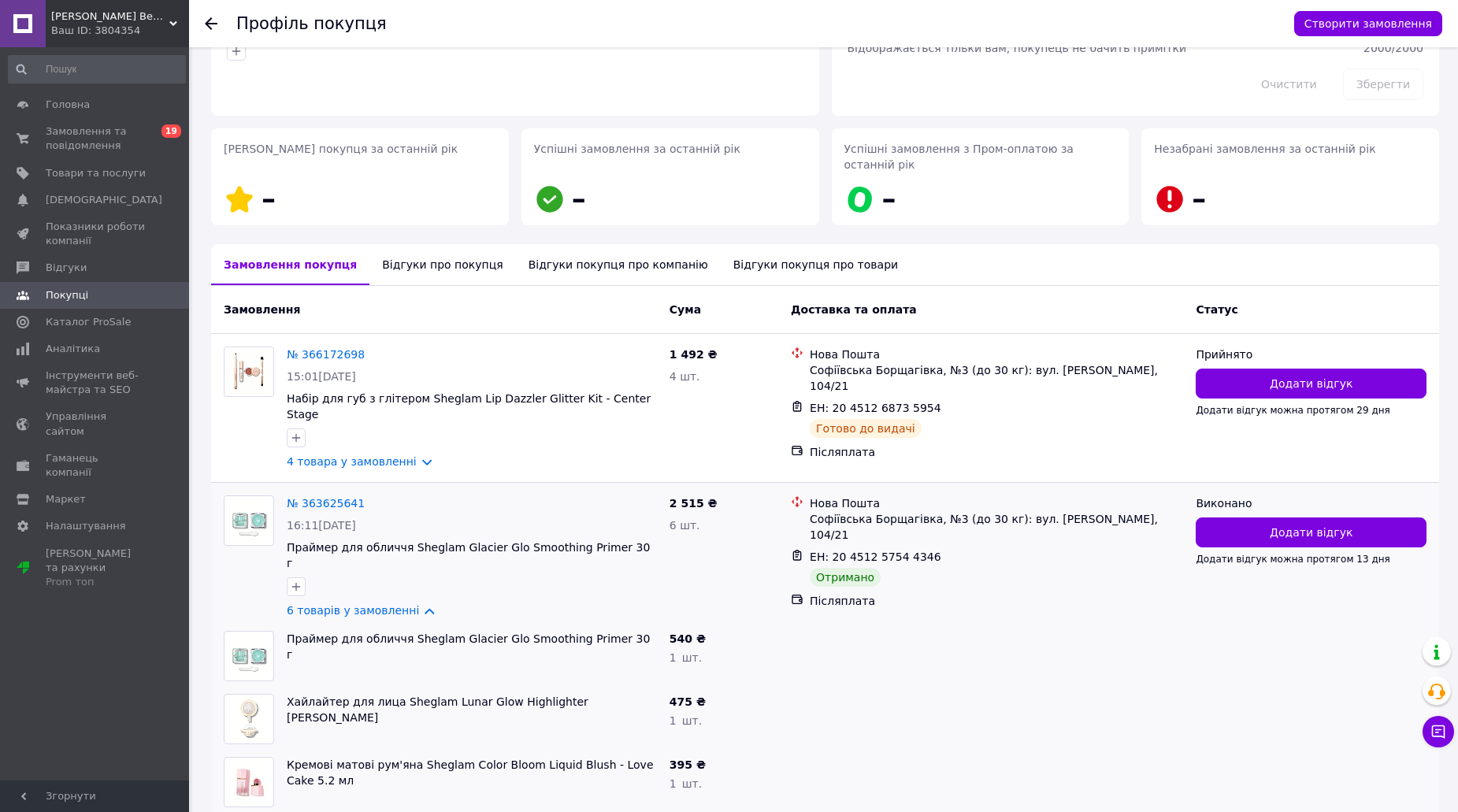
scroll to position [0, 0]
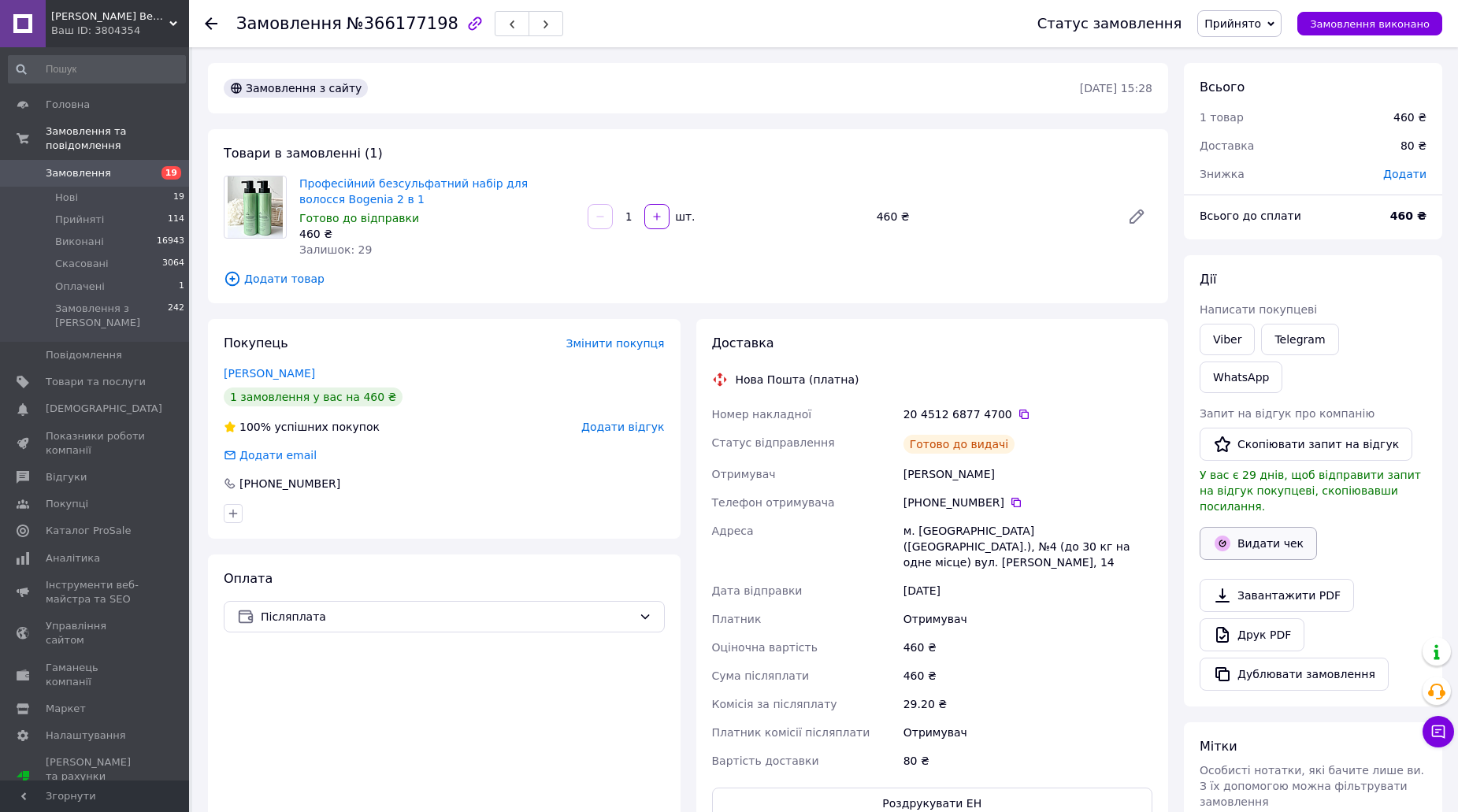
click at [1269, 527] on button "Видати чек" at bounding box center [1258, 543] width 118 height 33
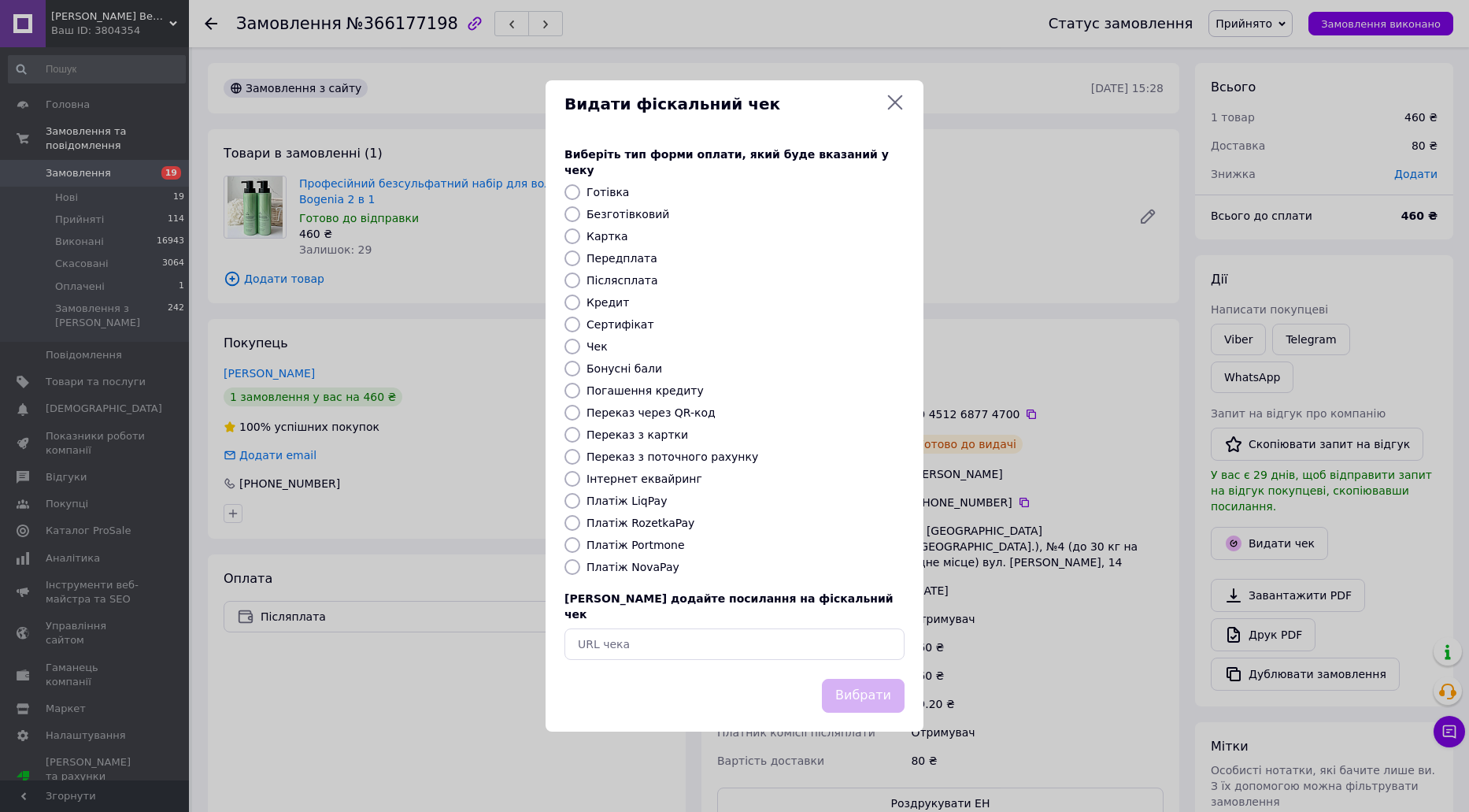
click at [602, 581] on div "Виберіть тип форми оплати, який буде вказаний у чеку Готівка Безготівковий Карт…" at bounding box center [734, 403] width 378 height 551
click at [611, 575] on div "Платіж NovaPay" at bounding box center [746, 567] width 325 height 16
click at [617, 550] on label "Платіж Portmone" at bounding box center [636, 545] width 99 height 13
click at [581, 550] on input "Платіж Portmone" at bounding box center [573, 545] width 16 height 16
radio input "true"
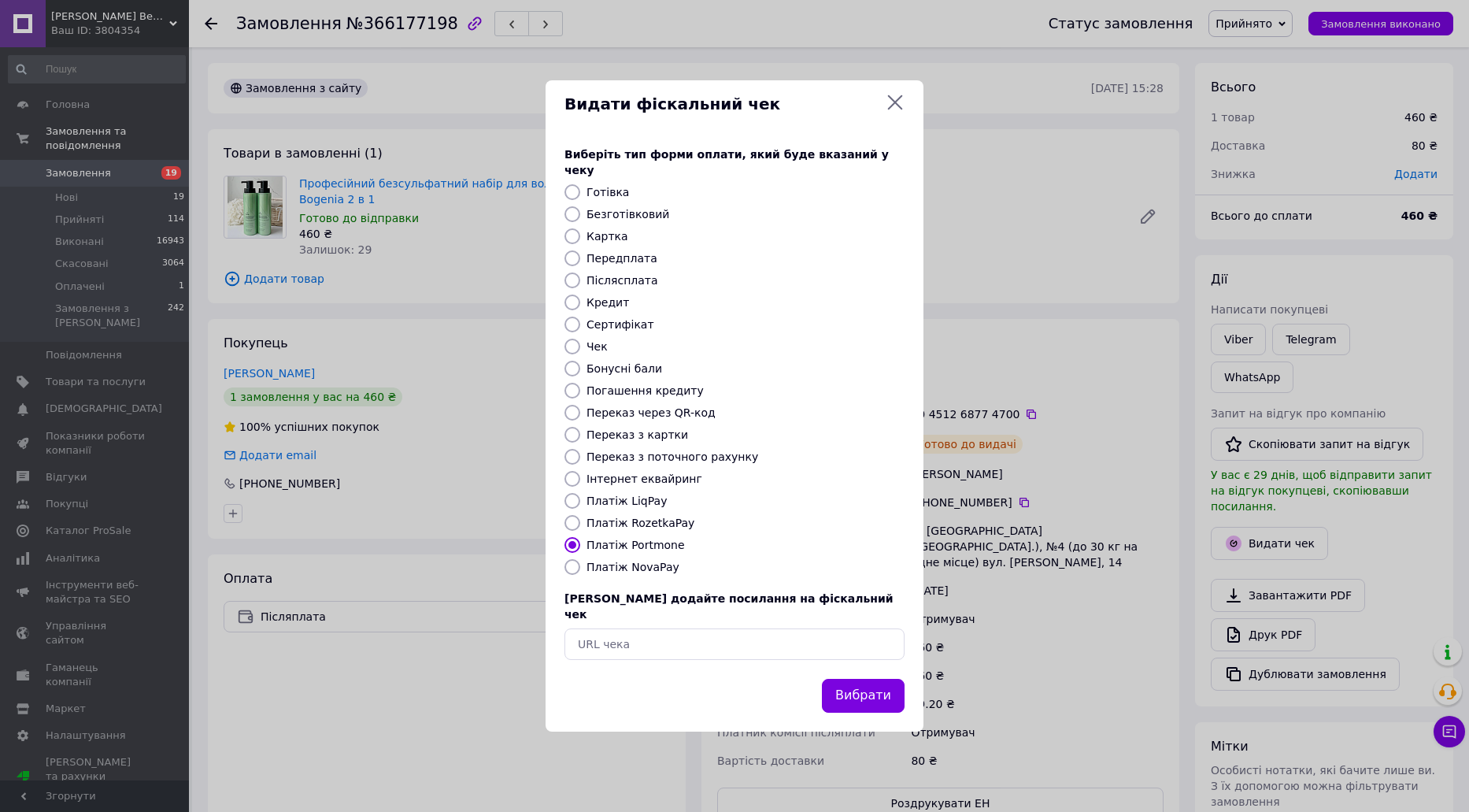
click at [629, 569] on label "Платіж NovaPay" at bounding box center [634, 567] width 93 height 13
click at [581, 569] on input "Платіж NovaPay" at bounding box center [573, 567] width 16 height 16
radio input "true"
click at [890, 689] on button "Вибрати" at bounding box center [863, 695] width 83 height 34
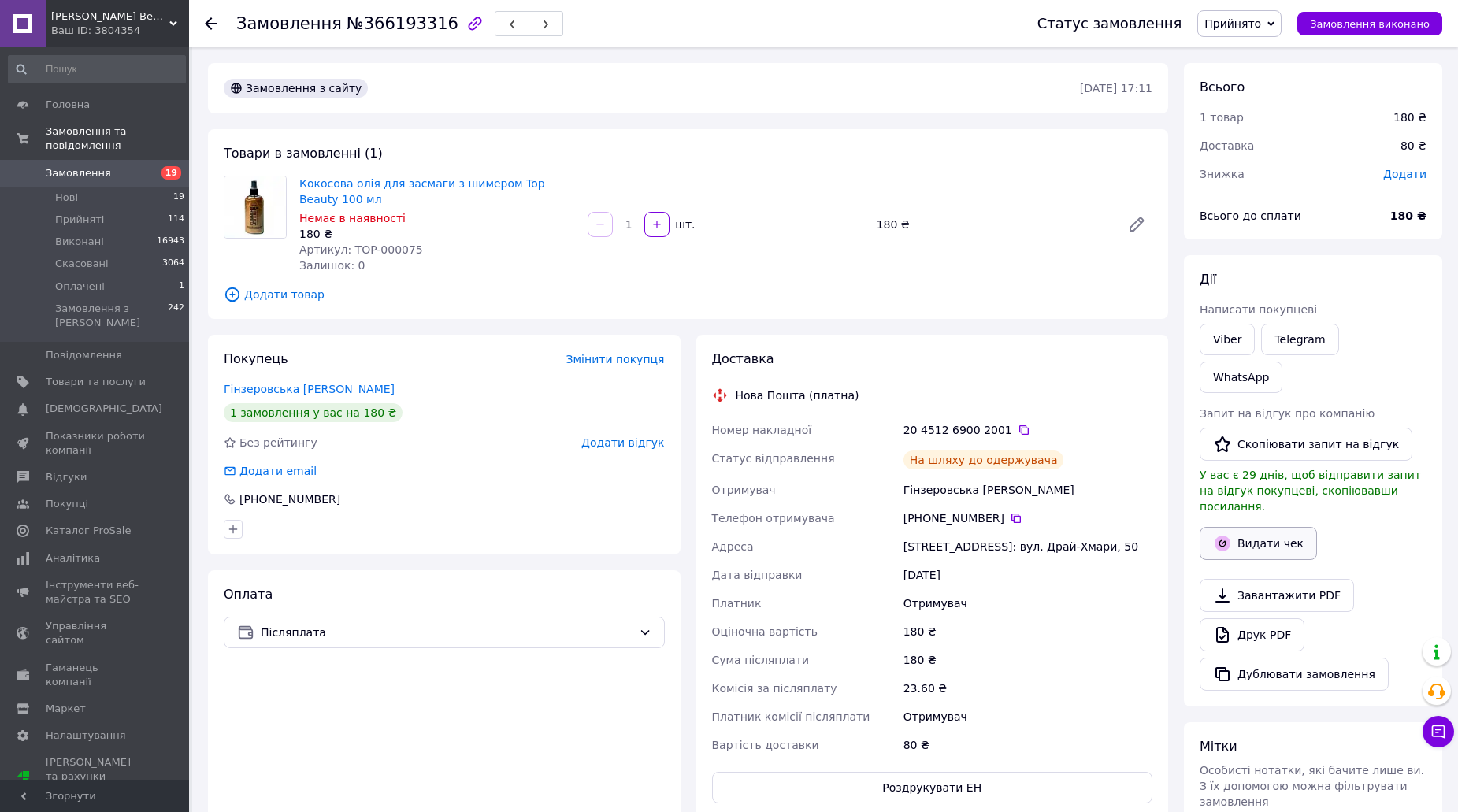
click at [1258, 527] on button "Видати чек" at bounding box center [1258, 543] width 118 height 33
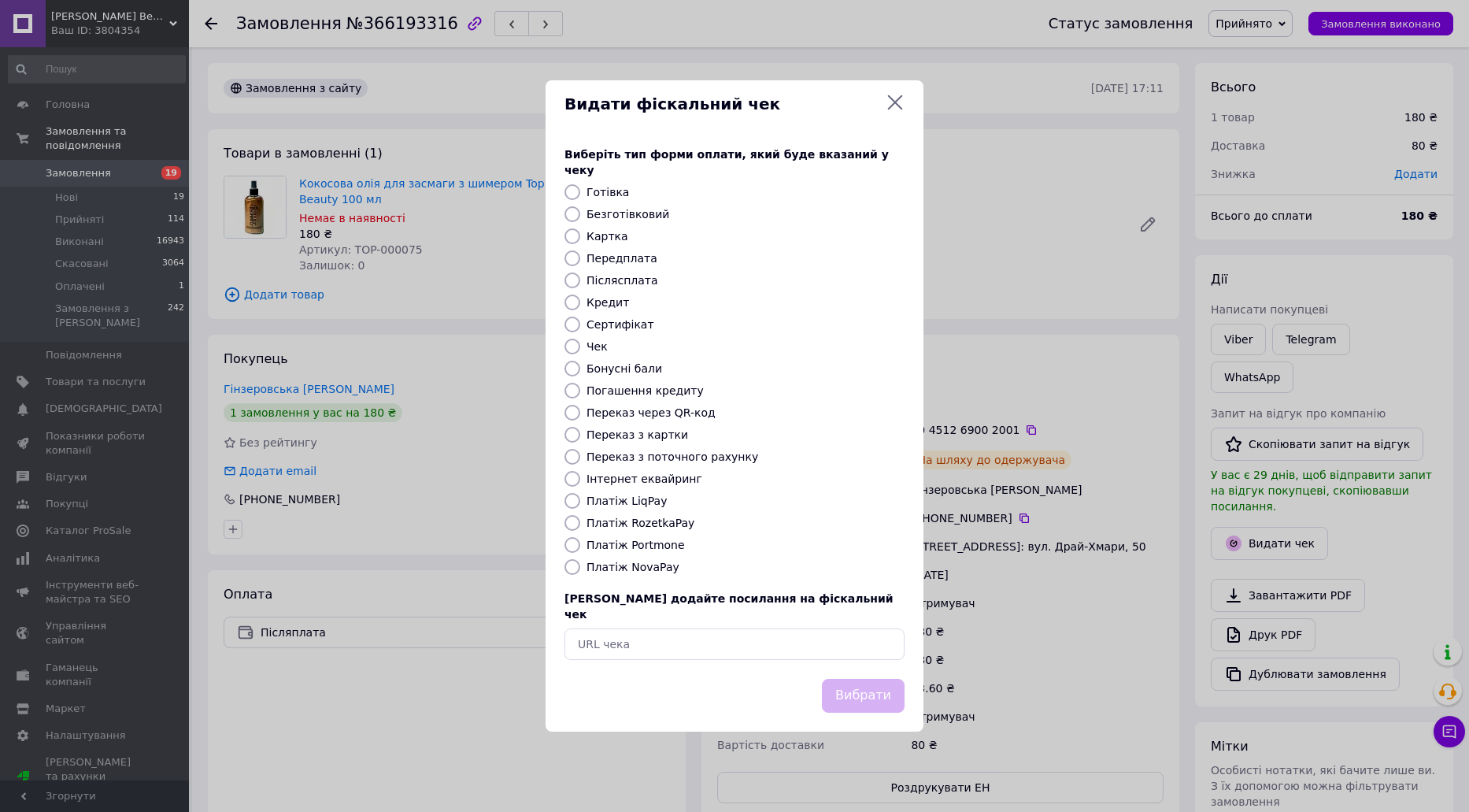
click at [634, 572] on label "Платіж NovaPay" at bounding box center [634, 567] width 93 height 13
click at [581, 572] on input "Платіж NovaPay" at bounding box center [573, 567] width 16 height 16
radio input "true"
click at [888, 678] on button "Вибрати" at bounding box center [863, 695] width 83 height 34
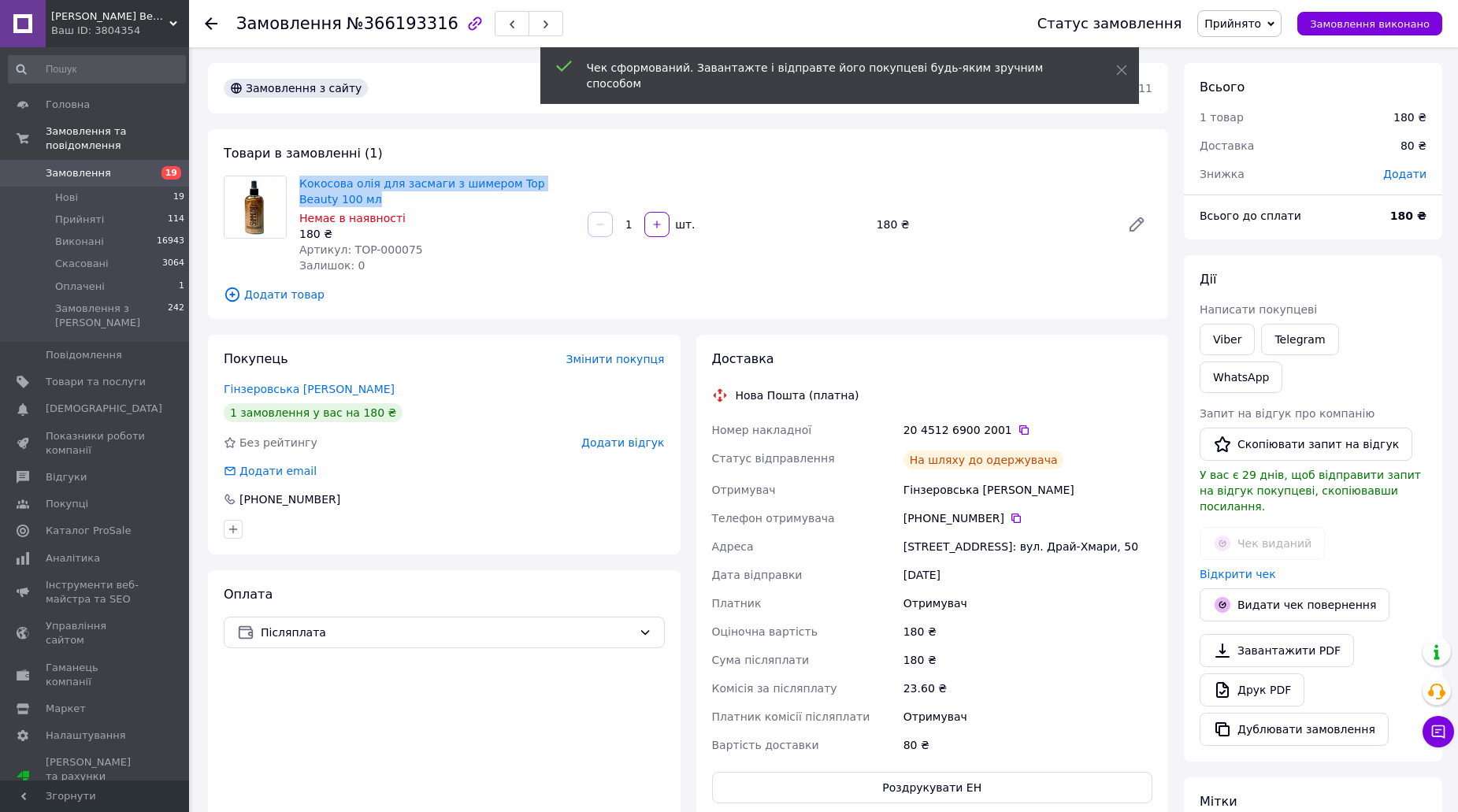
drag, startPoint x: 331, startPoint y: 194, endPoint x: 298, endPoint y: 178, distance: 36.7
click at [298, 178] on div "Кокосова олія для засмаги з шимером Top Beauty 100 мл Немає в наявності 180 ₴ А…" at bounding box center [436, 224] width 288 height 104
copy link "Кокосова олія для засмаги з шимером Top Beauty 100 мл"
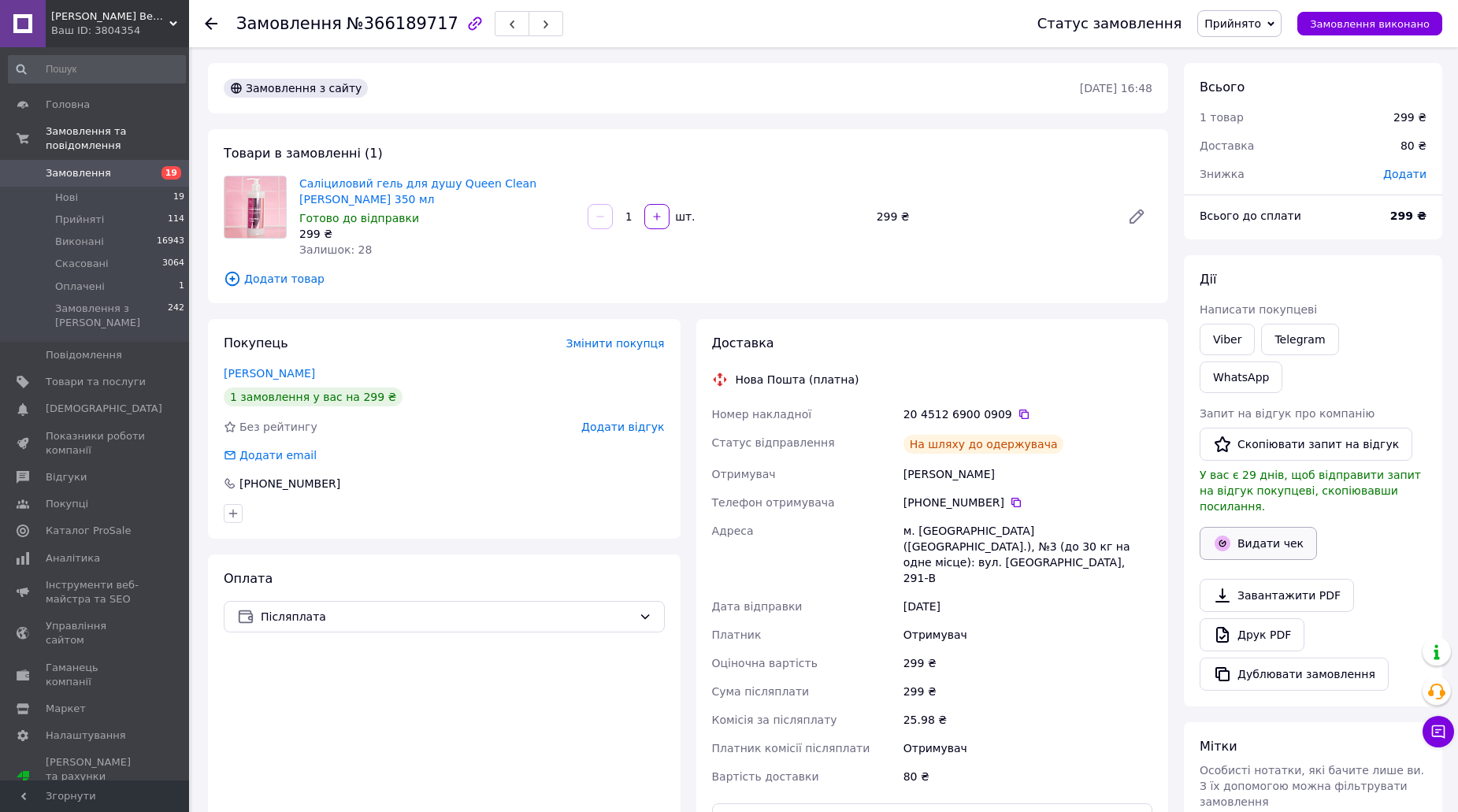
click at [1257, 527] on button "Видати чек" at bounding box center [1258, 543] width 118 height 33
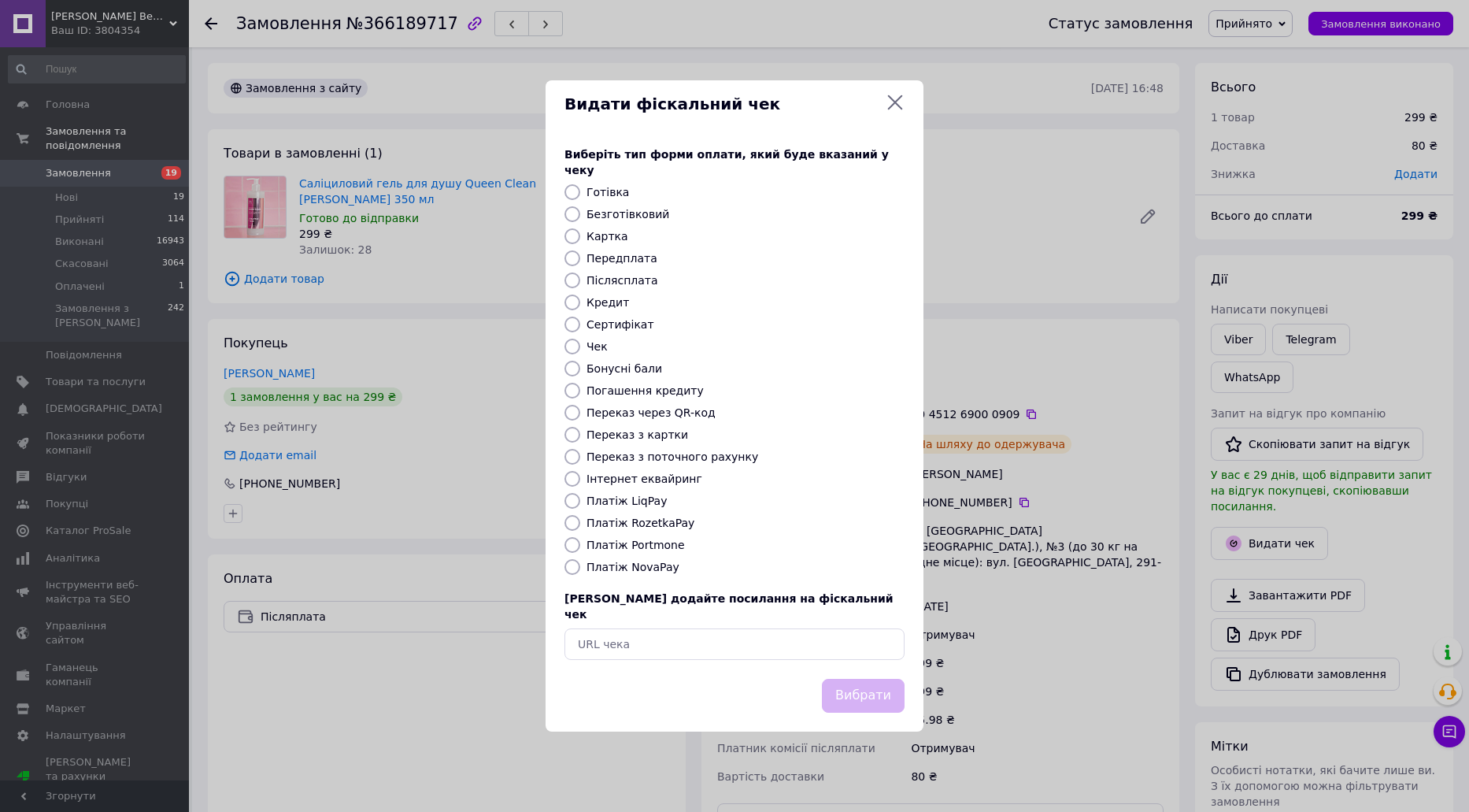
click at [608, 562] on label "Платіж NovaPay" at bounding box center [634, 567] width 93 height 13
click at [581, 562] on input "Платіж NovaPay" at bounding box center [573, 567] width 16 height 16
radio input "true"
click at [862, 678] on button "Вибрати" at bounding box center [863, 695] width 83 height 34
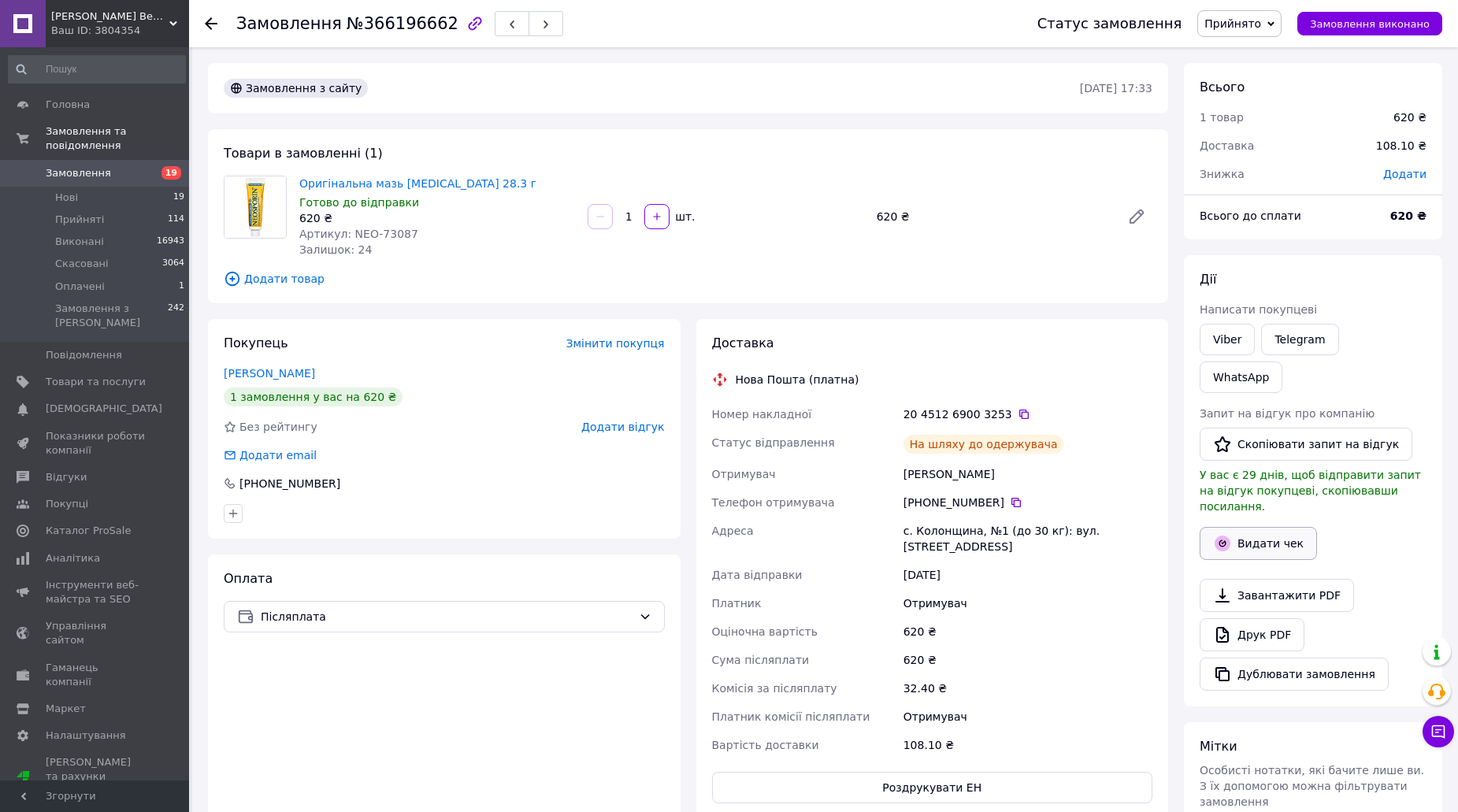
click at [1258, 527] on button "Видати чек" at bounding box center [1258, 543] width 118 height 33
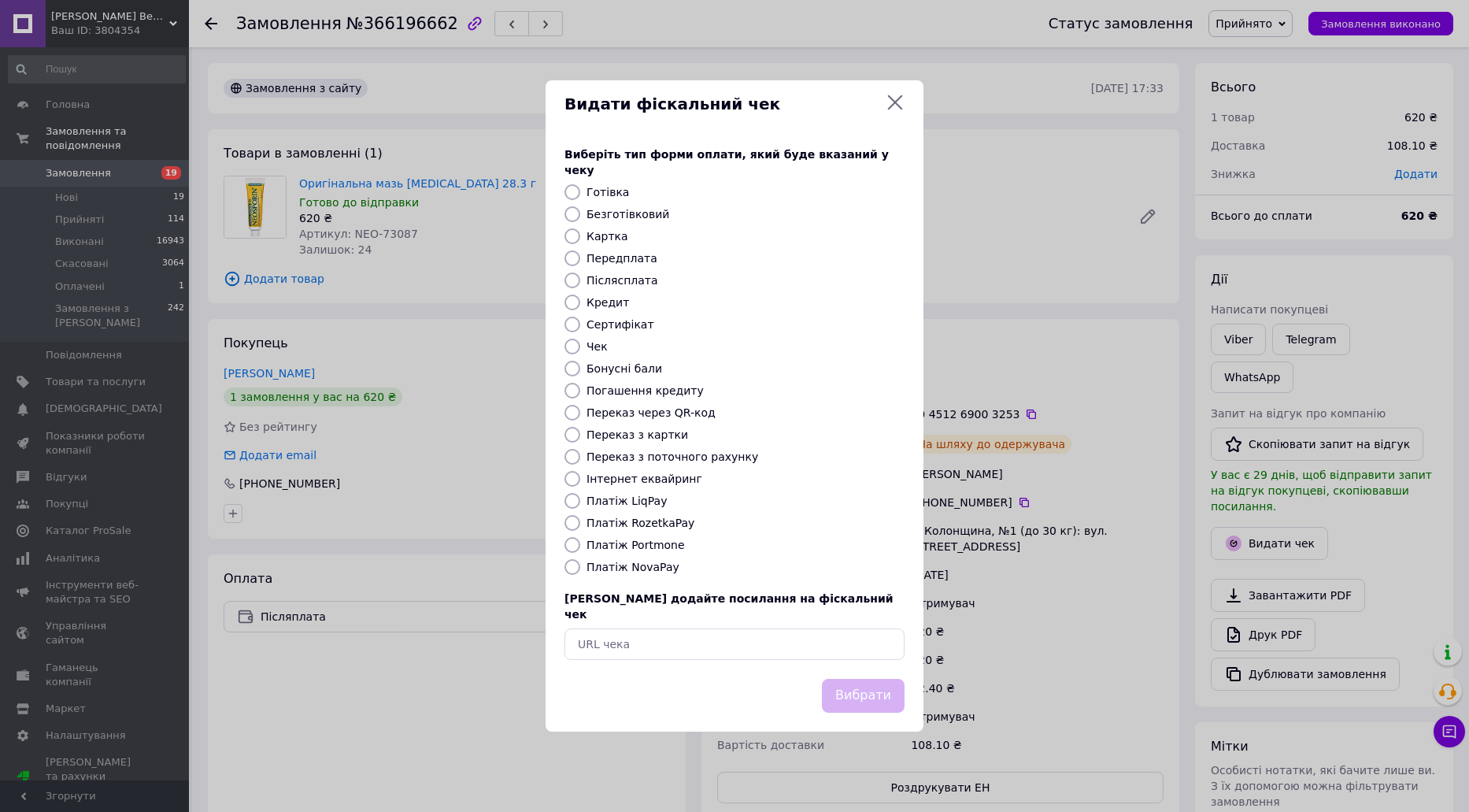
click at [616, 564] on label "Платіж NovaPay" at bounding box center [634, 567] width 93 height 13
click at [581, 564] on input "Платіж NovaPay" at bounding box center [573, 567] width 16 height 16
radio input "true"
click at [867, 680] on button "Вибрати" at bounding box center [863, 695] width 83 height 34
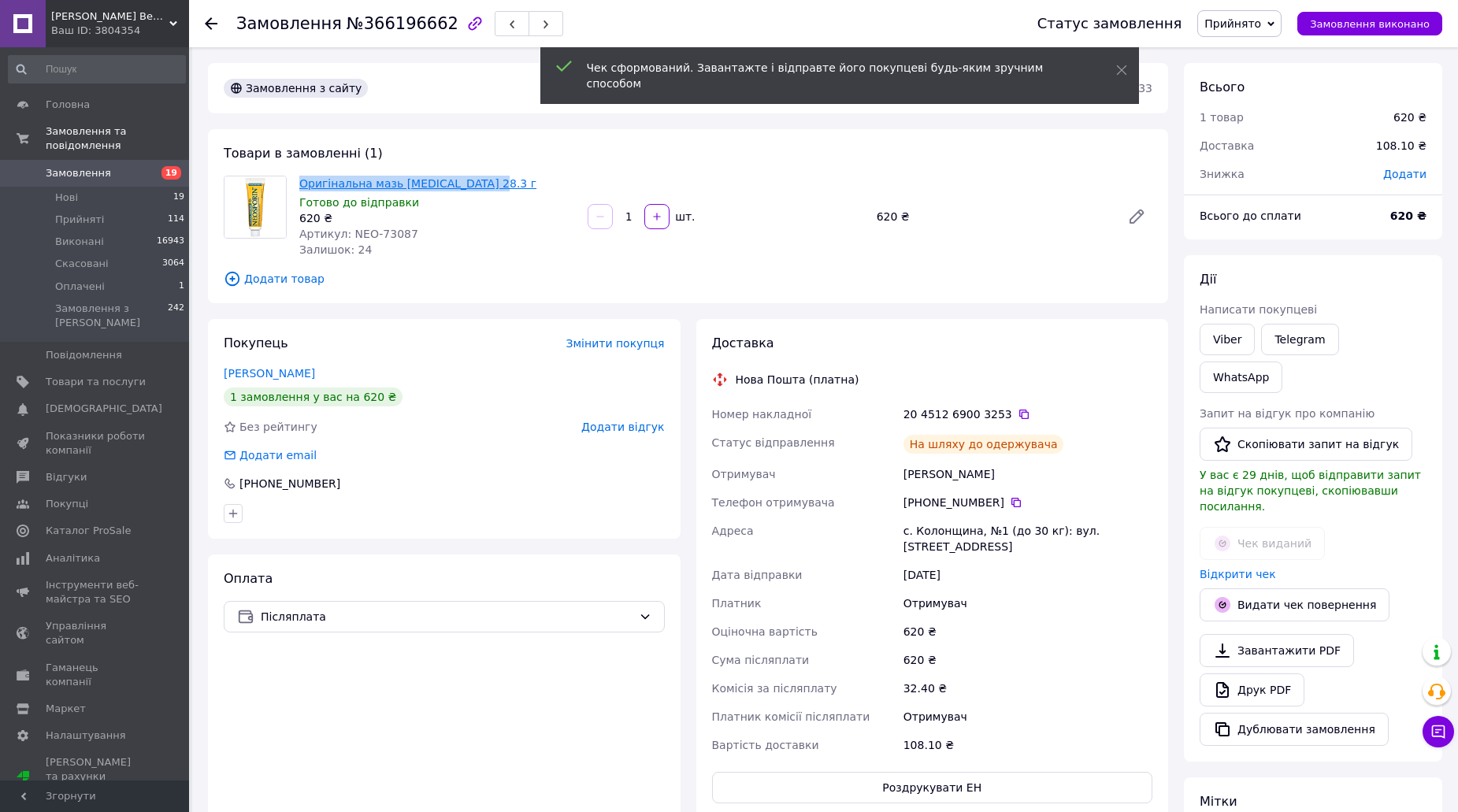
drag, startPoint x: 487, startPoint y: 184, endPoint x: 302, endPoint y: 179, distance: 185.1
click at [302, 179] on span "Оригінальна мазь Neosporin 28.3 г" at bounding box center [436, 184] width 276 height 16
copy link "Оригінальна мазь Neosporin 28.3 г"
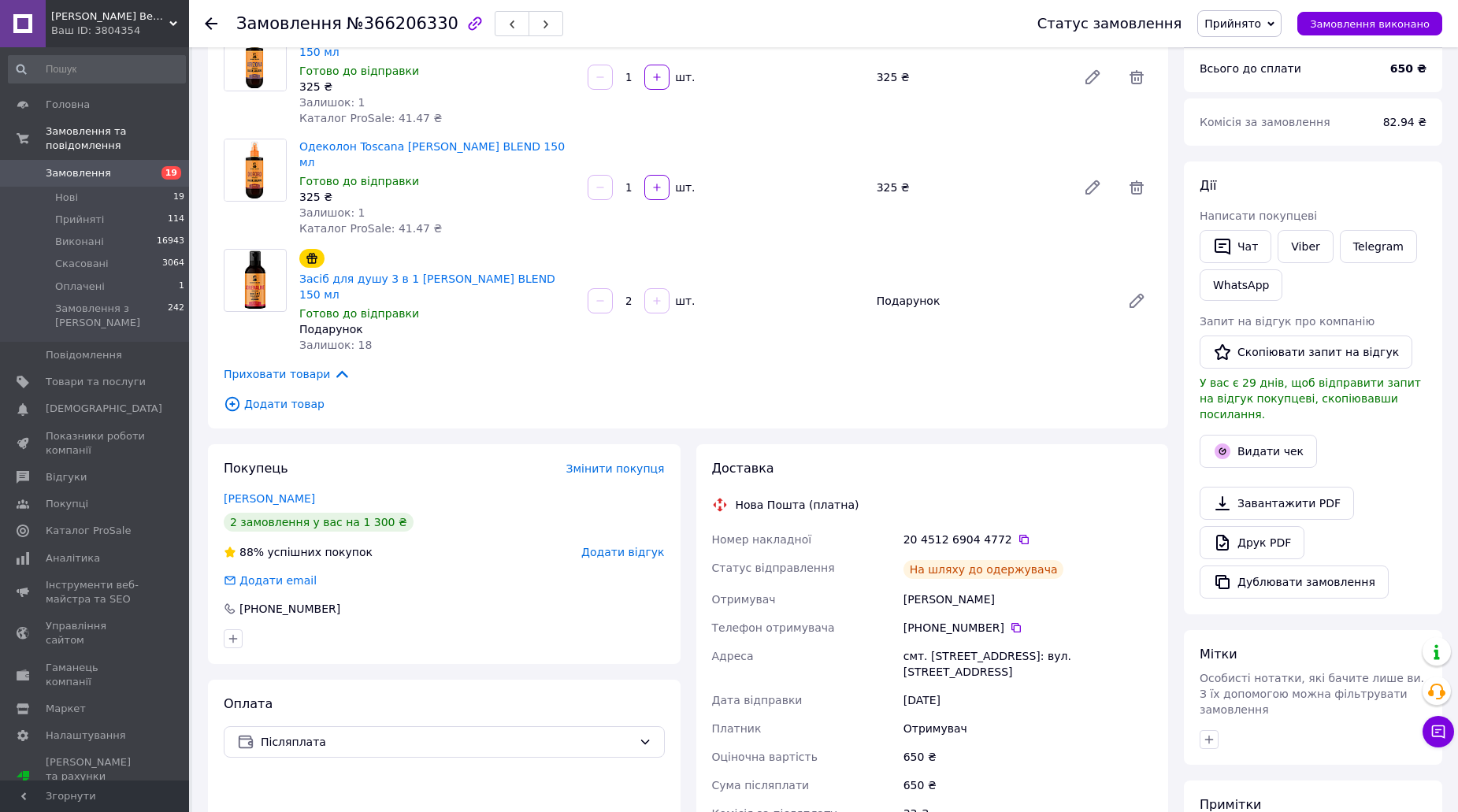
scroll to position [157, 0]
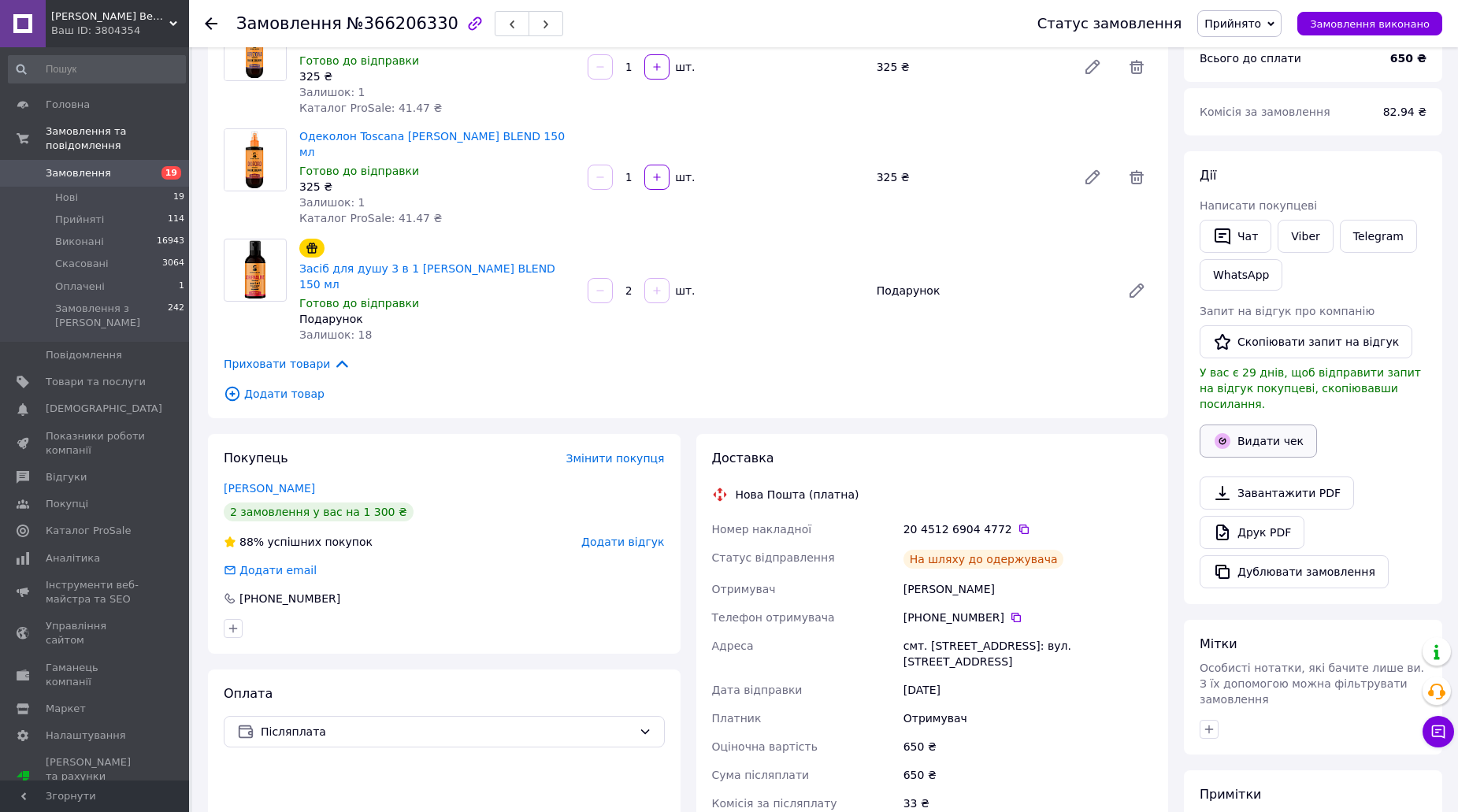
click at [1273, 424] on button "Видати чек" at bounding box center [1258, 441] width 118 height 33
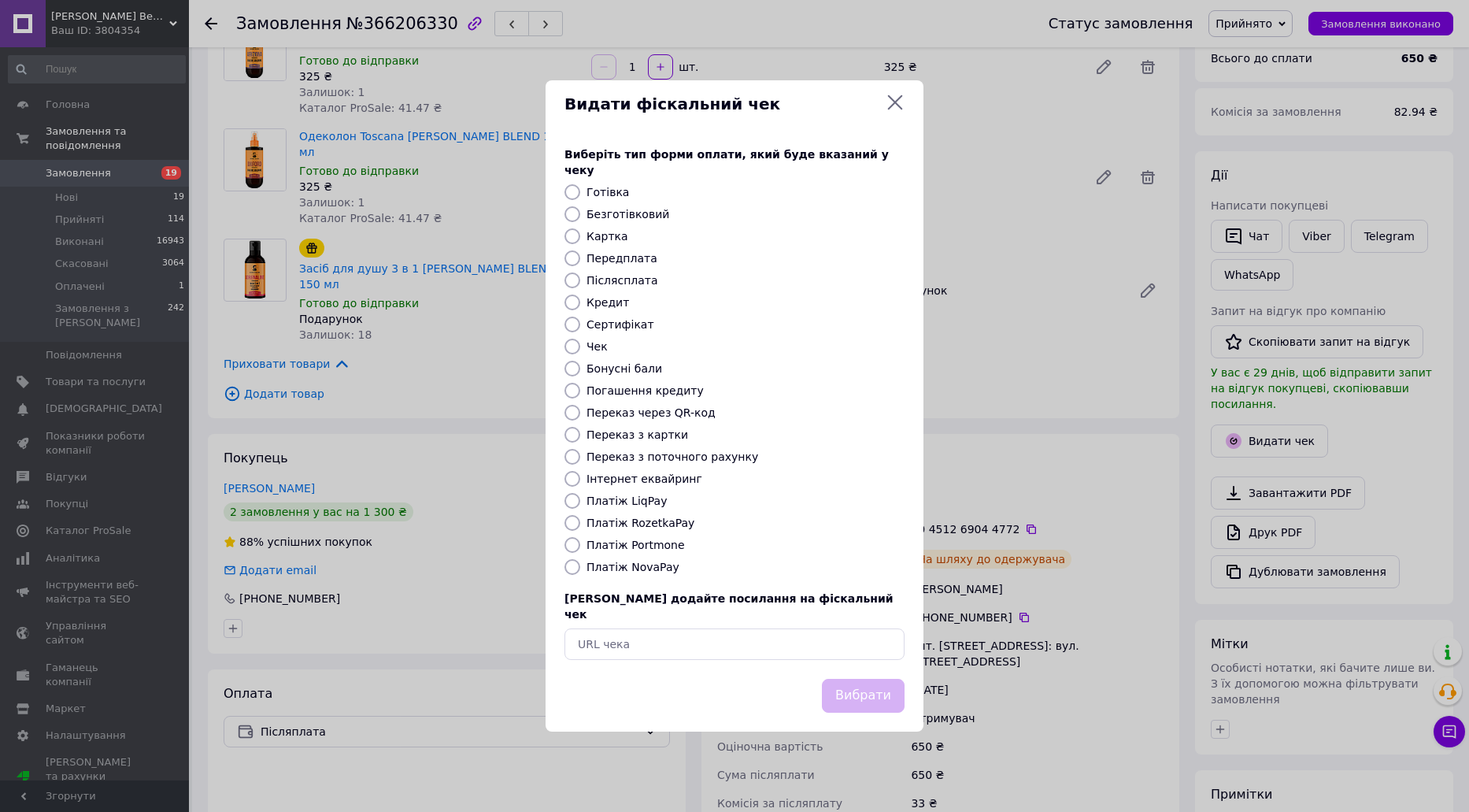
click at [651, 572] on label "Платіж NovaPay" at bounding box center [634, 567] width 93 height 13
click at [581, 572] on input "Платіж NovaPay" at bounding box center [573, 567] width 16 height 16
radio input "true"
click at [892, 701] on div "Вибрати" at bounding box center [734, 704] width 378 height 53
click at [889, 681] on button "Вибрати" at bounding box center [863, 695] width 83 height 34
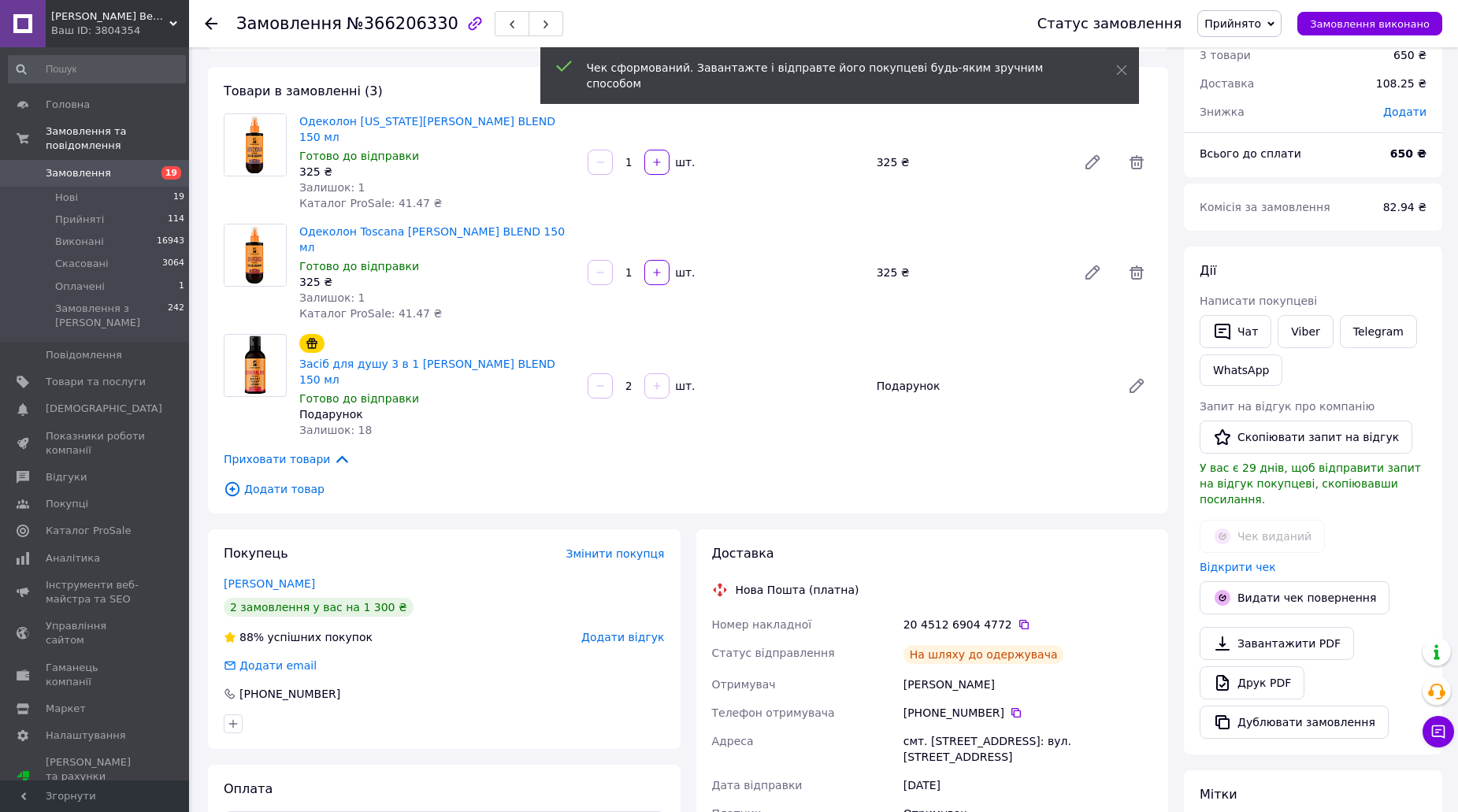
scroll to position [0, 0]
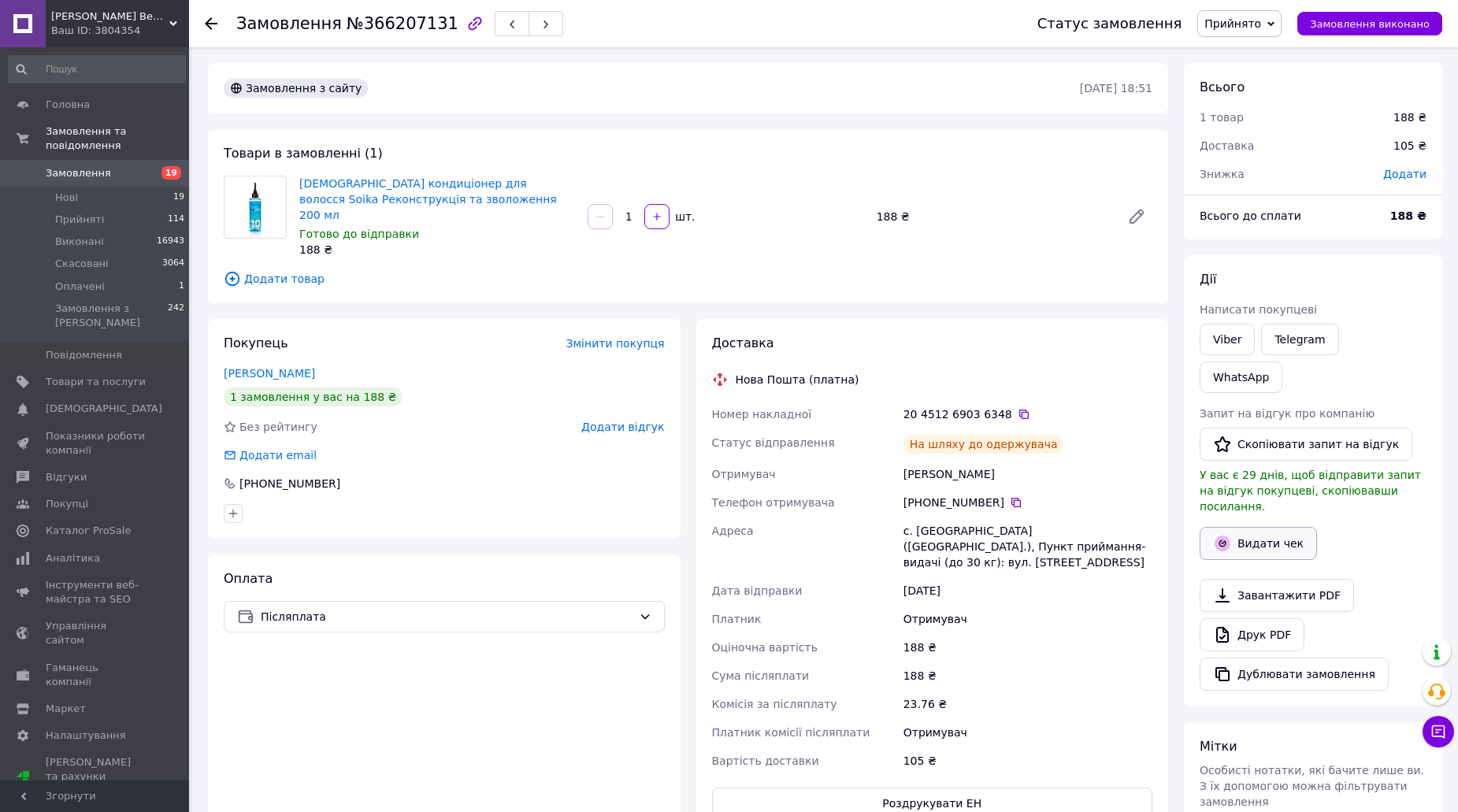
click at [1248, 527] on button "Видати чек" at bounding box center [1258, 543] width 118 height 33
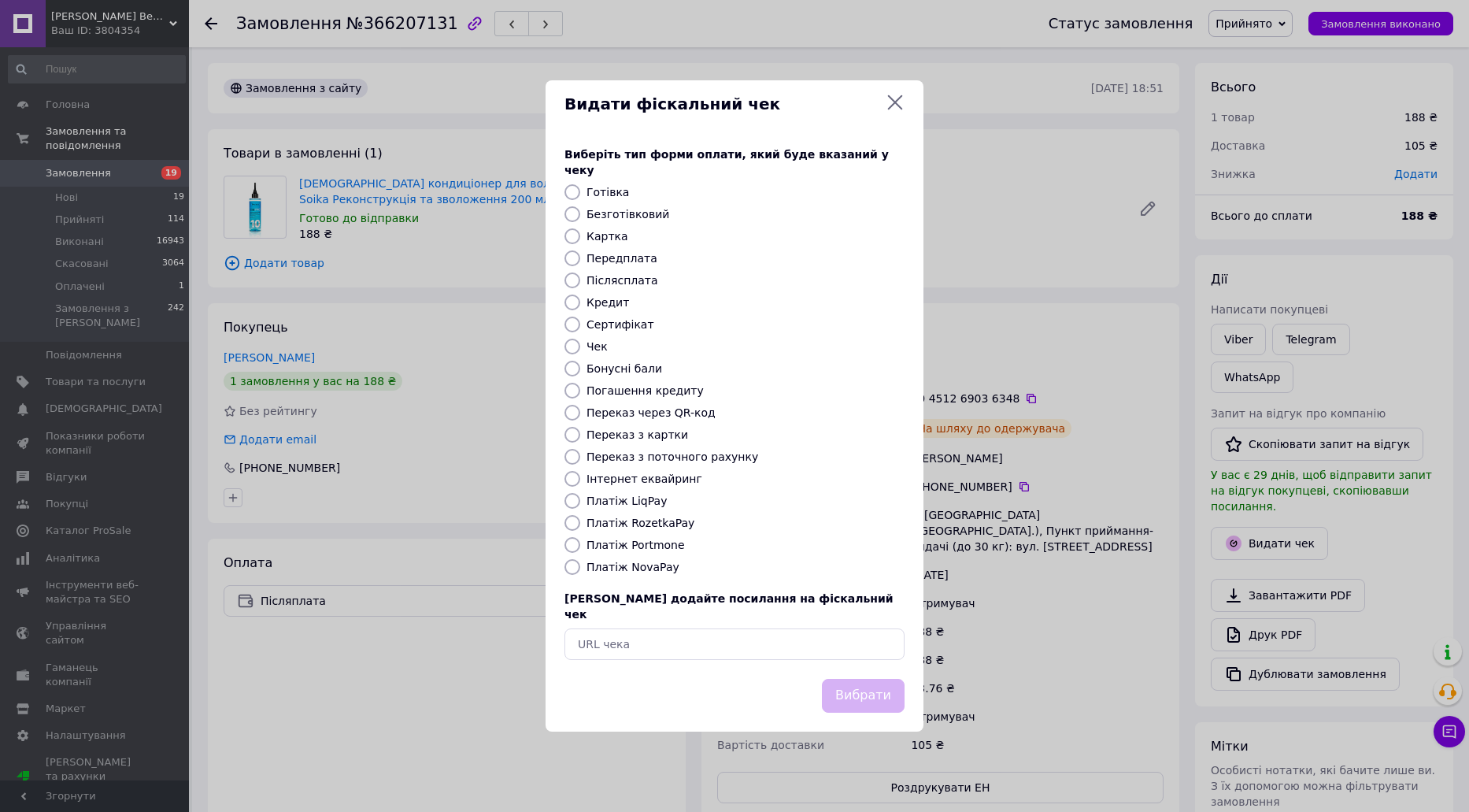
click at [636, 577] on div "Виберіть тип форми оплати, який буде вказаний у чеку Готівка Безготівковий Карт…" at bounding box center [734, 403] width 378 height 551
click at [643, 569] on label "Платіж NovaPay" at bounding box center [634, 567] width 93 height 13
click at [581, 569] on input "Платіж NovaPay" at bounding box center [573, 567] width 16 height 16
radio input "true"
click at [870, 691] on button "Вибрати" at bounding box center [863, 695] width 83 height 34
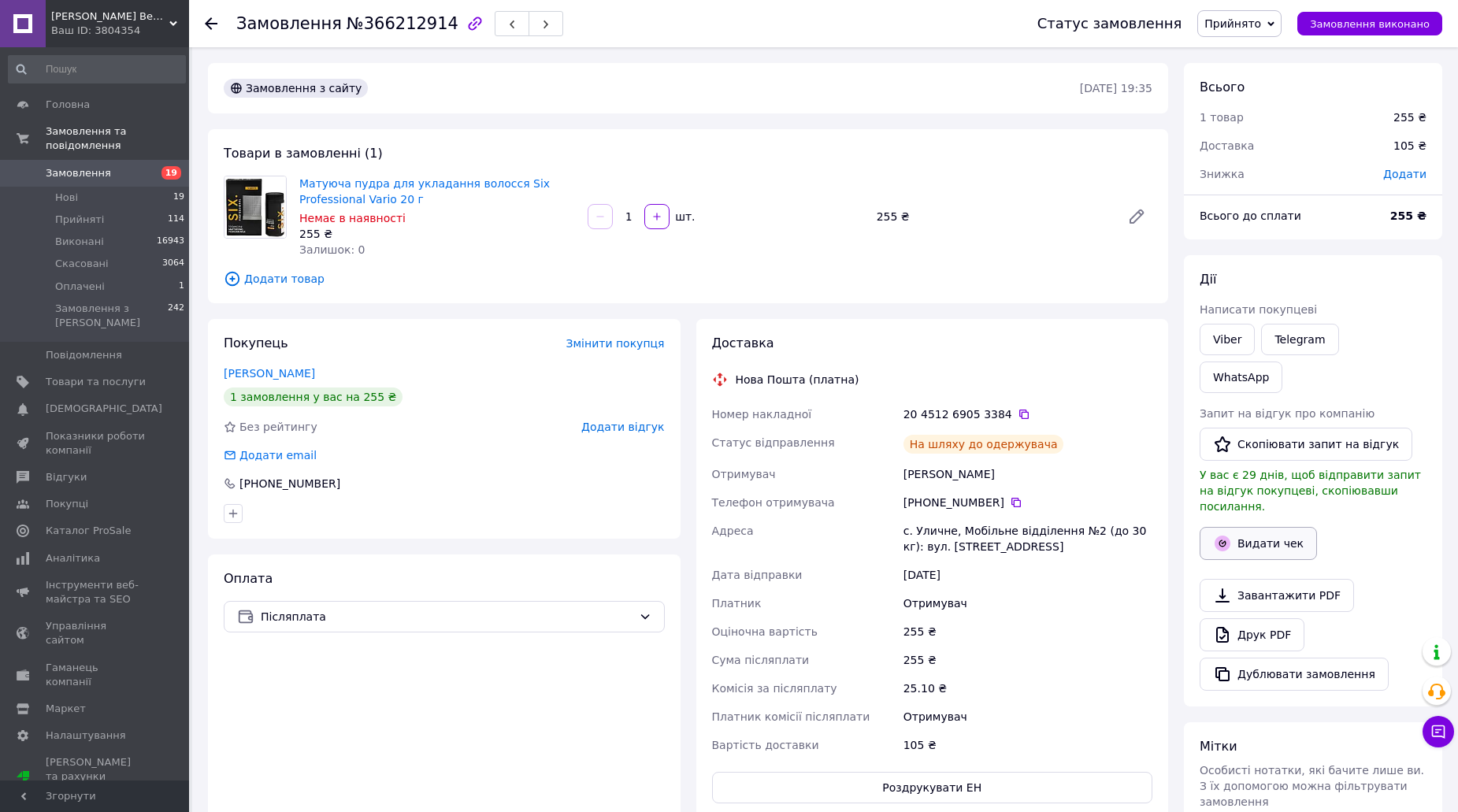
click at [1243, 527] on button "Видати чек" at bounding box center [1258, 543] width 118 height 33
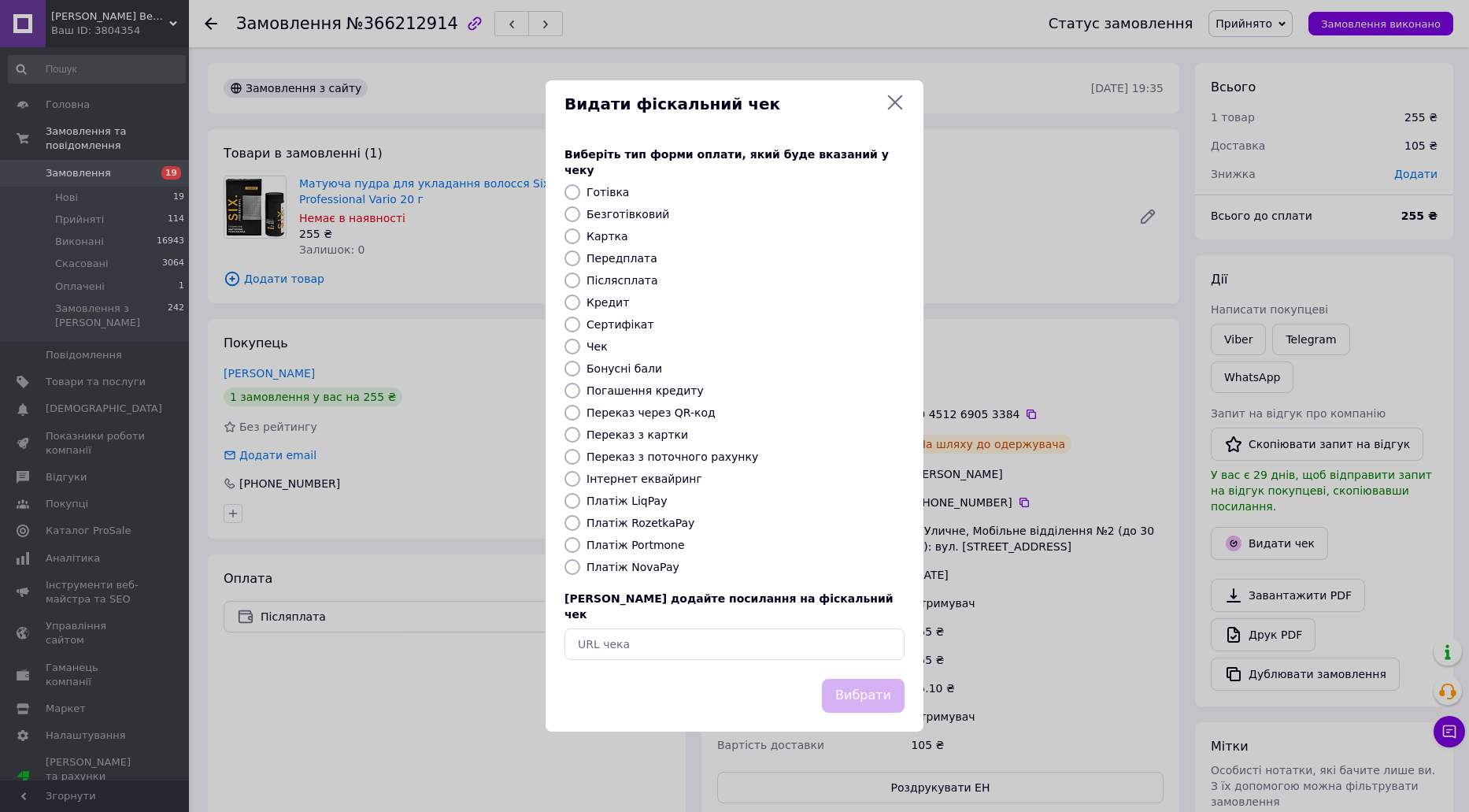
click at [639, 555] on div "Виберіть тип форми оплати, який буде вказаний у чеку Готівка Безготівковий Карт…" at bounding box center [734, 403] width 378 height 551
click at [652, 564] on label "Платіж NovaPay" at bounding box center [634, 567] width 93 height 13
click at [581, 564] on input "Платіж NovaPay" at bounding box center [573, 567] width 16 height 16
radio input "true"
click at [889, 685] on button "Вибрати" at bounding box center [863, 695] width 83 height 34
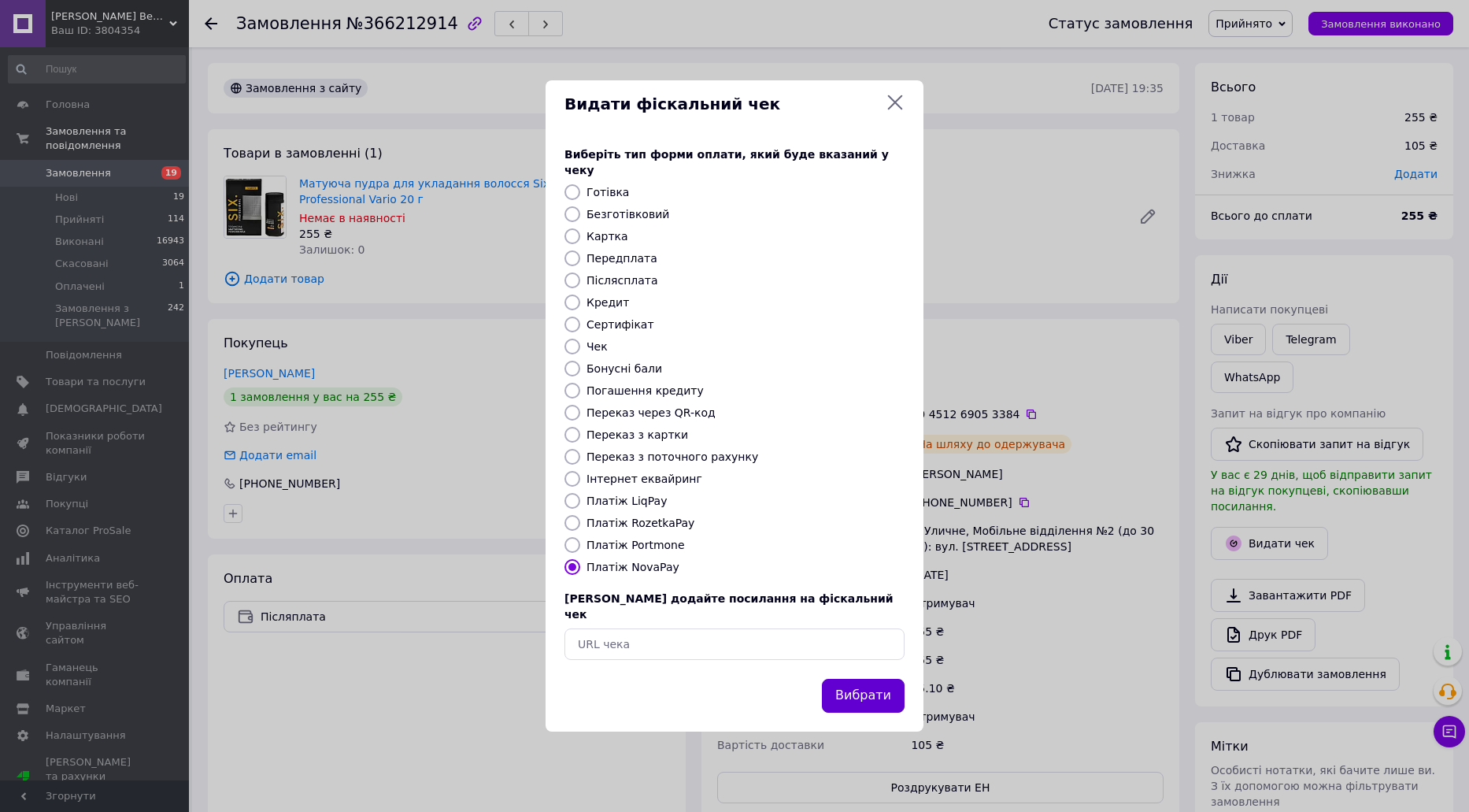
click at [858, 686] on button "Вибрати" at bounding box center [863, 695] width 83 height 34
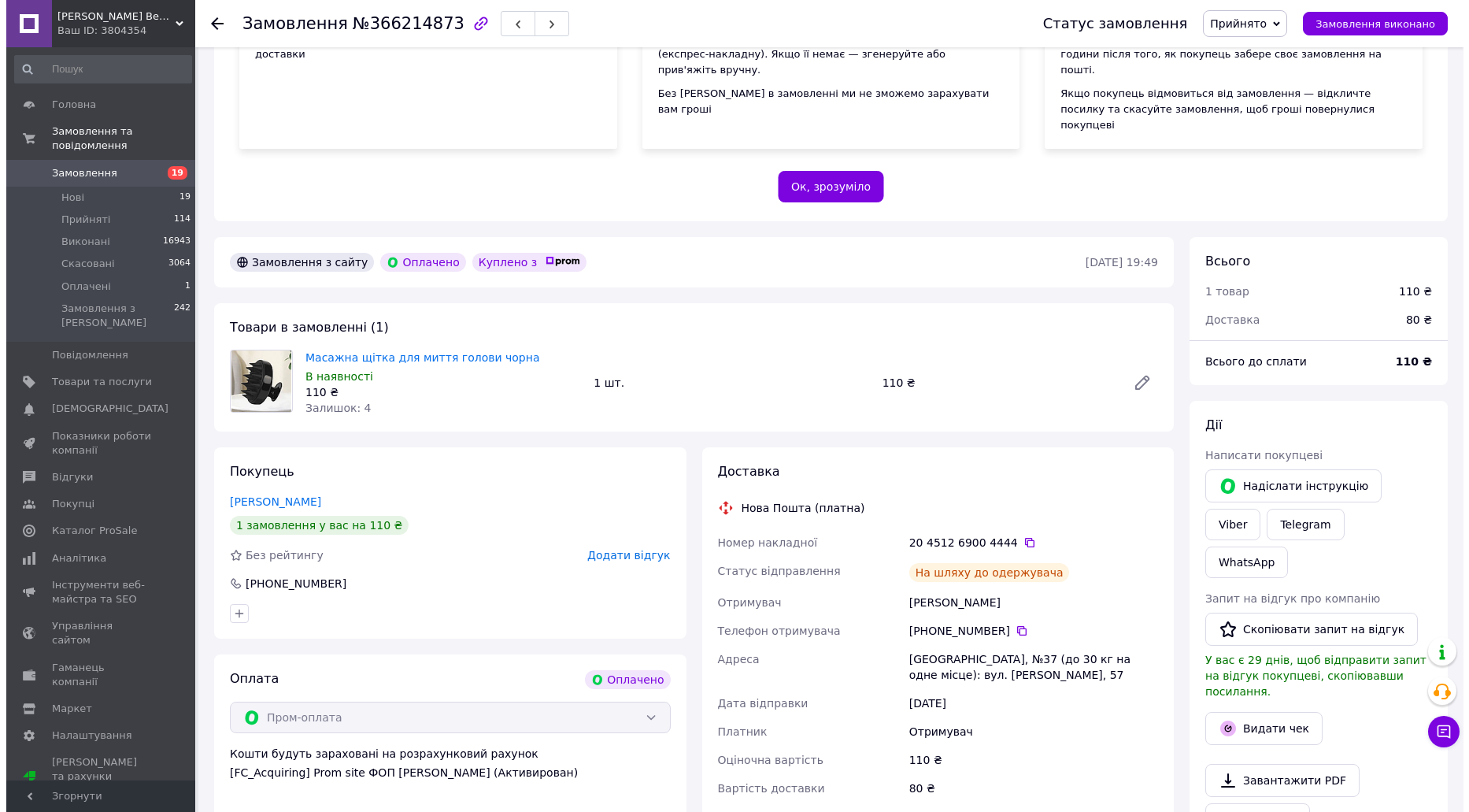
scroll to position [394, 0]
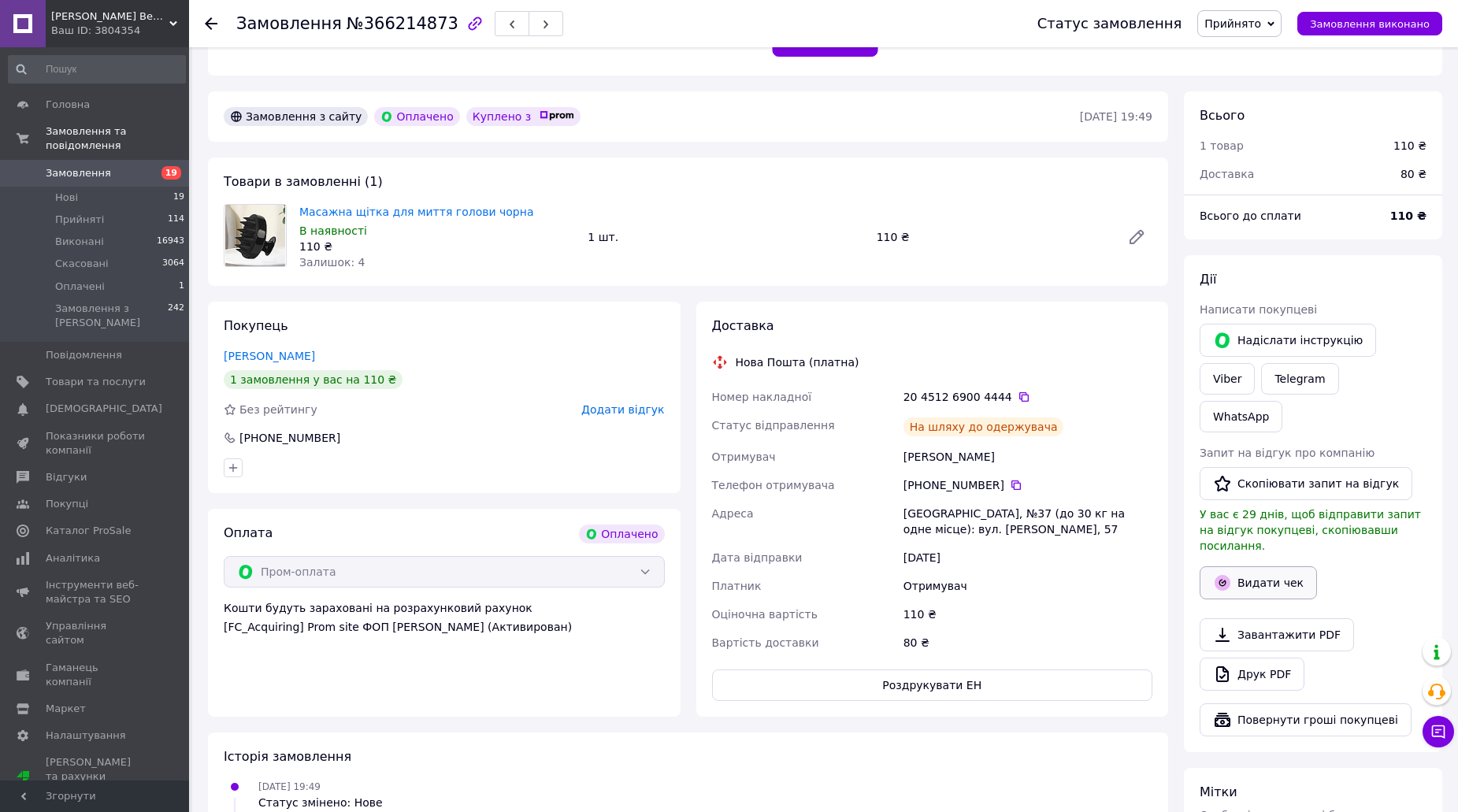
click at [1251, 566] on button "Видати чек" at bounding box center [1258, 582] width 118 height 33
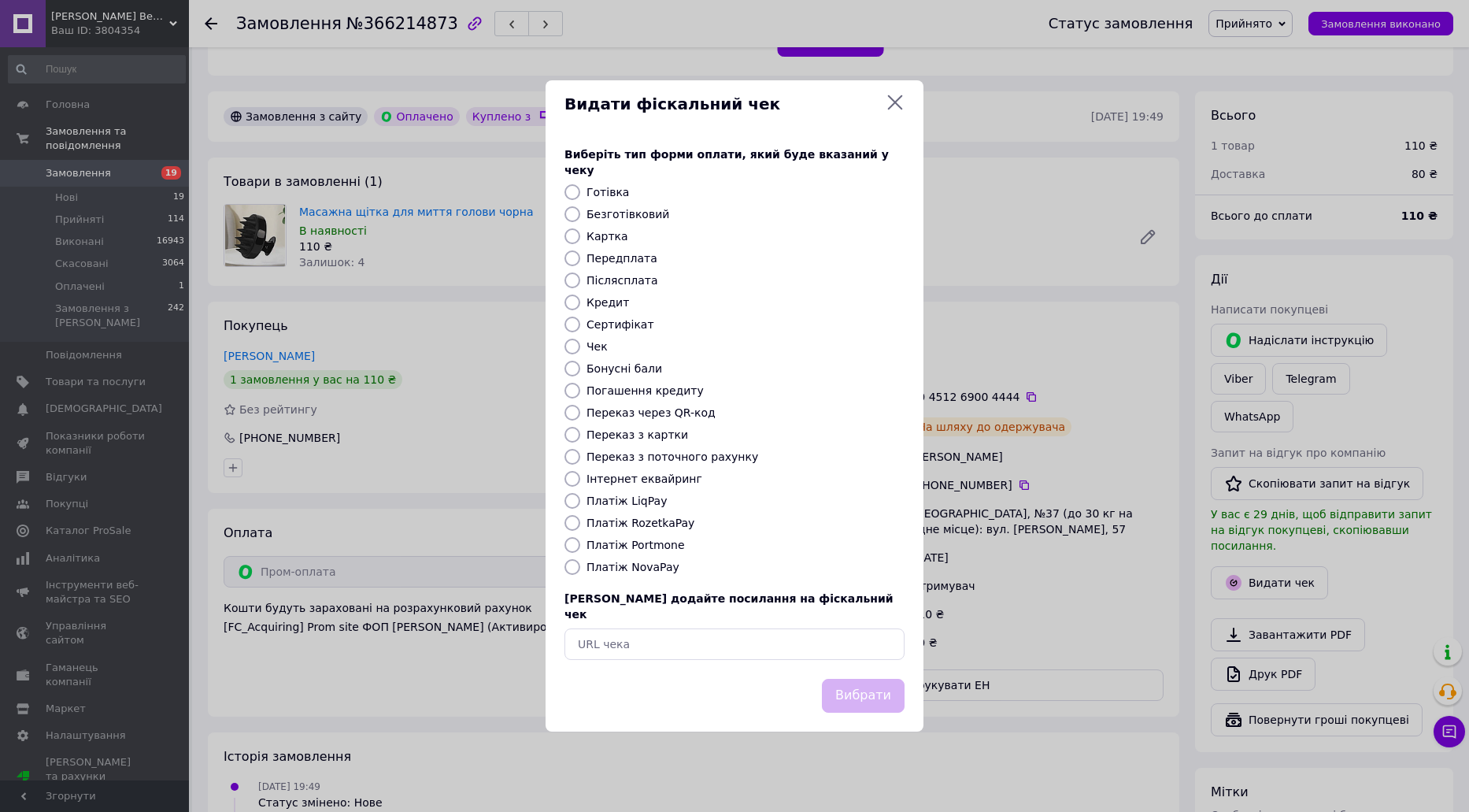
click at [635, 511] on div "Виберіть тип форми оплати, який буде вказаний у чеку Готівка Безготівковий Карт…" at bounding box center [734, 403] width 378 height 551
click at [642, 517] on label "Платіж RozetkaPay" at bounding box center [641, 523] width 108 height 13
click at [581, 517] on input "Платіж RozetkaPay" at bounding box center [573, 523] width 16 height 16
radio input "true"
click at [854, 678] on button "Вибрати" at bounding box center [863, 695] width 83 height 34
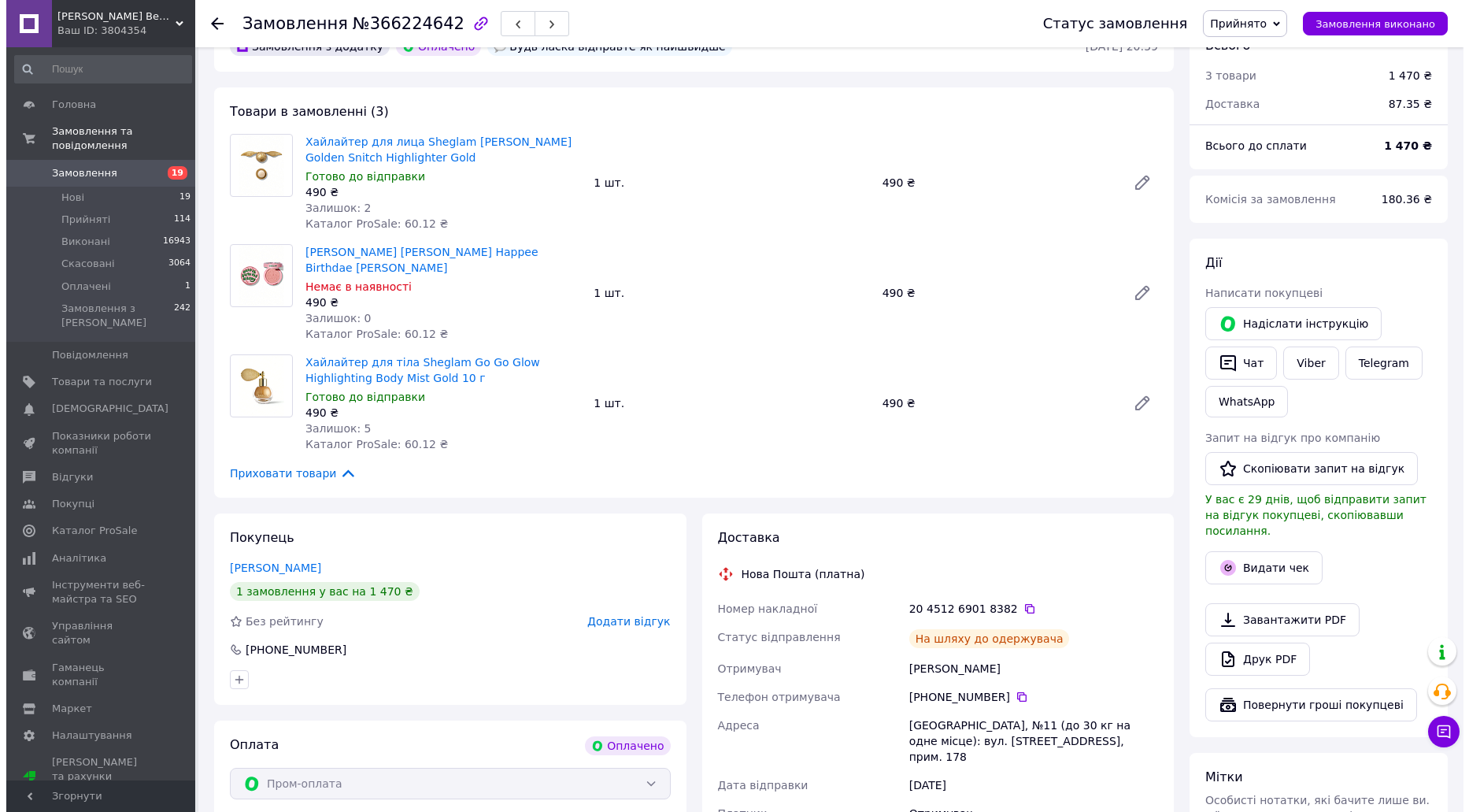
scroll to position [472, 0]
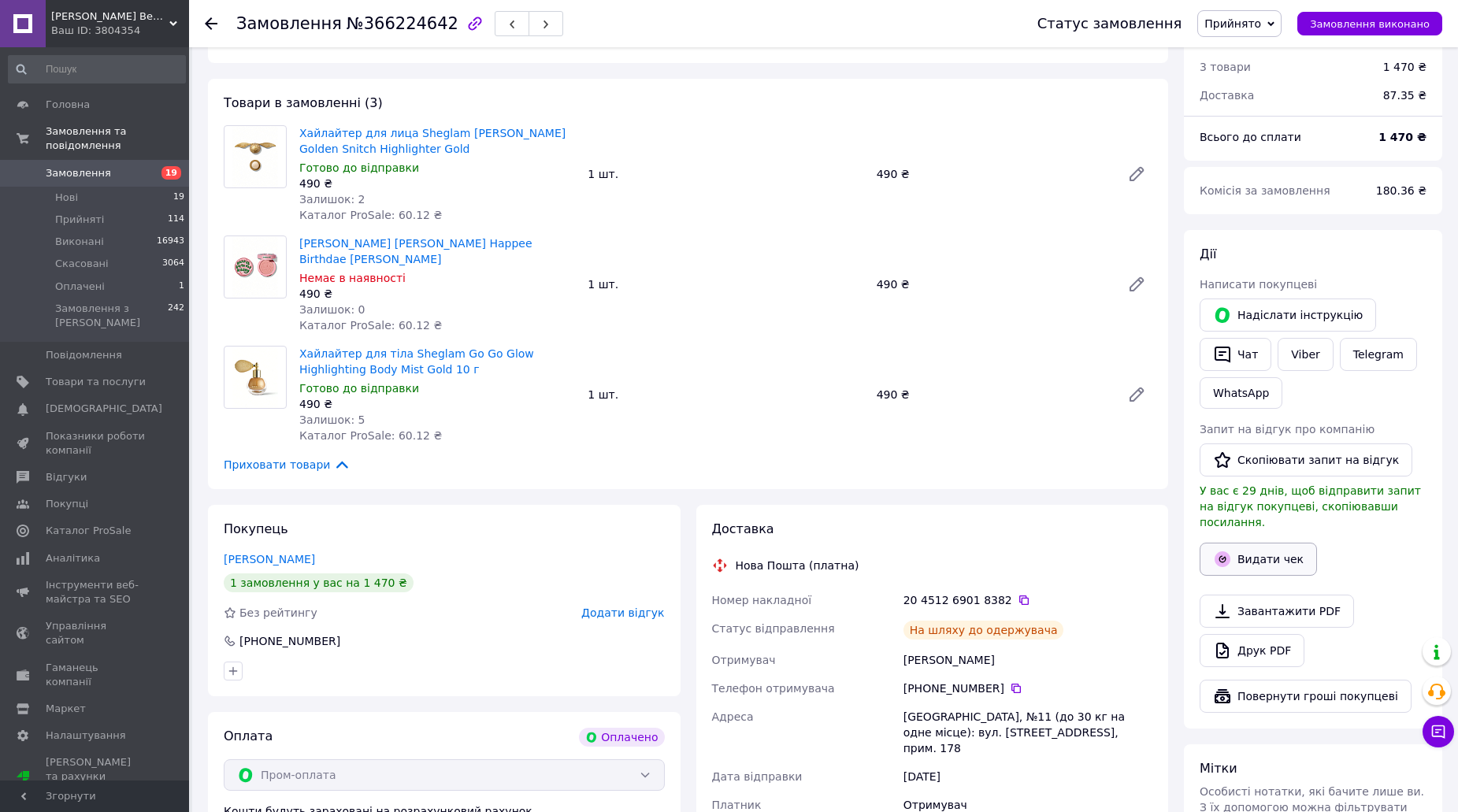
click at [1267, 543] on button "Видати чек" at bounding box center [1258, 559] width 118 height 33
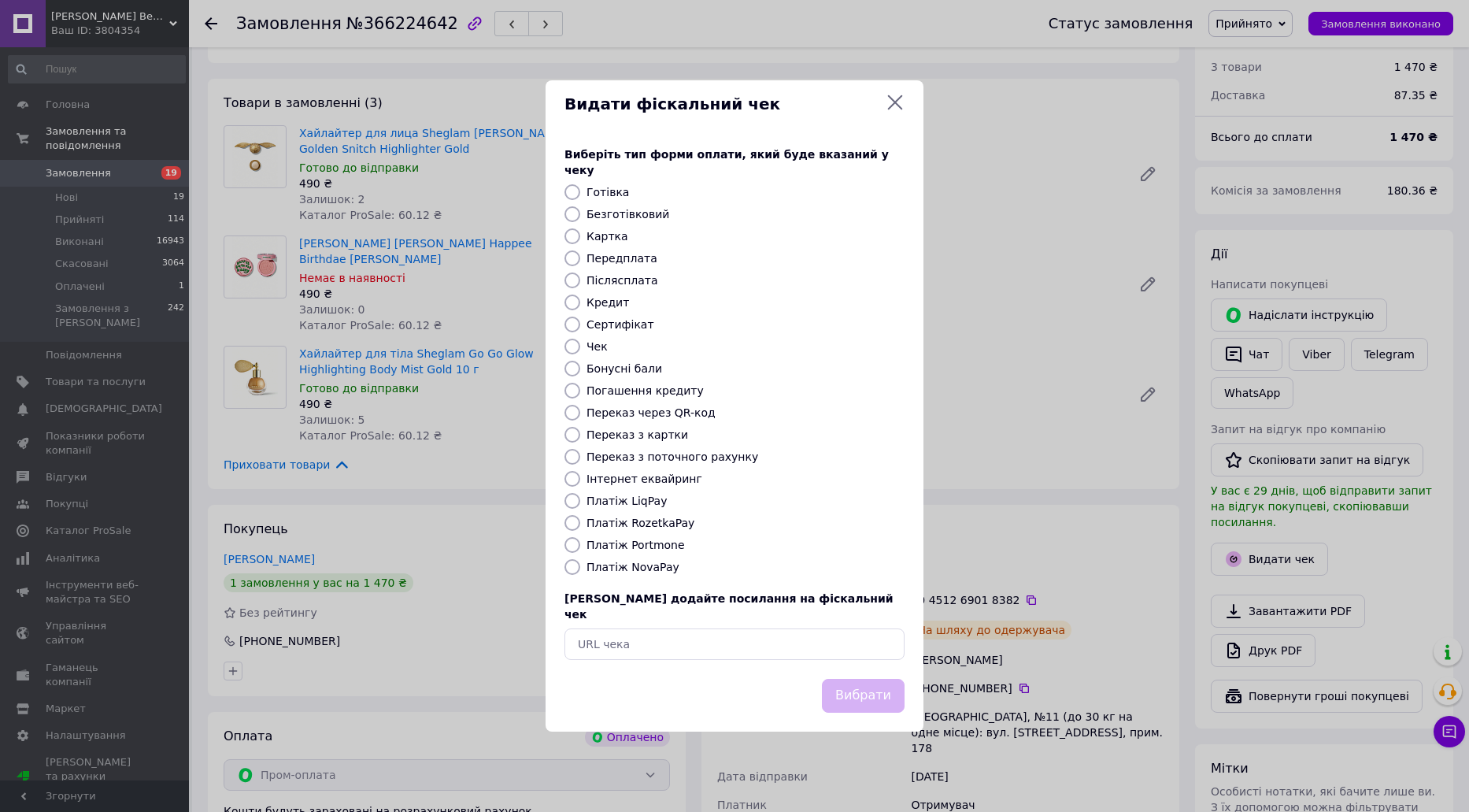
click at [649, 522] on label "Платіж RozetkaPay" at bounding box center [641, 523] width 108 height 13
click at [581, 522] on input "Платіж RozetkaPay" at bounding box center [573, 523] width 16 height 16
radio input "true"
click at [865, 678] on button "Вибрати" at bounding box center [863, 695] width 83 height 34
click at [866, 683] on button "Вибрати" at bounding box center [863, 695] width 83 height 34
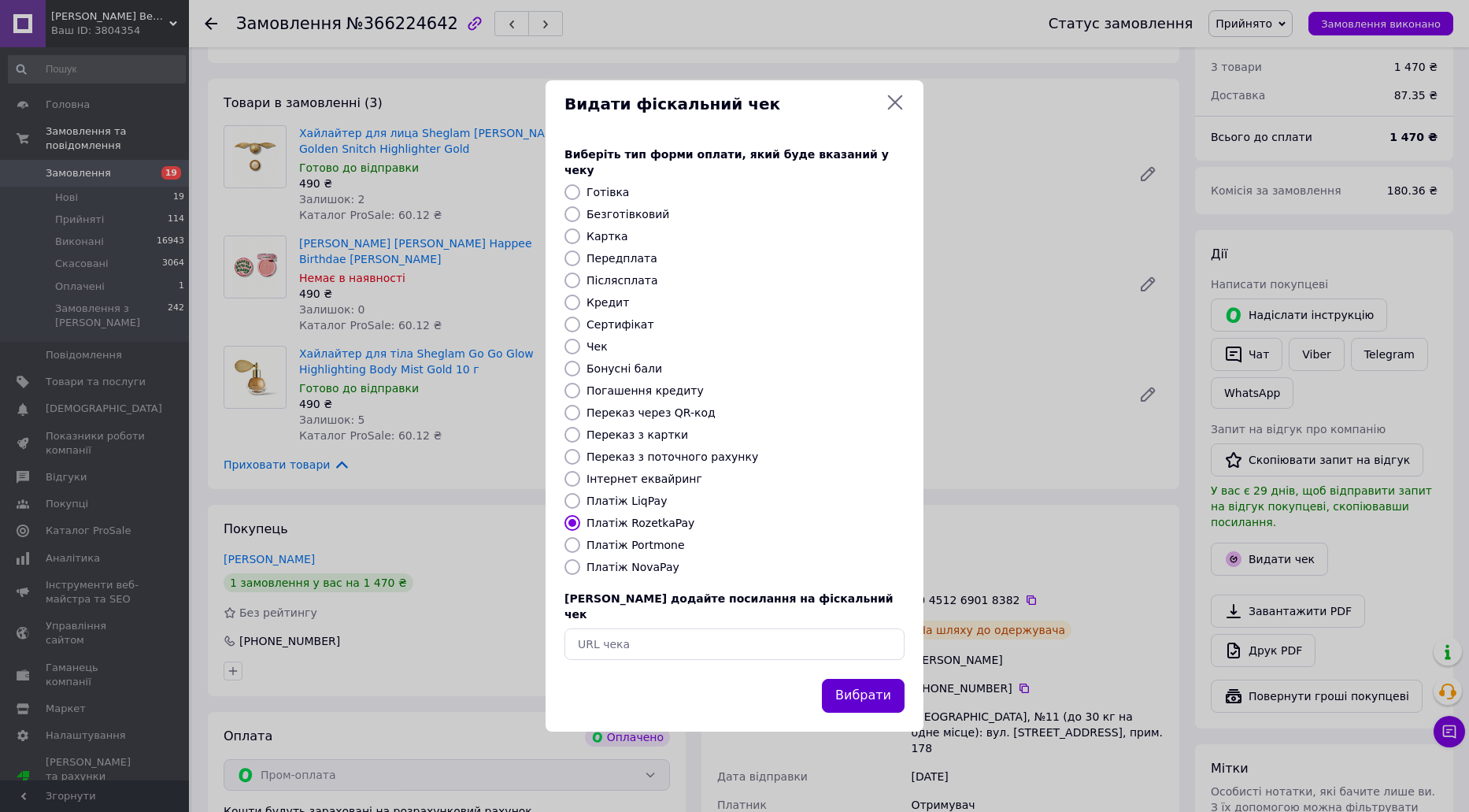
click at [877, 678] on button "Вибрати" at bounding box center [863, 695] width 83 height 34
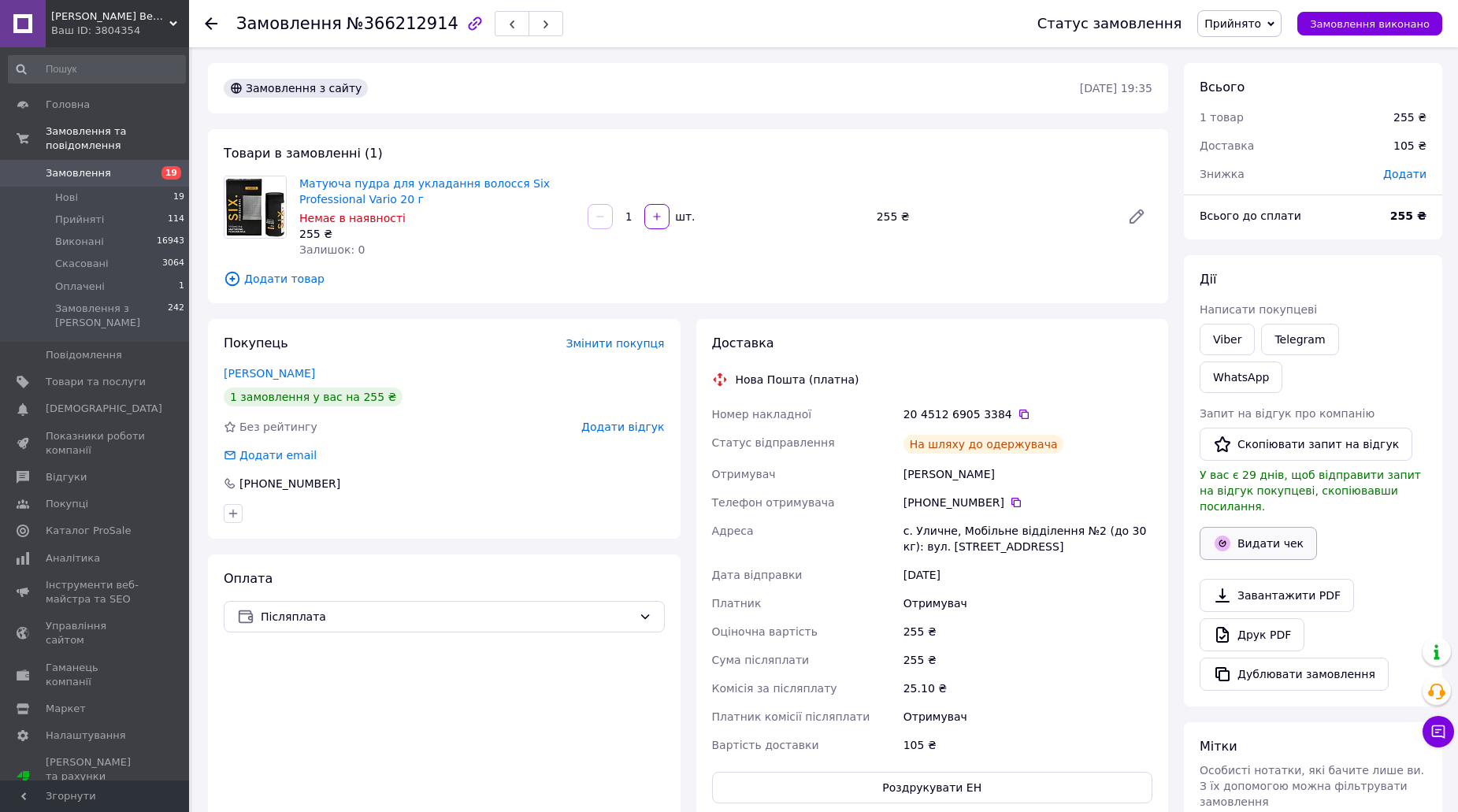
click at [1260, 527] on button "Видати чек" at bounding box center [1258, 543] width 118 height 33
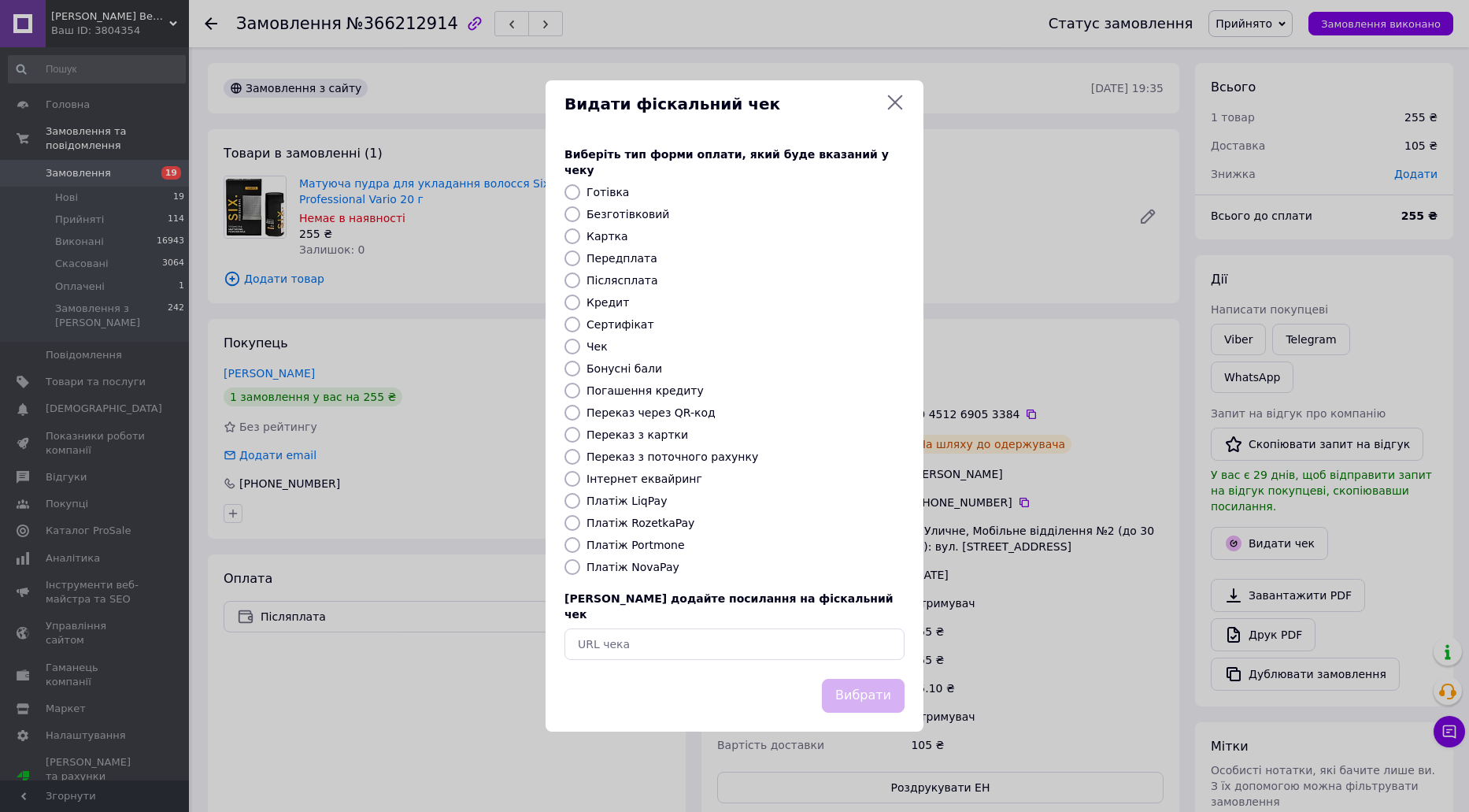
click at [659, 551] on label "Платіж Portmone" at bounding box center [636, 545] width 99 height 13
click at [581, 552] on input "Платіж Portmone" at bounding box center [573, 545] width 16 height 16
radio input "true"
drag, startPoint x: 655, startPoint y: 559, endPoint x: 665, endPoint y: 575, distance: 18.9
click at [655, 561] on label "Платіж NovaPay" at bounding box center [634, 567] width 93 height 13
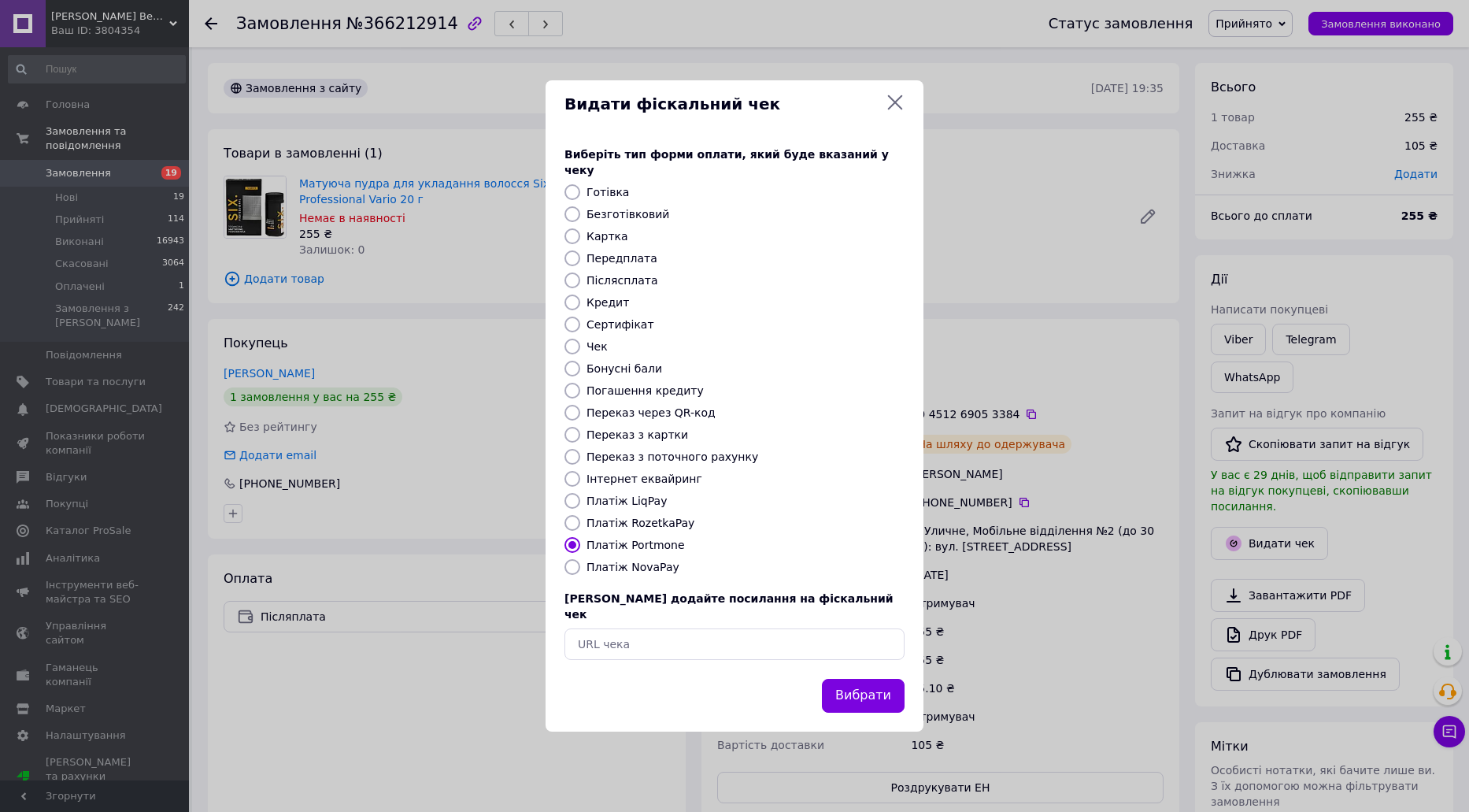
click at [581, 560] on input "Платіж NovaPay" at bounding box center [573, 567] width 16 height 16
radio input "true"
click at [873, 685] on button "Вибрати" at bounding box center [863, 695] width 83 height 34
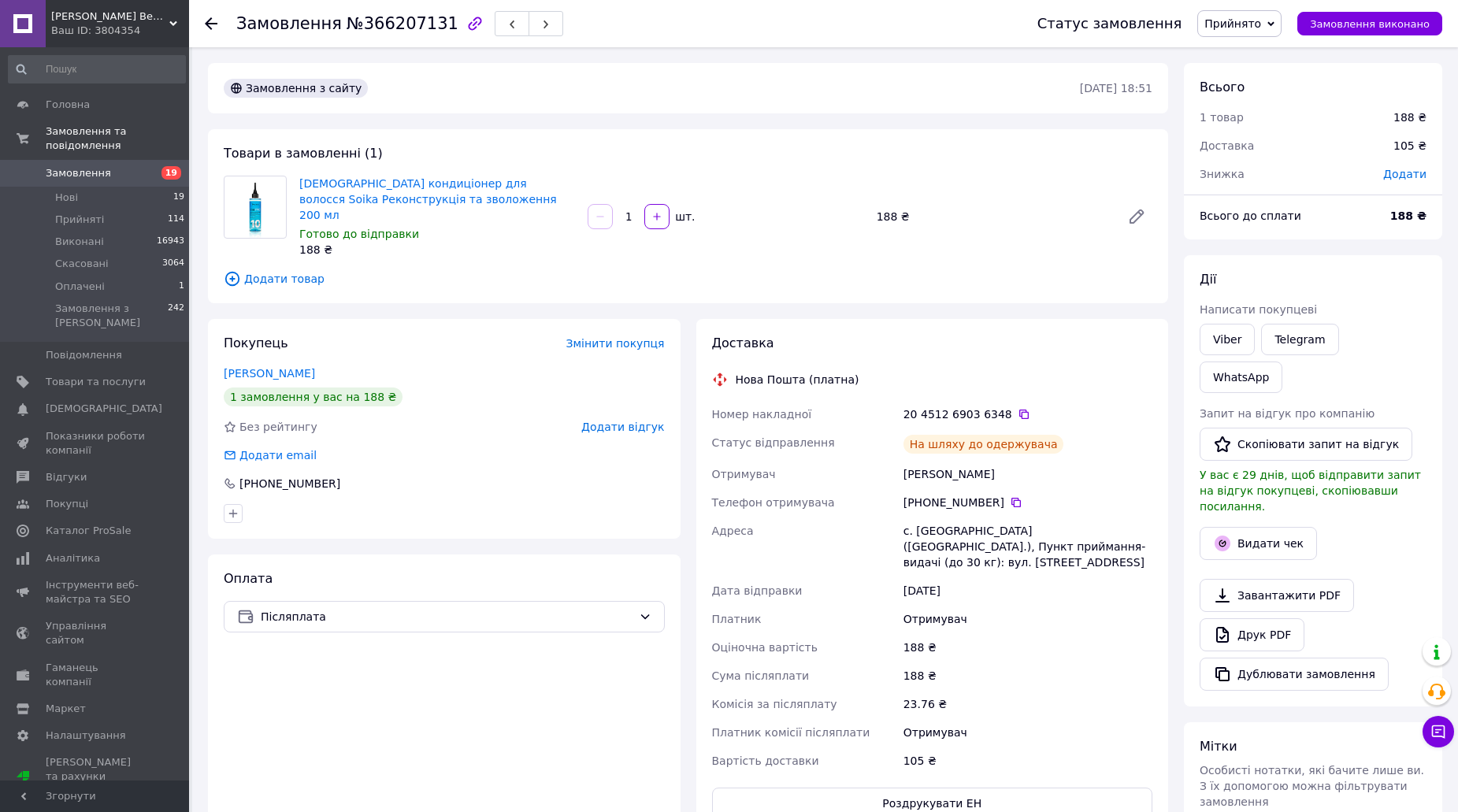
click at [1281, 524] on div "Видати чек" at bounding box center [1313, 544] width 233 height 39
click at [1256, 527] on button "Видати чек" at bounding box center [1258, 543] width 118 height 33
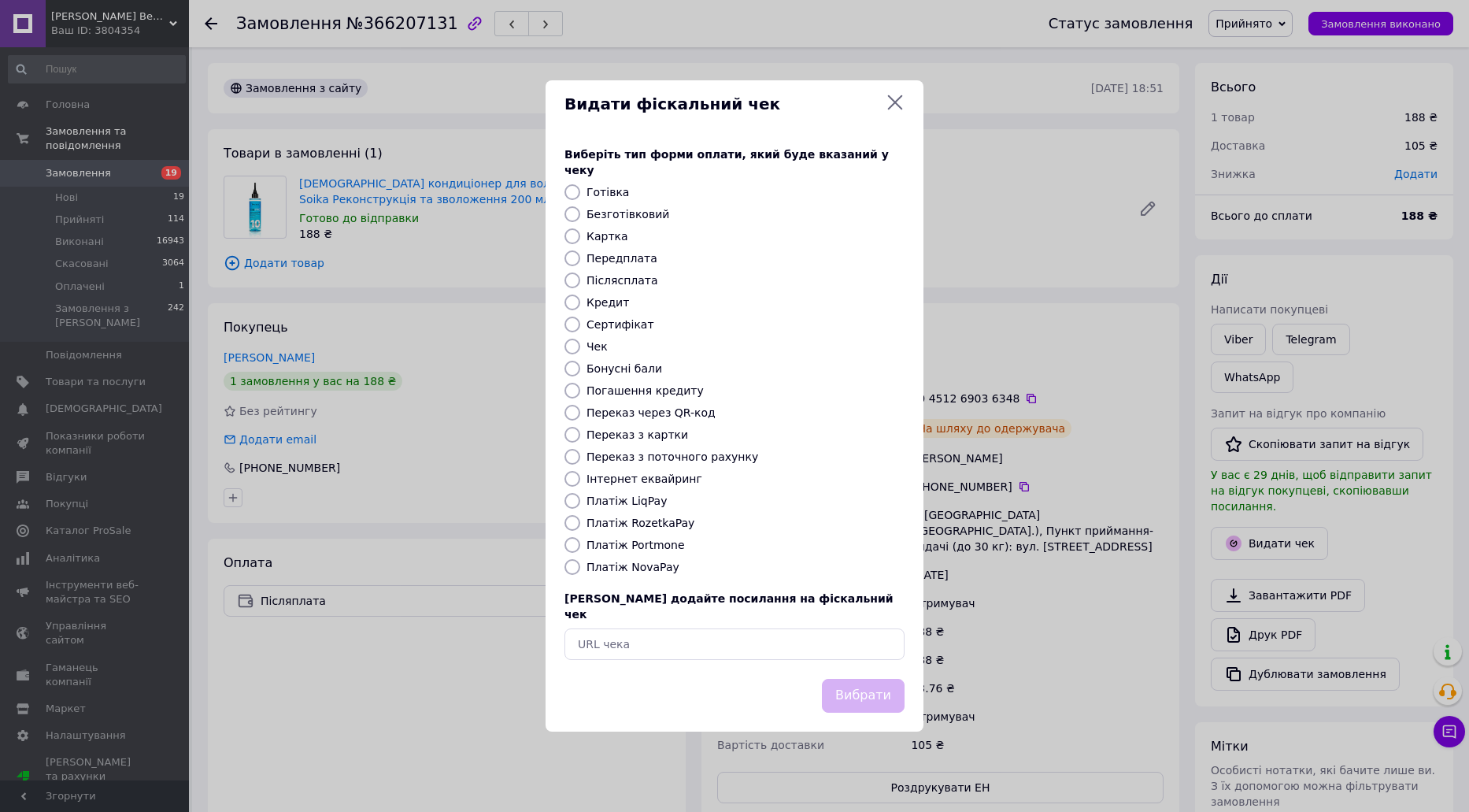
click at [600, 561] on label "Платіж NovaPay" at bounding box center [634, 567] width 93 height 13
click at [581, 559] on input "Платіж NovaPay" at bounding box center [573, 567] width 16 height 16
radio input "true"
click at [870, 678] on button "Вибрати" at bounding box center [863, 695] width 83 height 34
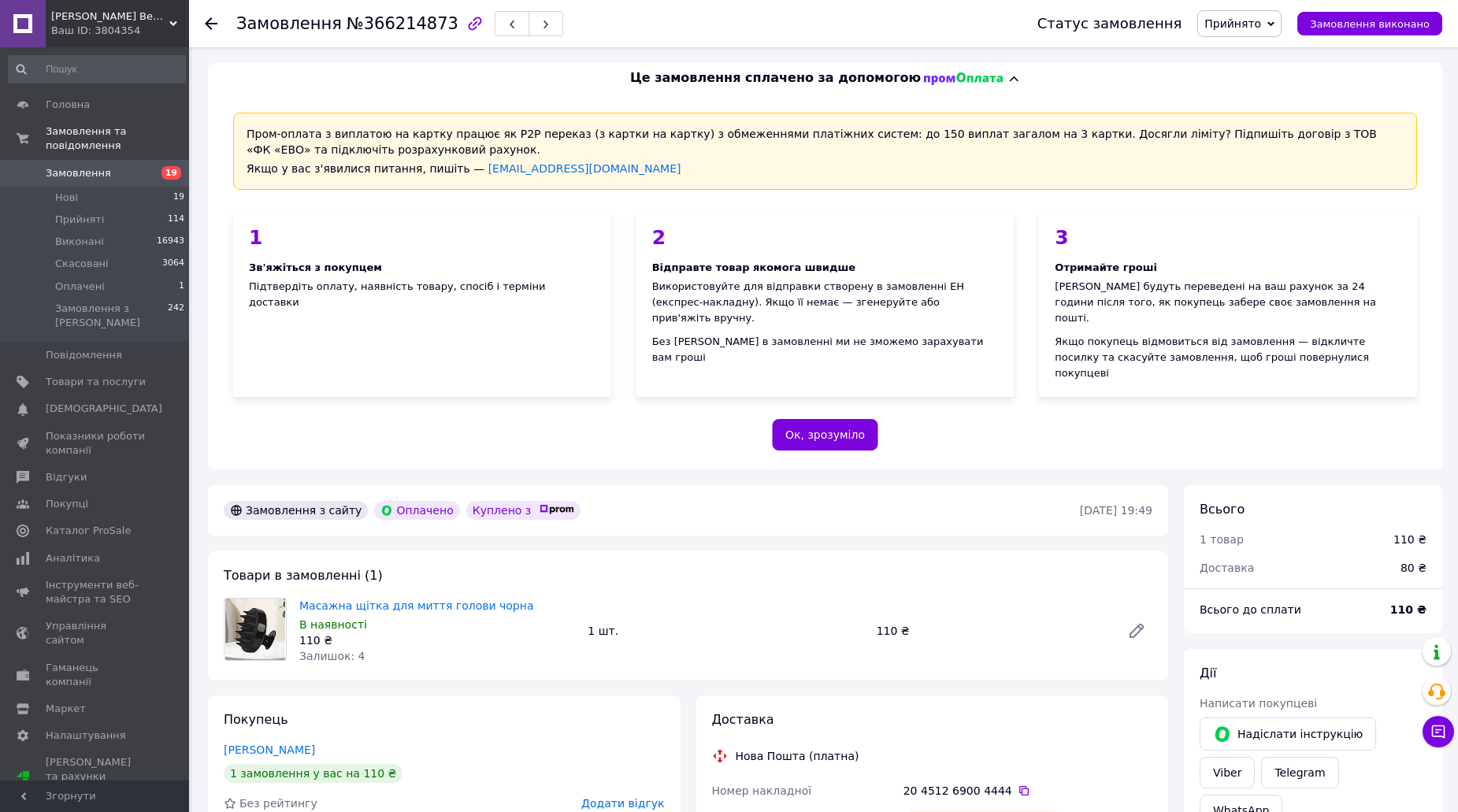
scroll to position [394, 0]
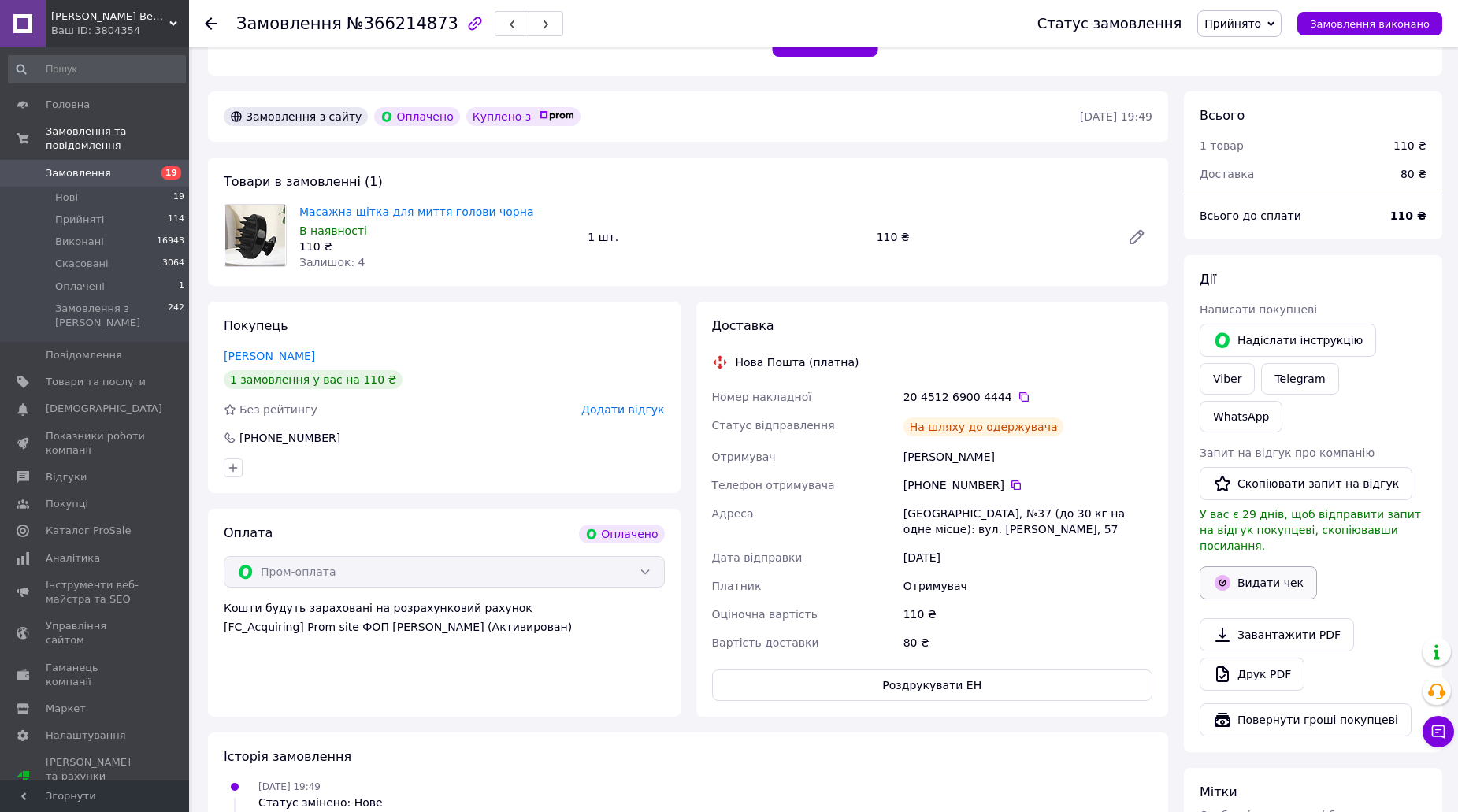
click at [1263, 566] on button "Видати чек" at bounding box center [1258, 582] width 118 height 33
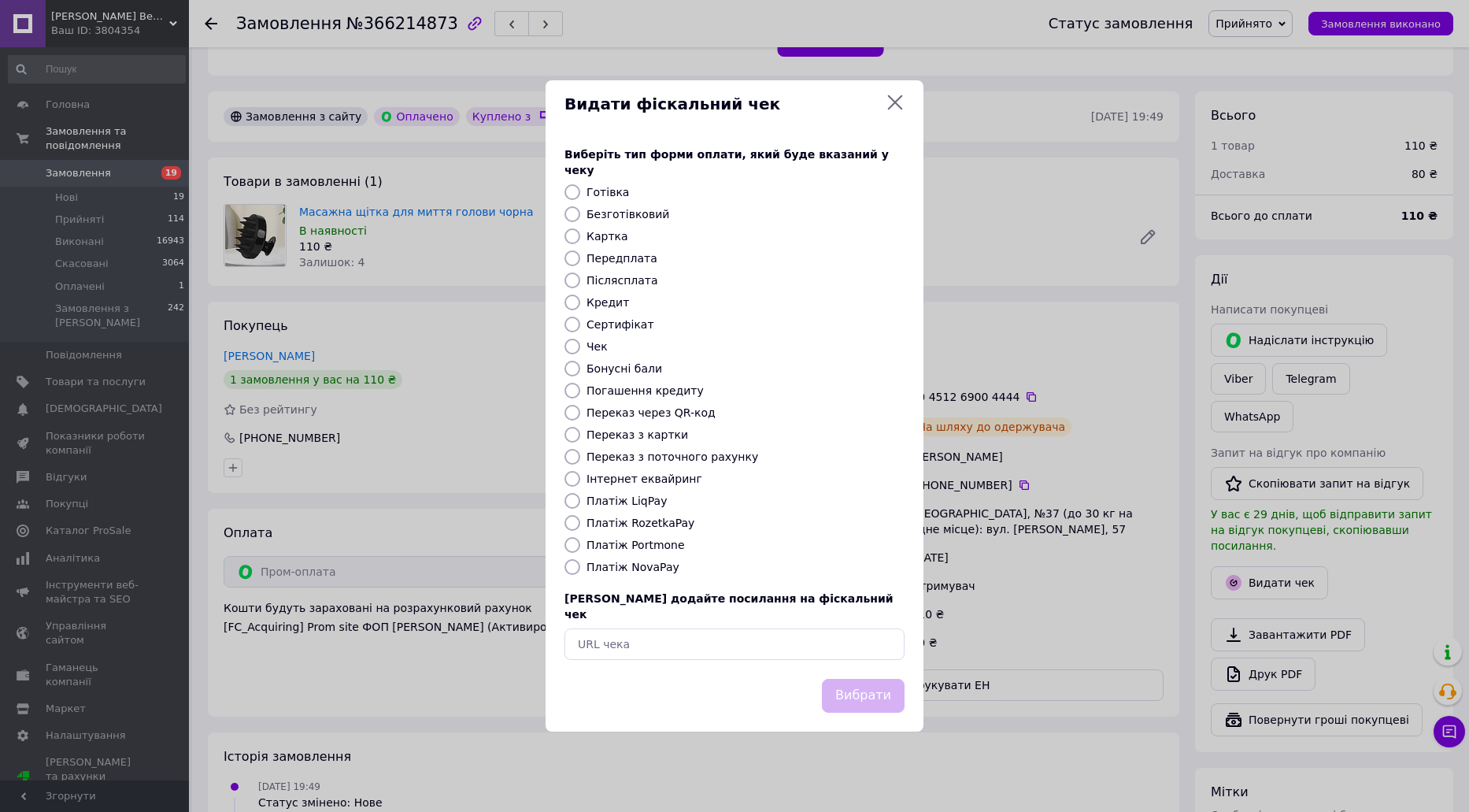
click at [646, 521] on label "Платіж RozetkaPay" at bounding box center [641, 523] width 108 height 13
click at [581, 521] on input "Платіж RozetkaPay" at bounding box center [573, 523] width 16 height 16
radio input "true"
click at [870, 685] on button "Вибрати" at bounding box center [863, 695] width 83 height 34
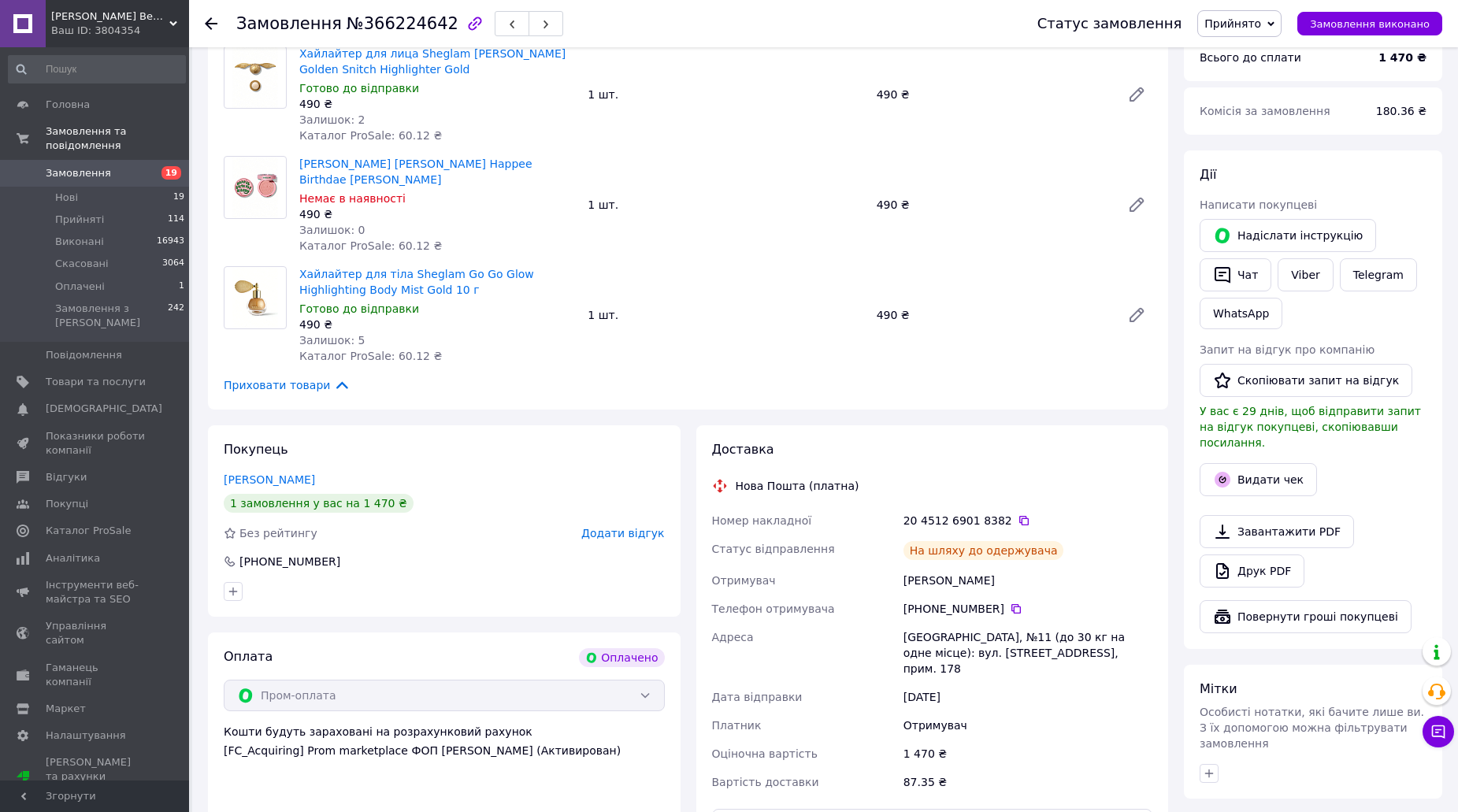
scroll to position [787, 0]
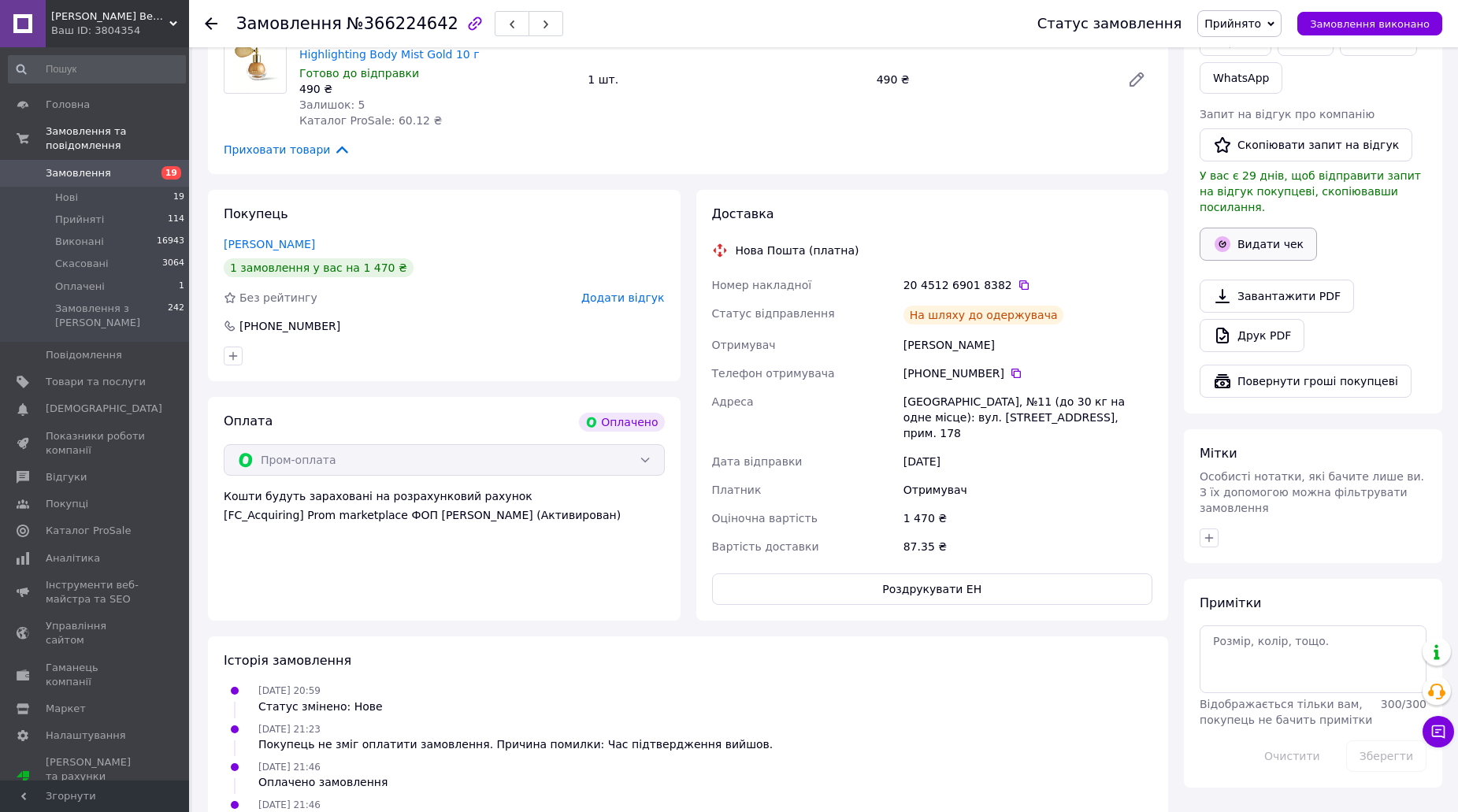
click at [1263, 228] on button "Видати чек" at bounding box center [1258, 244] width 118 height 33
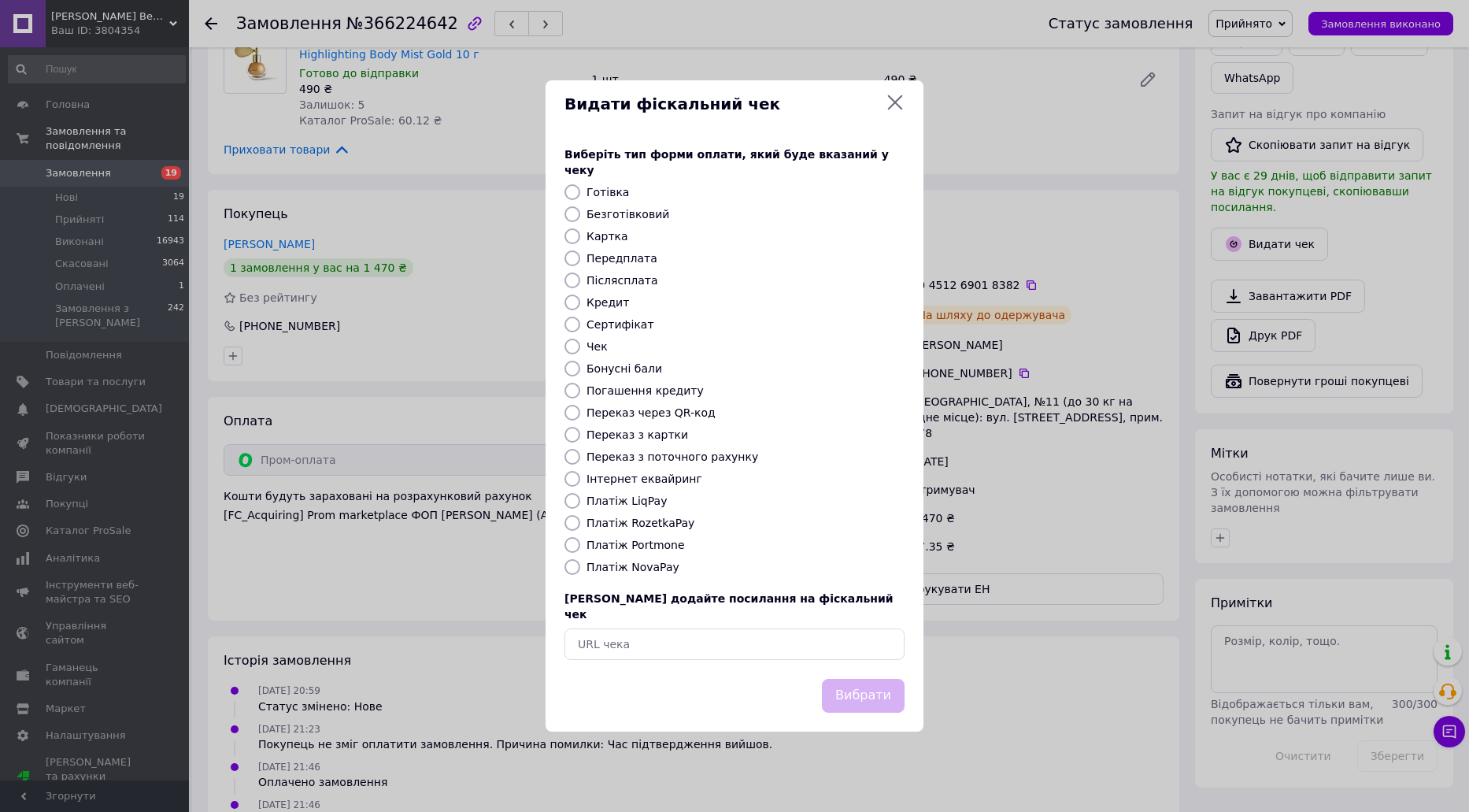
click at [651, 518] on label "Платіж RozetkaPay" at bounding box center [641, 523] width 108 height 13
click at [581, 518] on input "Платіж RozetkaPay" at bounding box center [573, 523] width 16 height 16
radio input "true"
drag, startPoint x: 825, startPoint y: 658, endPoint x: 866, endPoint y: 677, distance: 45.2
click at [826, 659] on div "Видати фіскальний чек Виберіть тип форми оплати, який буде вказаний у чеку Готі…" at bounding box center [734, 406] width 378 height 651
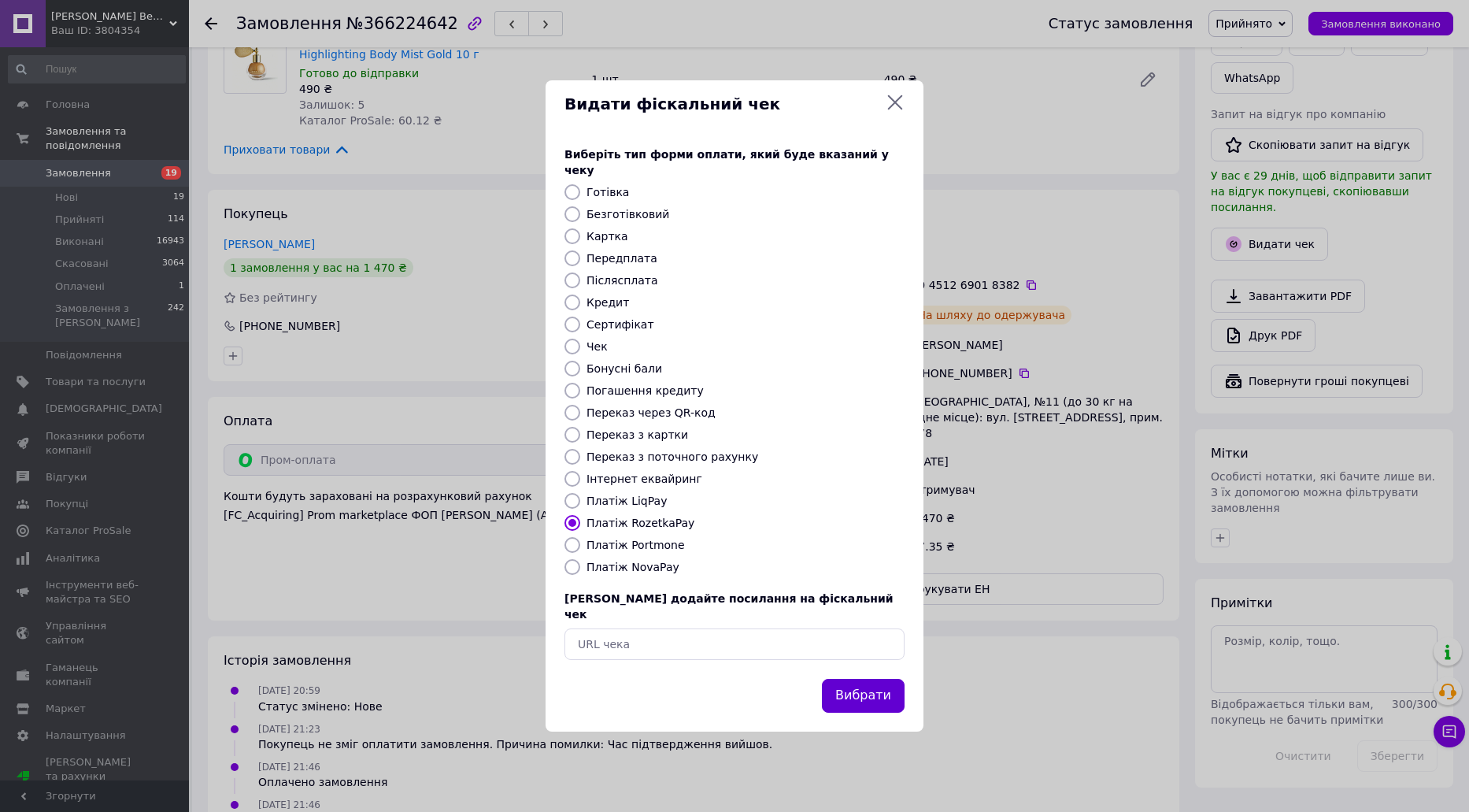
click at [867, 678] on button "Вибрати" at bounding box center [863, 695] width 83 height 34
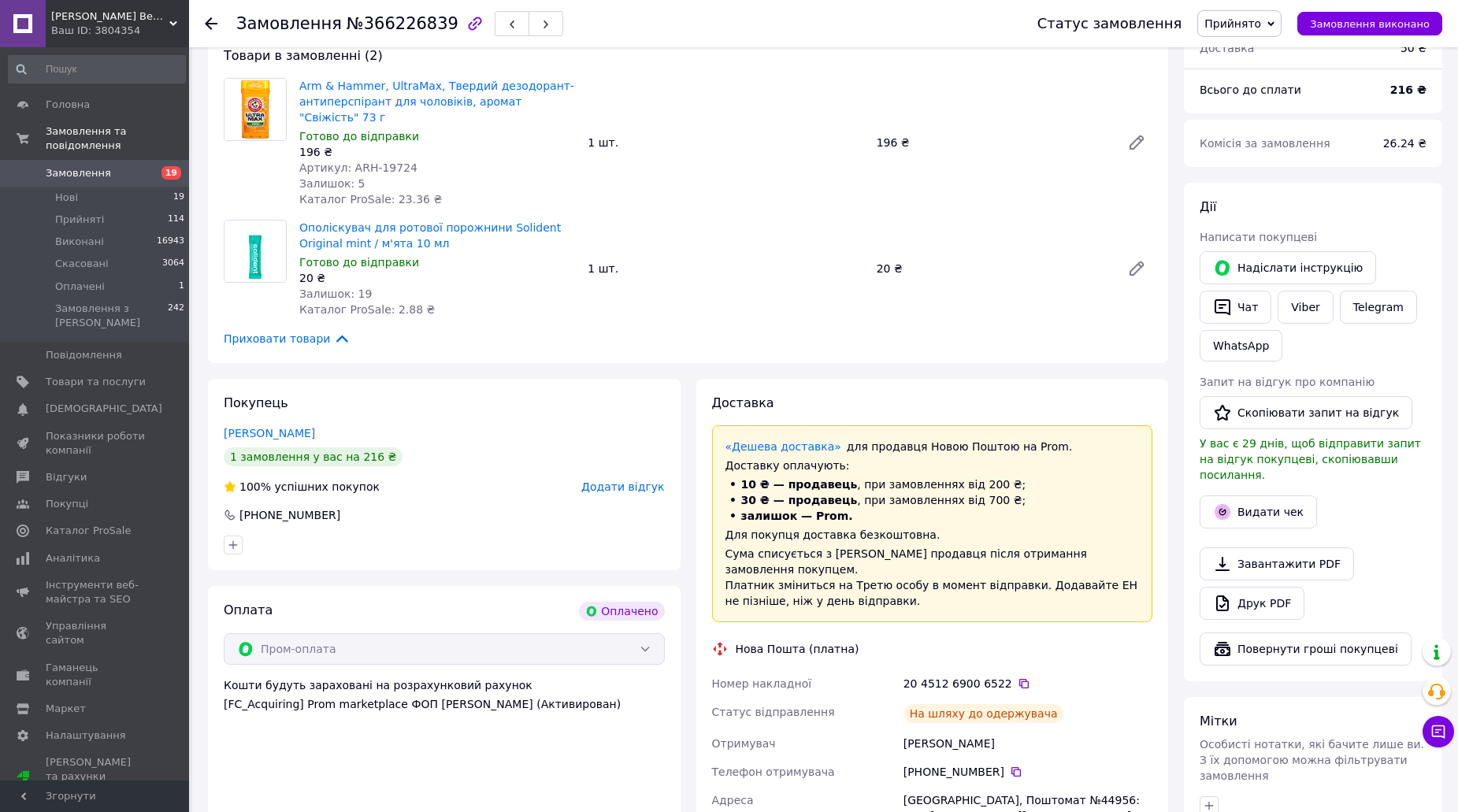
scroll to position [630, 0]
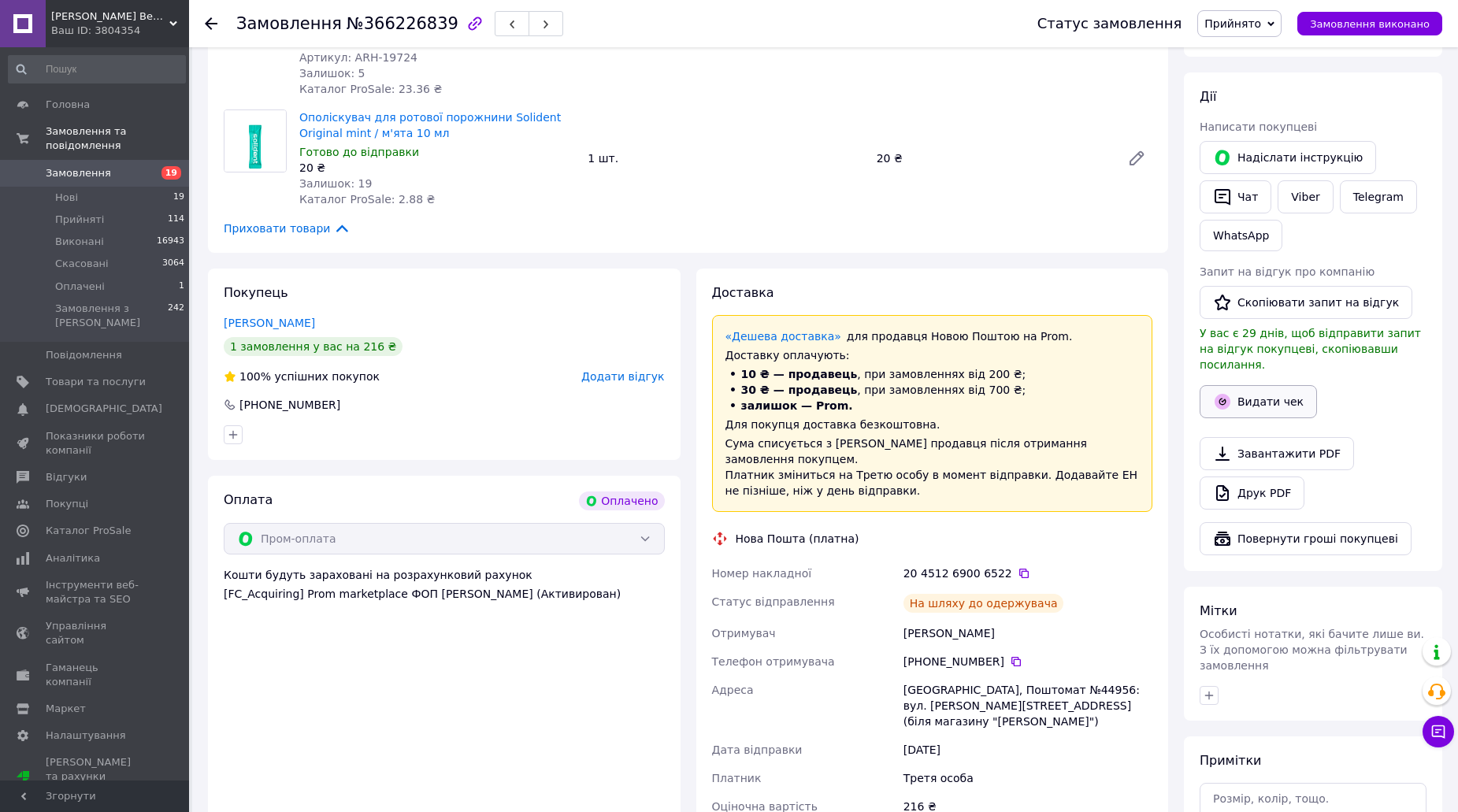
click at [1269, 385] on button "Видати чек" at bounding box center [1258, 401] width 118 height 33
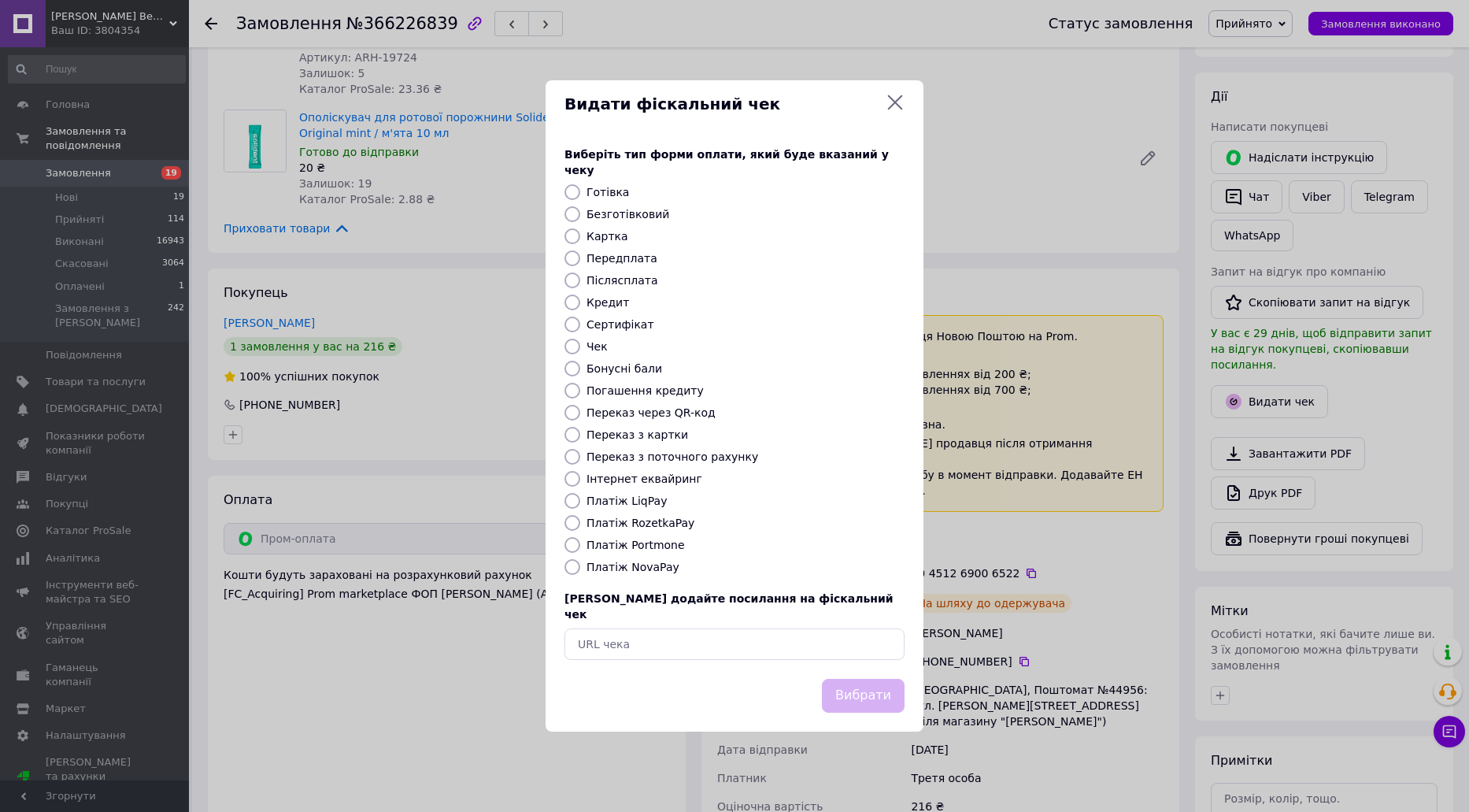
click at [648, 529] on label "Платіж RozetkaPay" at bounding box center [641, 523] width 108 height 13
click at [581, 529] on input "Платіж RozetkaPay" at bounding box center [573, 523] width 16 height 16
radio input "true"
click at [845, 678] on button "Вибрати" at bounding box center [863, 695] width 83 height 34
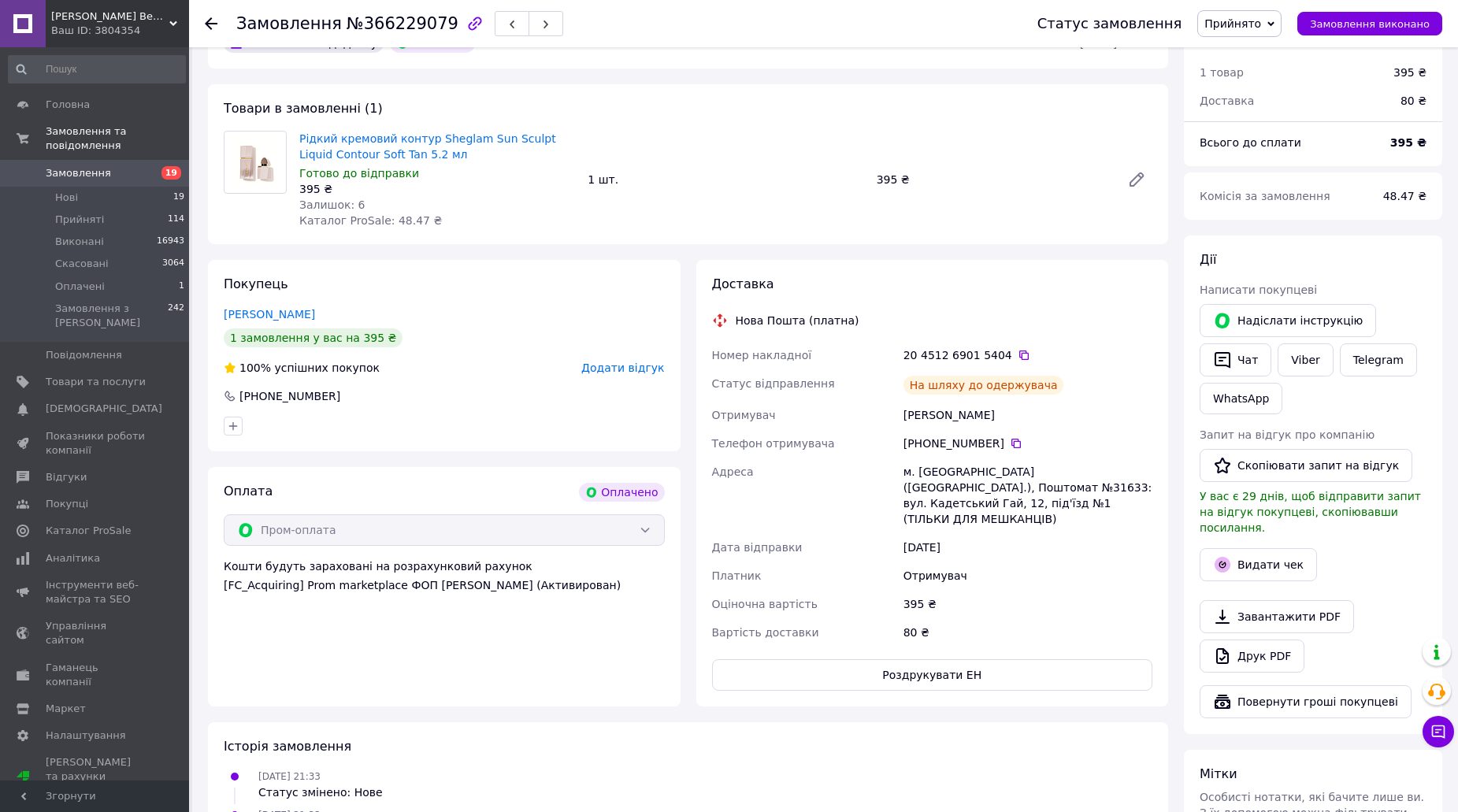
scroll to position [472, 0]
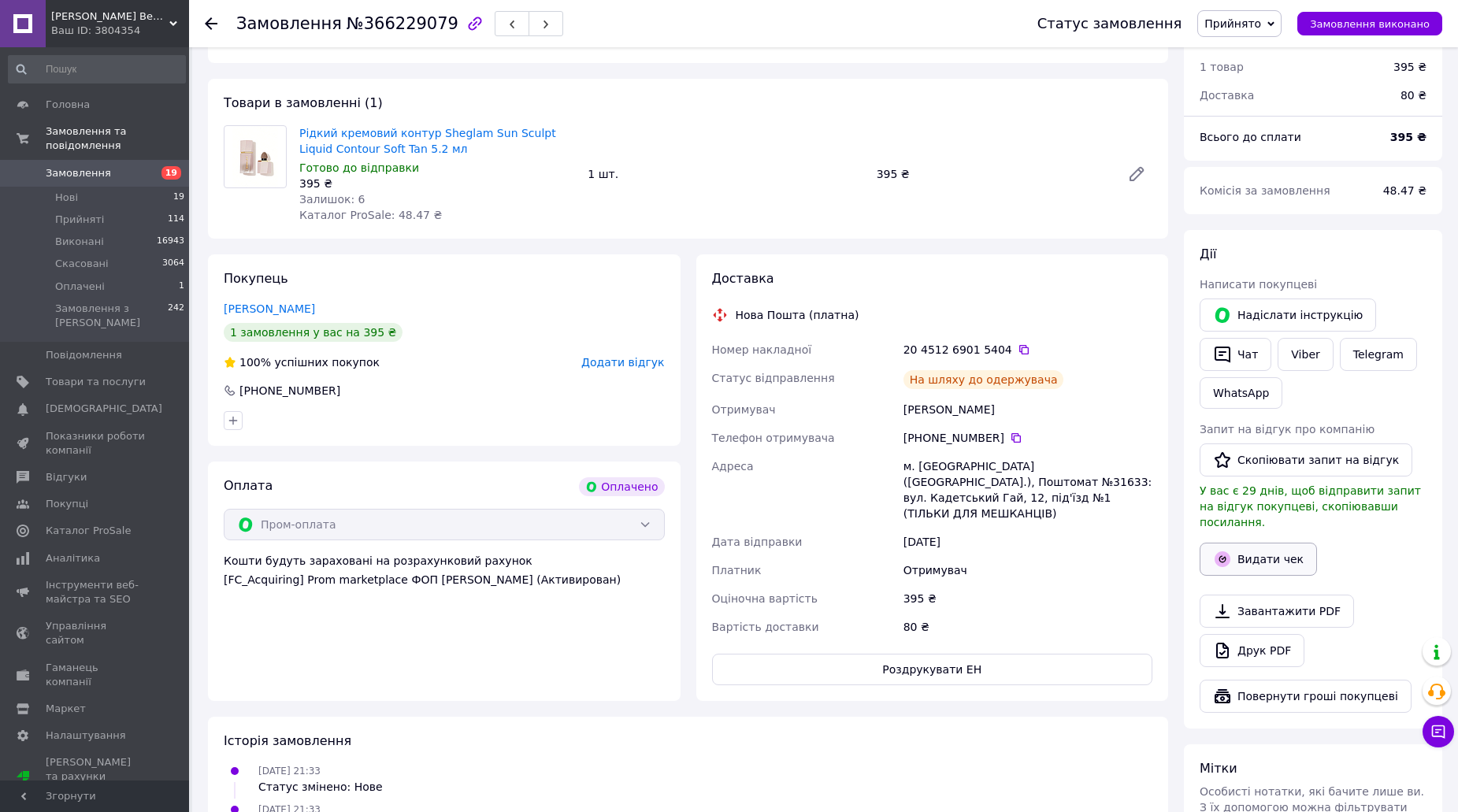
click at [1254, 543] on button "Видати чек" at bounding box center [1258, 559] width 118 height 33
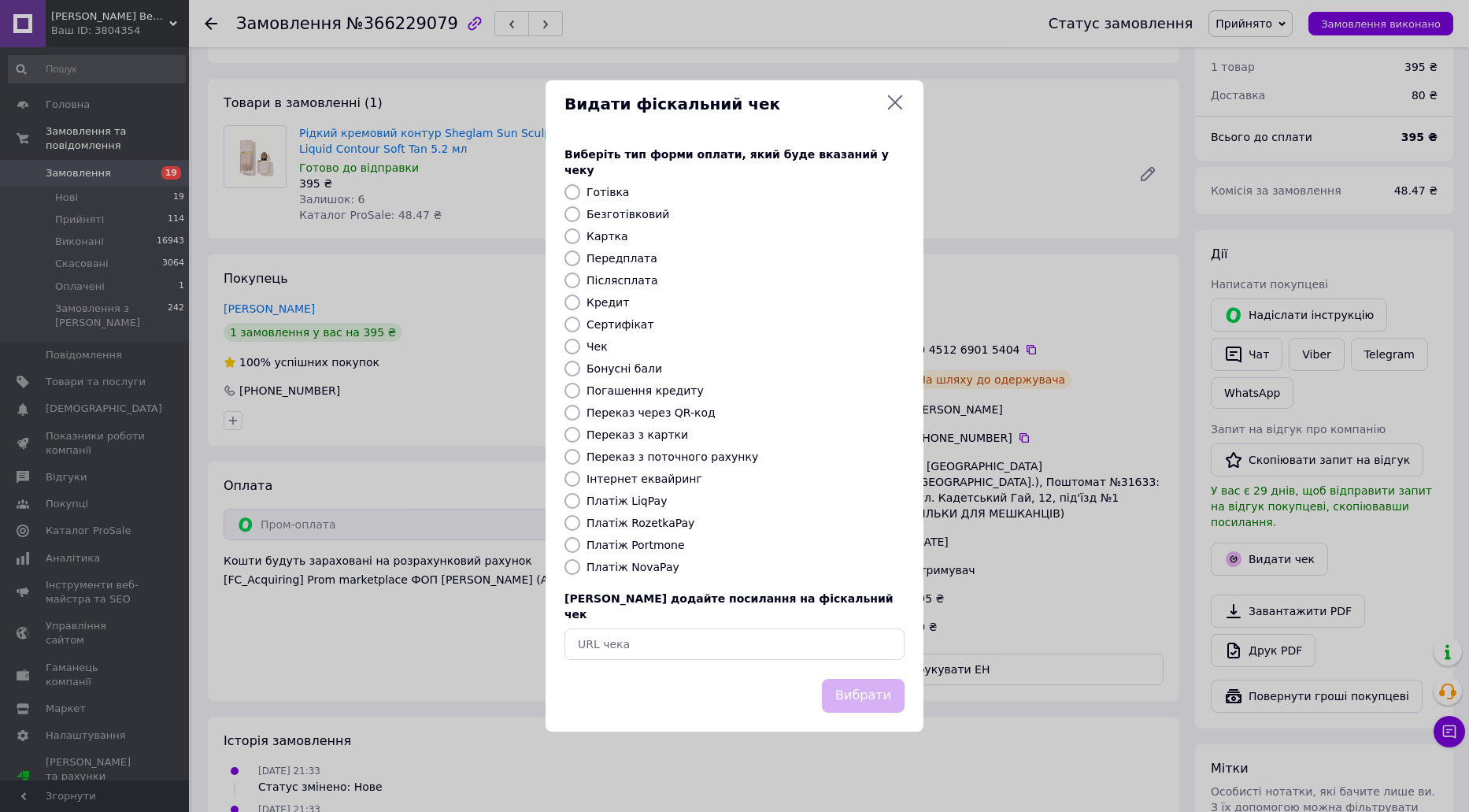
click at [626, 524] on label "Платіж RozetkaPay" at bounding box center [641, 523] width 108 height 13
click at [581, 524] on input "Платіж RozetkaPay" at bounding box center [573, 523] width 16 height 16
radio input "true"
click at [886, 678] on button "Вибрати" at bounding box center [863, 695] width 83 height 34
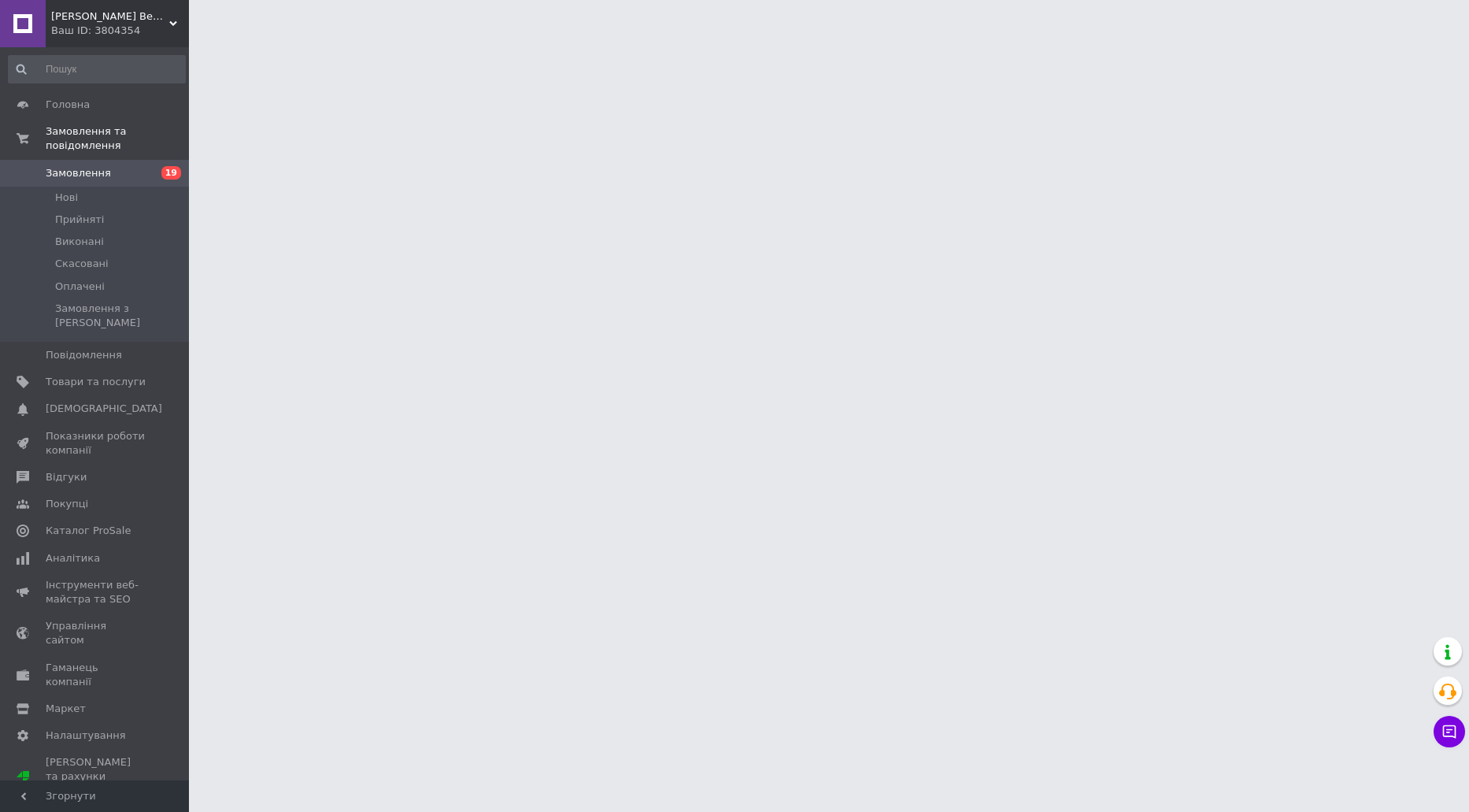
drag, startPoint x: 378, startPoint y: 808, endPoint x: 378, endPoint y: 819, distance: 11.0
click at [378, 39] on html "Lavanda Beauty - магазин якісної косметики Ваш ID: 3804354 Сайт Lavanda Beauty …" at bounding box center [734, 20] width 1469 height 39
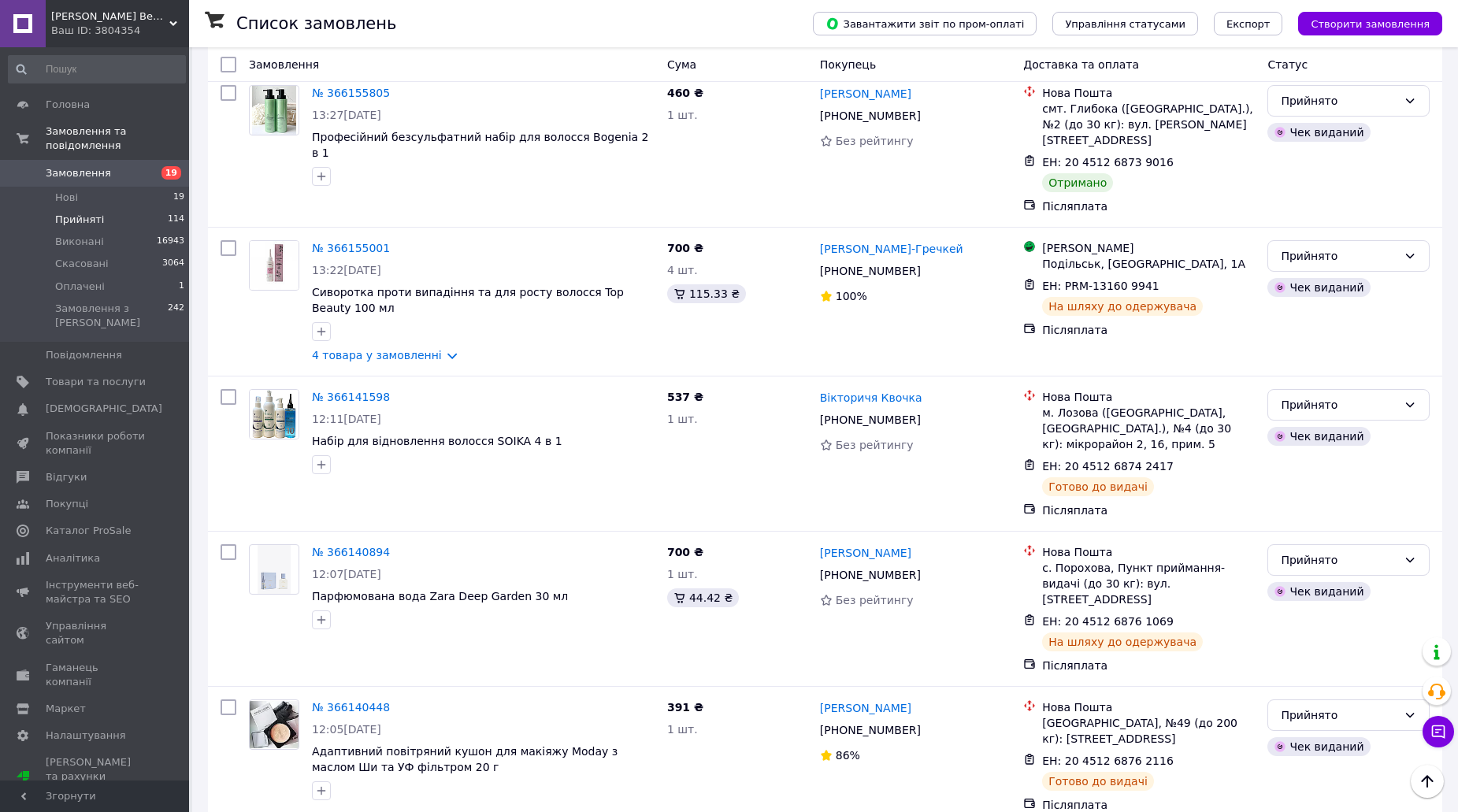
scroll to position [2389, 0]
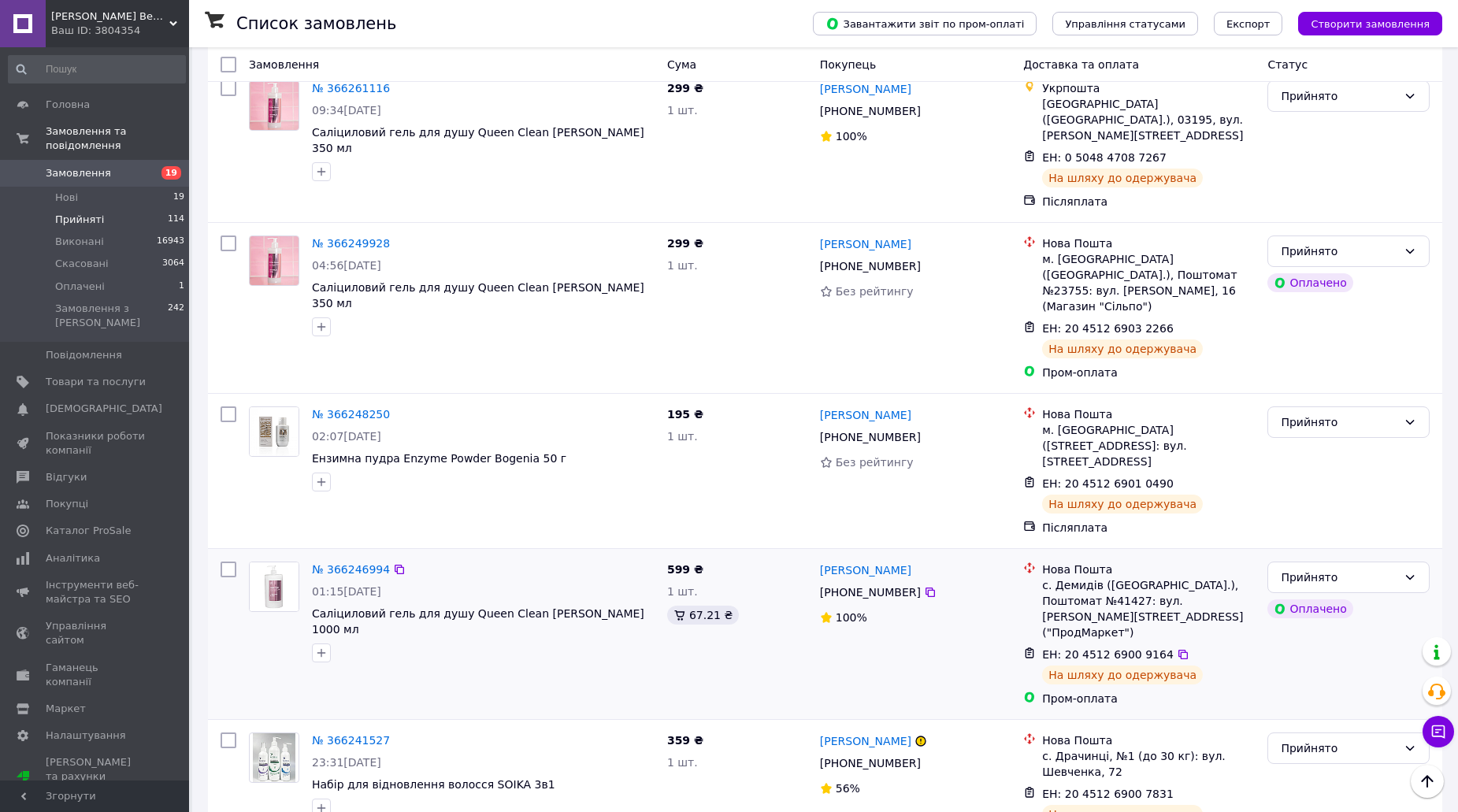
scroll to position [1885, 0]
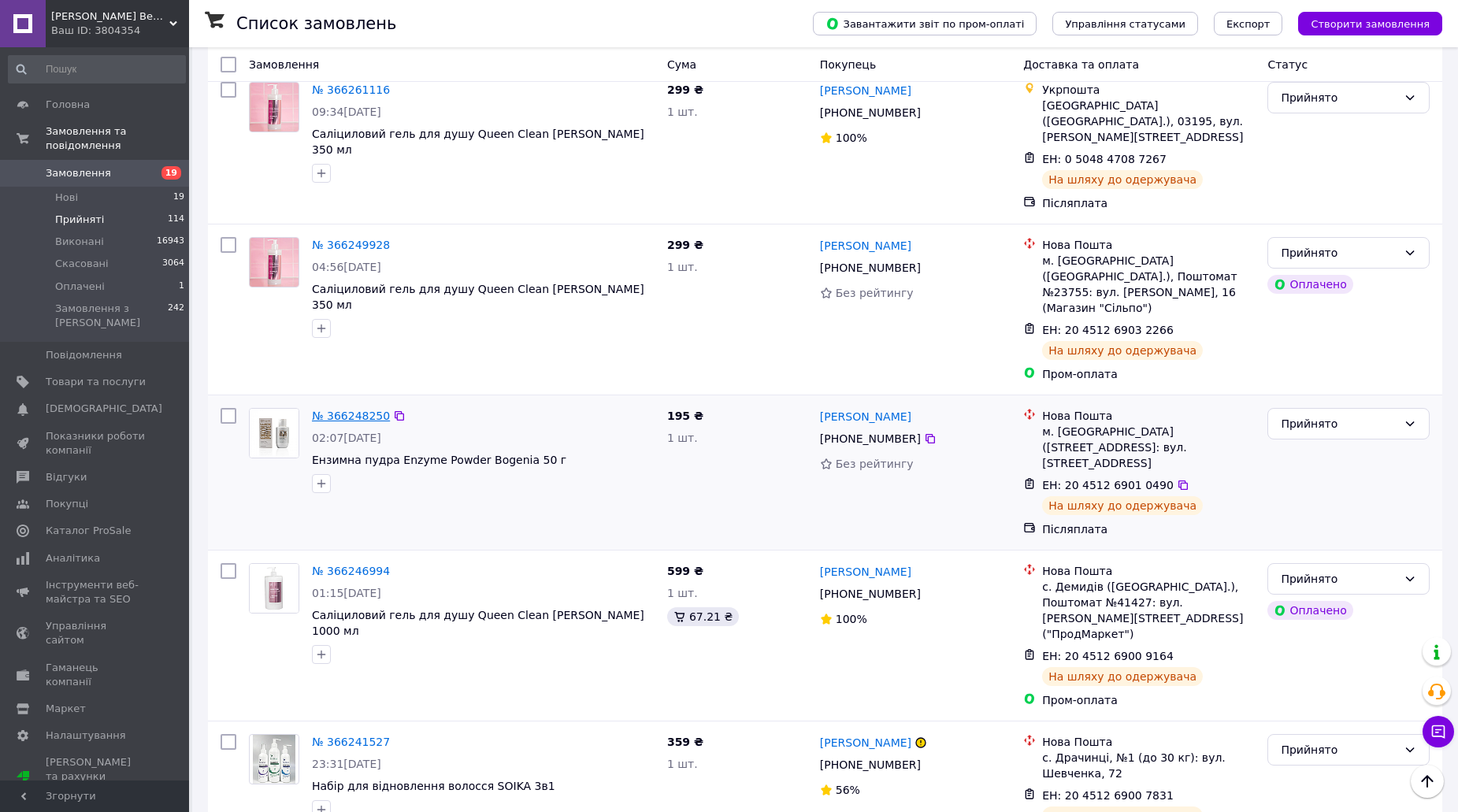
drag, startPoint x: 356, startPoint y: 217, endPoint x: 347, endPoint y: 223, distance: 10.8
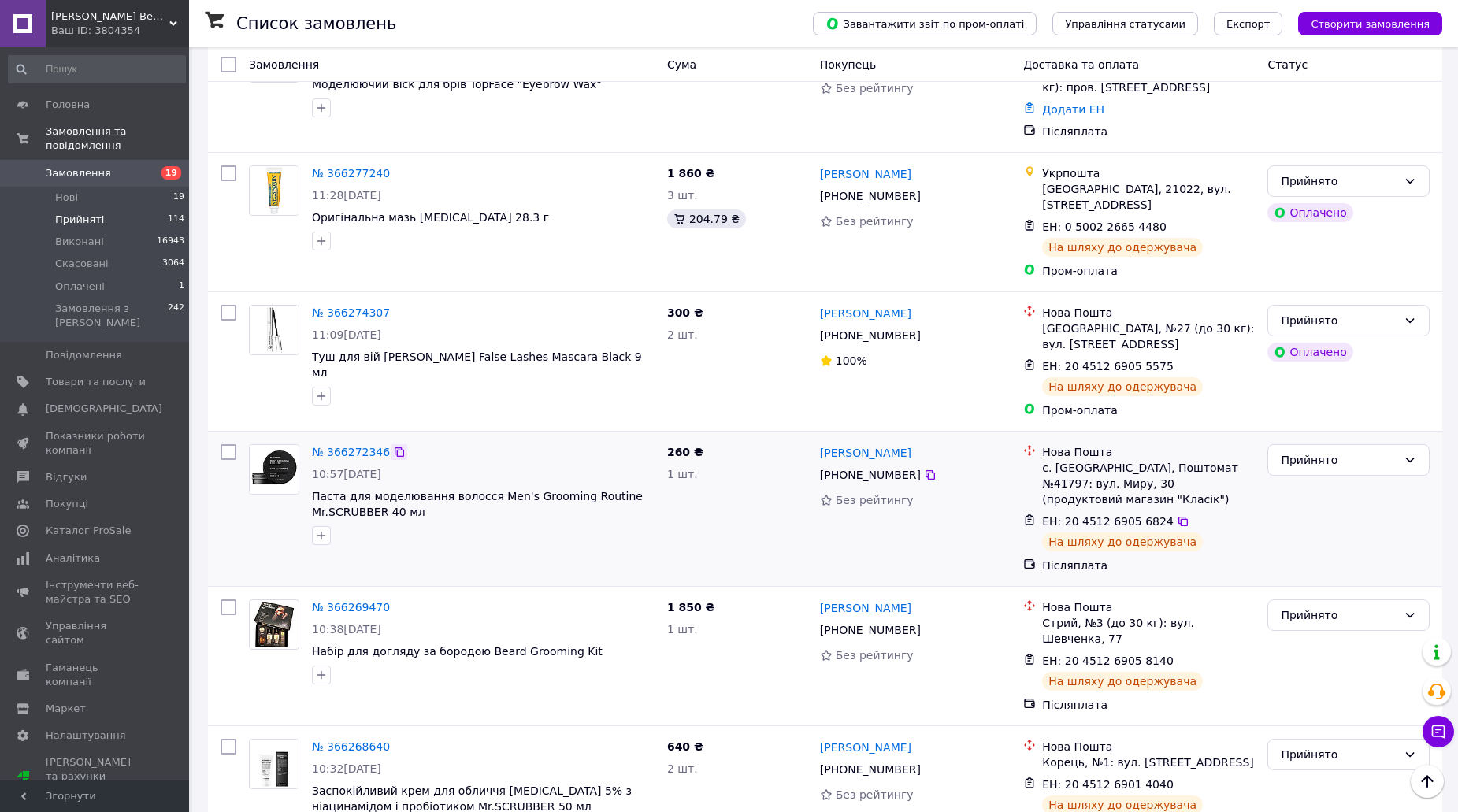
scroll to position [782, 0]
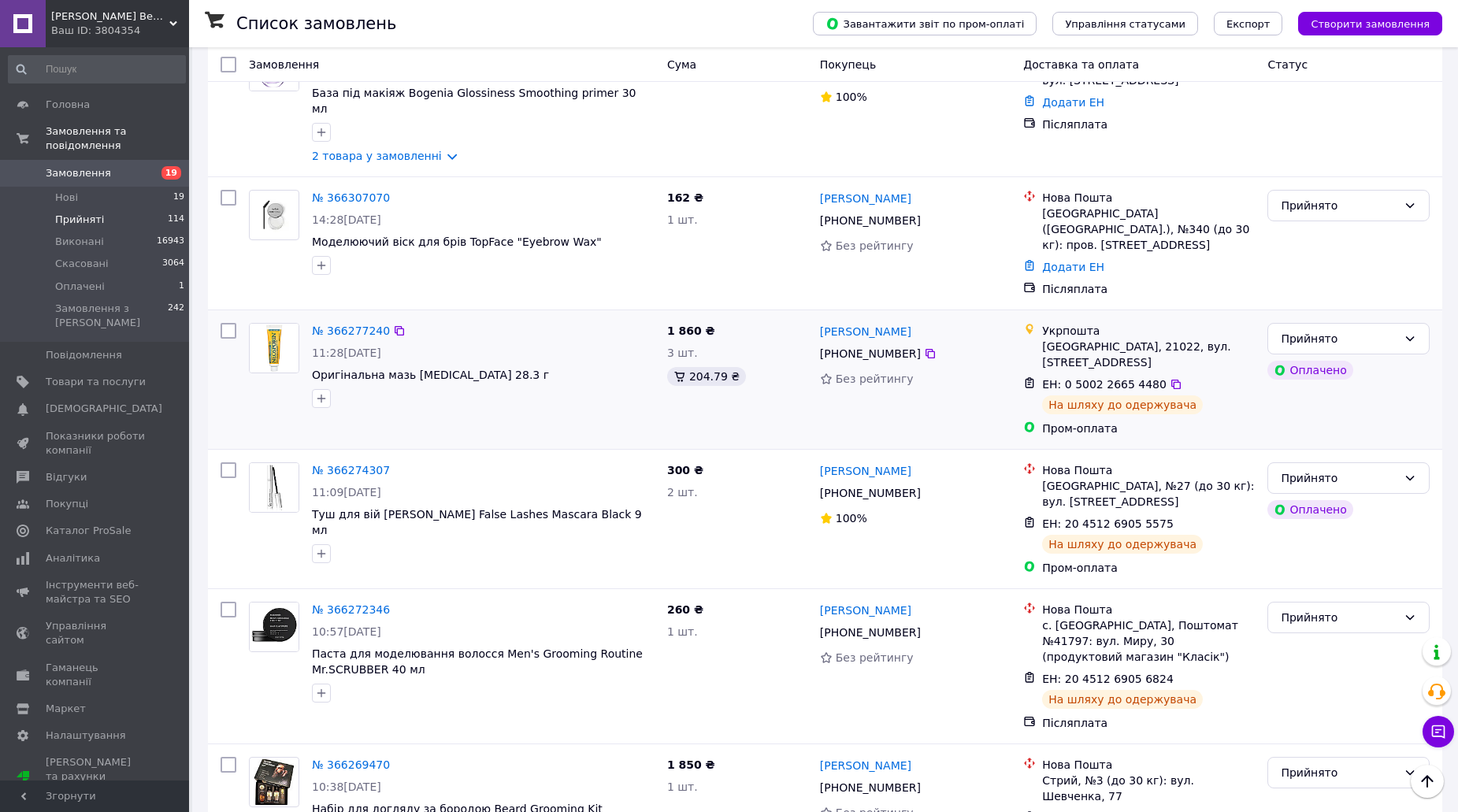
drag, startPoint x: 336, startPoint y: 228, endPoint x: 330, endPoint y: 212, distance: 17.1
drag, startPoint x: 330, startPoint y: 212, endPoint x: 318, endPoint y: 214, distance: 12.2
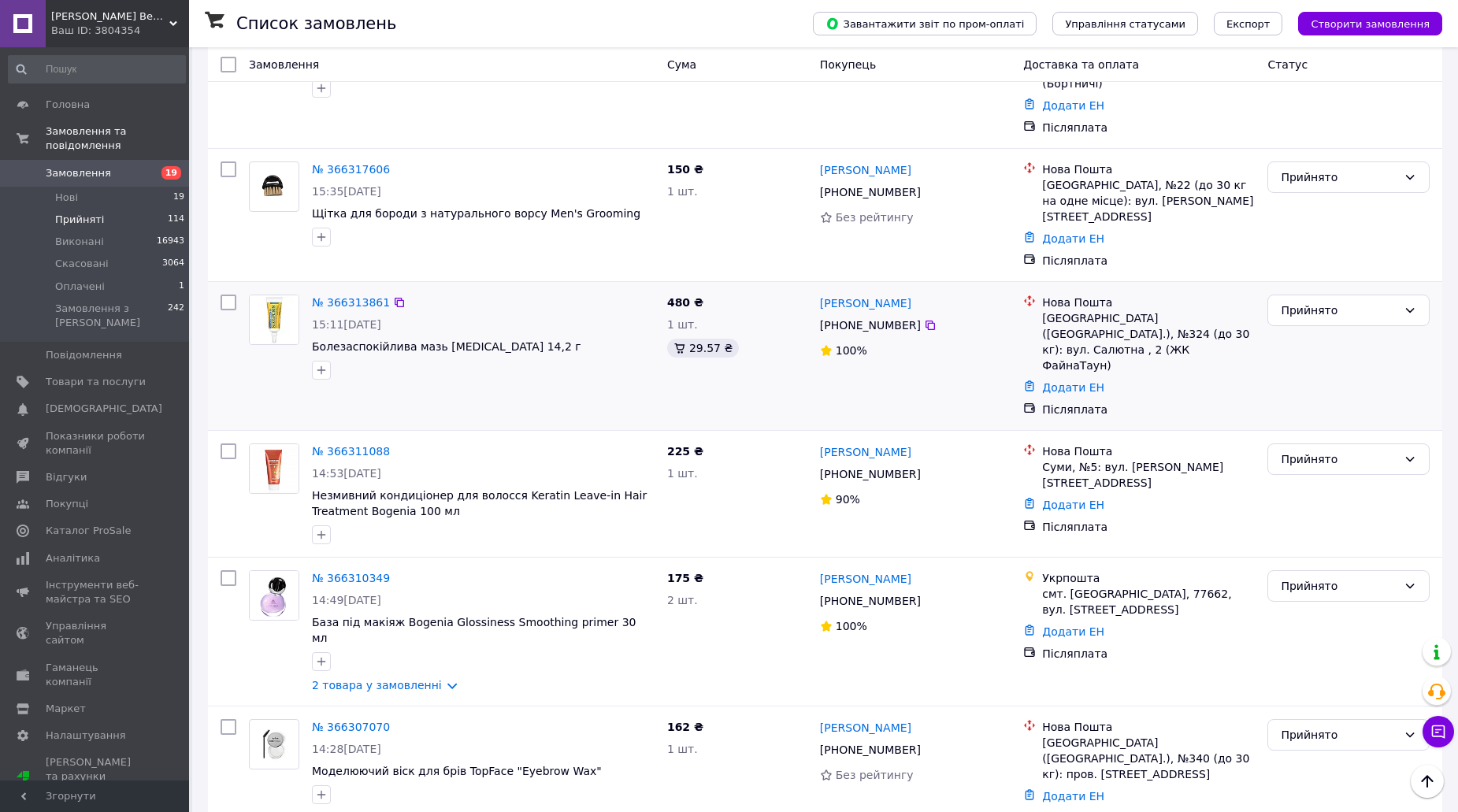
scroll to position [0, 0]
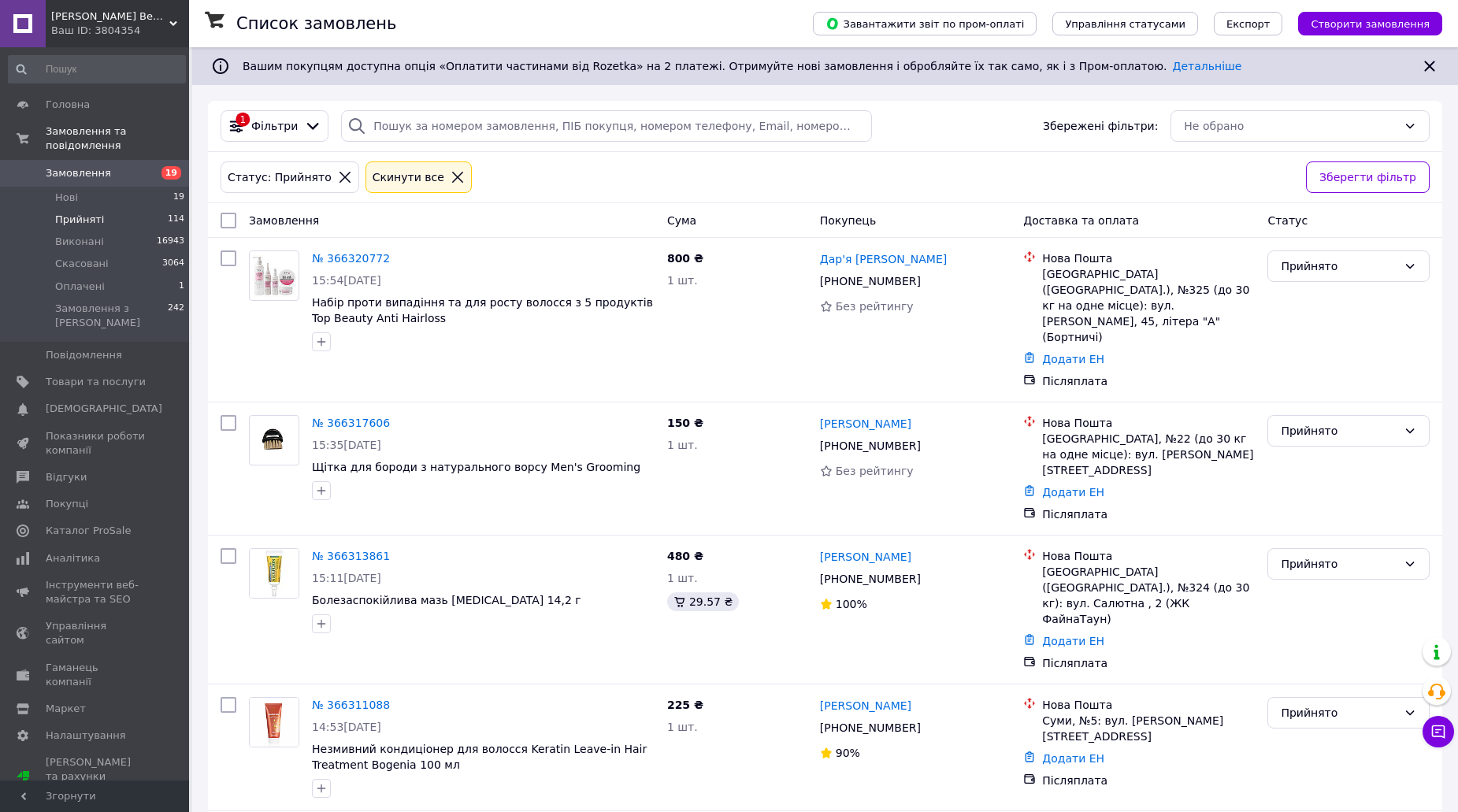
click at [119, 166] on span "Замовлення" at bounding box center [95, 173] width 100 height 14
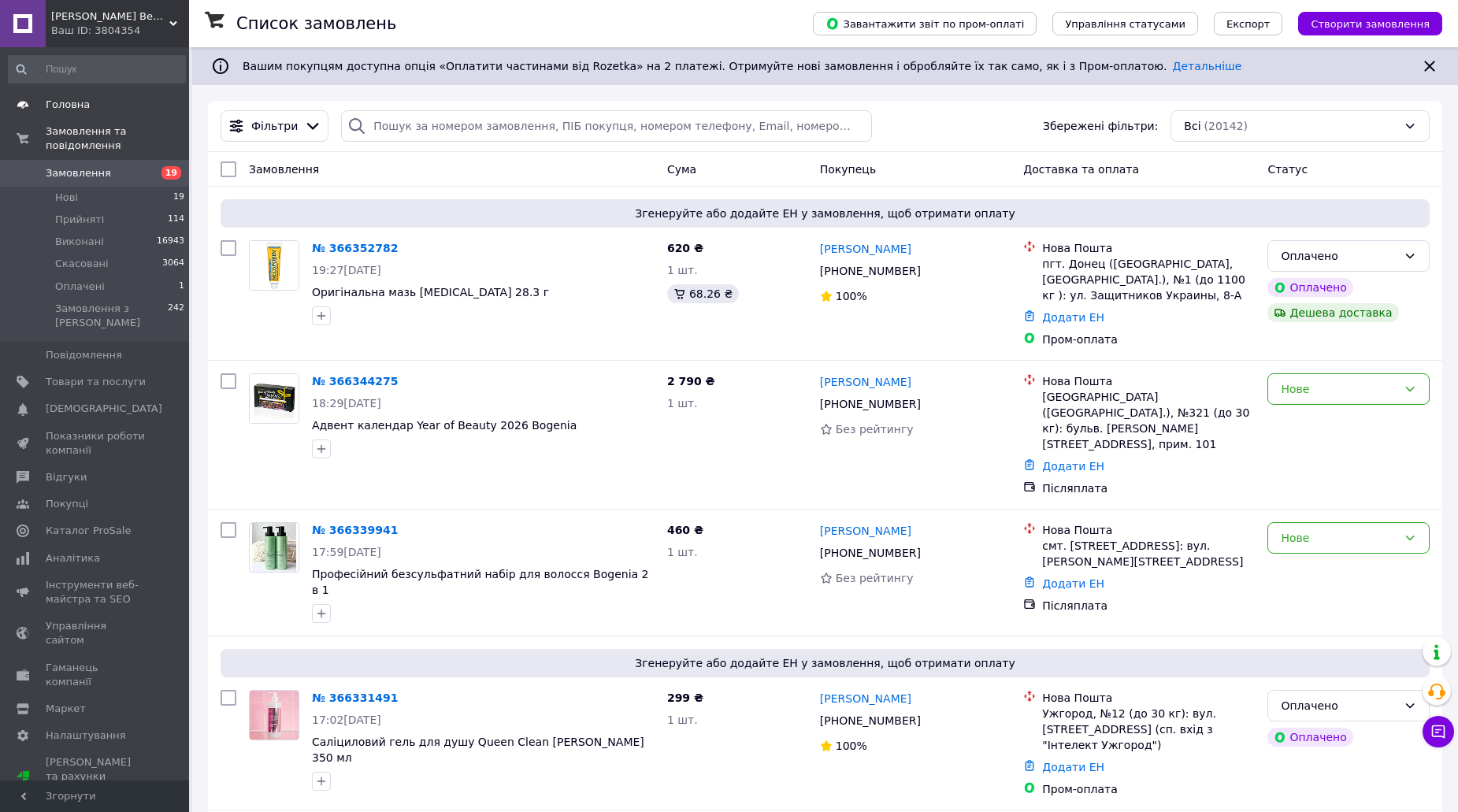
click at [86, 113] on link "Головна" at bounding box center [97, 105] width 194 height 27
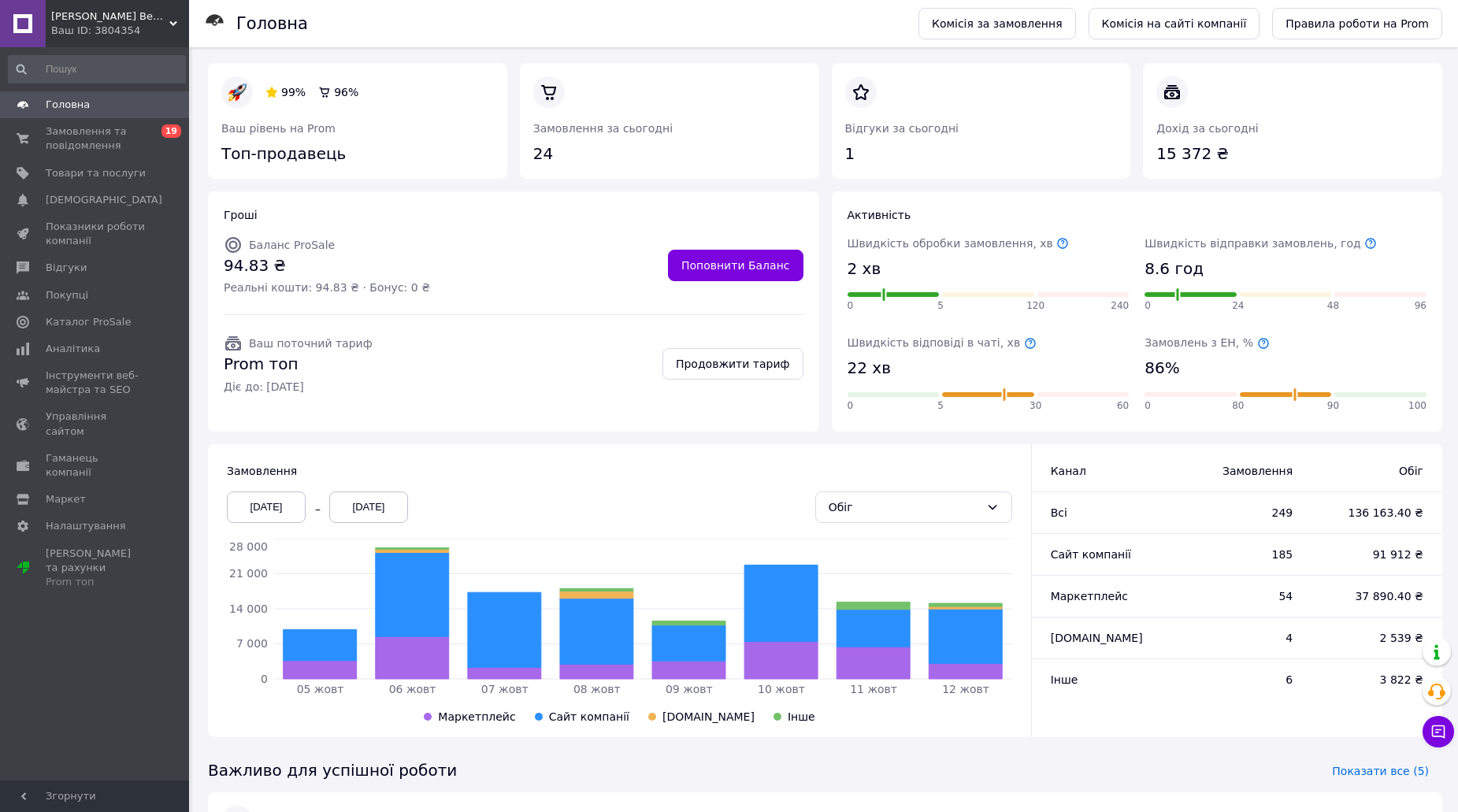
click at [267, 522] on div "05.10.2025" at bounding box center [267, 507] width 79 height 31
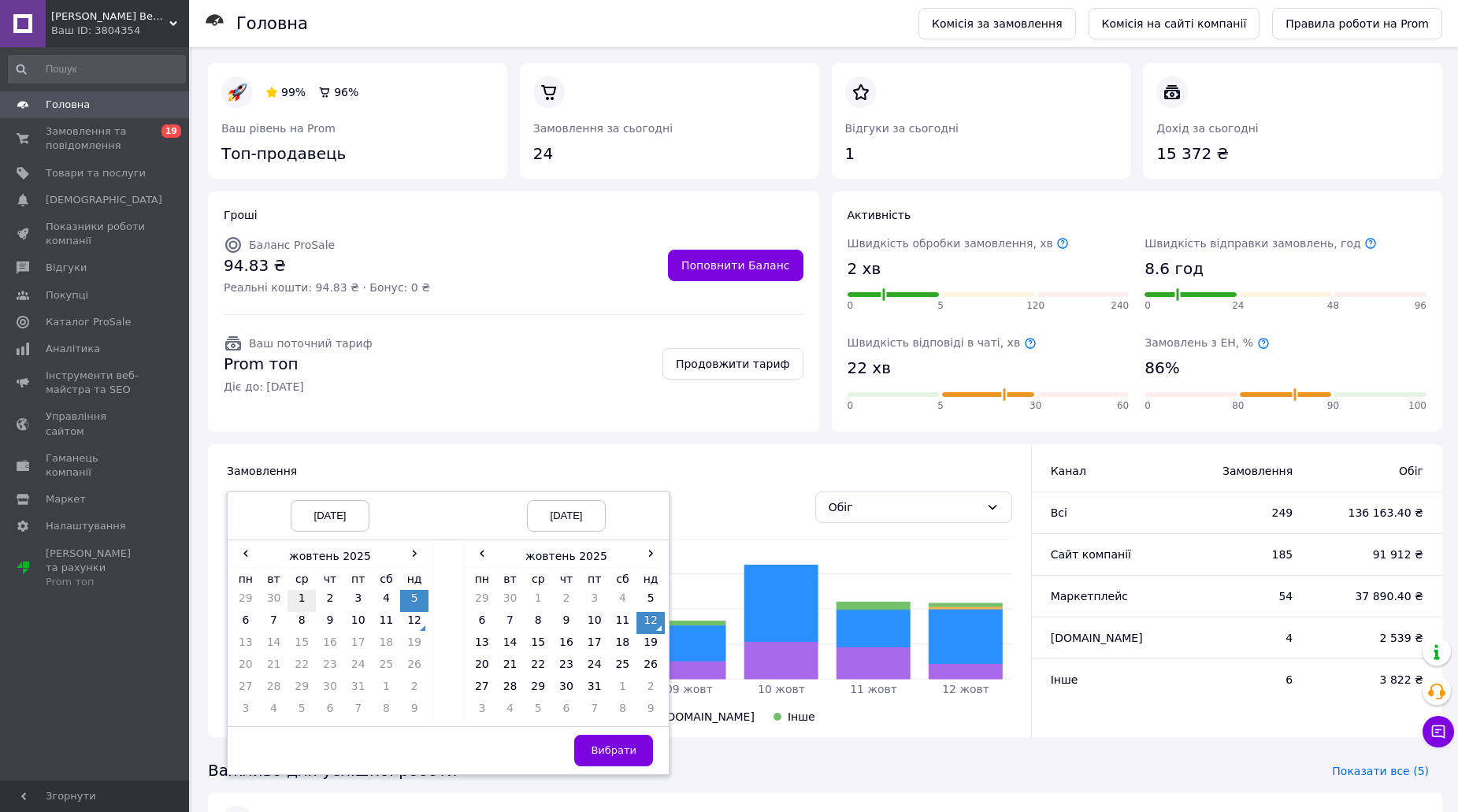
click at [299, 595] on td "1" at bounding box center [302, 600] width 29 height 22
click at [637, 747] on button "Вибрати" at bounding box center [614, 750] width 79 height 31
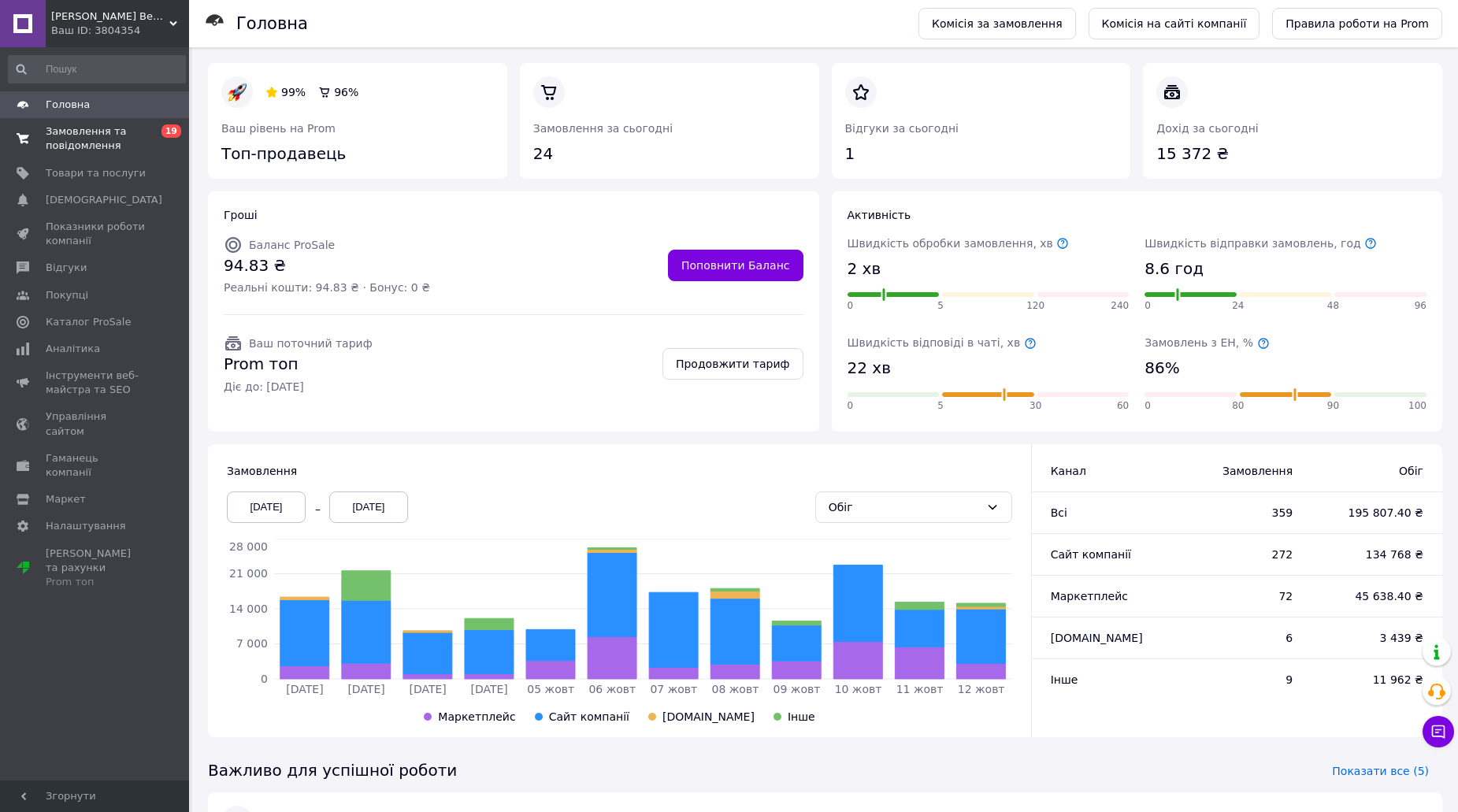
click at [126, 125] on span "Замовлення та повідомлення" at bounding box center [95, 139] width 100 height 29
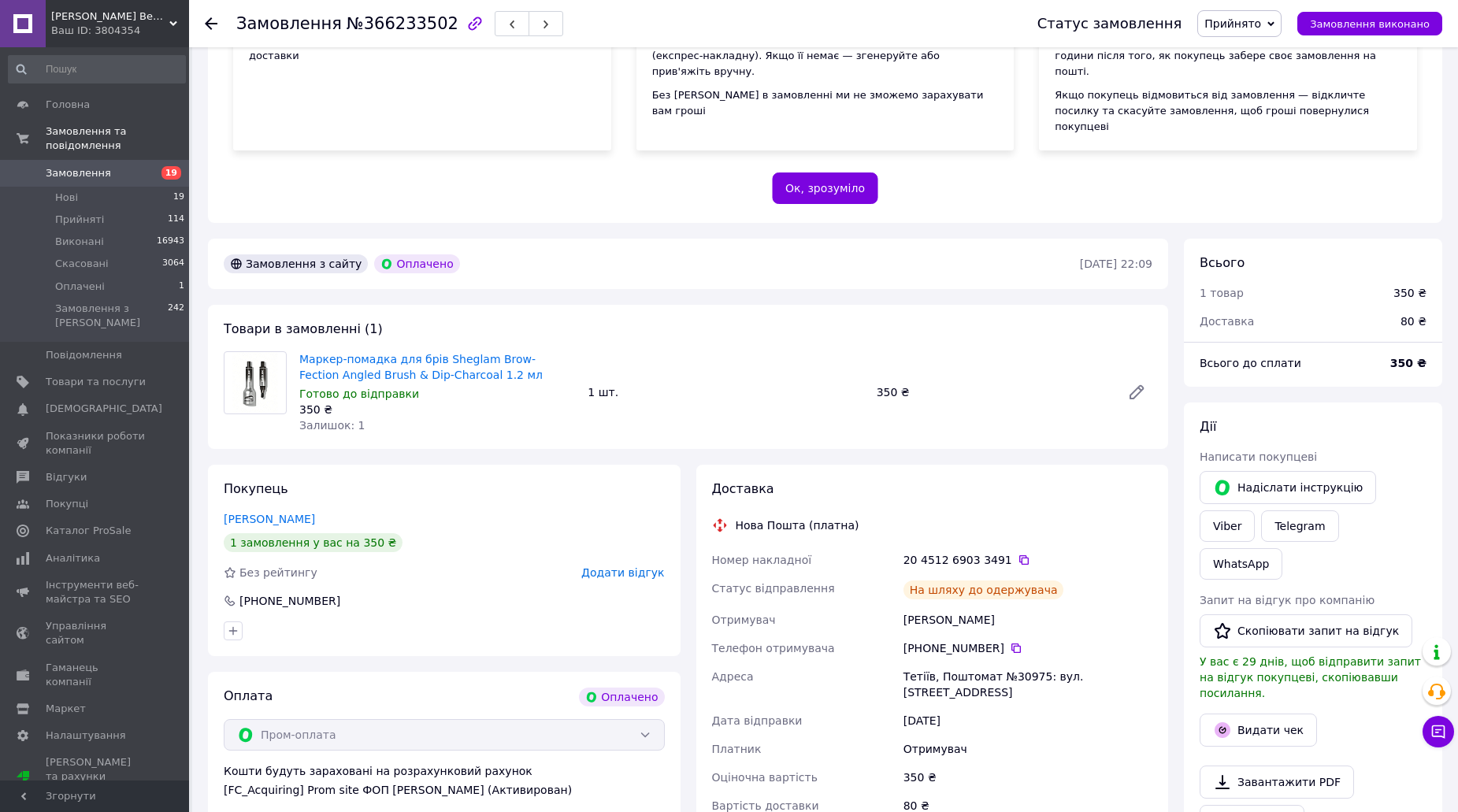
scroll to position [472, 0]
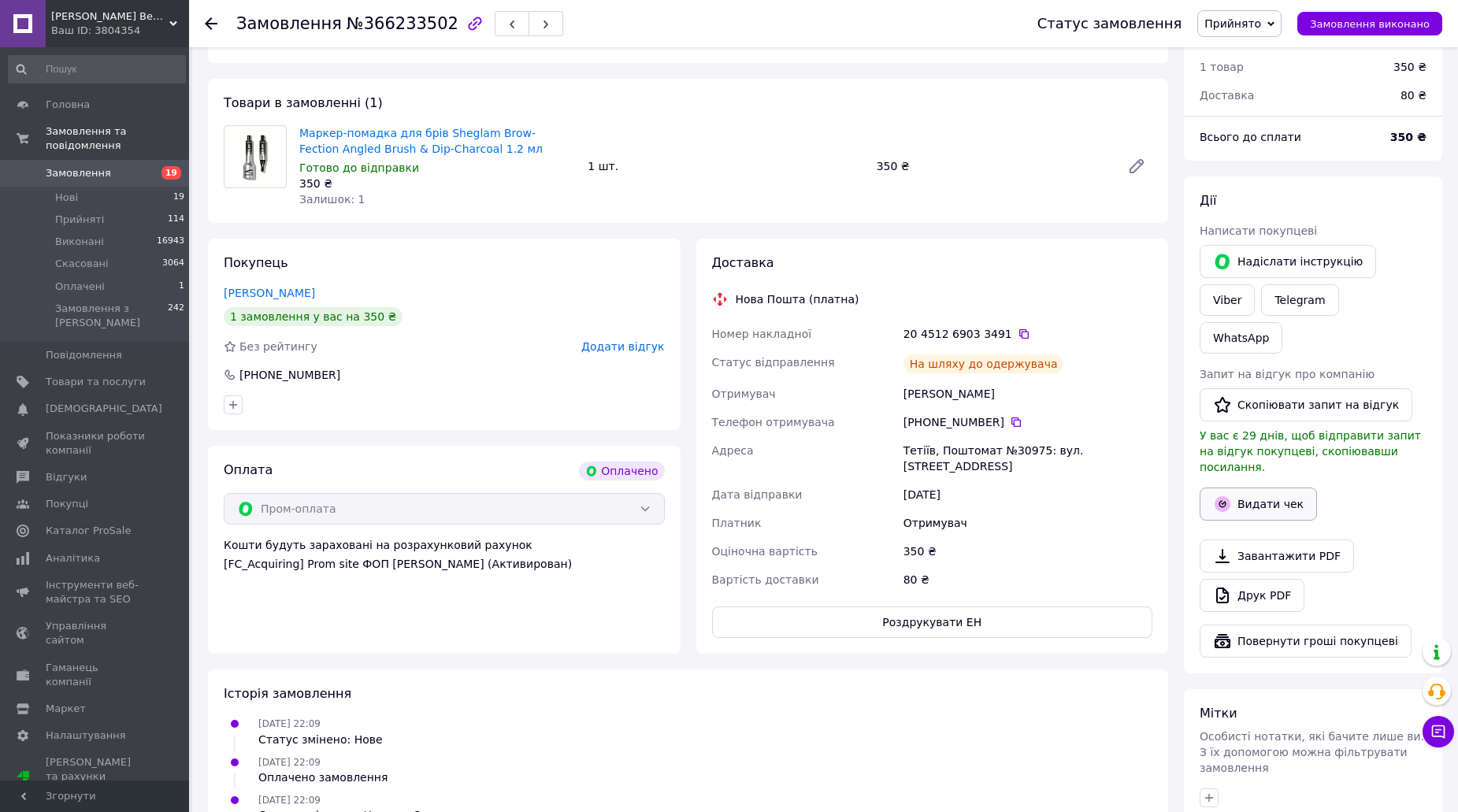
click at [1240, 487] on button "Видати чек" at bounding box center [1258, 503] width 118 height 33
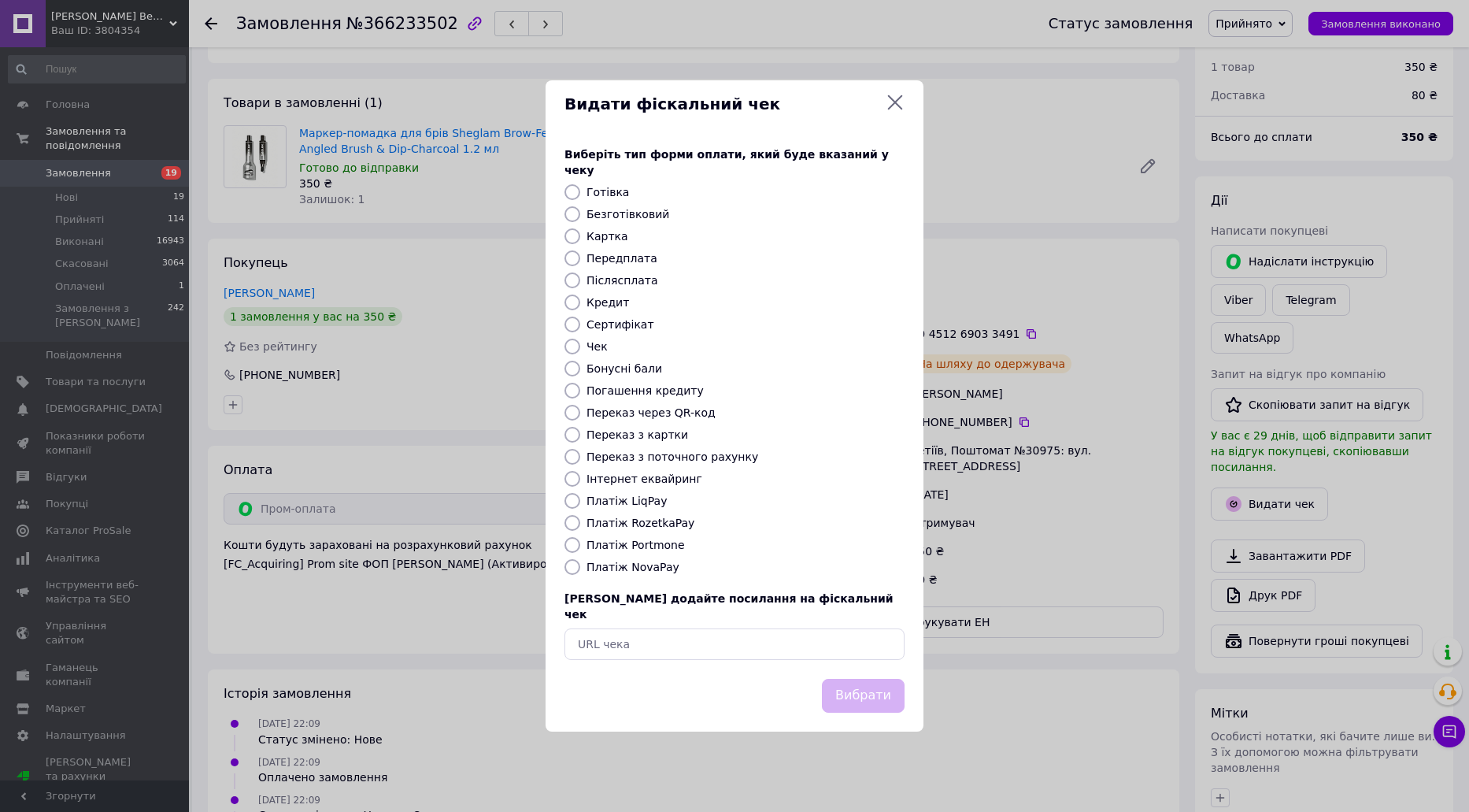
click at [669, 529] on label "Платіж RozetkaPay" at bounding box center [641, 523] width 108 height 13
click at [581, 529] on input "Платіж RozetkaPay" at bounding box center [573, 523] width 16 height 16
radio input "true"
click at [850, 678] on button "Вибрати" at bounding box center [863, 695] width 83 height 34
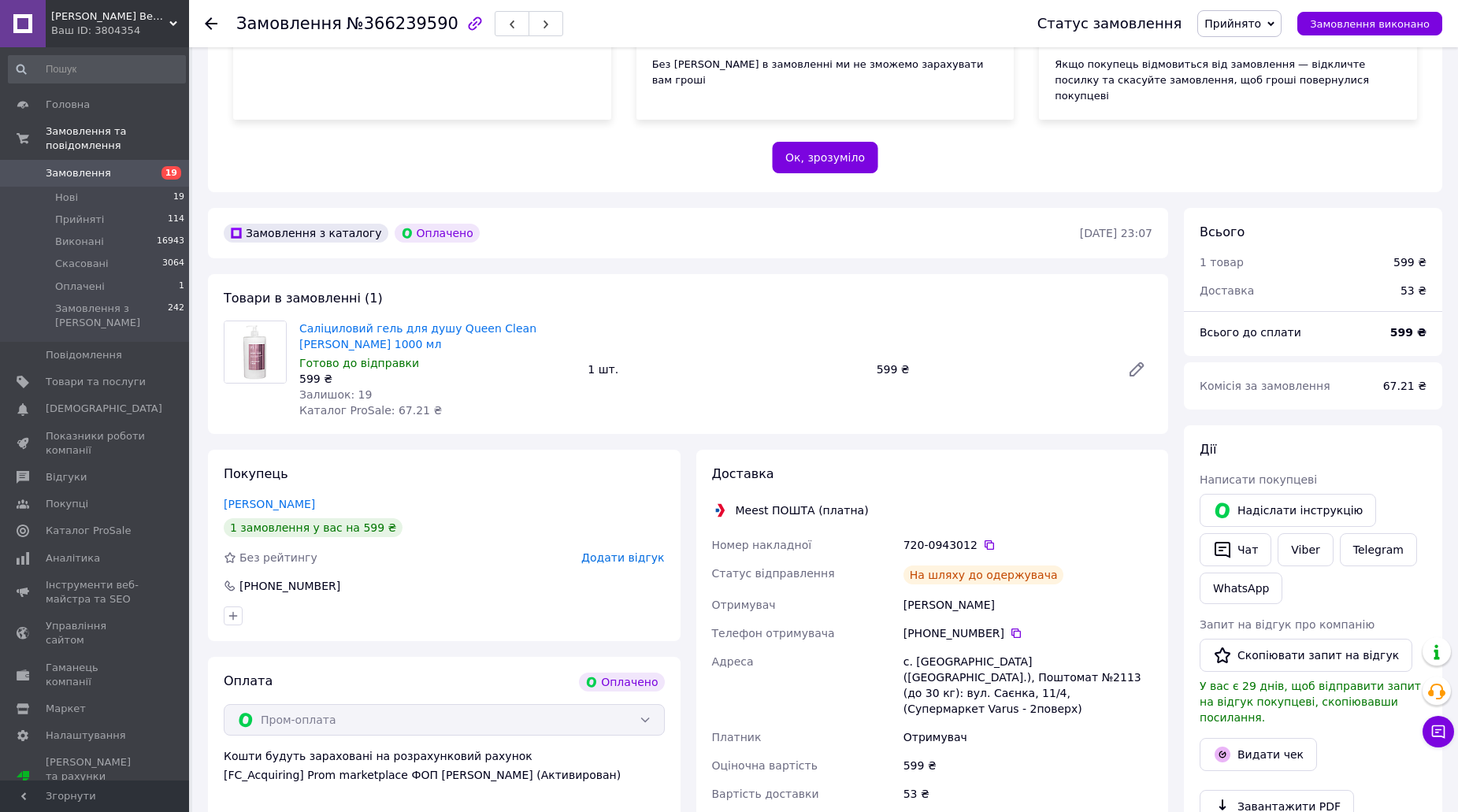
scroll to position [394, 0]
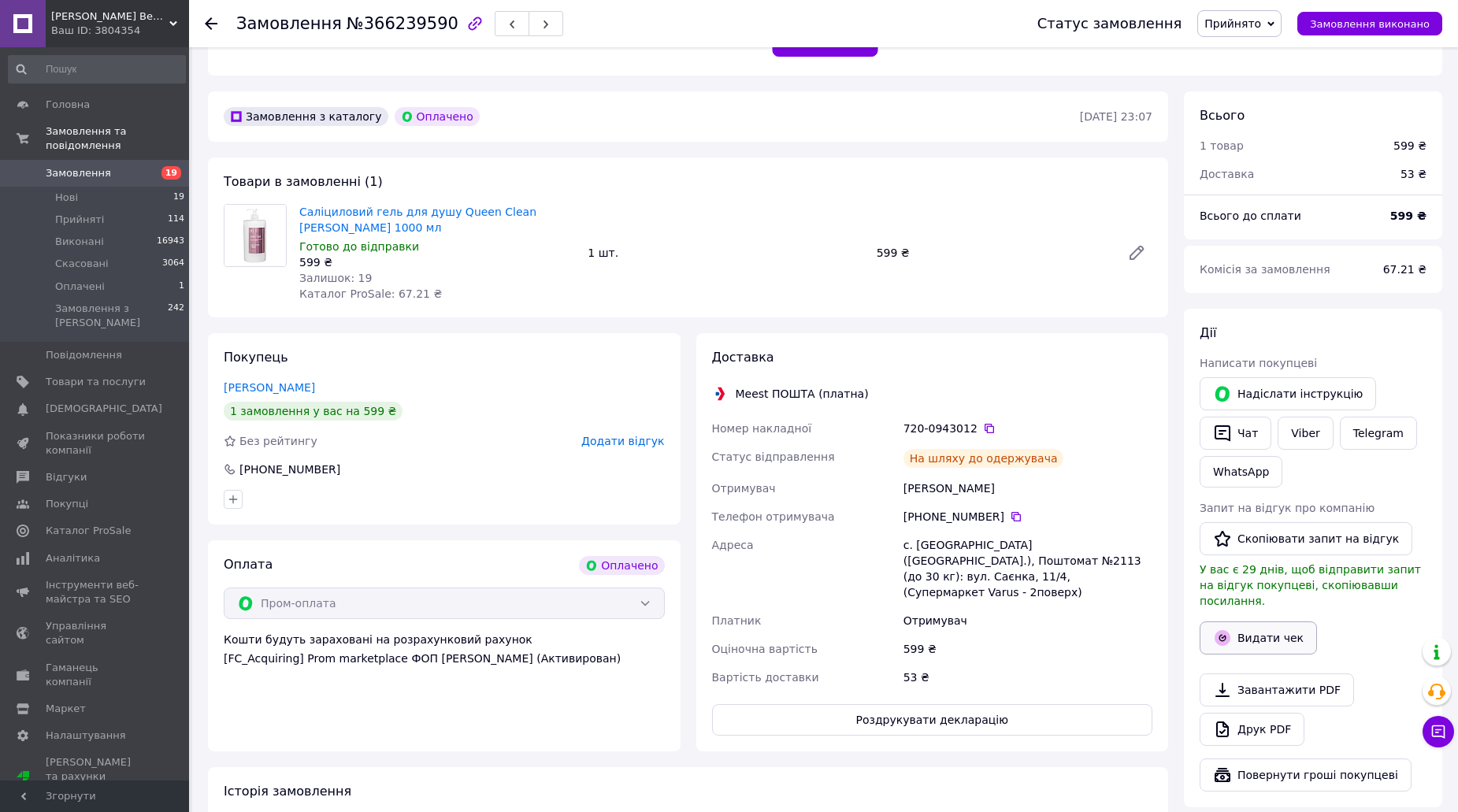
click at [1257, 621] on button "Видати чек" at bounding box center [1258, 637] width 118 height 33
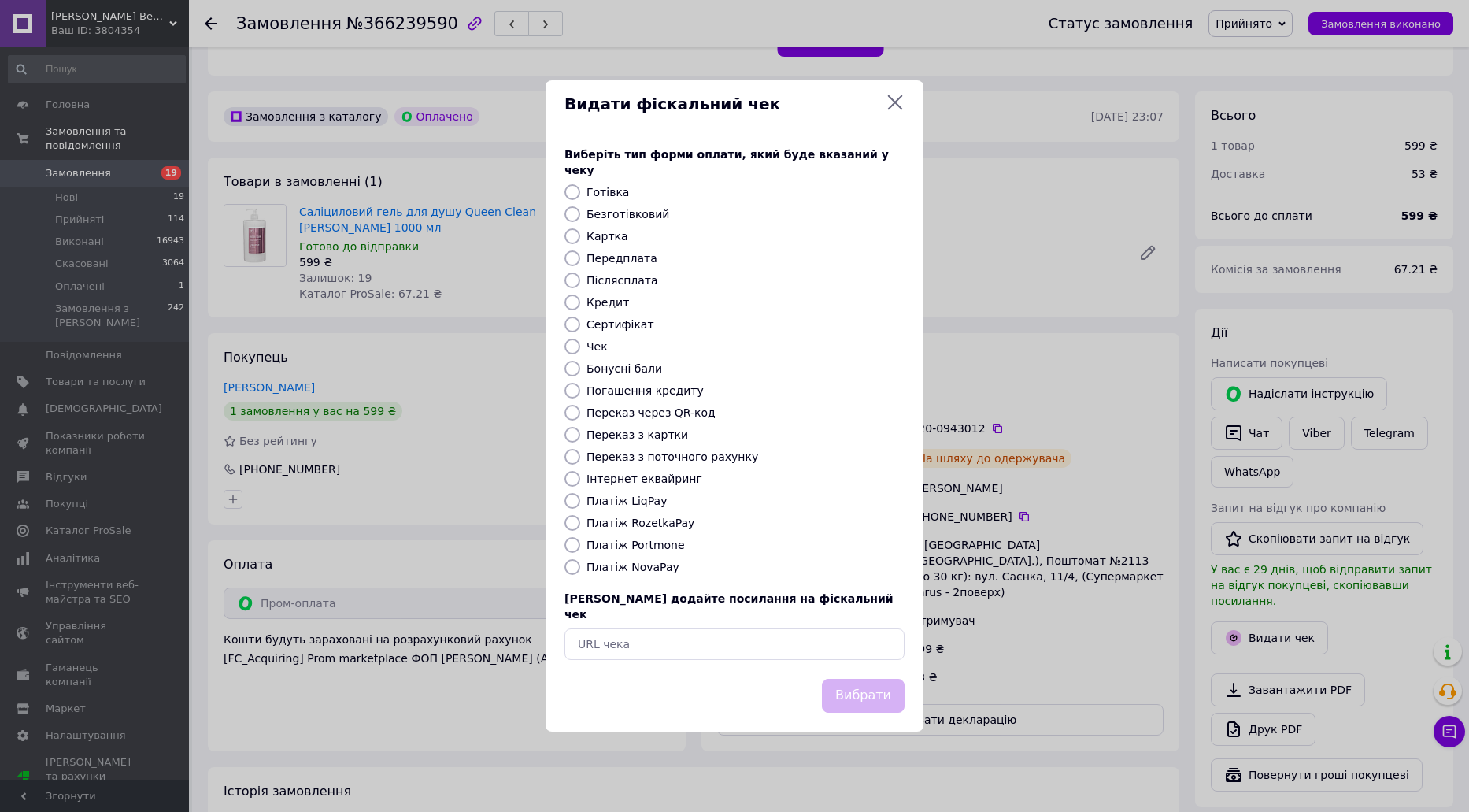
click at [662, 514] on div "Виберіть тип форми оплати, який буде вказаний у чеку Готівка Безготівковий Карт…" at bounding box center [734, 403] width 378 height 551
click at [665, 525] on label "Платіж RozetkaPay" at bounding box center [641, 523] width 108 height 13
click at [581, 525] on input "Платіж RozetkaPay" at bounding box center [573, 523] width 16 height 16
radio input "true"
click at [909, 685] on div "Вибрати" at bounding box center [734, 704] width 378 height 53
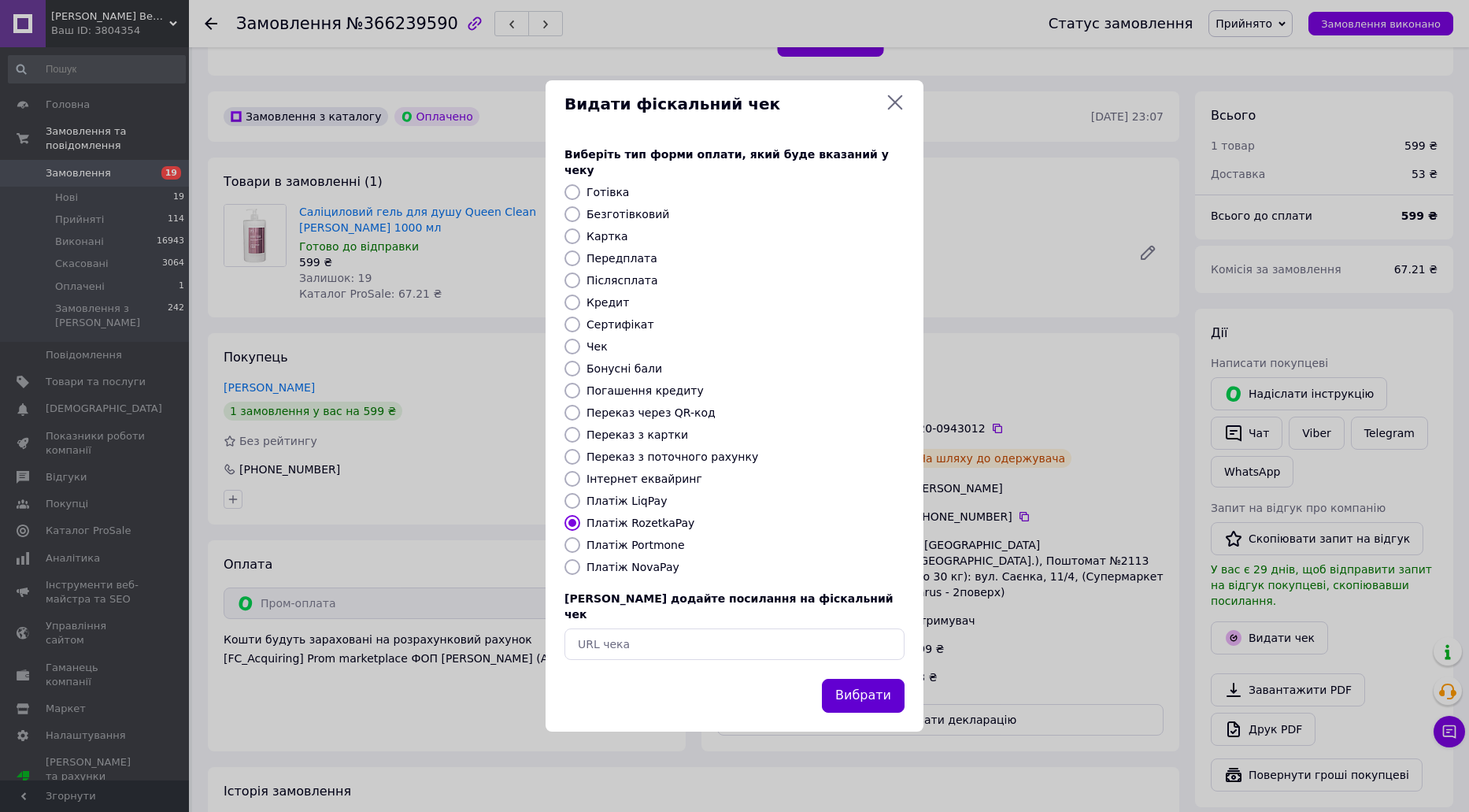
click at [849, 678] on button "Вибрати" at bounding box center [863, 695] width 83 height 34
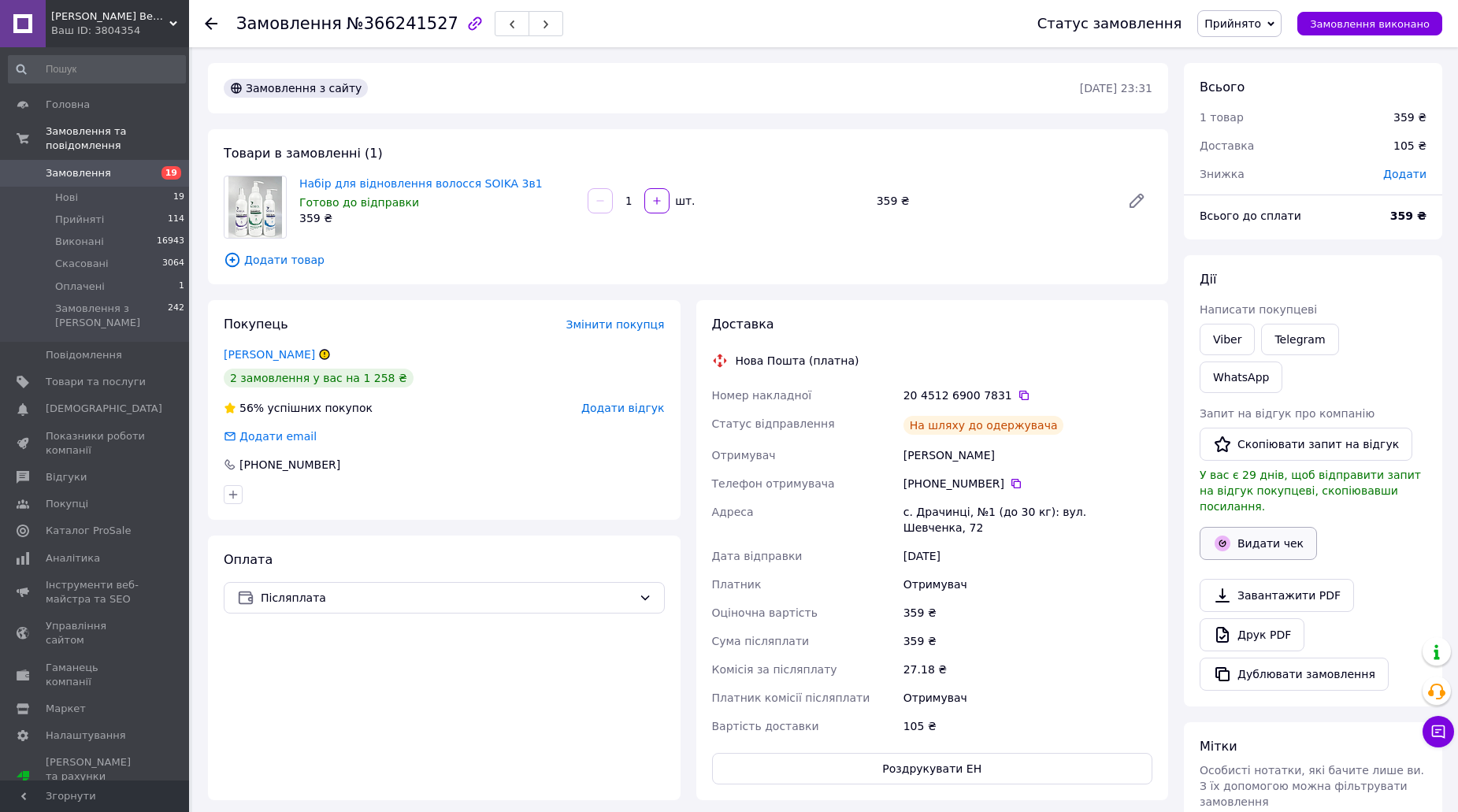
click at [1249, 527] on button "Видати чек" at bounding box center [1258, 543] width 118 height 33
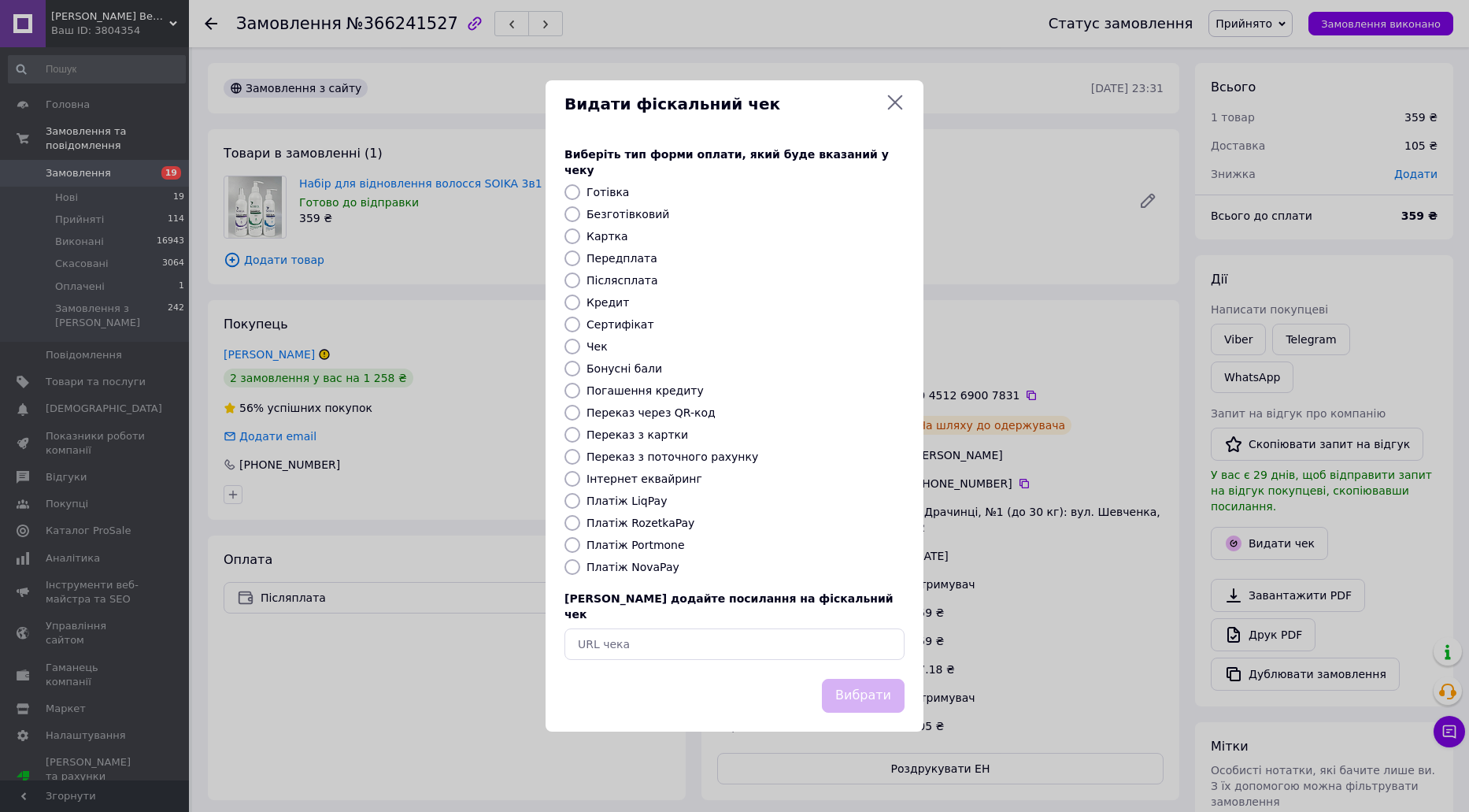
click at [629, 568] on label "Платіж NovaPay" at bounding box center [634, 567] width 93 height 13
click at [581, 568] on input "Платіж NovaPay" at bounding box center [573, 567] width 16 height 16
radio input "true"
click at [838, 685] on button "Вибрати" at bounding box center [863, 695] width 83 height 34
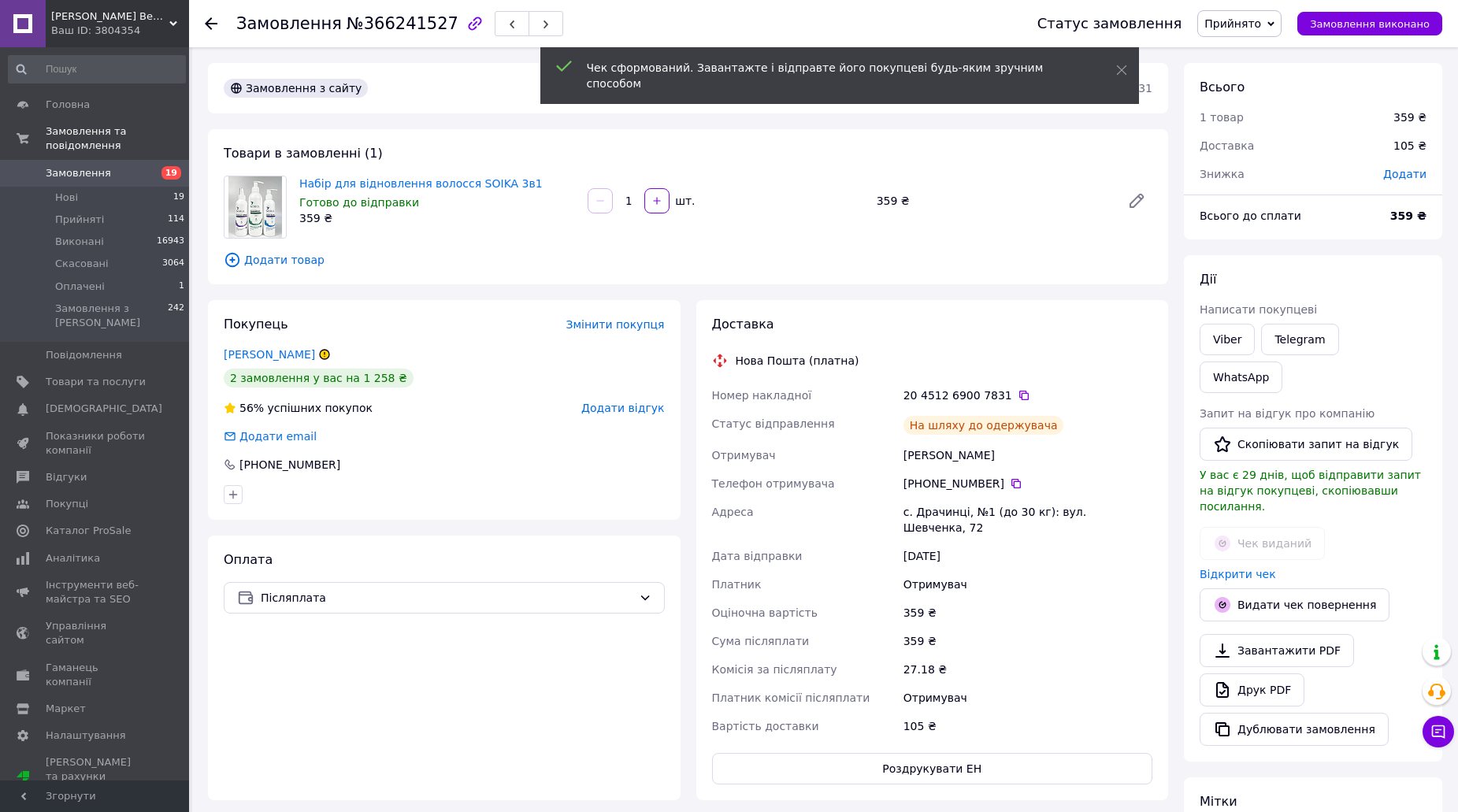
click at [307, 362] on div "Григорійчук Ангеліна" at bounding box center [268, 354] width 94 height 16
click at [315, 349] on link "Григорійчук Ангеліна" at bounding box center [269, 354] width 92 height 13
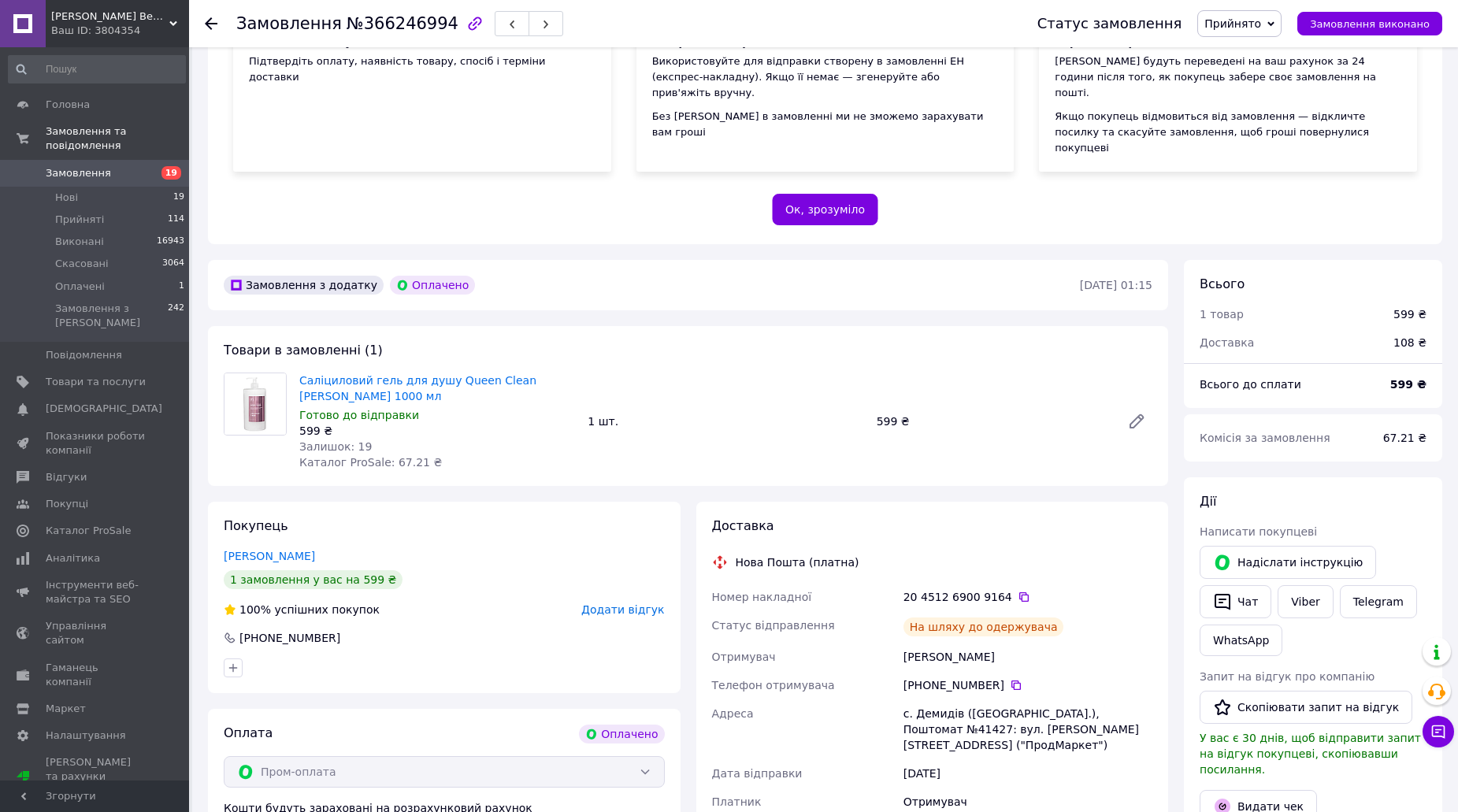
scroll to position [472, 0]
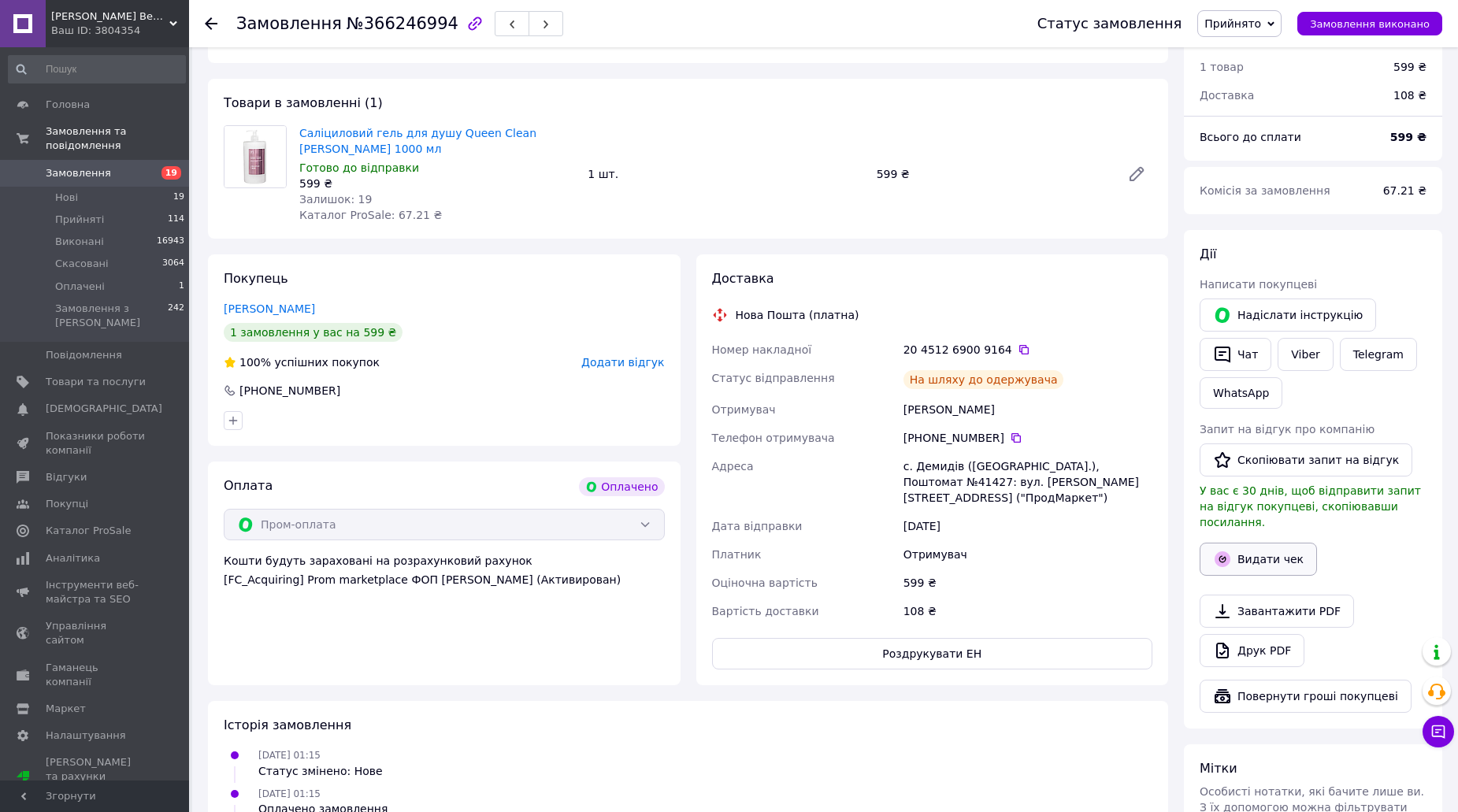
click at [1249, 543] on button "Видати чек" at bounding box center [1258, 559] width 118 height 33
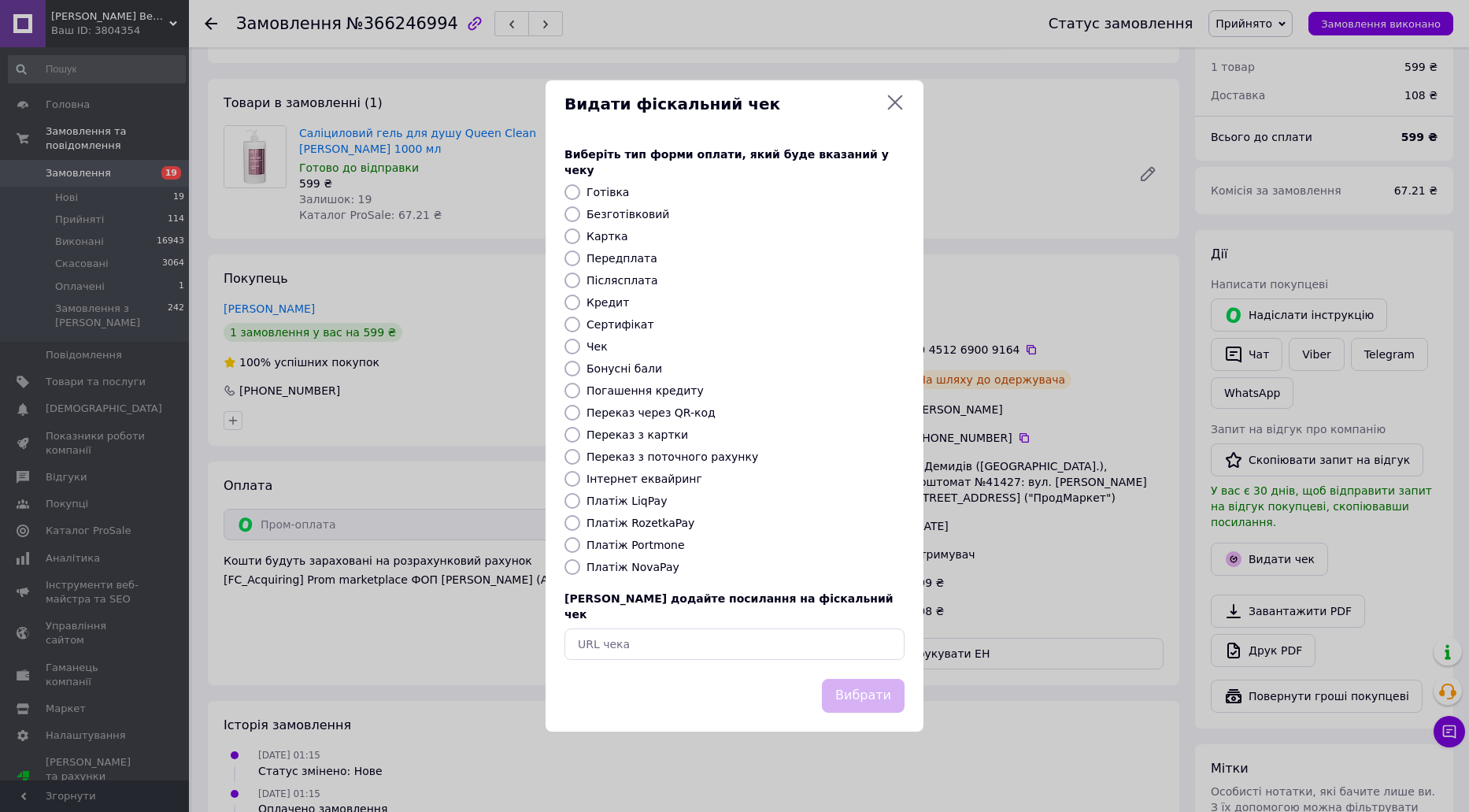
click at [636, 519] on label "Платіж RozetkaPay" at bounding box center [641, 523] width 108 height 13
click at [581, 519] on input "Платіж RozetkaPay" at bounding box center [573, 523] width 16 height 16
radio input "true"
click at [862, 678] on button "Вибрати" at bounding box center [863, 695] width 83 height 34
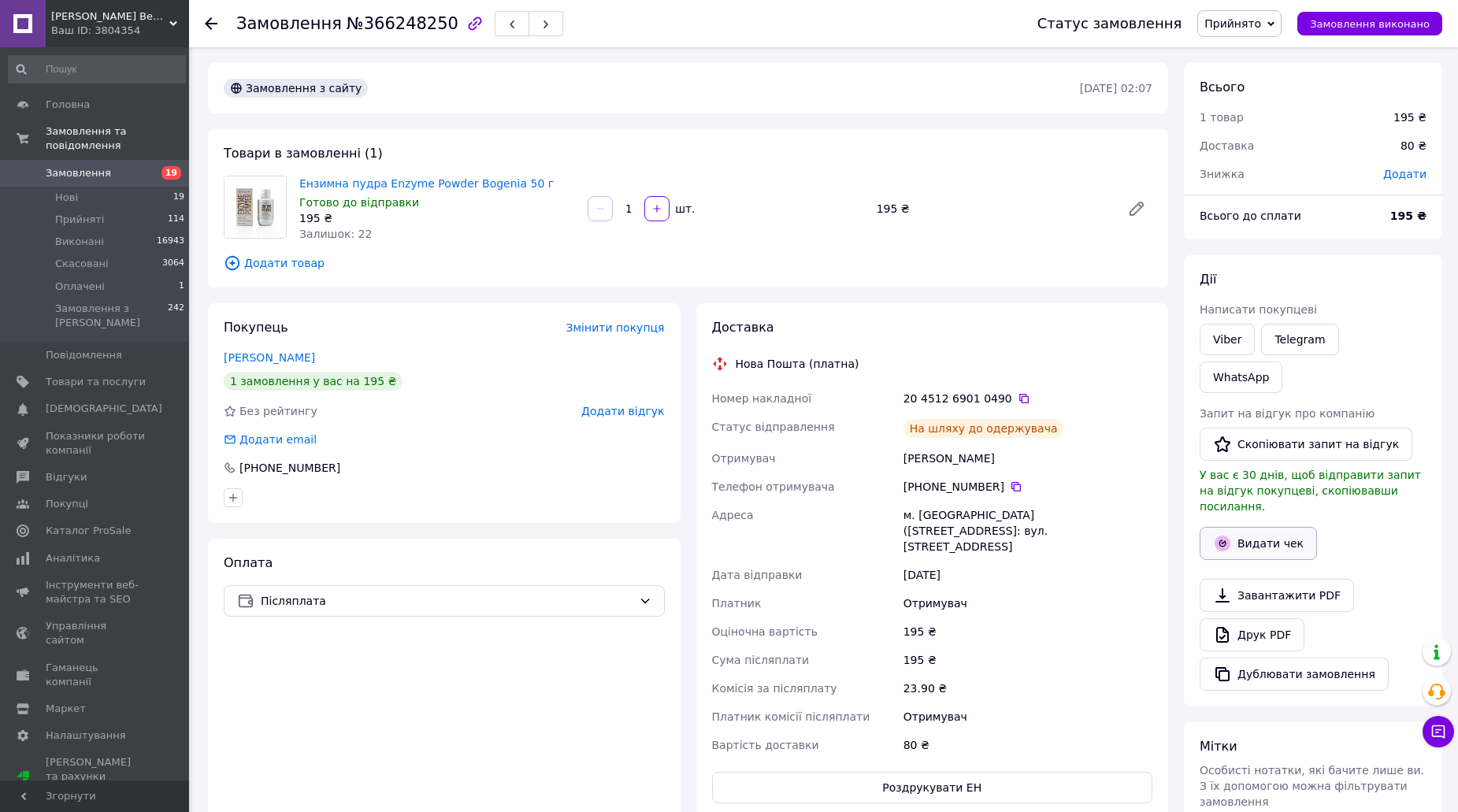
click at [1252, 527] on button "Видати чек" at bounding box center [1258, 543] width 118 height 33
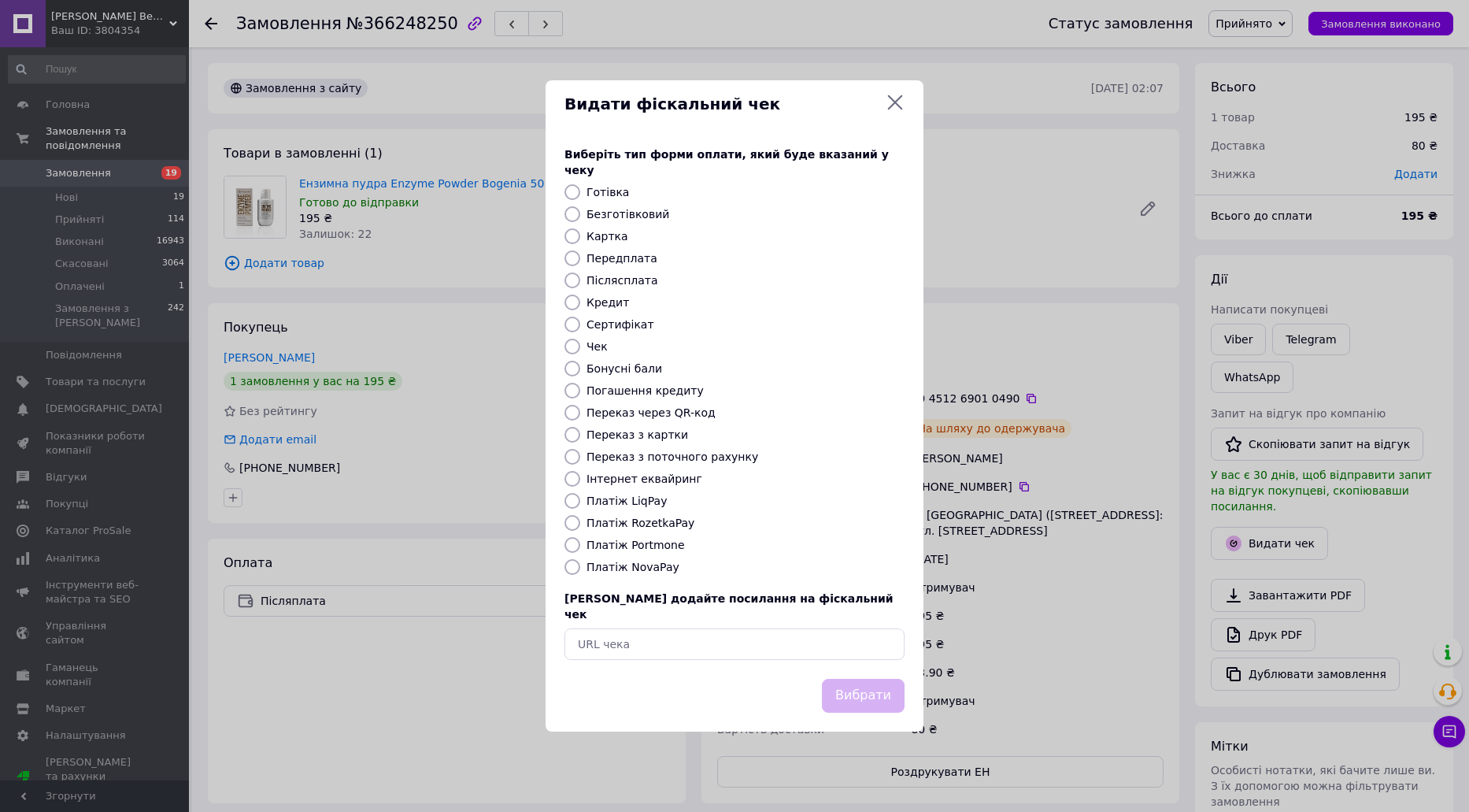
click at [623, 561] on label "Платіж NovaPay" at bounding box center [634, 567] width 93 height 13
click at [581, 560] on input "Платіж NovaPay" at bounding box center [573, 567] width 16 height 16
radio input "true"
click at [852, 680] on button "Вибрати" at bounding box center [863, 695] width 83 height 34
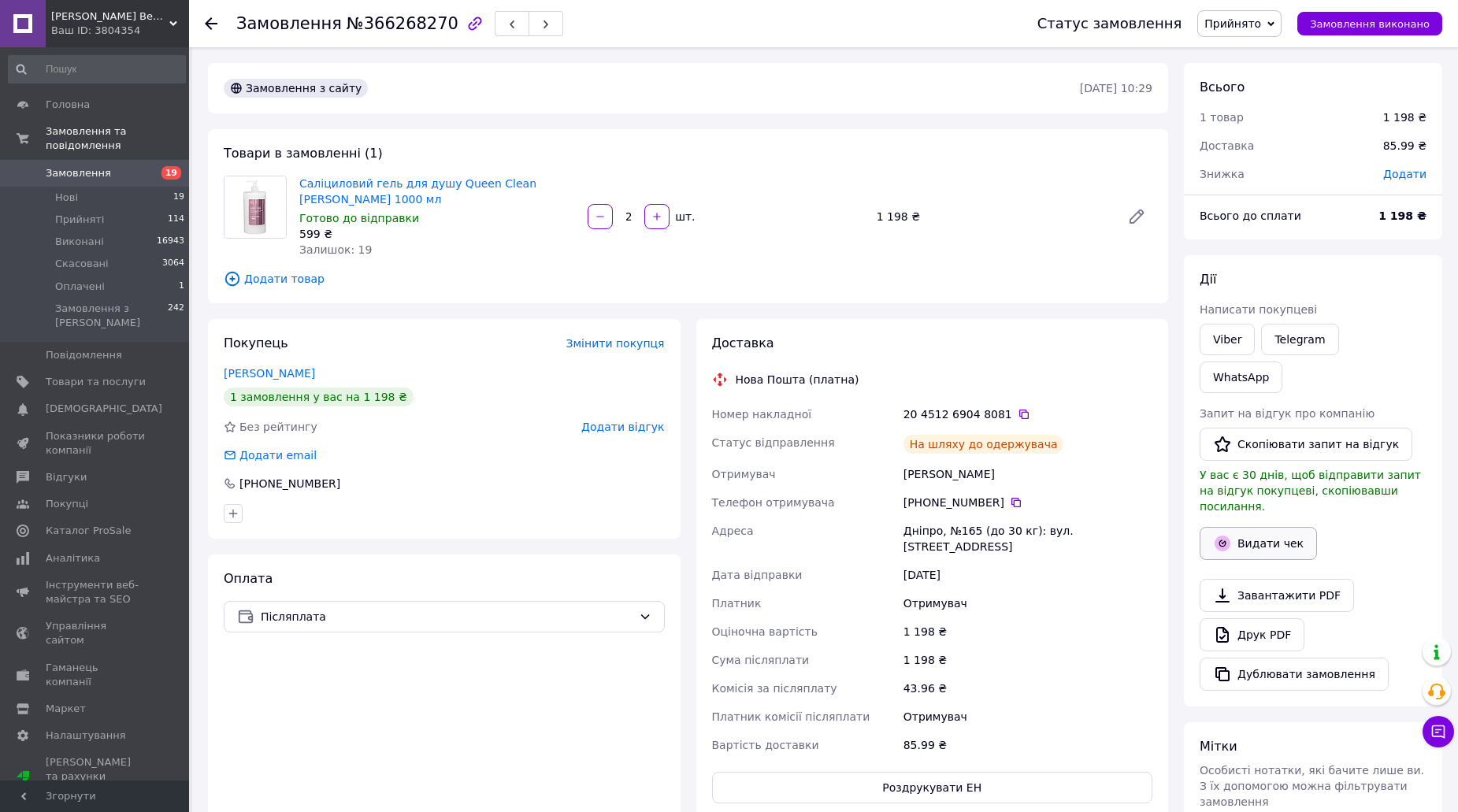
click at [1268, 527] on button "Видати чек" at bounding box center [1258, 543] width 118 height 33
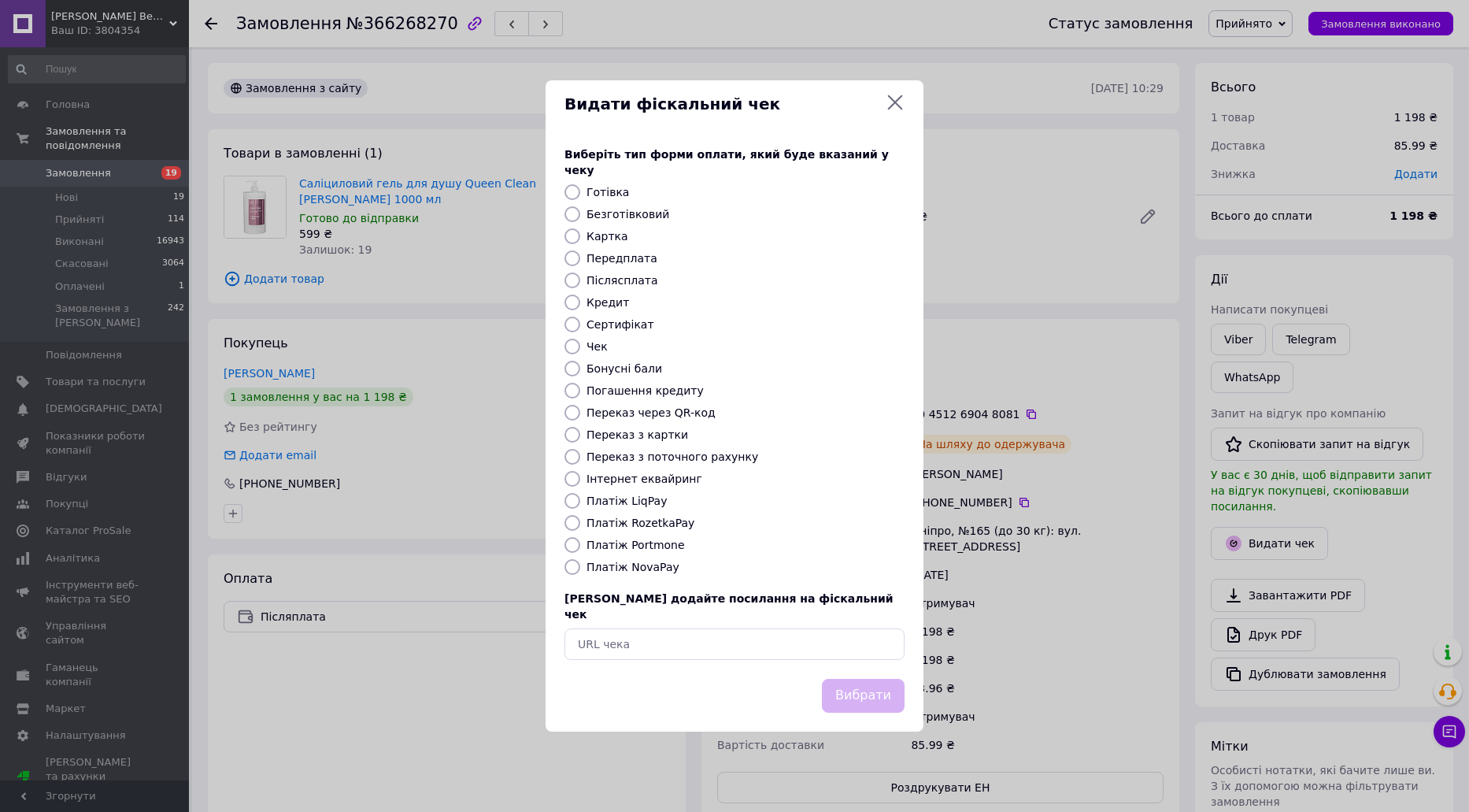
click at [610, 567] on label "Платіж NovaPay" at bounding box center [634, 567] width 93 height 13
click at [581, 567] on input "Платіж NovaPay" at bounding box center [573, 567] width 16 height 16
radio input "true"
click at [860, 678] on button "Вибрати" at bounding box center [863, 695] width 83 height 34
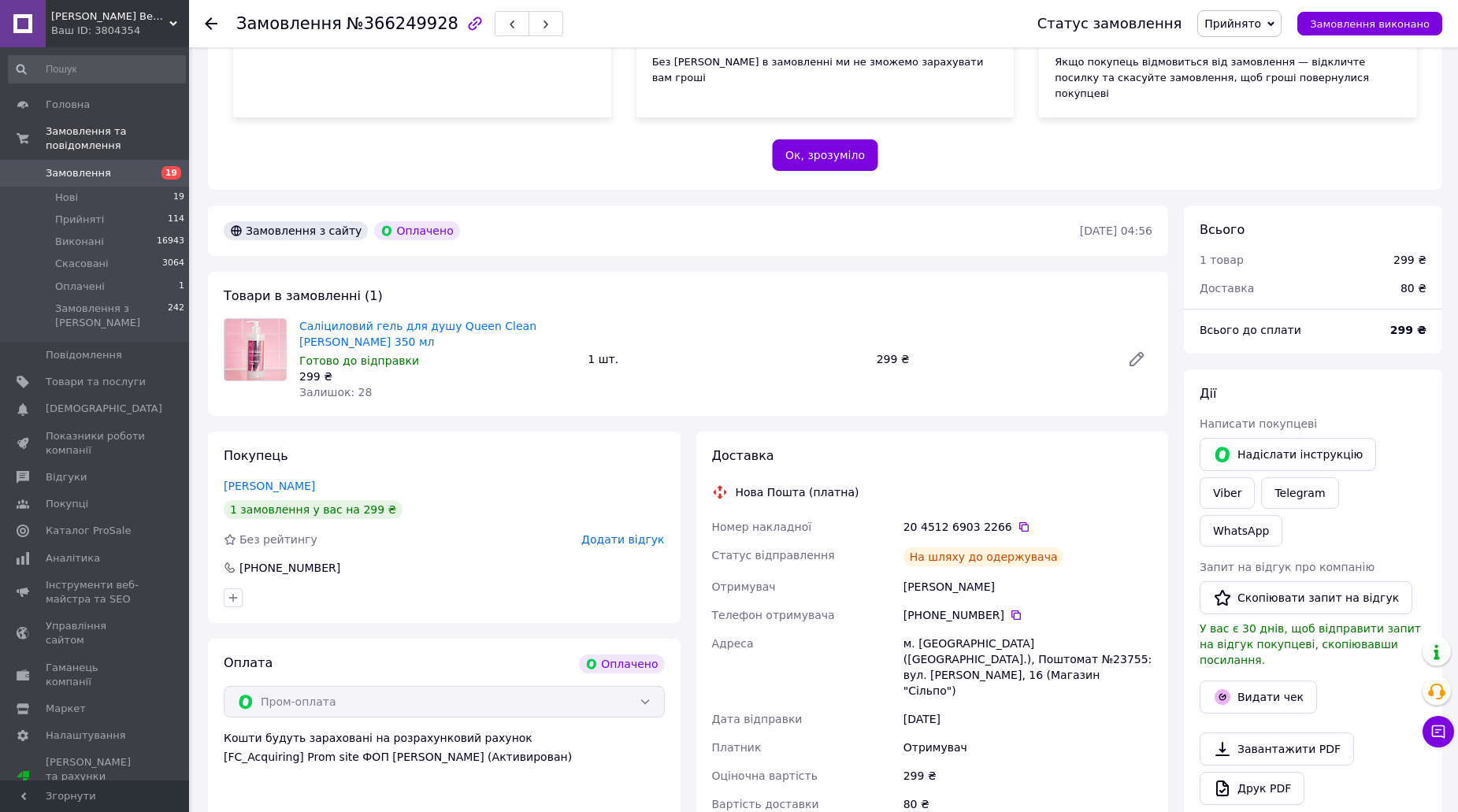
scroll to position [472, 0]
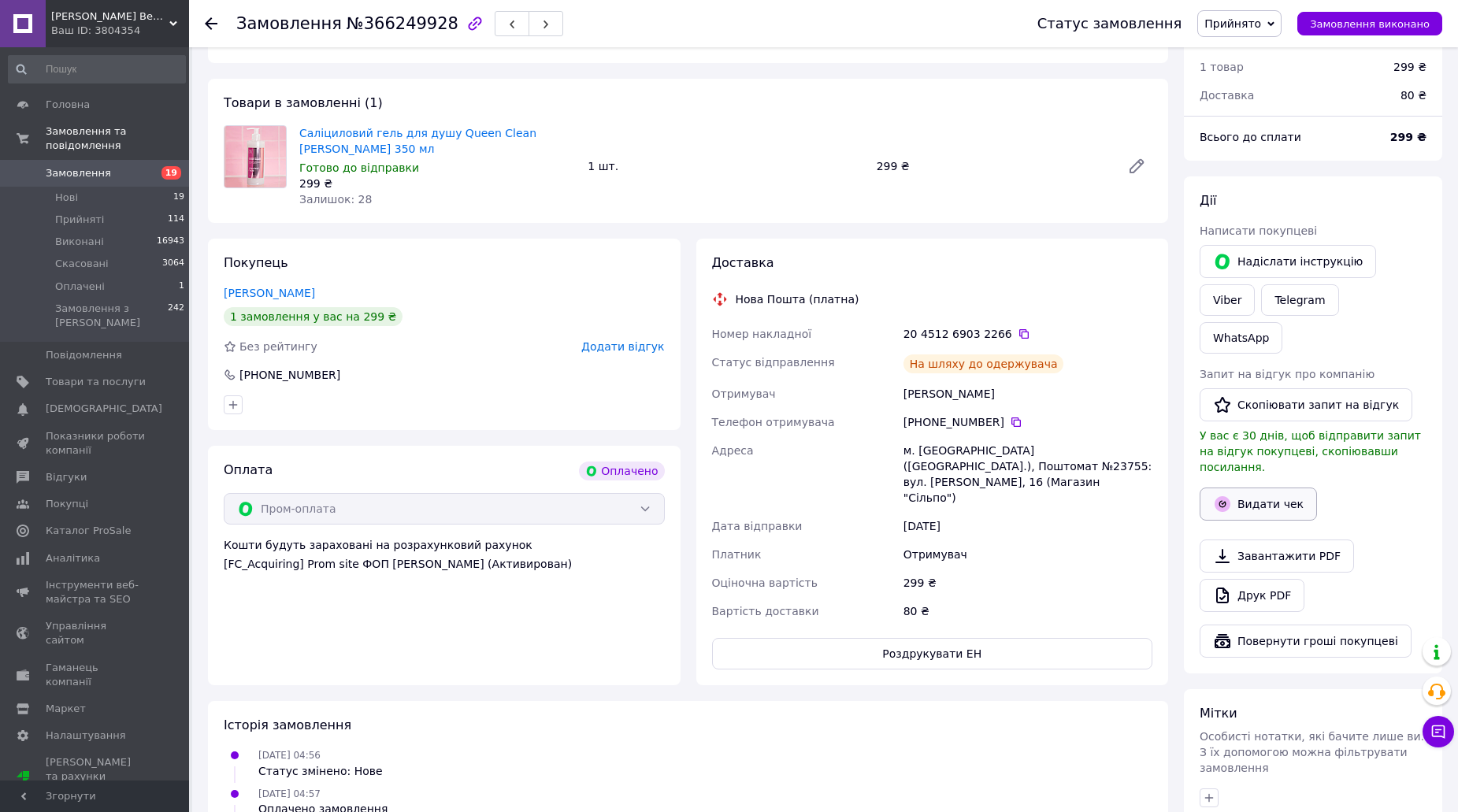
click at [1284, 487] on button "Видати чек" at bounding box center [1258, 503] width 118 height 33
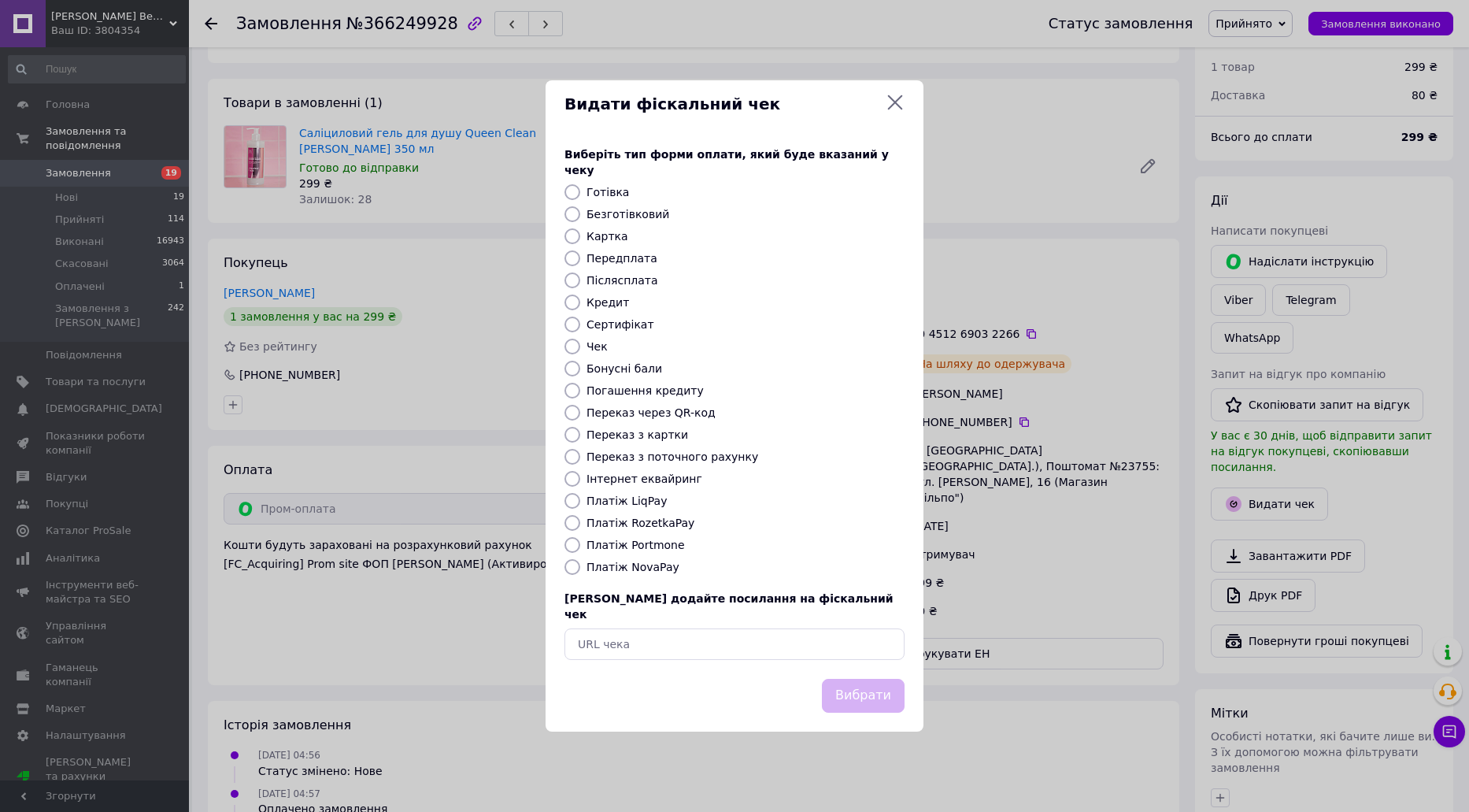
click at [668, 517] on label "Платіж RozetkaPay" at bounding box center [641, 523] width 108 height 13
click at [581, 517] on input "Платіж RozetkaPay" at bounding box center [573, 523] width 16 height 16
radio input "true"
click at [845, 679] on button "Вибрати" at bounding box center [863, 695] width 83 height 34
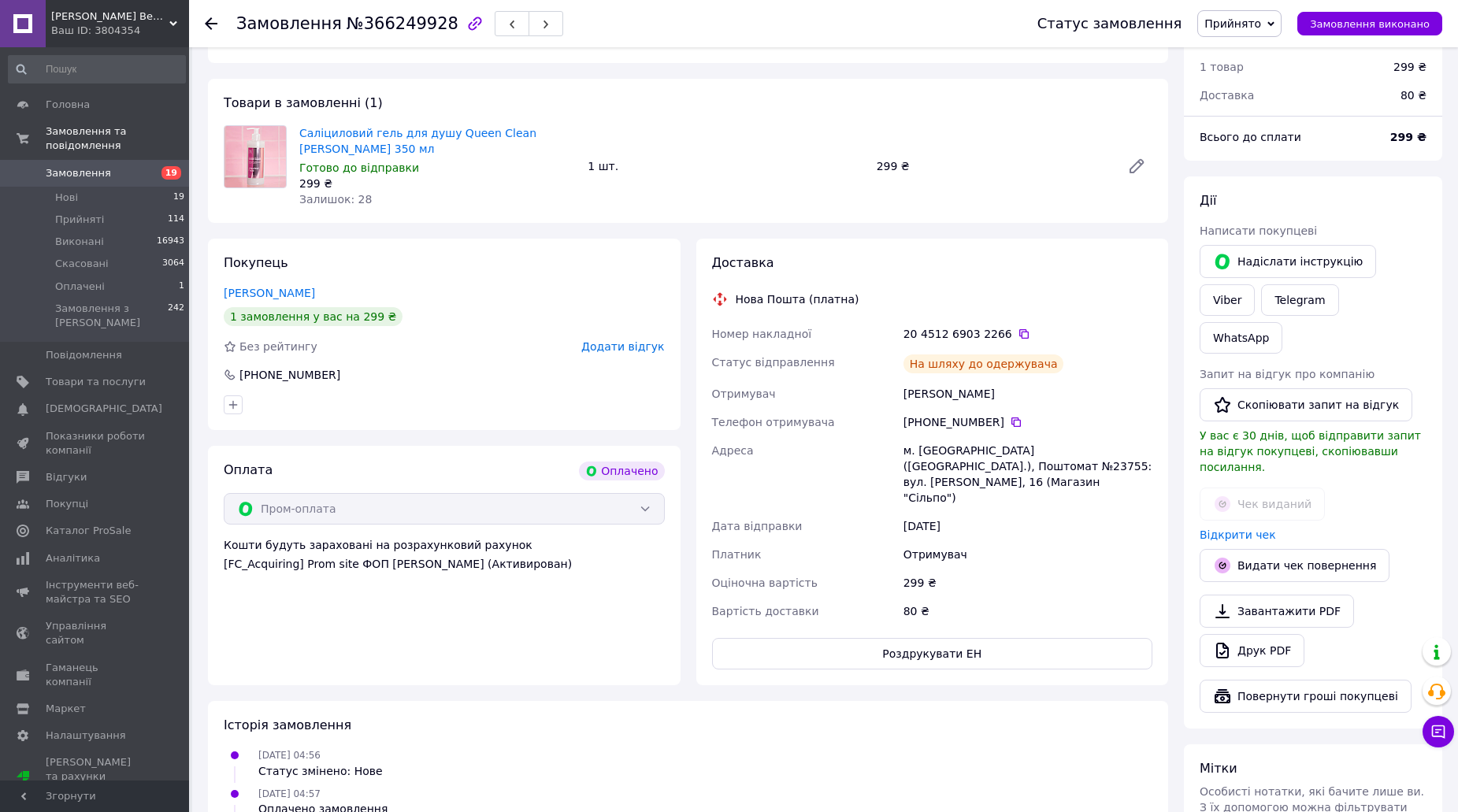
scroll to position [0, 0]
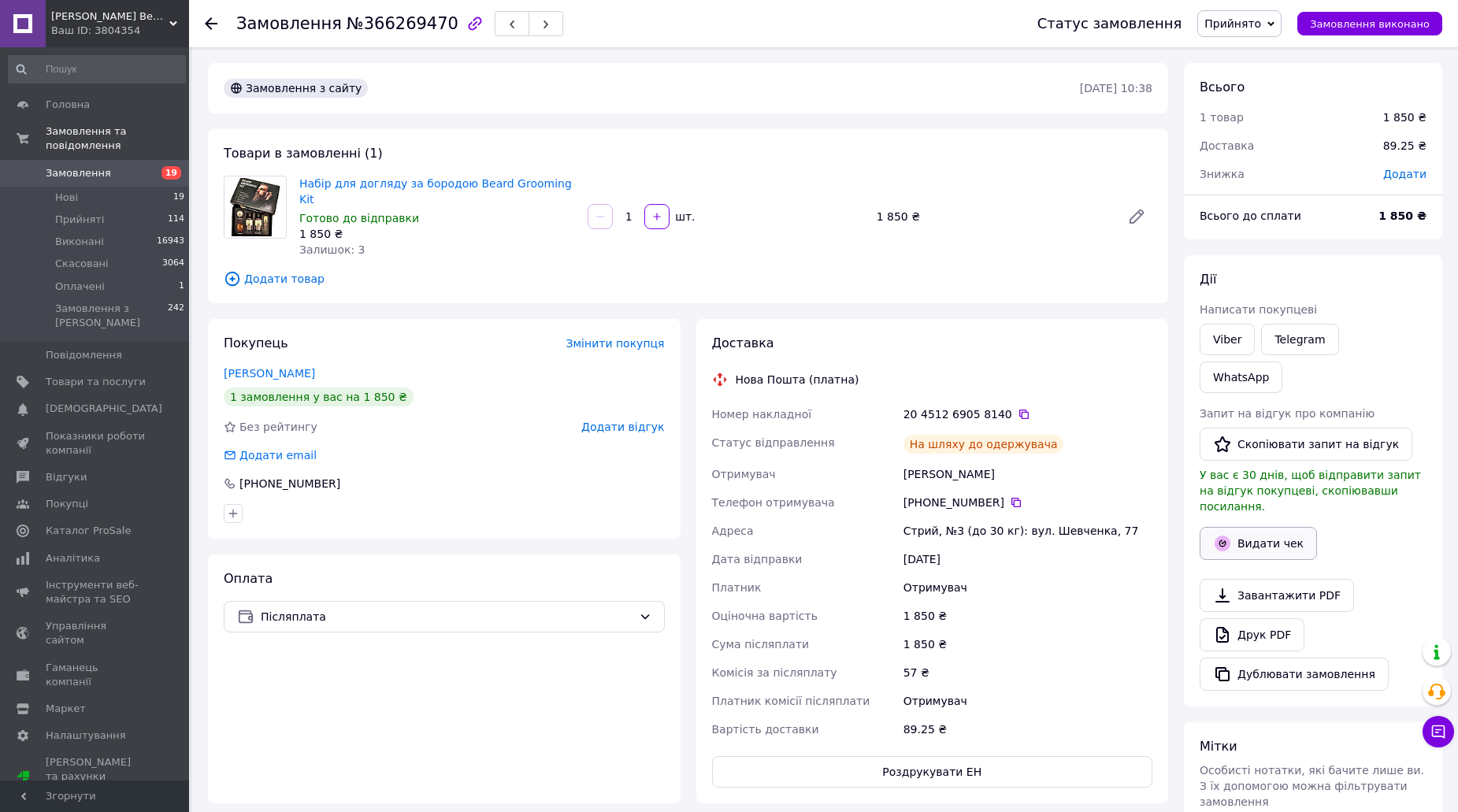
click at [1234, 527] on button "Видати чек" at bounding box center [1258, 543] width 118 height 33
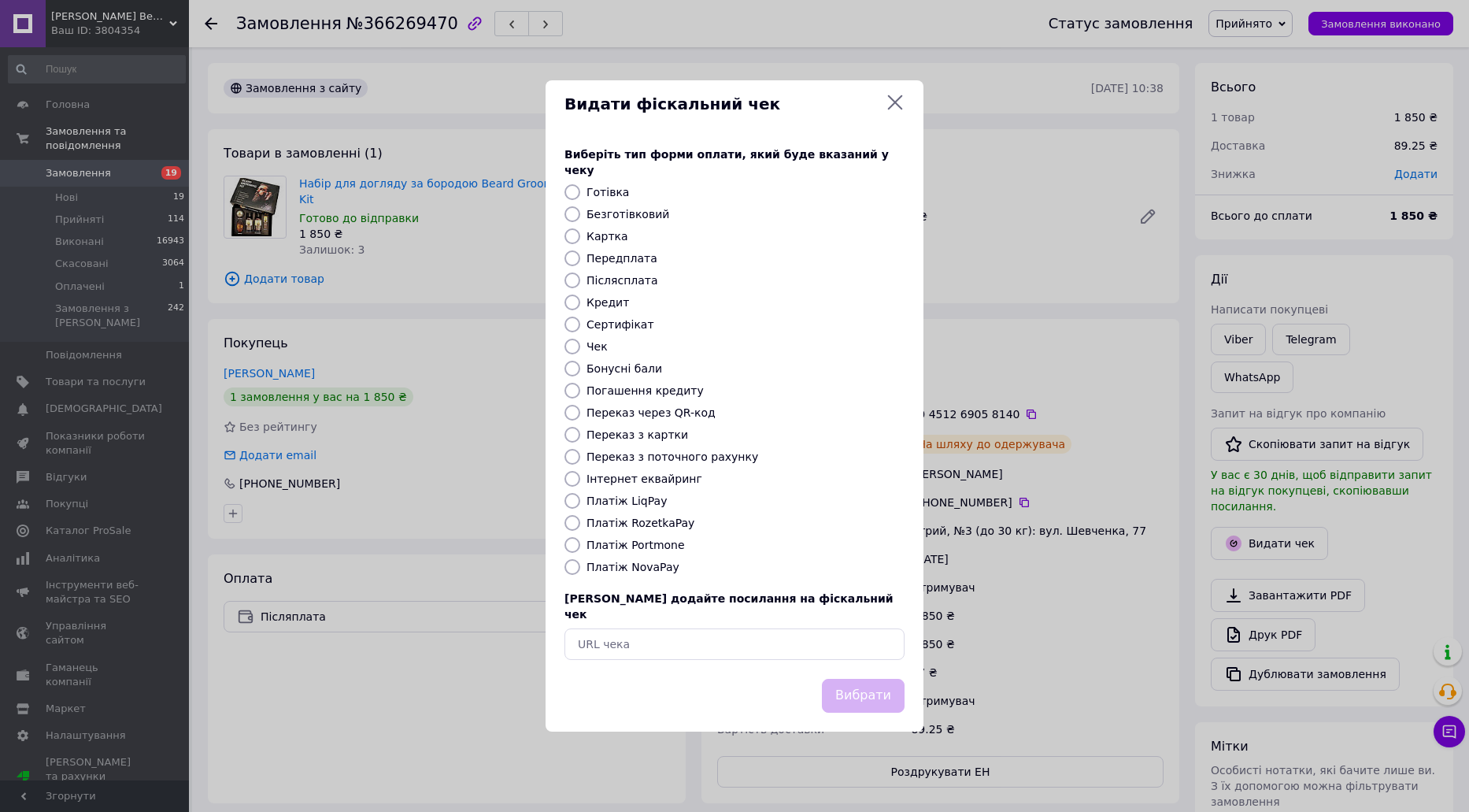
click at [643, 567] on label "Платіж NovaPay" at bounding box center [634, 567] width 93 height 13
click at [581, 567] on input "Платіж NovaPay" at bounding box center [573, 567] width 16 height 16
radio input "true"
click at [839, 678] on button "Вибрати" at bounding box center [863, 695] width 83 height 34
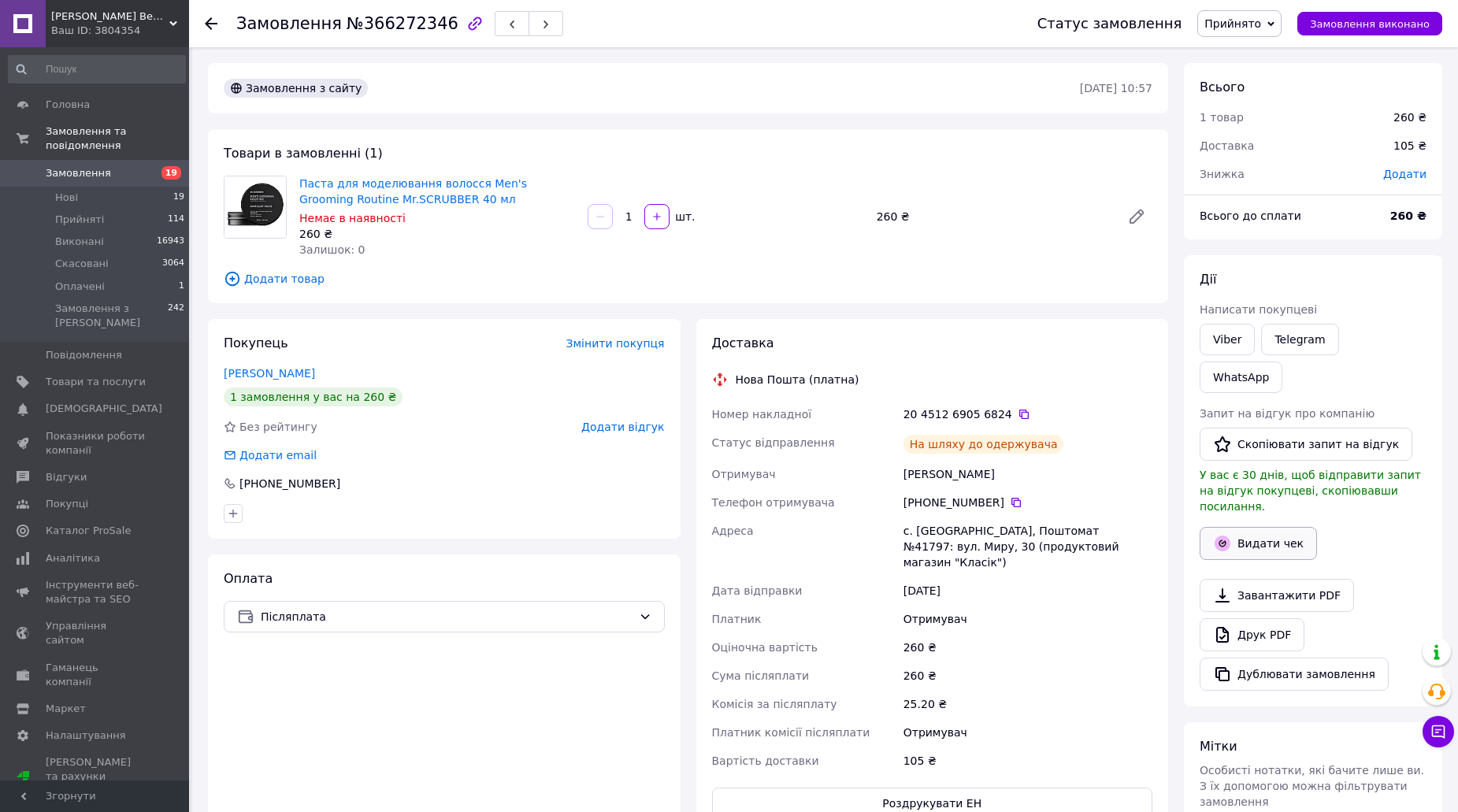
click at [1239, 527] on button "Видати чек" at bounding box center [1258, 543] width 118 height 33
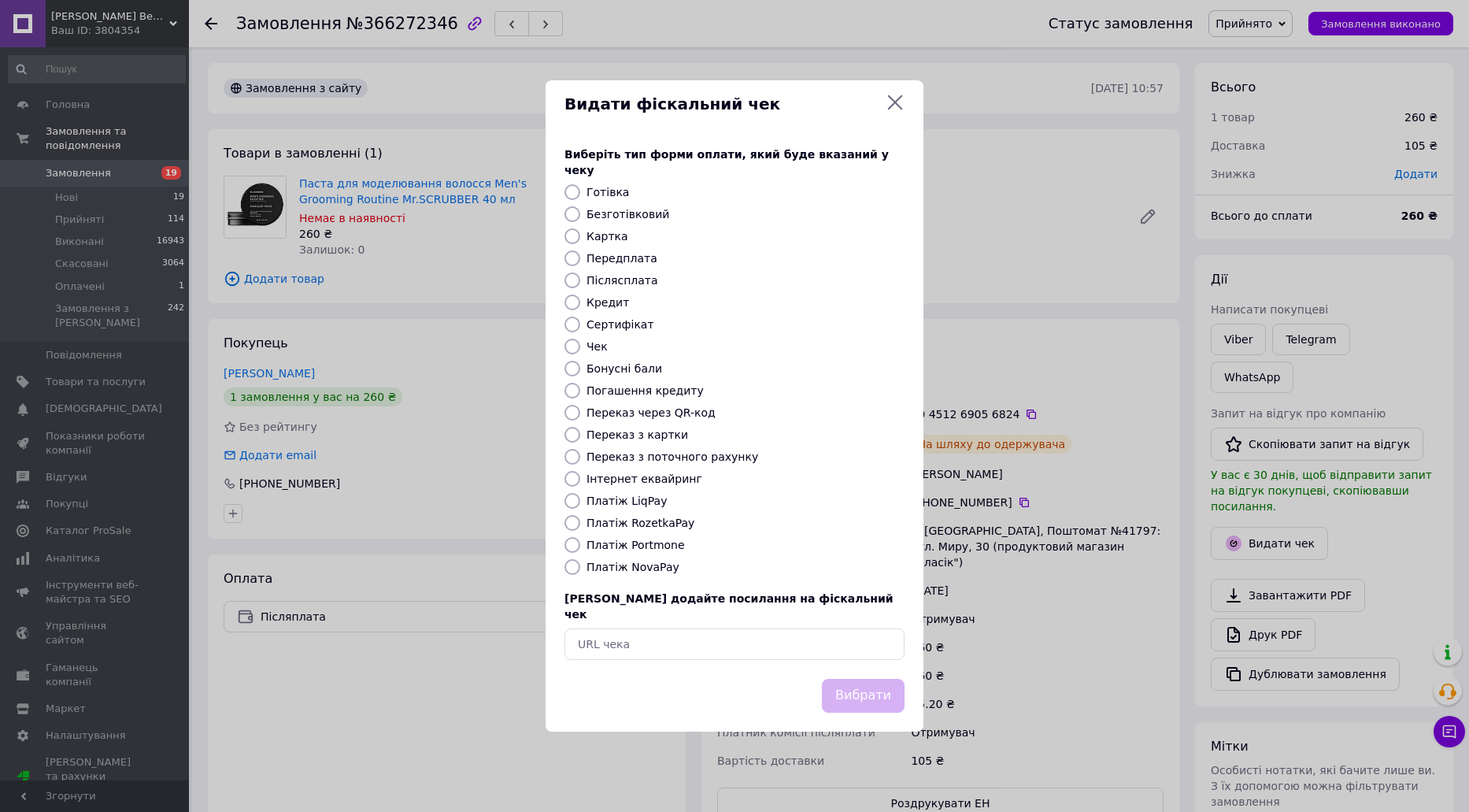
click at [604, 563] on label "Платіж NovaPay" at bounding box center [634, 567] width 93 height 13
click at [581, 563] on input "Платіж NovaPay" at bounding box center [573, 567] width 16 height 16
radio input "true"
click at [862, 678] on button "Вибрати" at bounding box center [863, 695] width 83 height 34
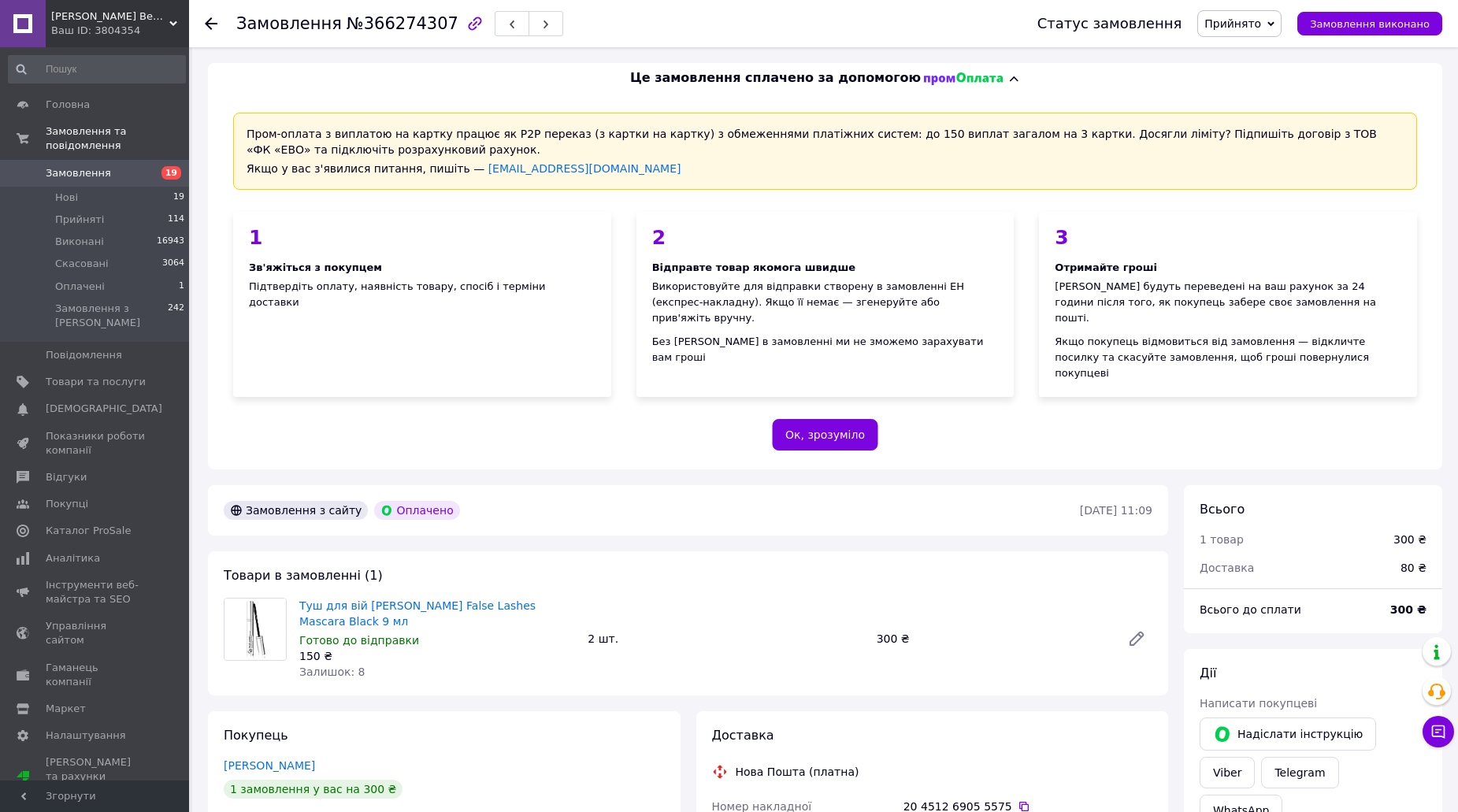
scroll to position [472, 0]
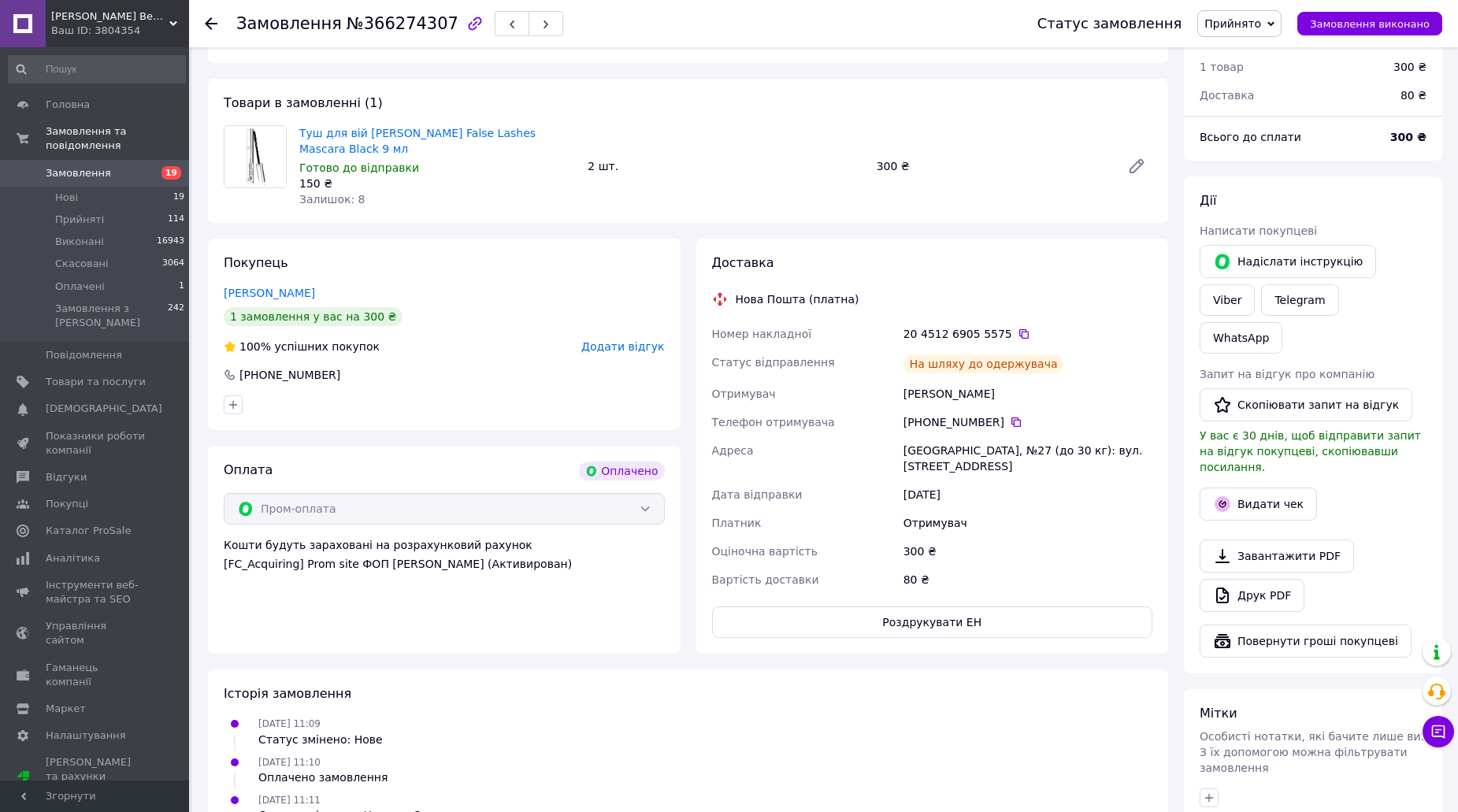
click at [1239, 524] on div at bounding box center [1313, 527] width 233 height 6
click at [1241, 487] on button "Видати чек" at bounding box center [1258, 503] width 118 height 33
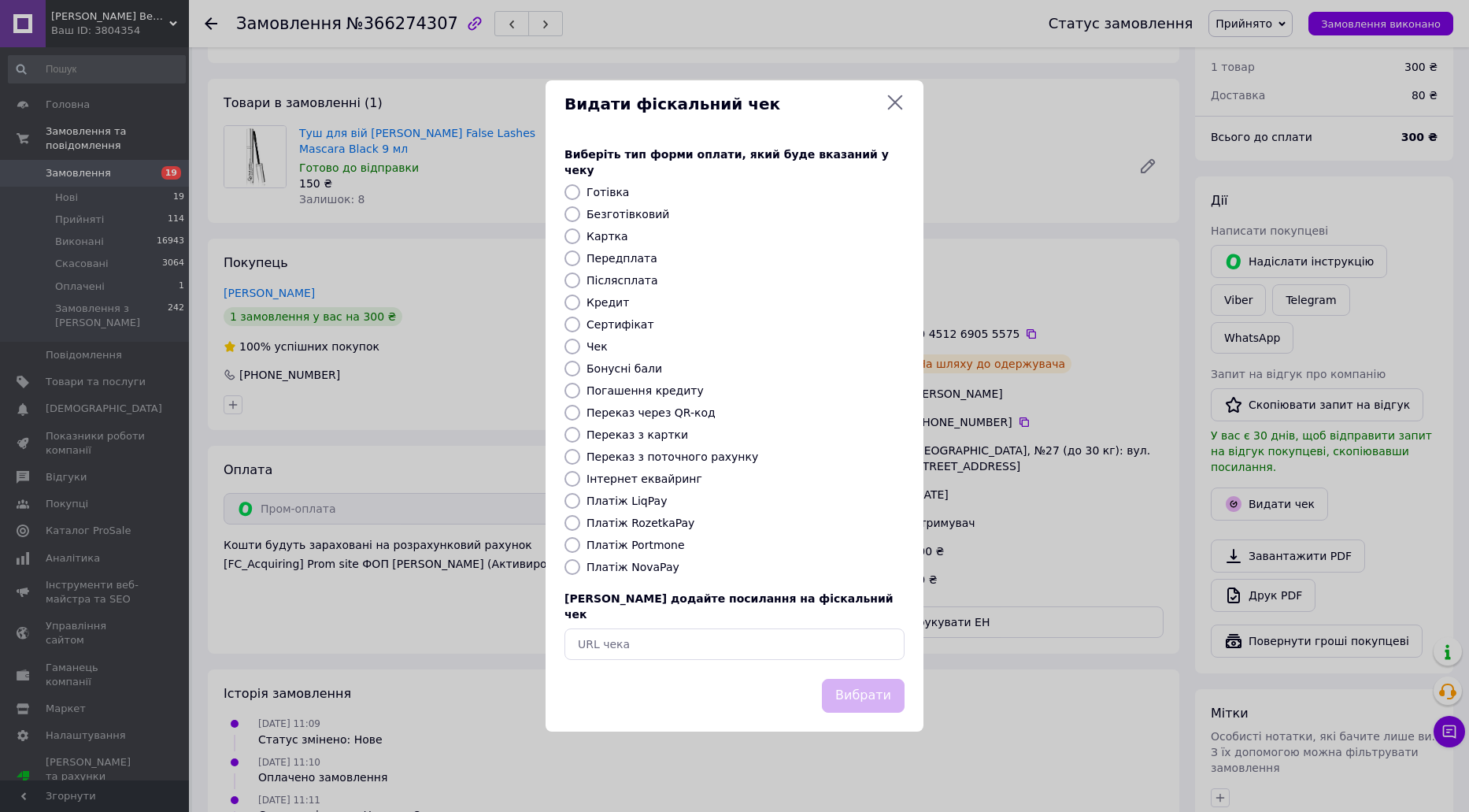
click at [616, 523] on label "Платіж RozetkaPay" at bounding box center [641, 523] width 108 height 13
click at [581, 523] on input "Платіж RozetkaPay" at bounding box center [573, 523] width 16 height 16
radio input "true"
click at [875, 678] on button "Вибрати" at bounding box center [863, 695] width 83 height 34
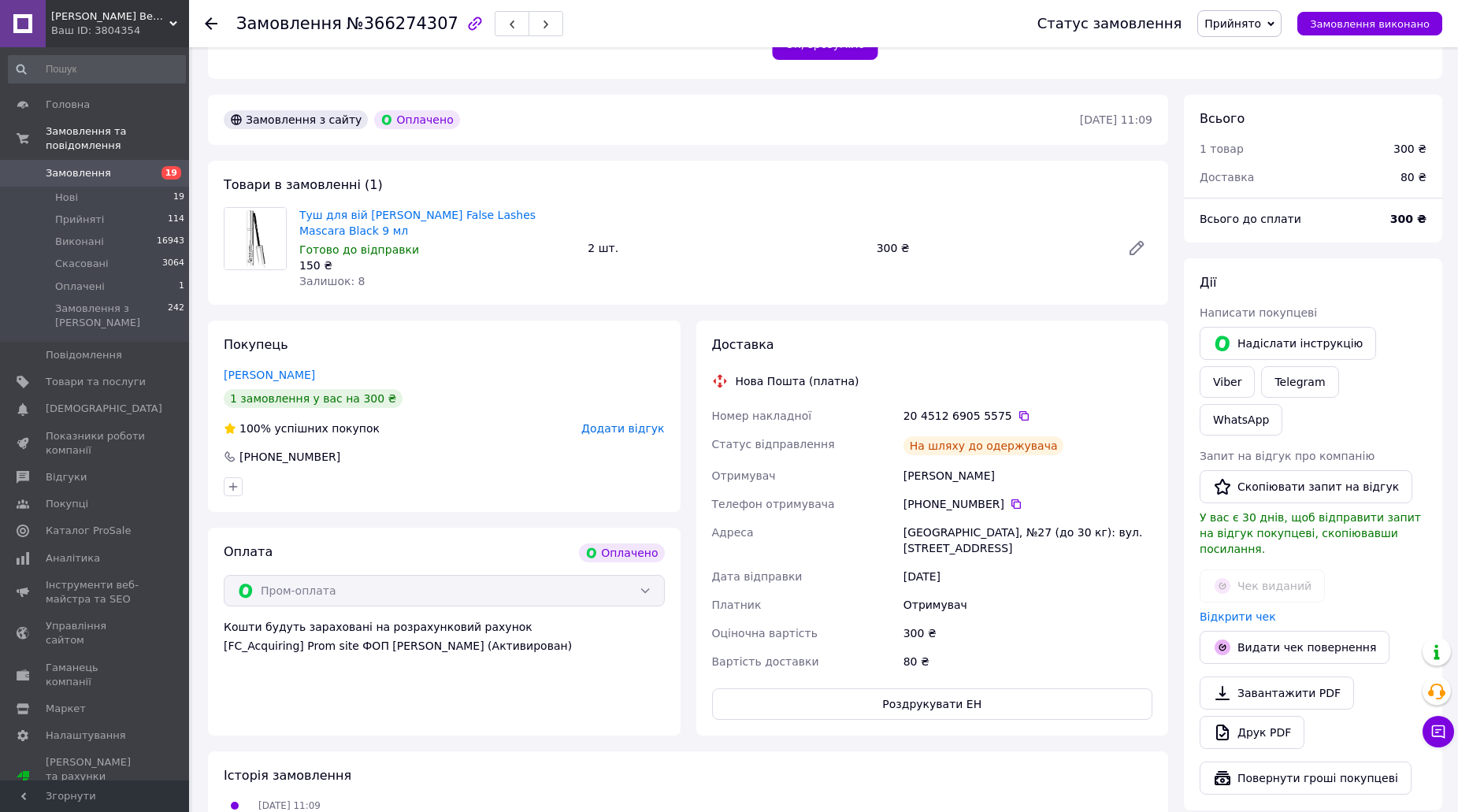
scroll to position [0, 0]
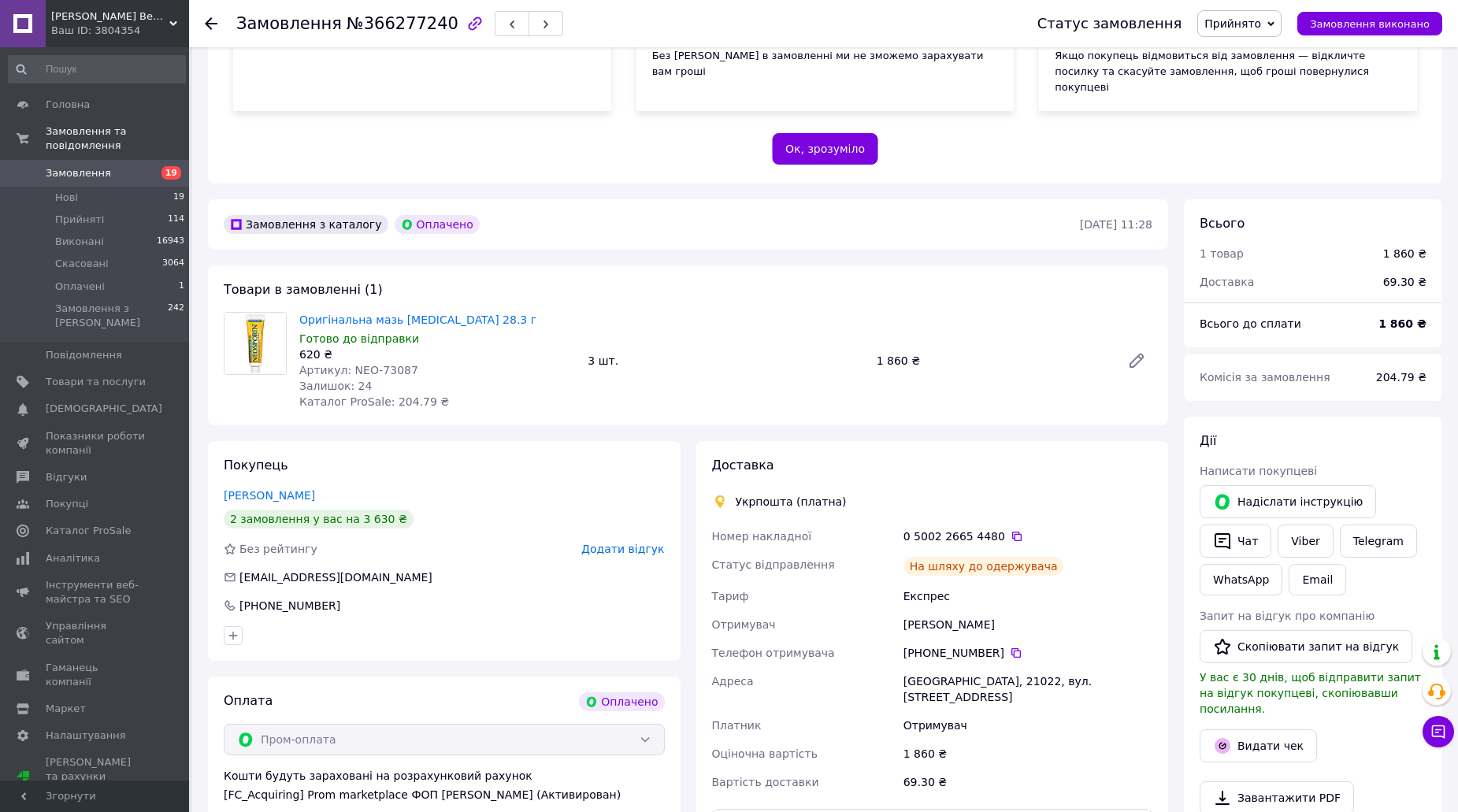
scroll to position [472, 0]
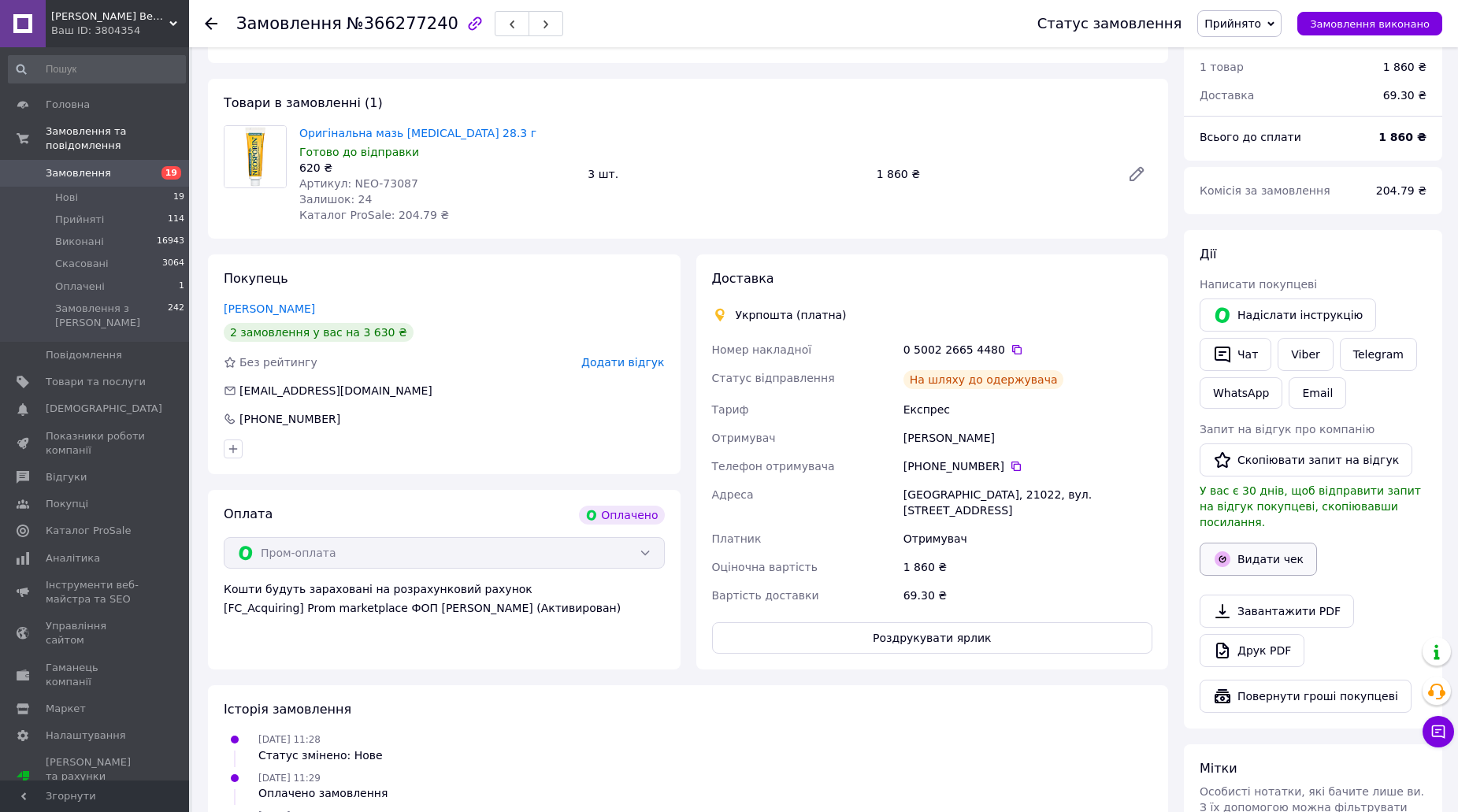
click at [1227, 541] on div "[PERSON_NAME] покупцеві   [PERSON_NAME] інструкцію   Чат Viber Telegram WhatsAp…" at bounding box center [1313, 479] width 227 height 467
click at [1248, 543] on button "Видати чек" at bounding box center [1258, 559] width 118 height 33
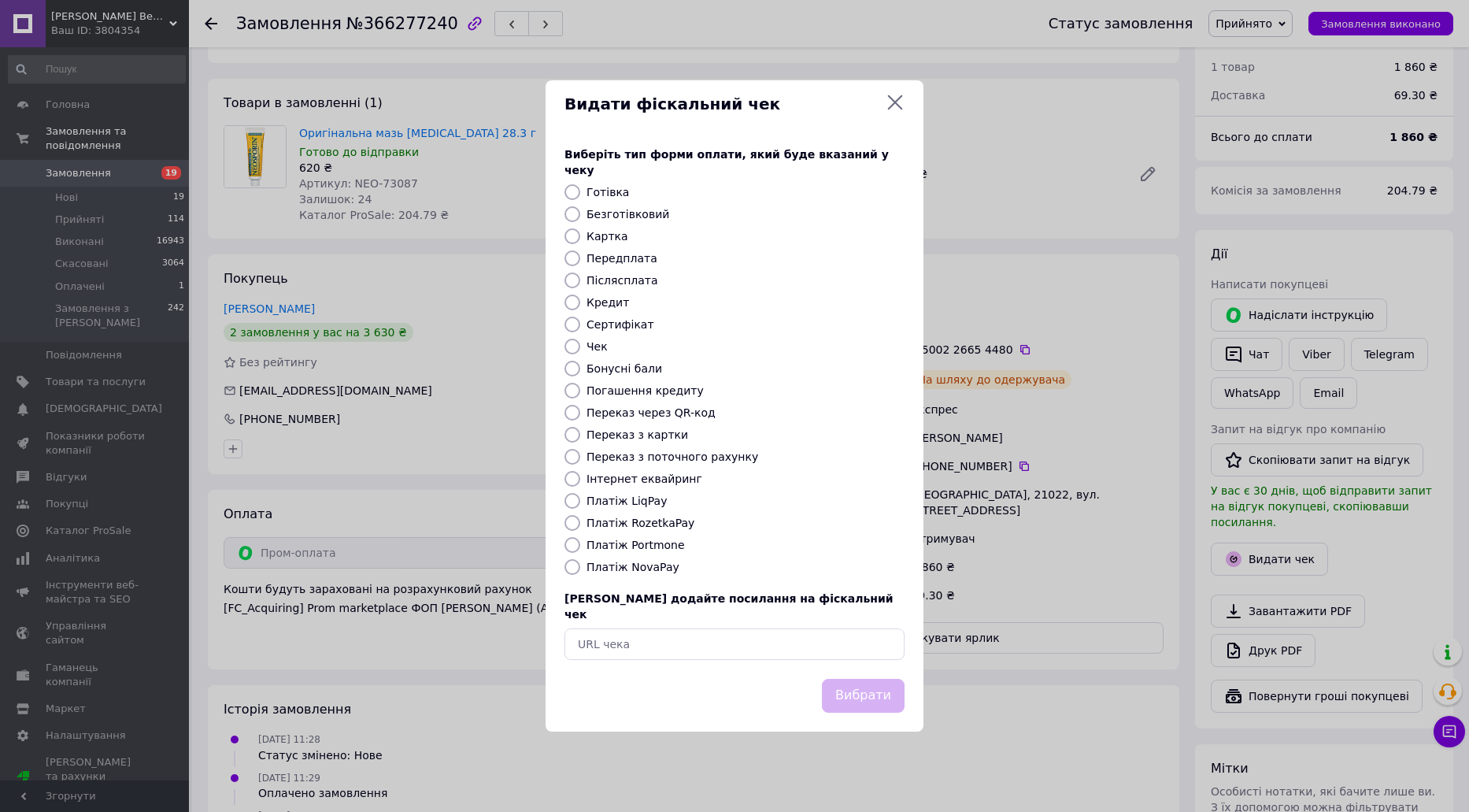
click at [608, 524] on label "Платіж RozetkaPay" at bounding box center [641, 523] width 108 height 13
click at [581, 524] on input "Платіж RozetkaPay" at bounding box center [573, 523] width 16 height 16
radio input "true"
click at [877, 678] on button "Вибрати" at bounding box center [863, 695] width 83 height 34
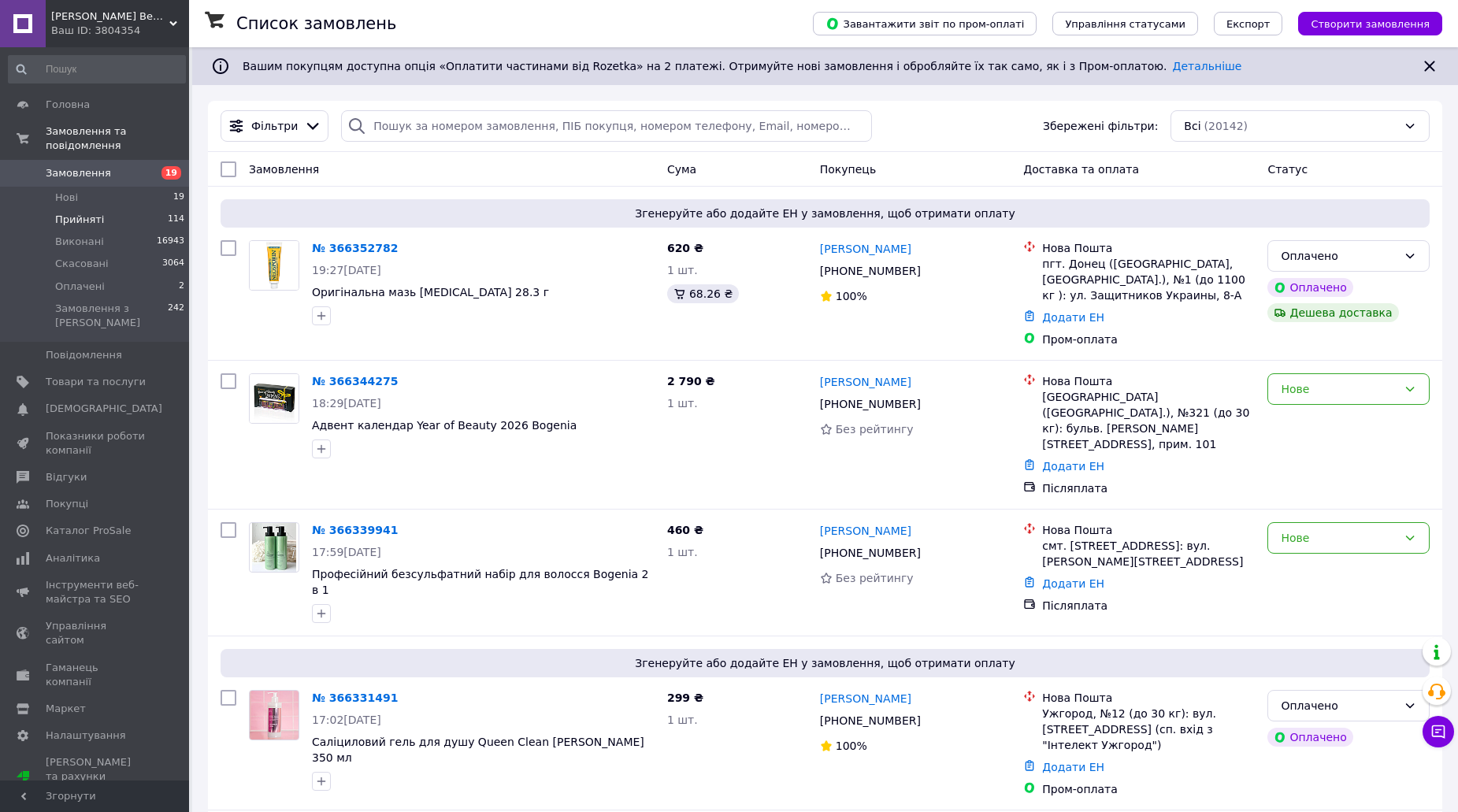
click at [107, 209] on li "Прийняті 114" at bounding box center [97, 220] width 194 height 22
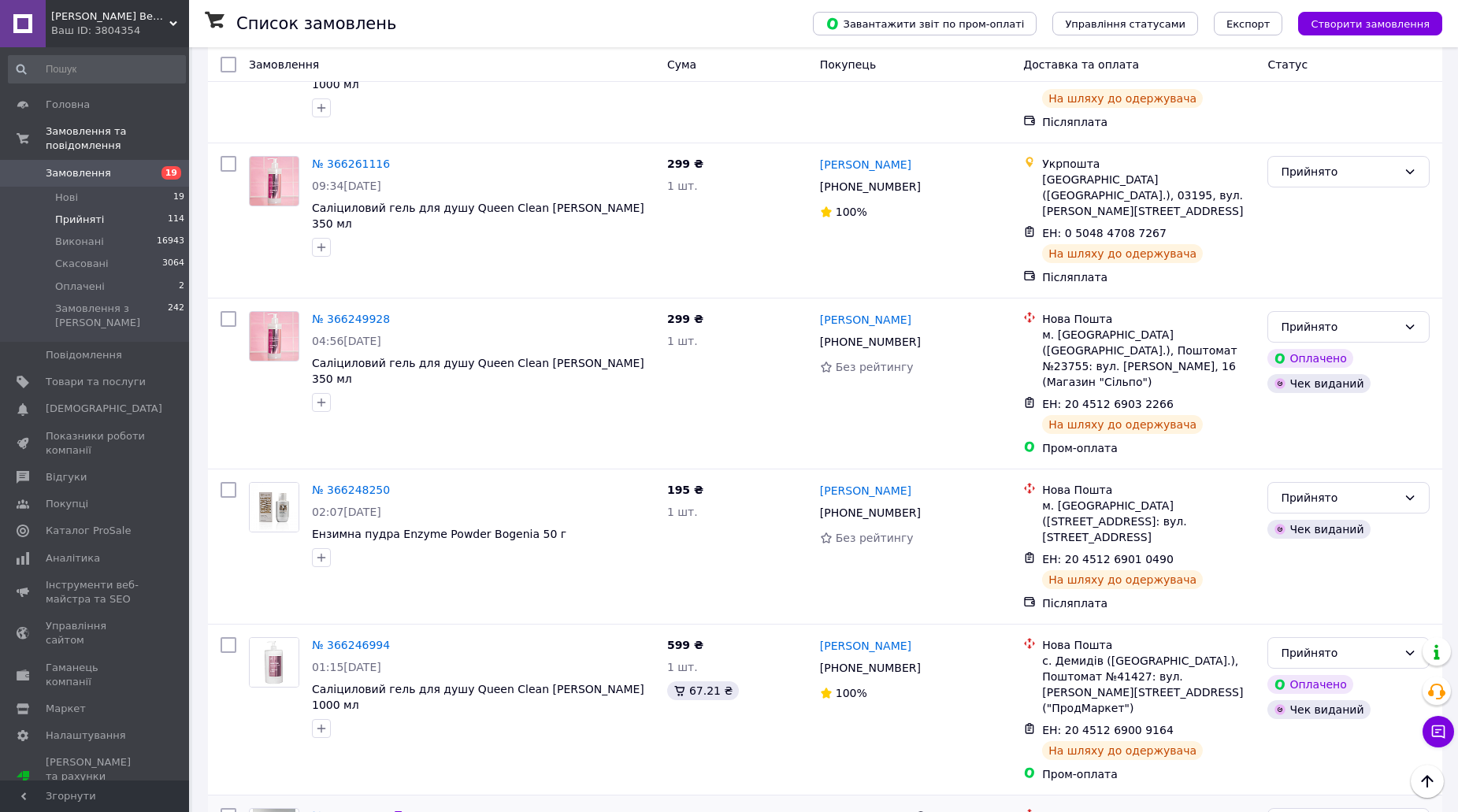
scroll to position [2200, 0]
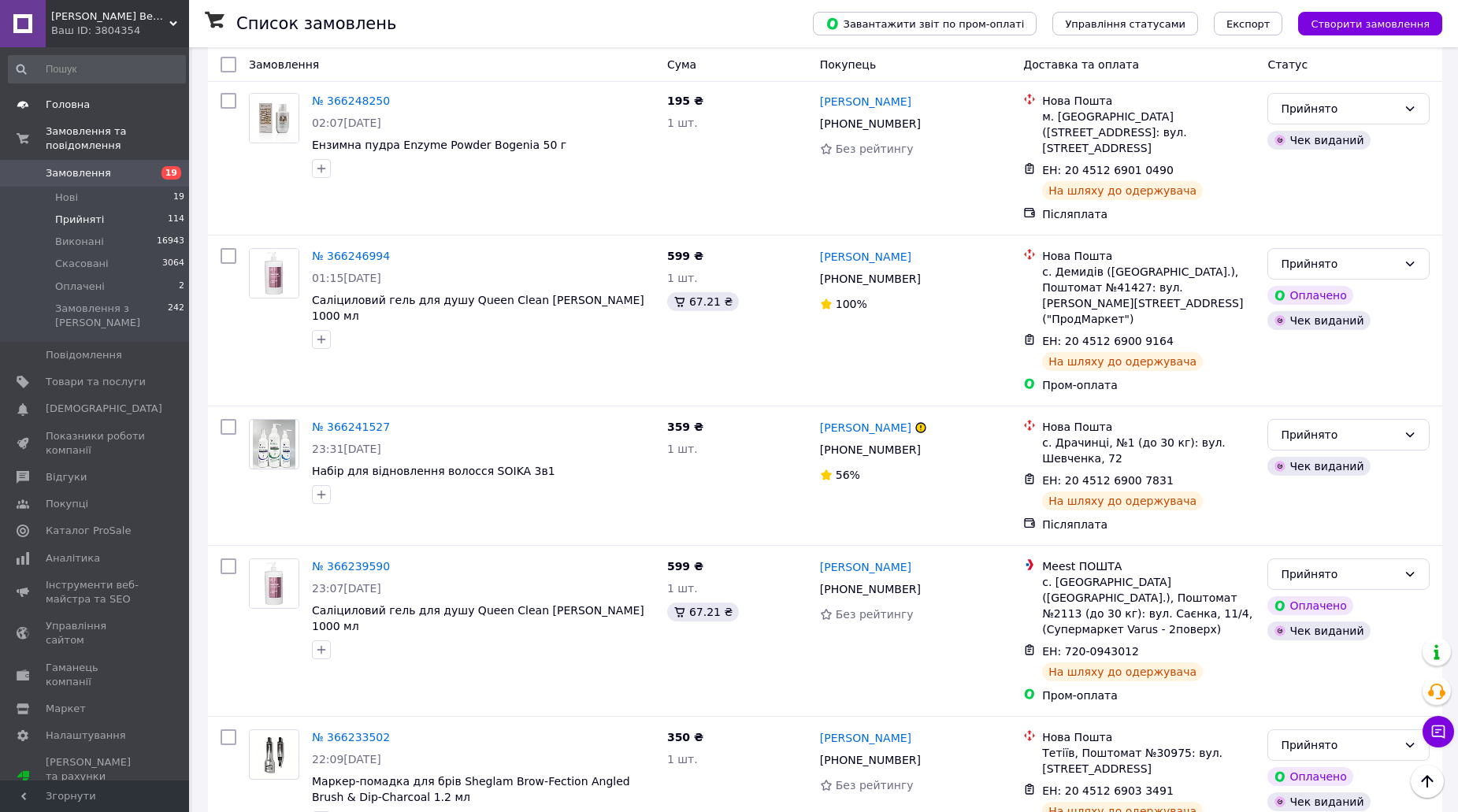
click at [136, 107] on span "Головна" at bounding box center [95, 105] width 100 height 14
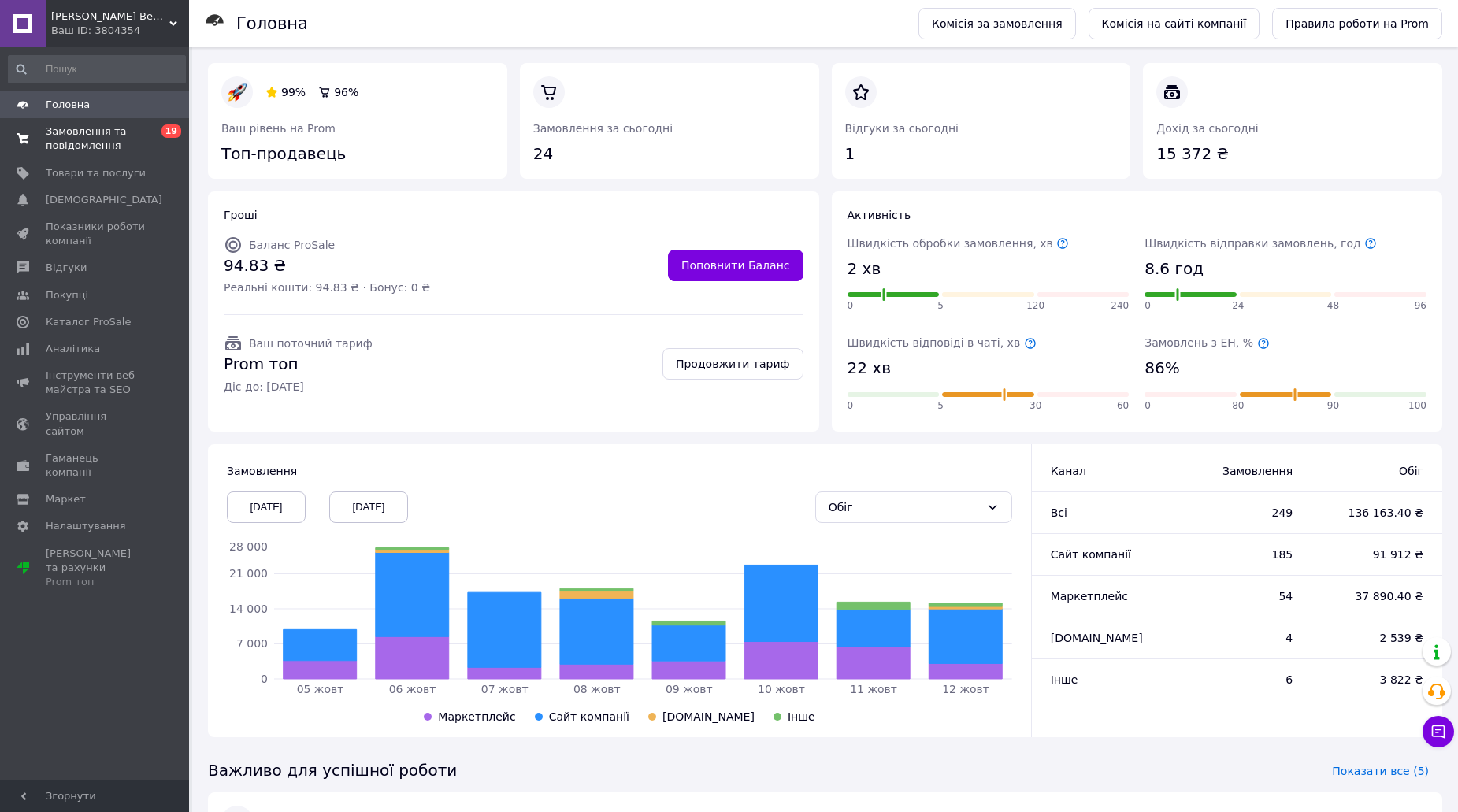
click at [80, 121] on link "Замовлення та повідомлення 0 19" at bounding box center [97, 139] width 194 height 41
